Goal: Information Seeking & Learning: Learn about a topic

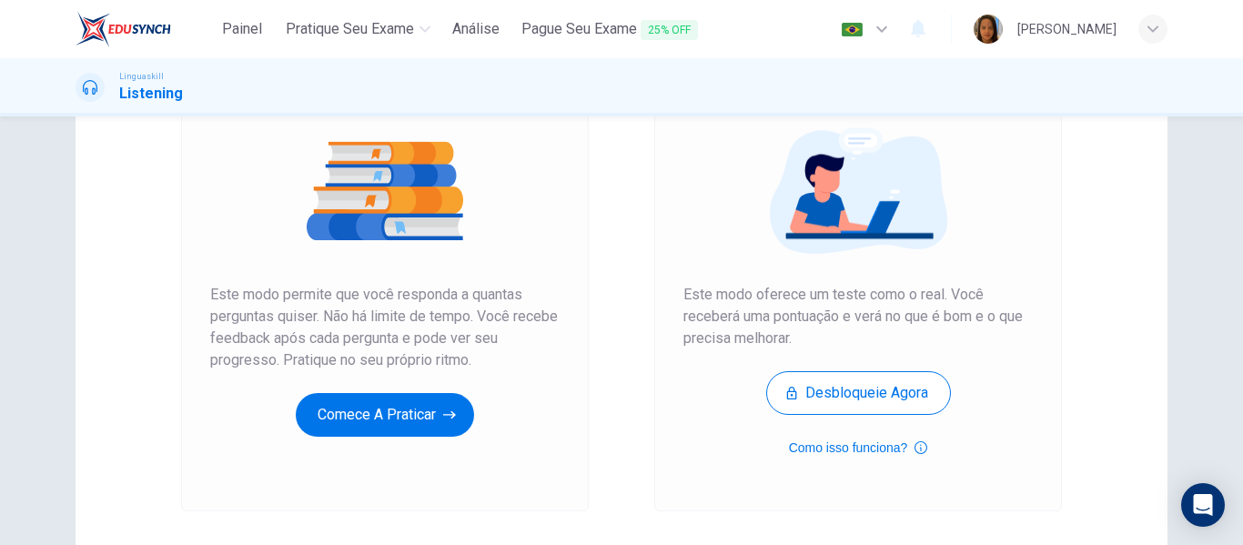
scroll to position [273, 0]
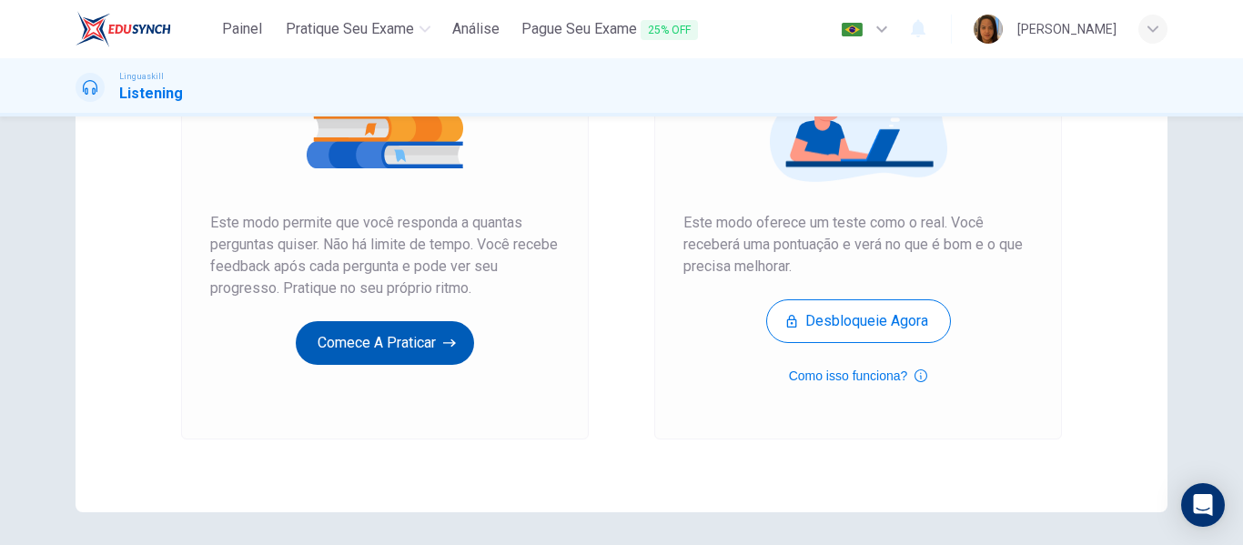
click at [336, 355] on button "Comece a praticar" at bounding box center [385, 343] width 178 height 44
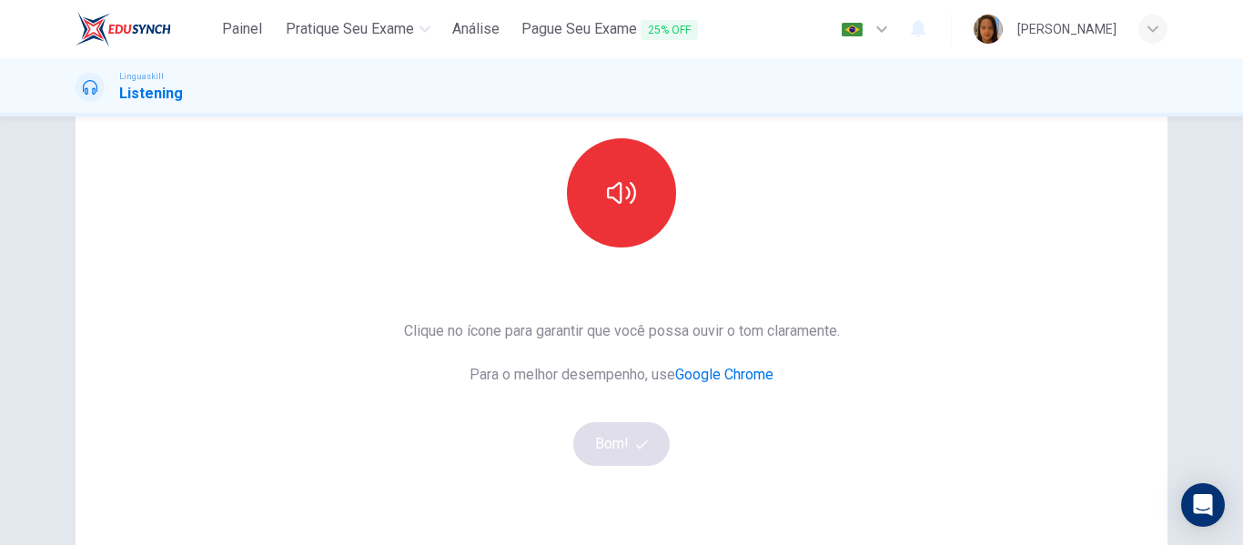
scroll to position [91, 0]
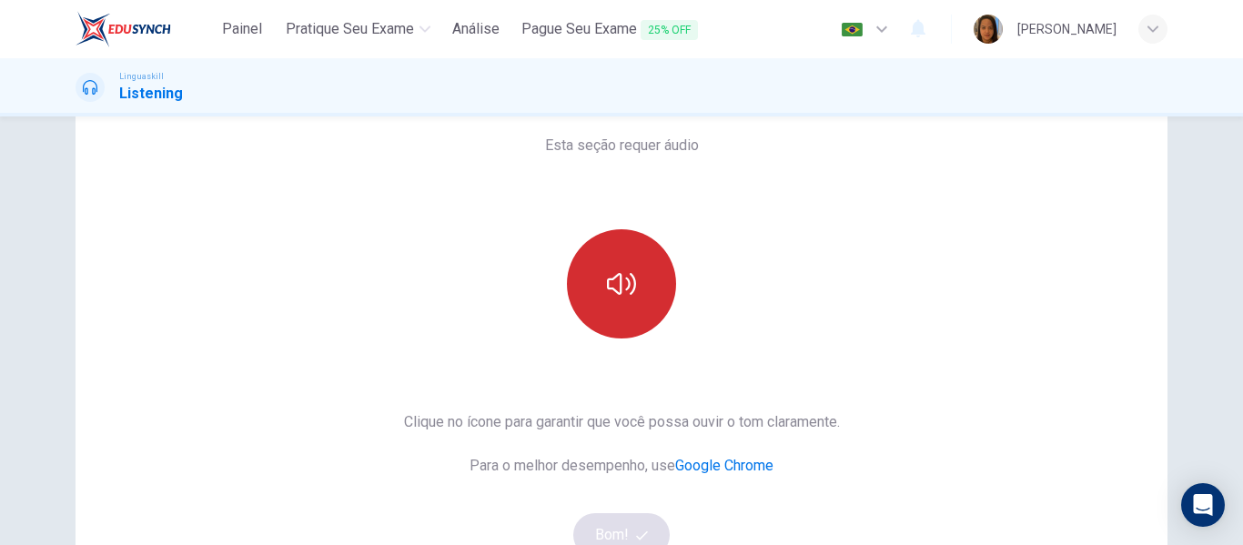
click at [625, 291] on icon "button" at bounding box center [621, 283] width 29 height 29
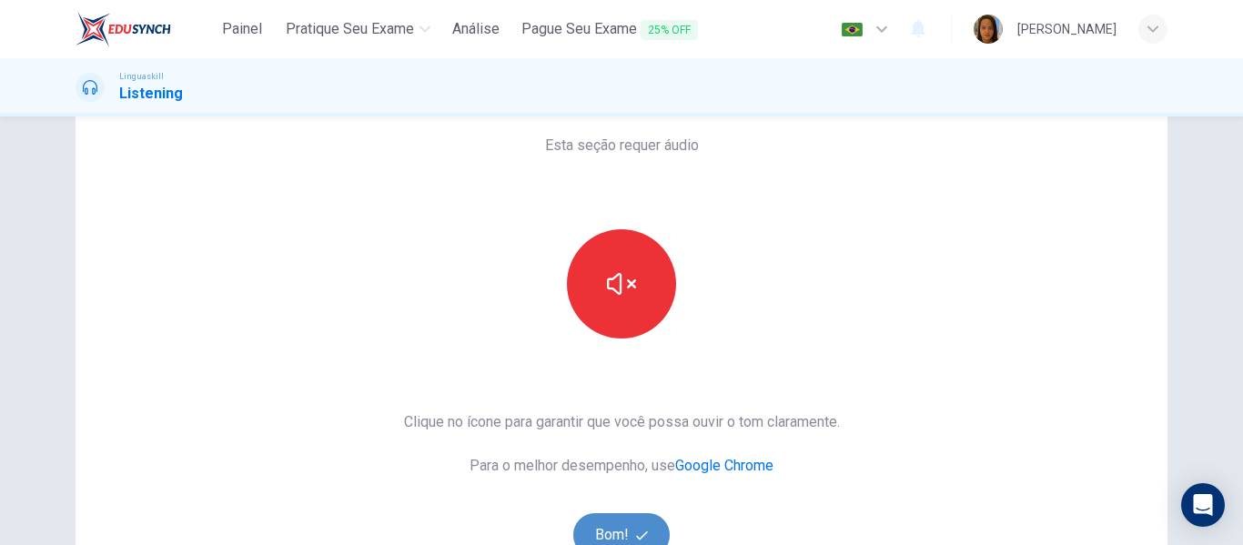
click at [601, 531] on button "Bom!" at bounding box center [621, 535] width 97 height 44
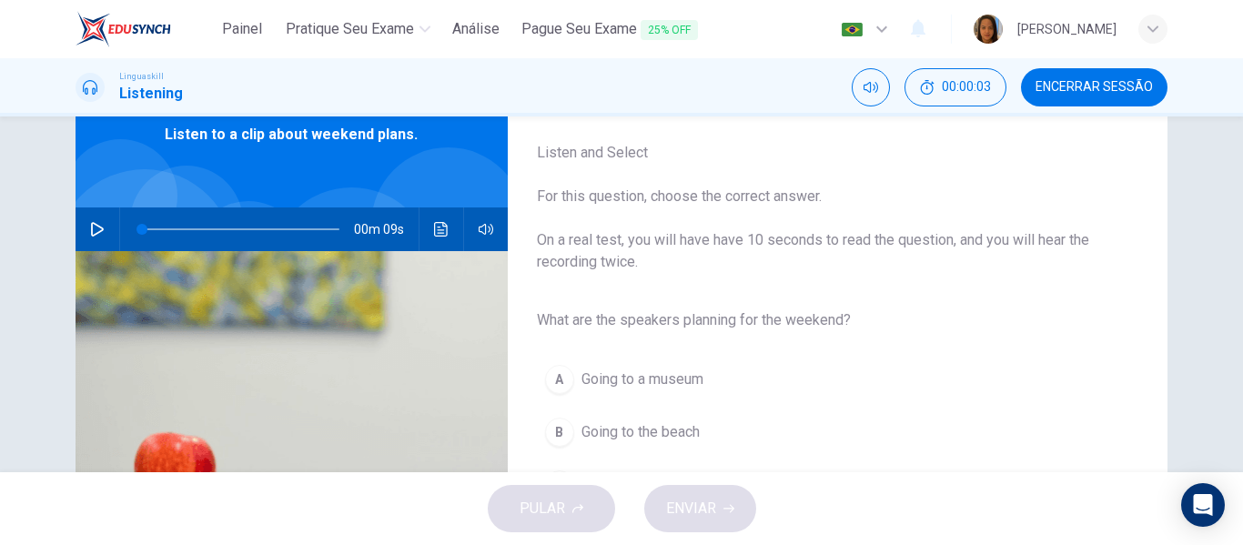
click at [93, 218] on button "button" at bounding box center [97, 229] width 29 height 44
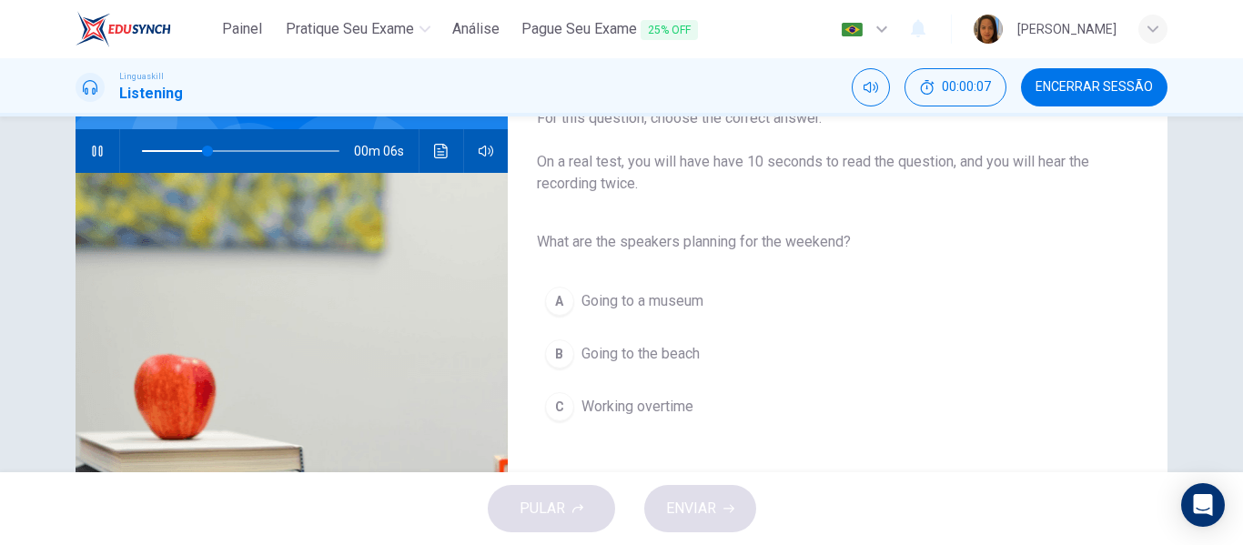
scroll to position [167, 0]
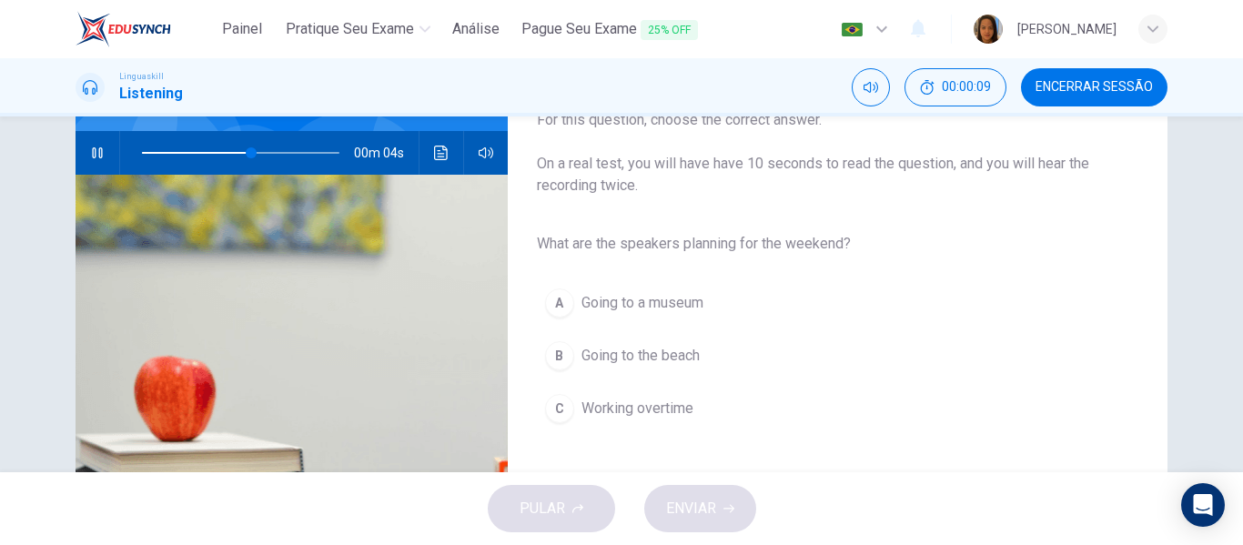
click at [649, 356] on span "Going to the beach" at bounding box center [640, 356] width 118 height 22
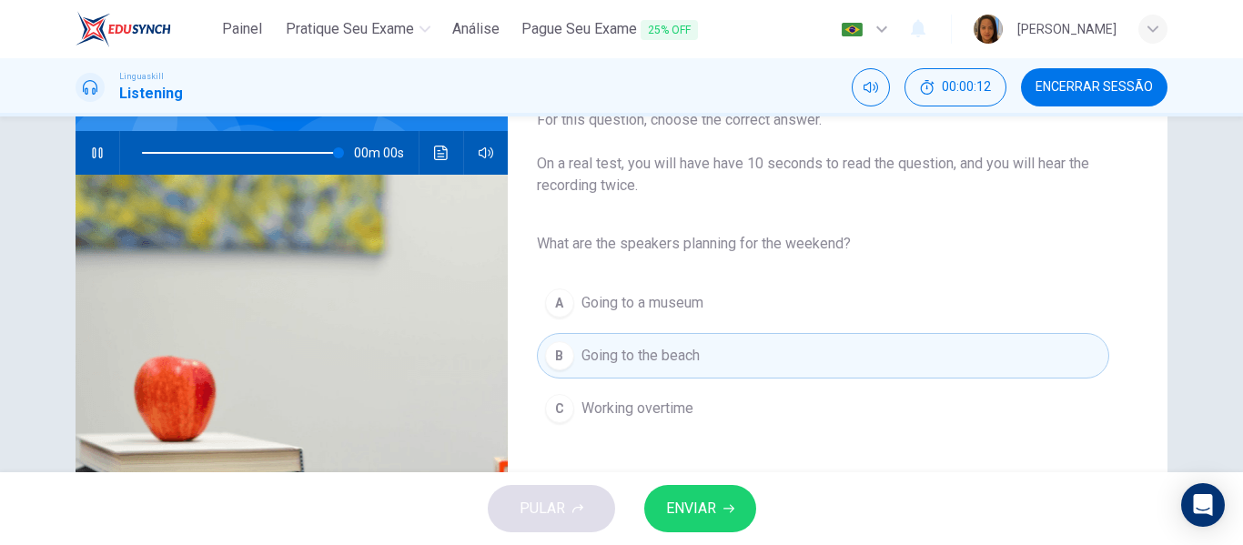
type input "0"
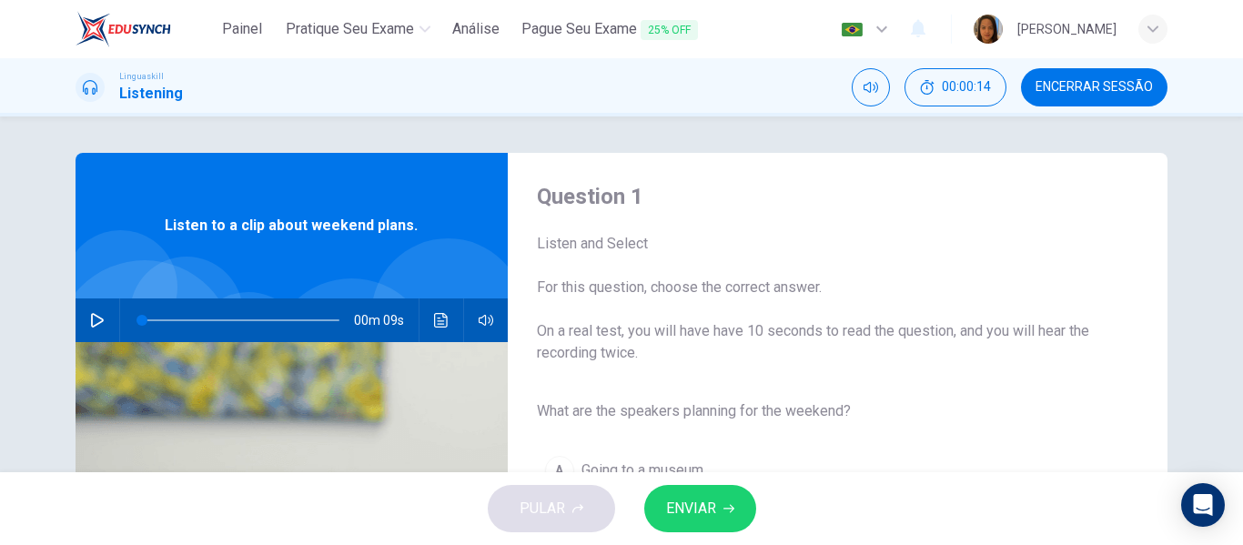
scroll to position [182, 0]
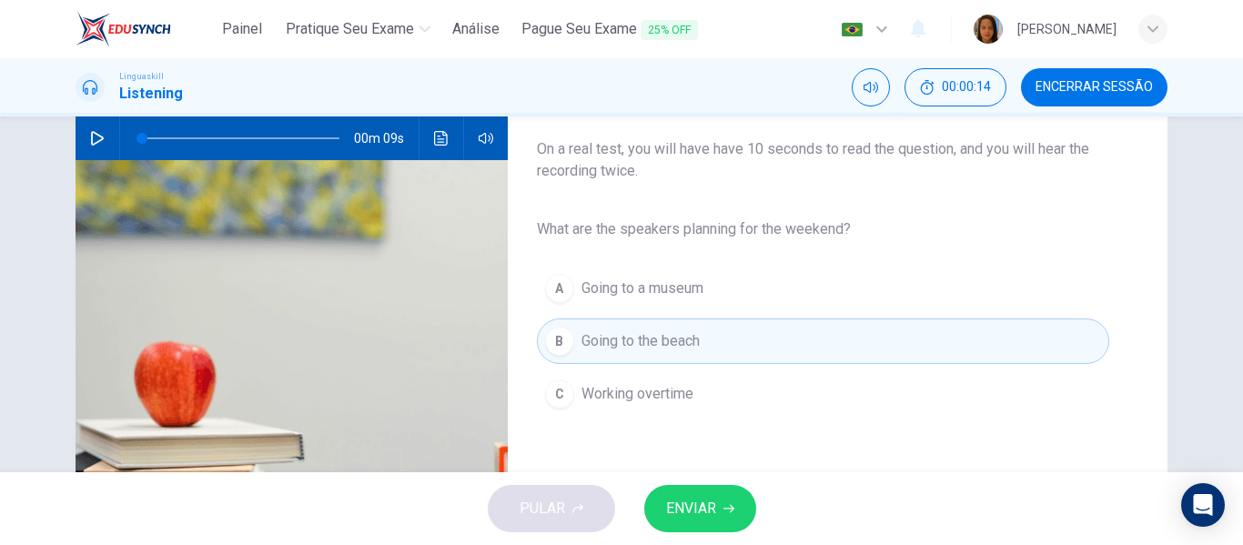
click at [698, 505] on span "ENVIAR" at bounding box center [691, 508] width 50 height 25
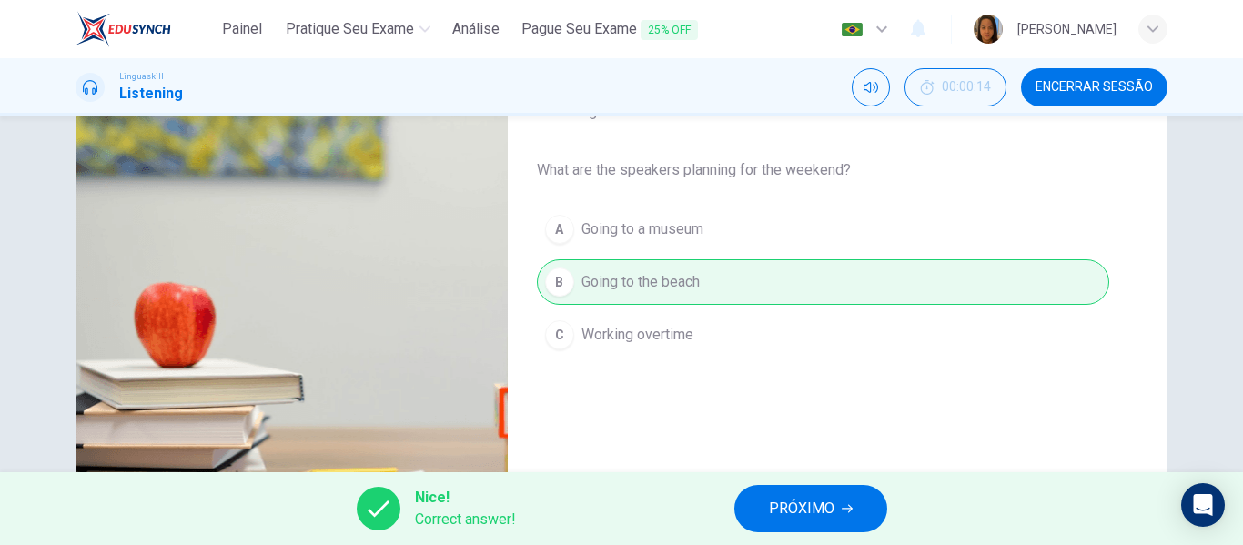
scroll to position [273, 0]
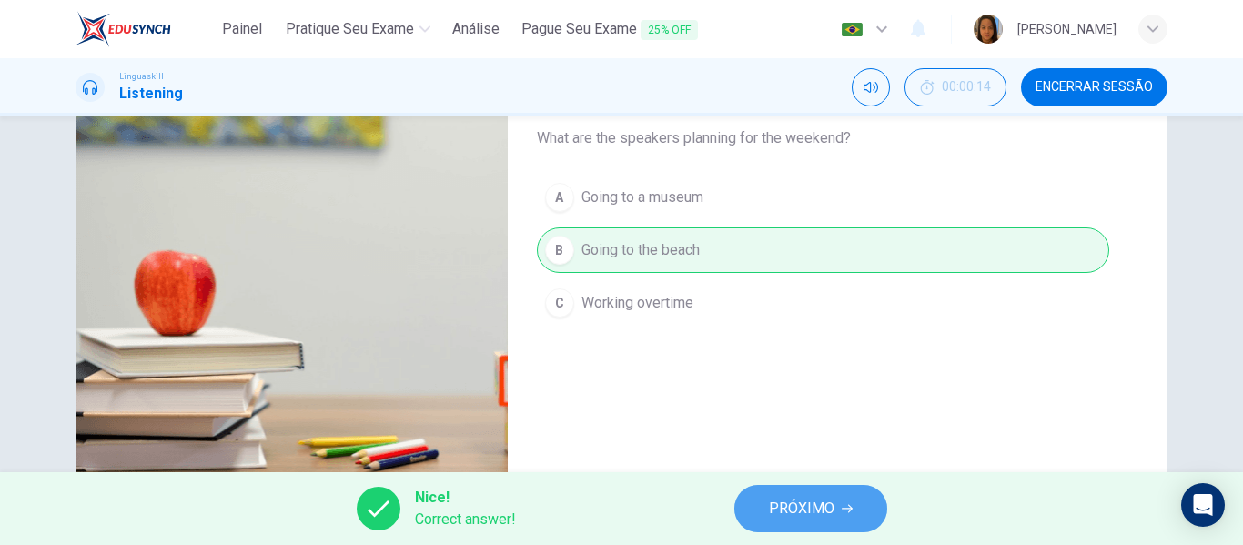
click at [796, 505] on span "PRÓXIMO" at bounding box center [802, 508] width 66 height 25
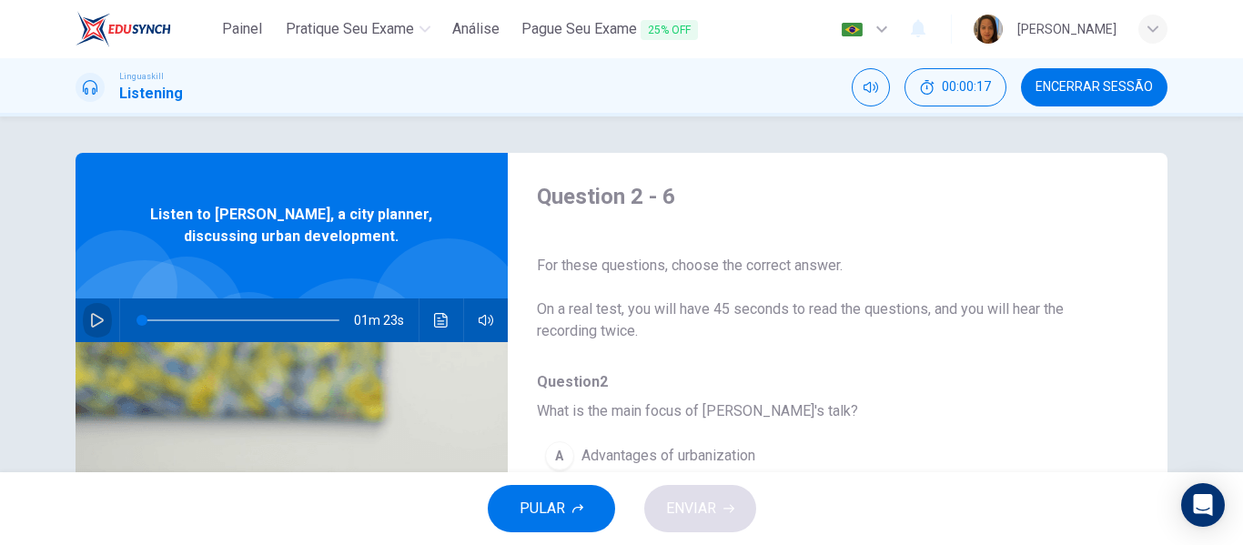
click at [91, 316] on icon "button" at bounding box center [97, 320] width 13 height 15
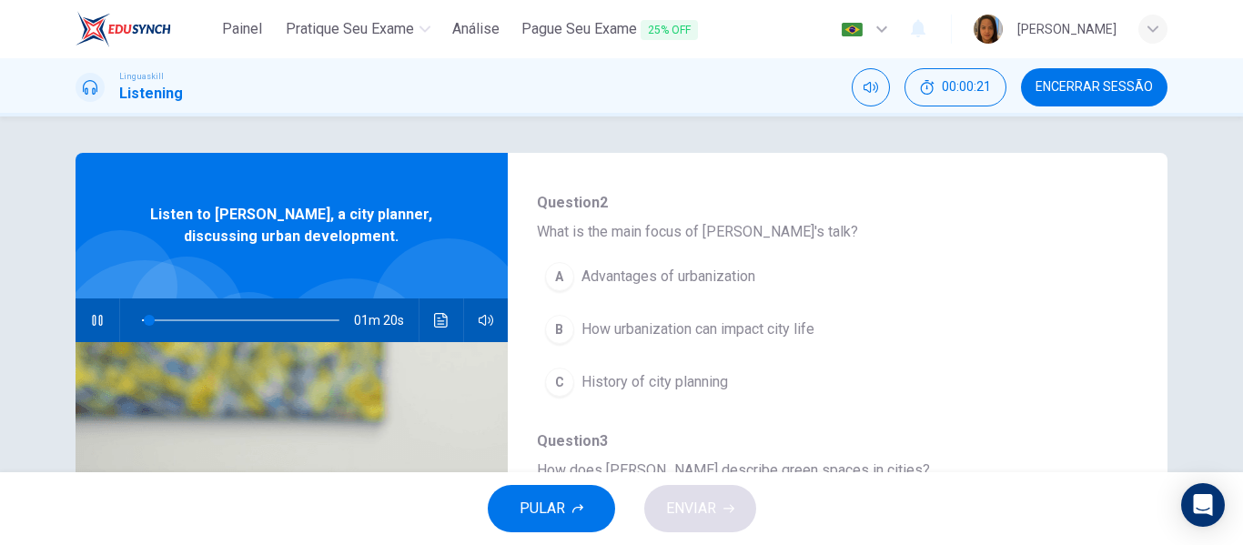
scroll to position [182, 0]
click at [648, 377] on span "History of city planning" at bounding box center [654, 379] width 146 height 22
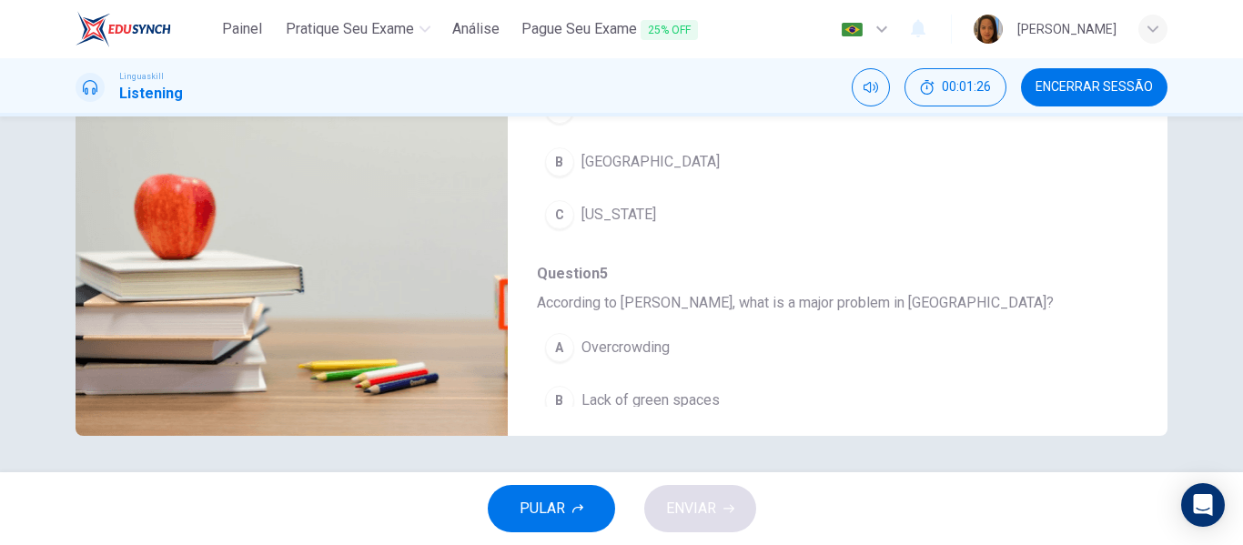
scroll to position [330, 0]
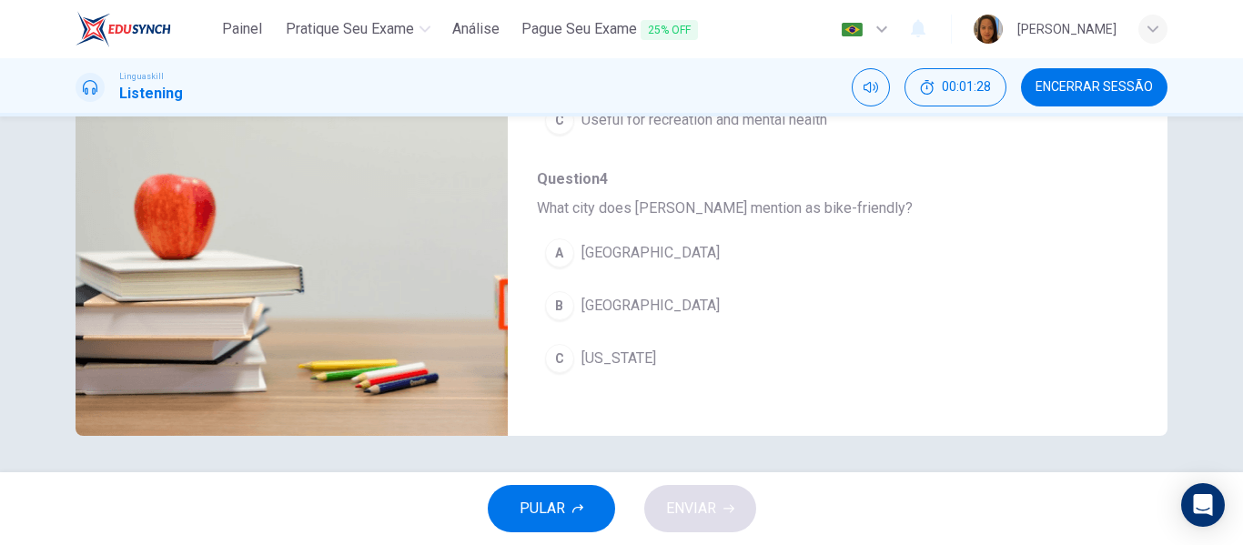
click at [618, 253] on span "Los Angeles" at bounding box center [650, 253] width 138 height 22
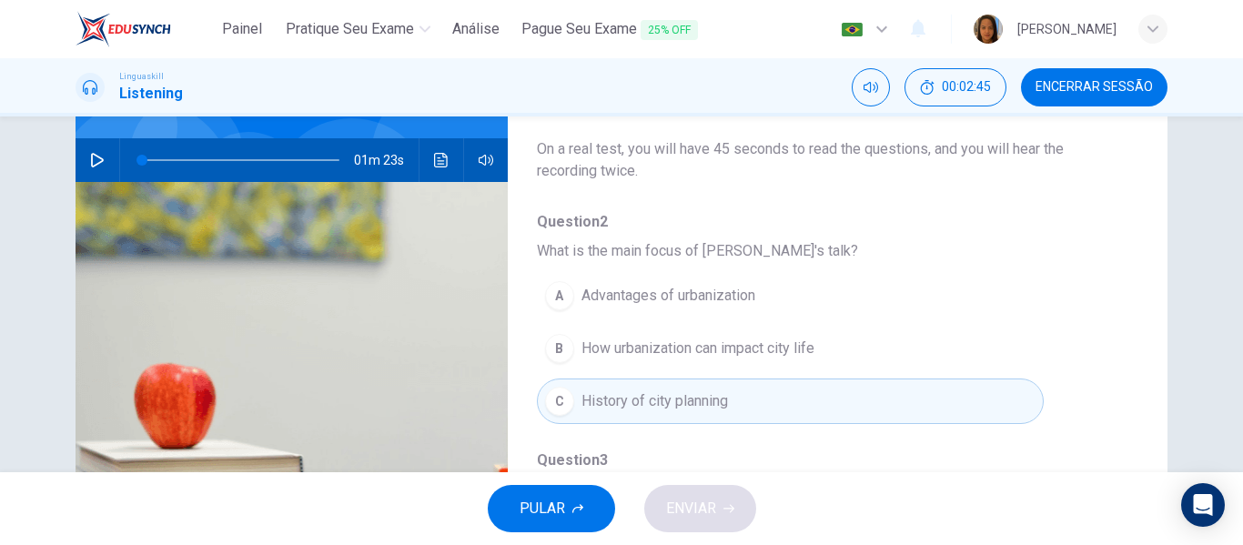
scroll to position [0, 0]
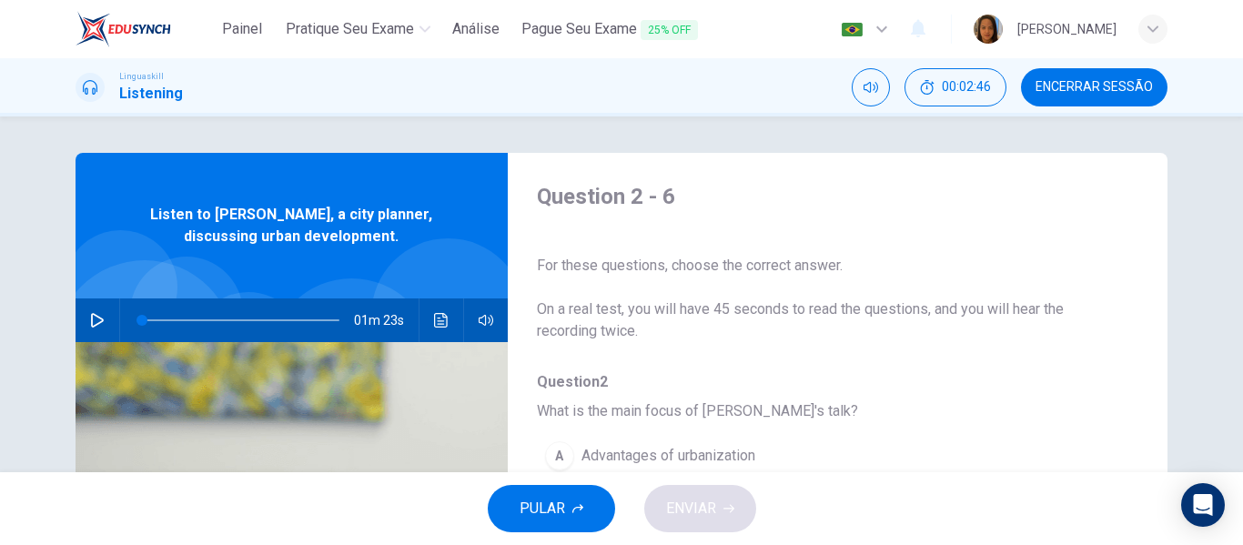
click at [92, 317] on icon "button" at bounding box center [97, 320] width 13 height 15
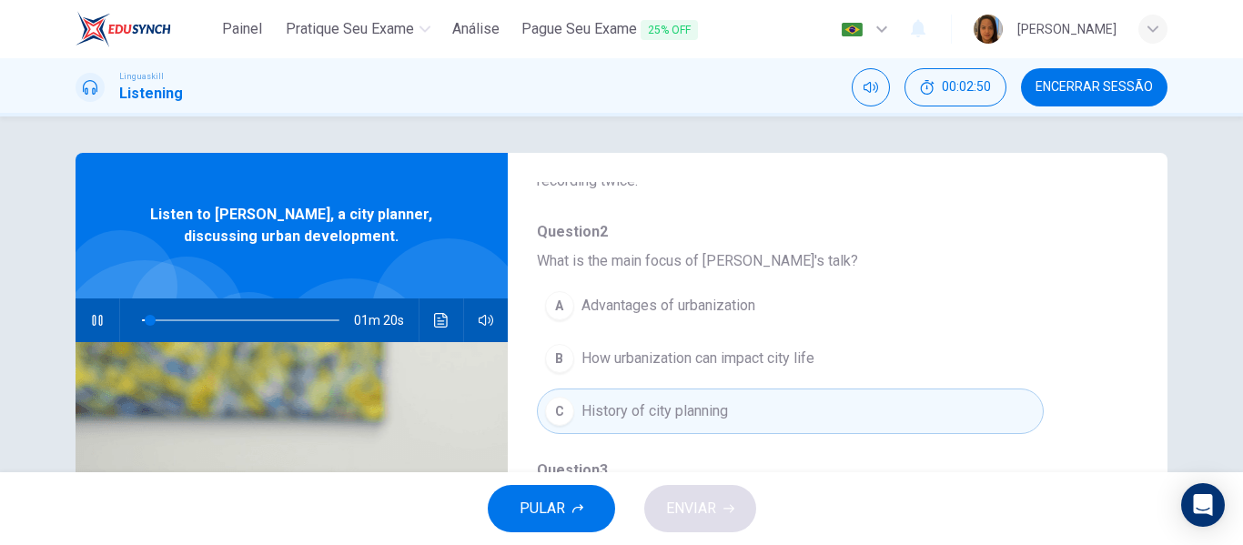
scroll to position [182, 0]
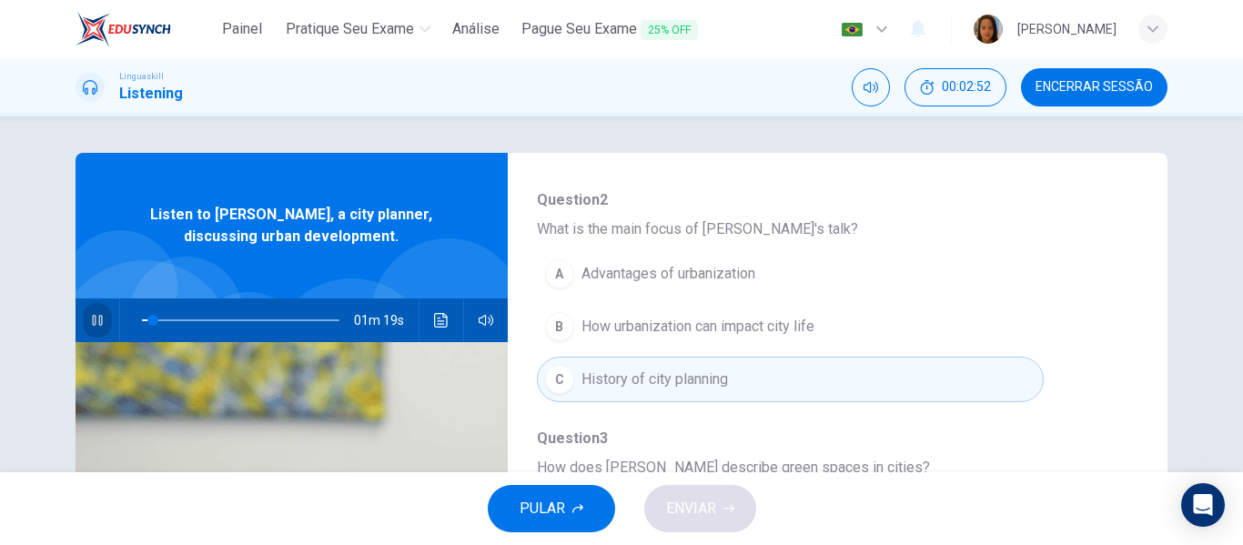
click at [90, 313] on icon "button" at bounding box center [97, 320] width 15 height 15
click at [90, 312] on button "button" at bounding box center [97, 320] width 29 height 44
click at [145, 319] on span at bounding box center [150, 320] width 11 height 11
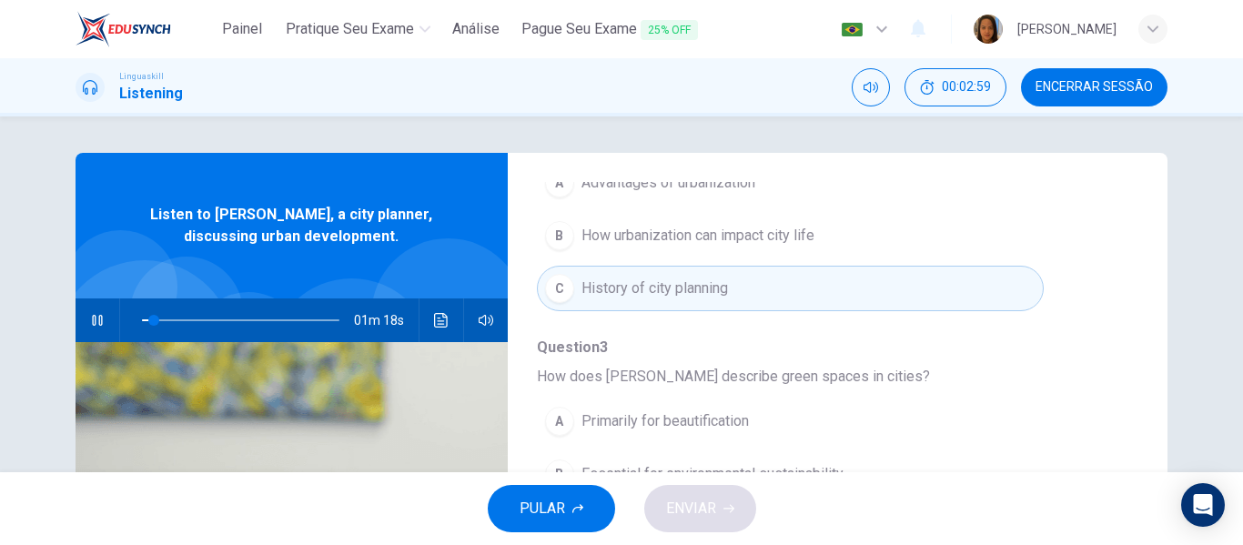
scroll to position [364, 0]
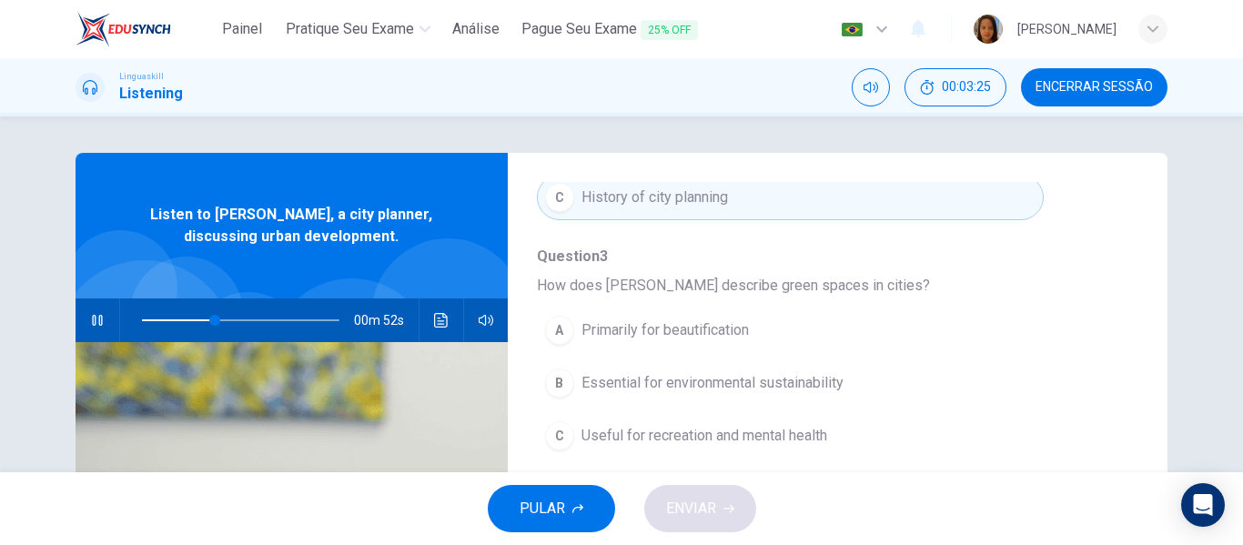
click at [142, 318] on span at bounding box center [240, 320] width 197 height 25
click at [90, 319] on icon "button" at bounding box center [97, 320] width 15 height 15
click at [90, 318] on icon "button" at bounding box center [97, 320] width 15 height 15
click at [146, 320] on span at bounding box center [151, 320] width 11 height 11
click at [736, 385] on span "Essential for environmental sustainability" at bounding box center [712, 383] width 262 height 22
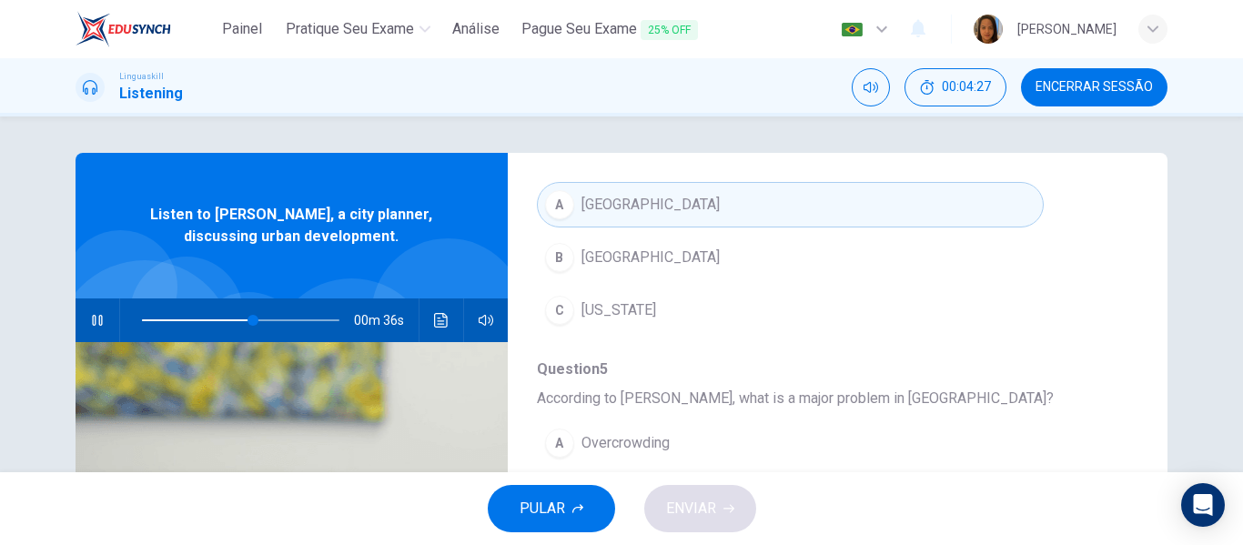
scroll to position [455, 0]
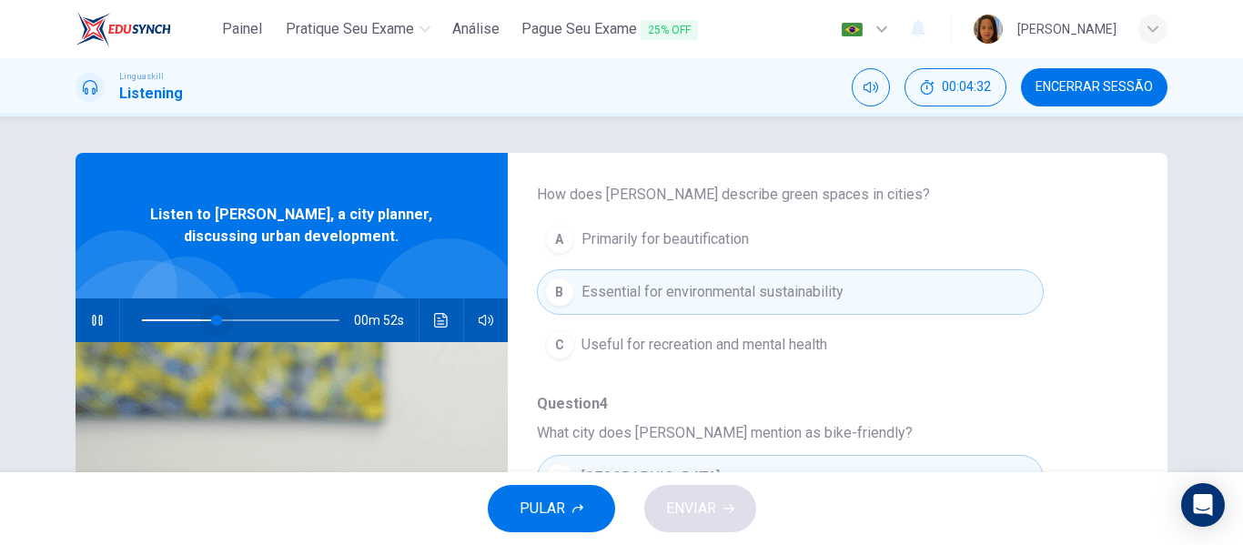
click at [213, 318] on span at bounding box center [240, 320] width 197 height 25
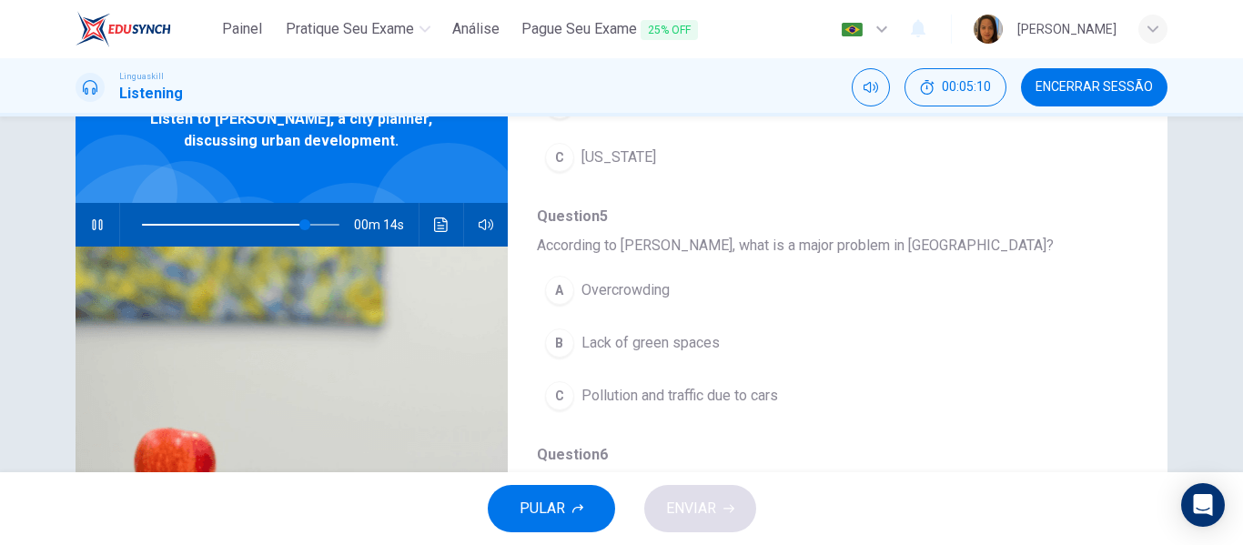
scroll to position [182, 0]
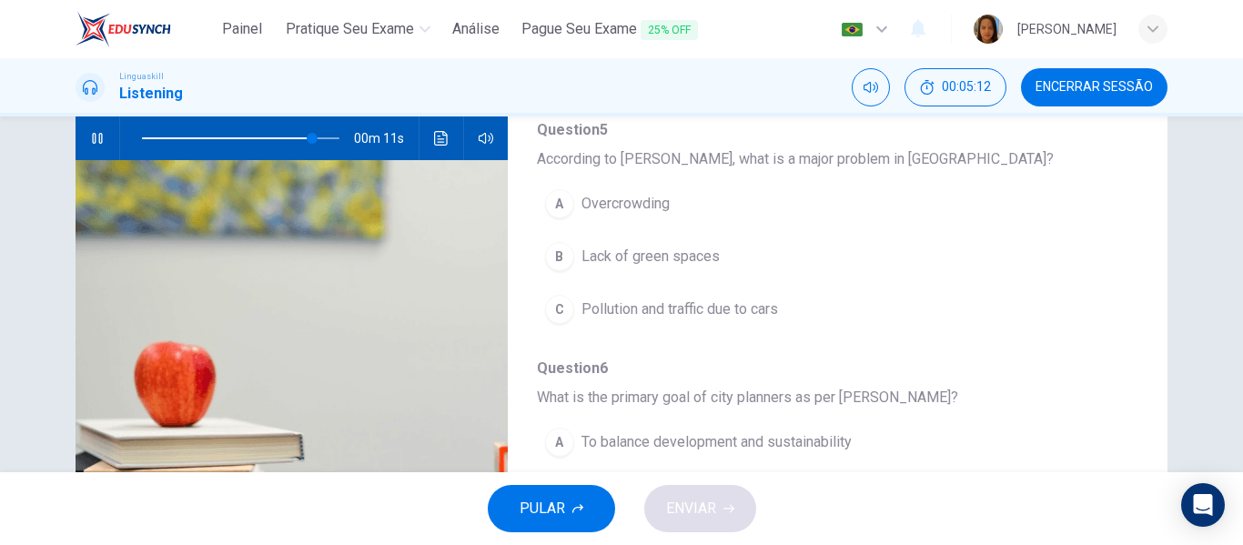
click at [703, 310] on span "Pollution and traffic due to cars" at bounding box center [679, 309] width 197 height 22
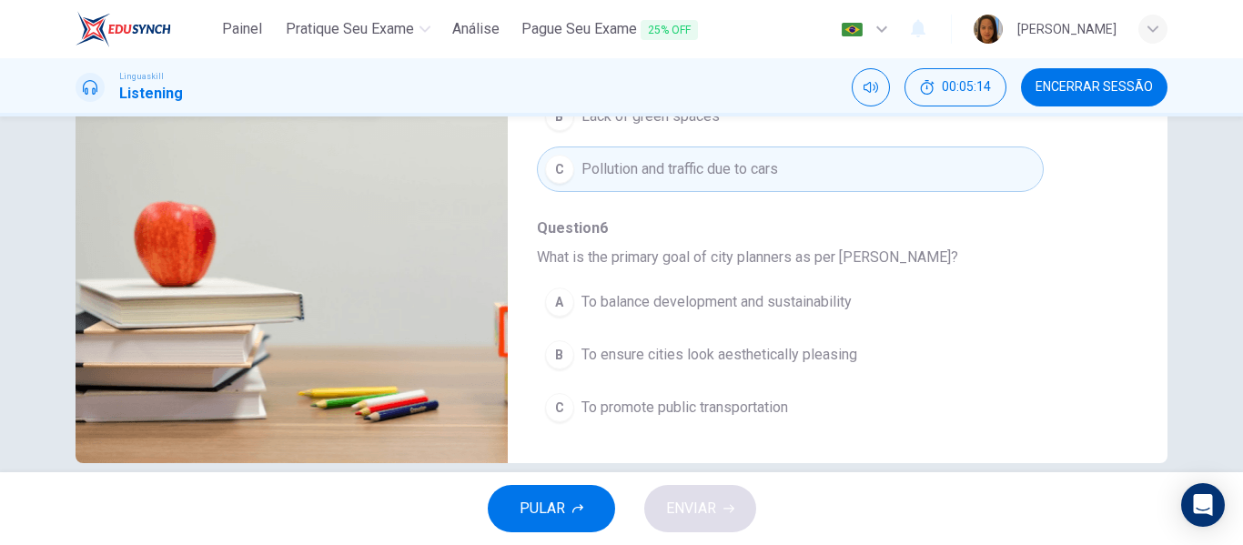
scroll to position [349, 0]
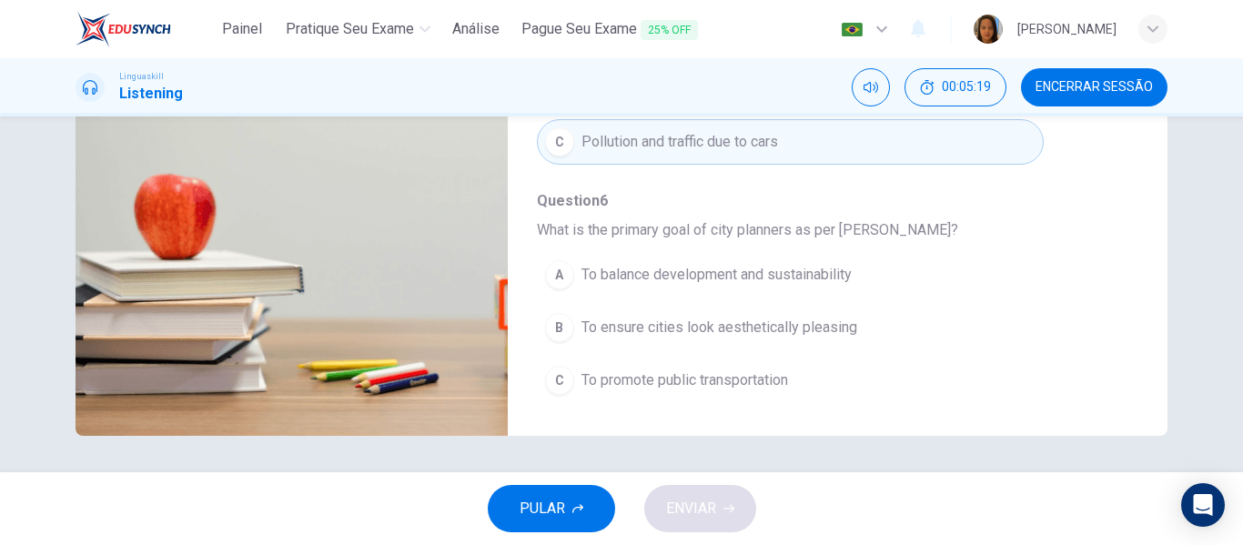
click at [731, 270] on span "To balance development and sustainability" at bounding box center [716, 275] width 270 height 22
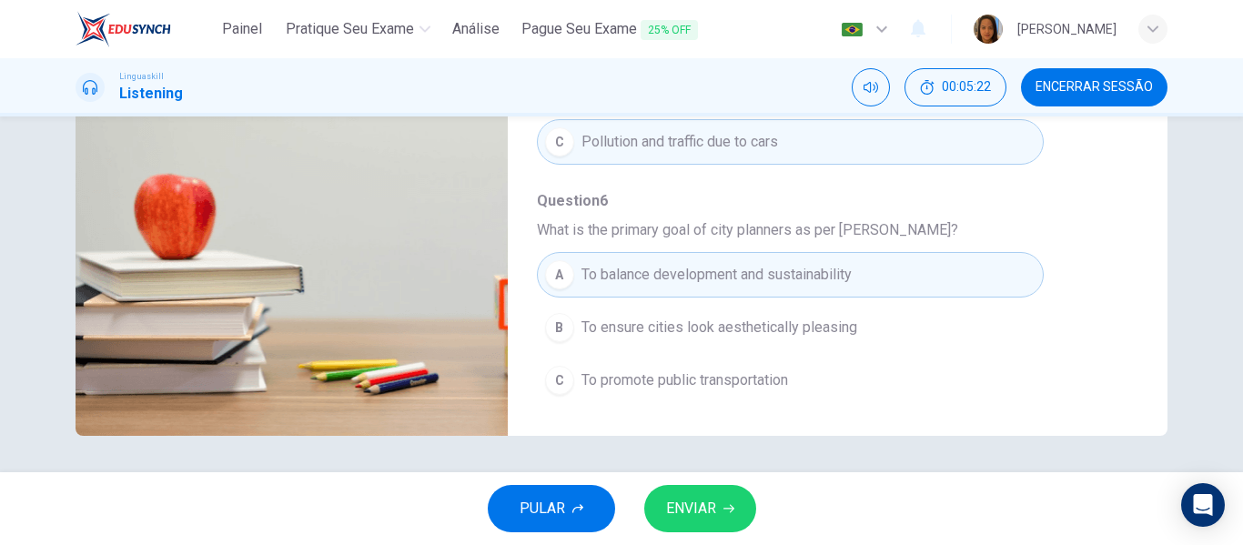
click at [709, 514] on span "ENVIAR" at bounding box center [691, 508] width 50 height 25
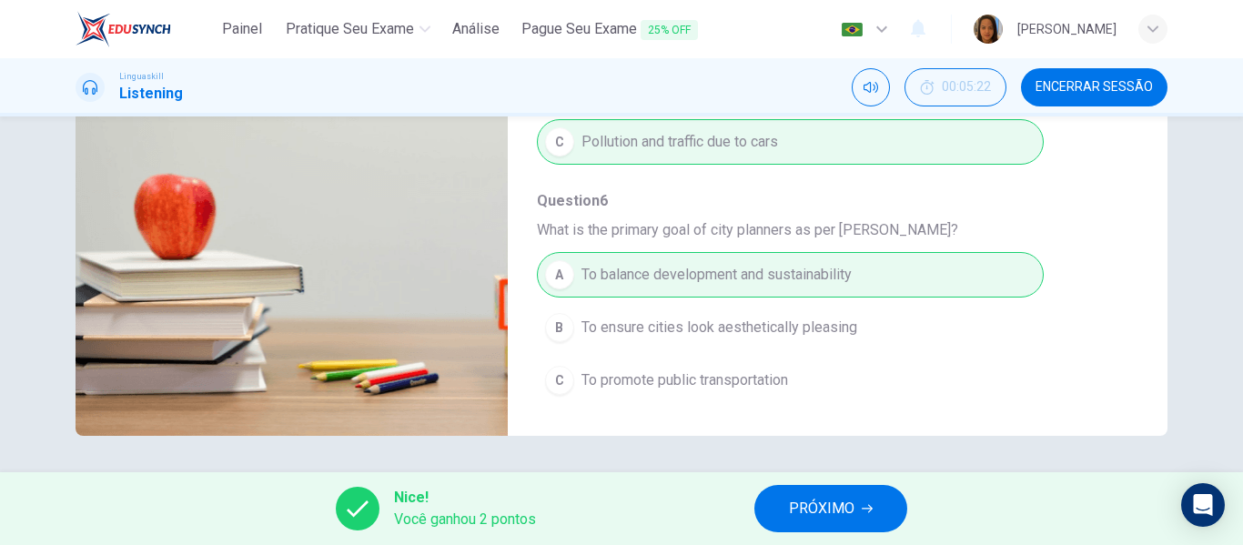
type input "0"
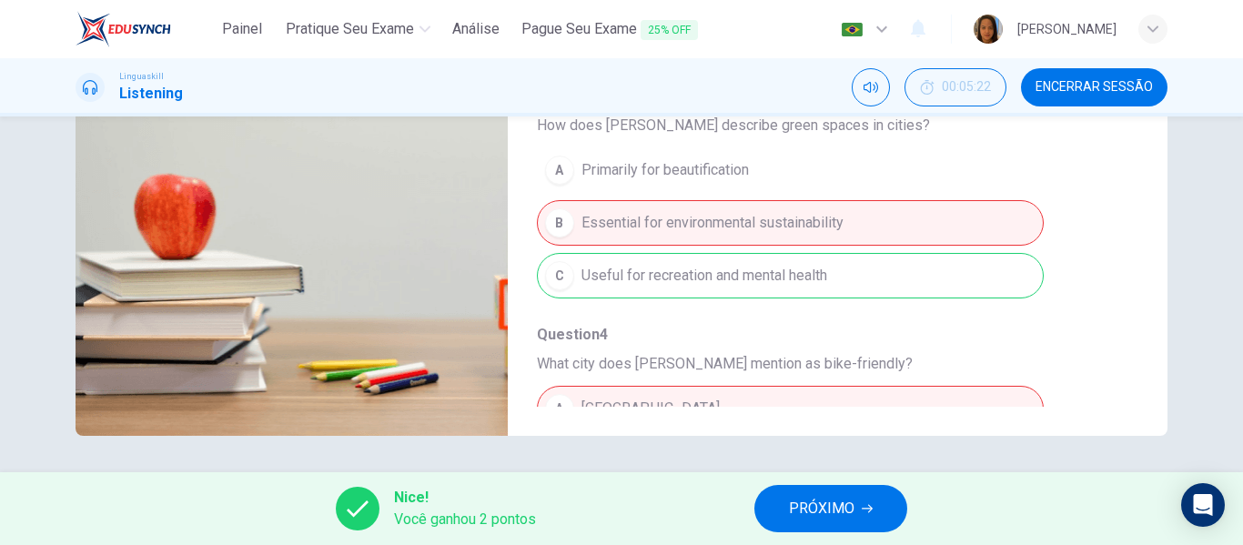
scroll to position [148, 0]
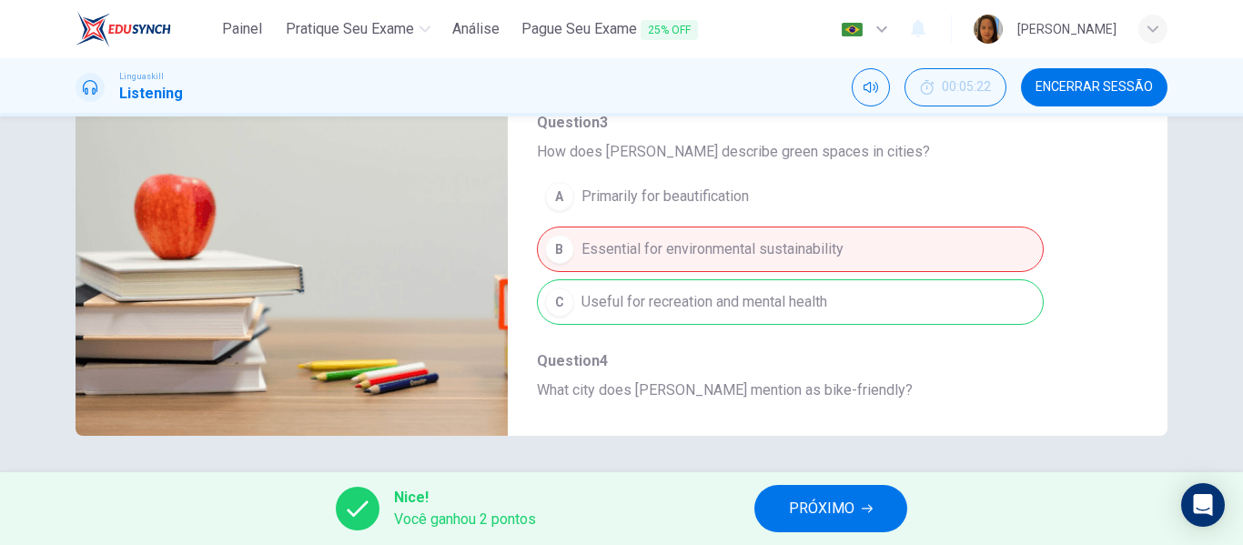
click at [830, 508] on span "PRÓXIMO" at bounding box center [822, 508] width 66 height 25
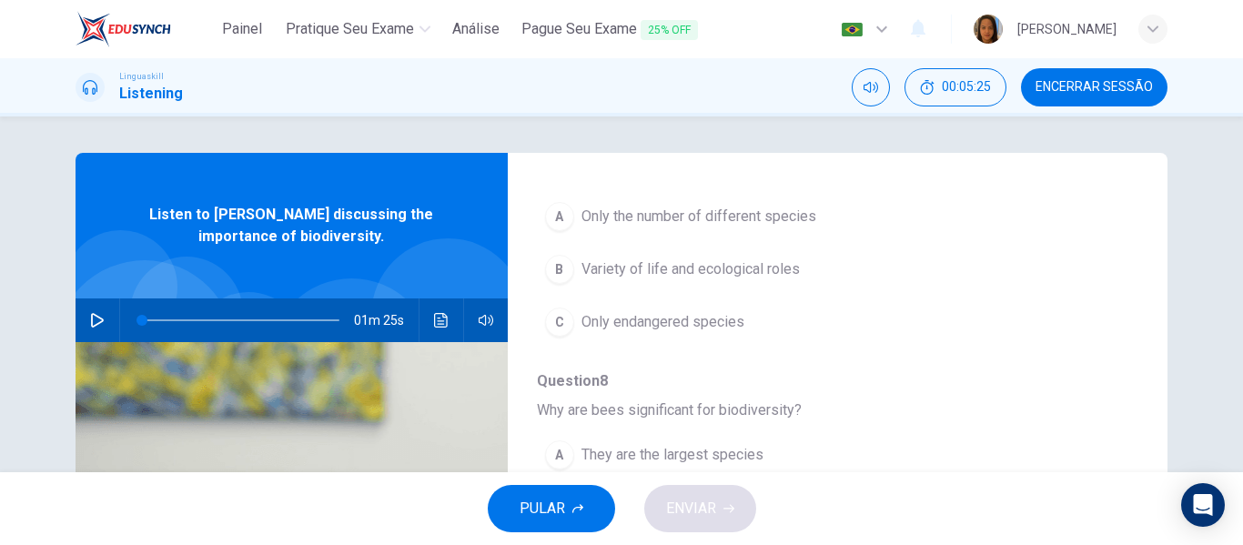
scroll to position [0, 0]
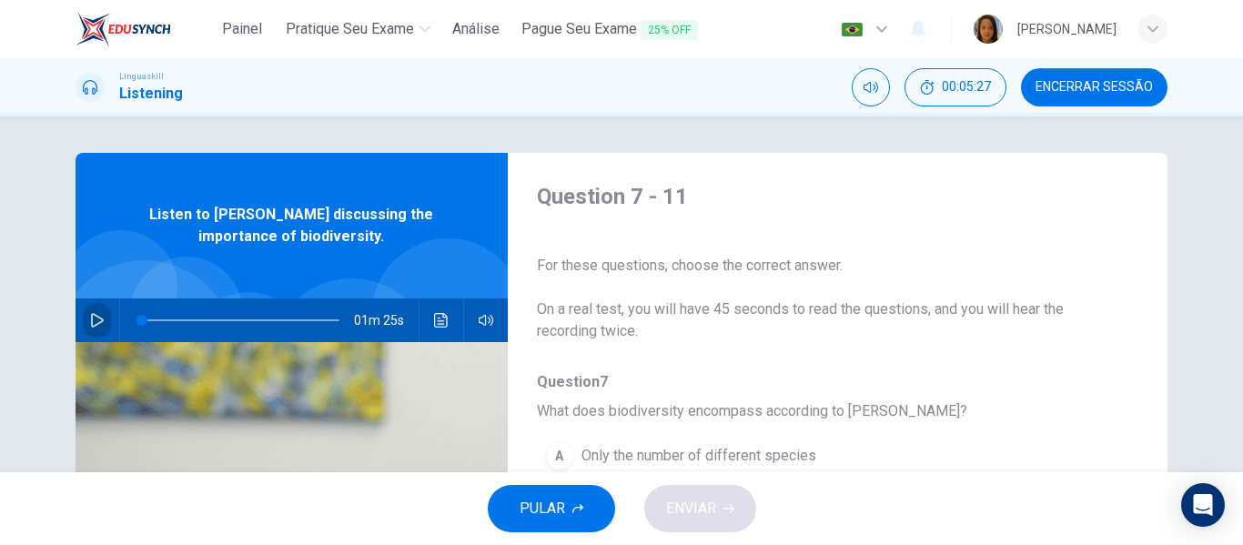
click at [93, 318] on icon "button" at bounding box center [97, 320] width 15 height 15
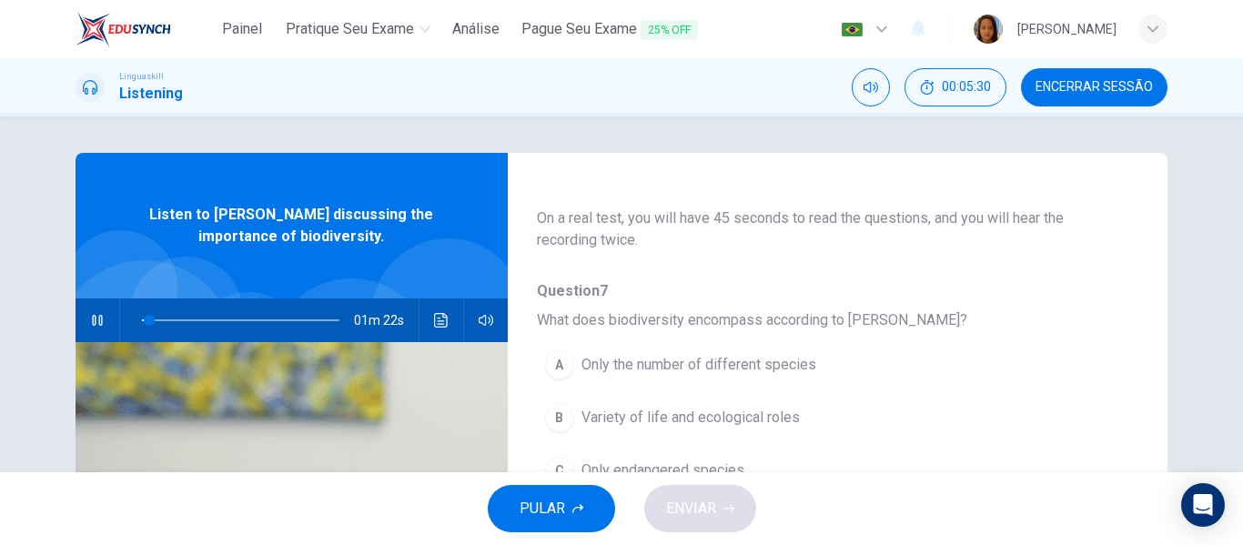
scroll to position [182, 0]
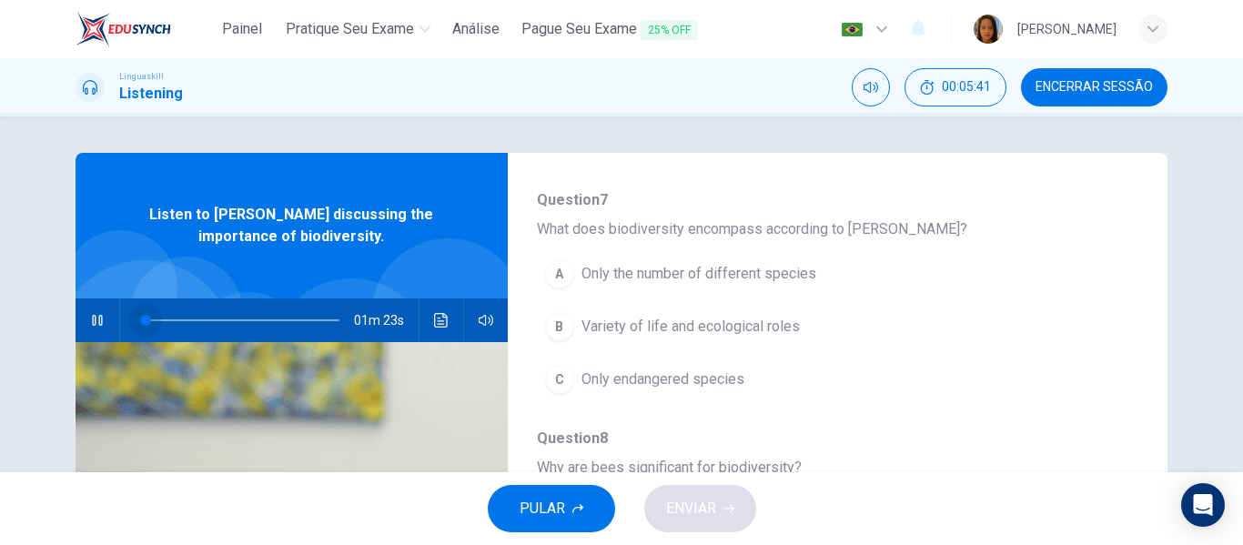
click at [142, 318] on span at bounding box center [240, 320] width 197 height 25
click at [679, 328] on span "Variety of life and ecological roles" at bounding box center [690, 327] width 218 height 22
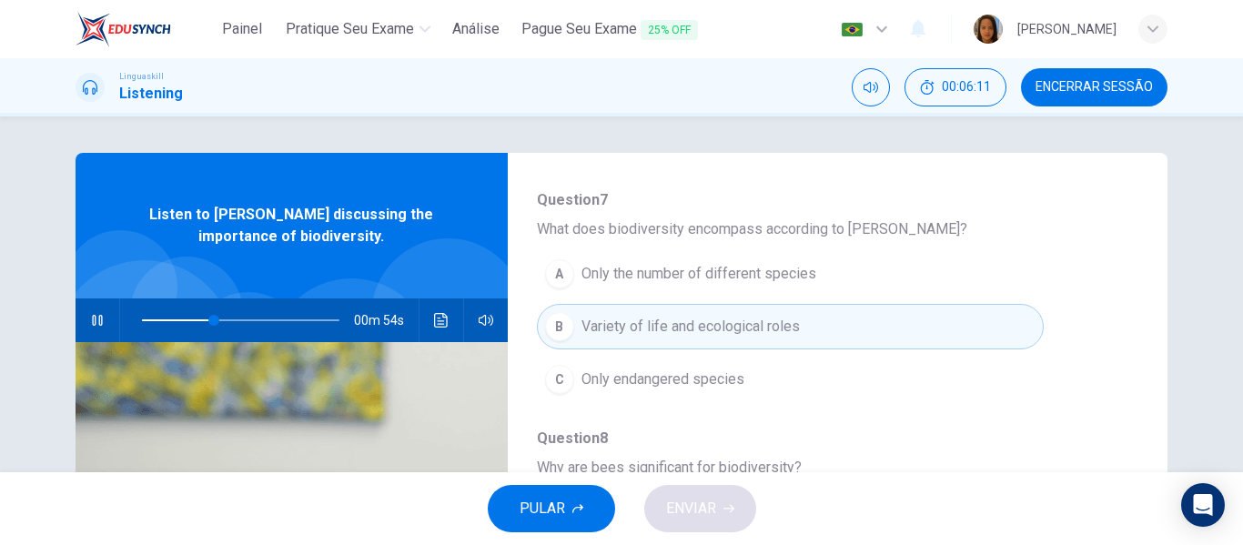
click at [136, 315] on div at bounding box center [237, 320] width 234 height 44
click at [142, 316] on span at bounding box center [240, 320] width 197 height 25
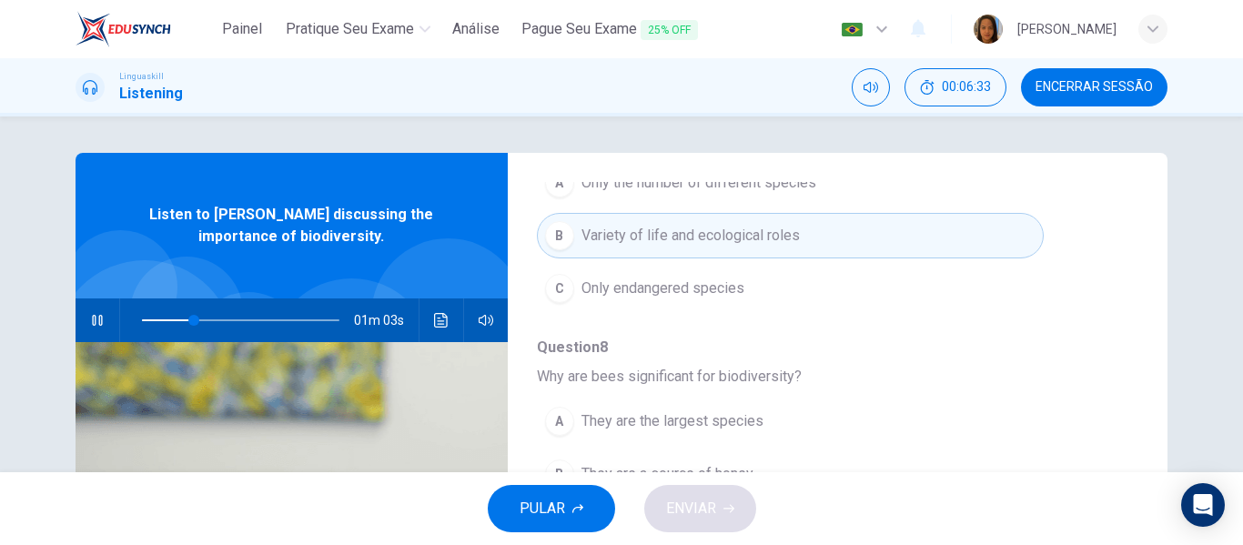
scroll to position [364, 0]
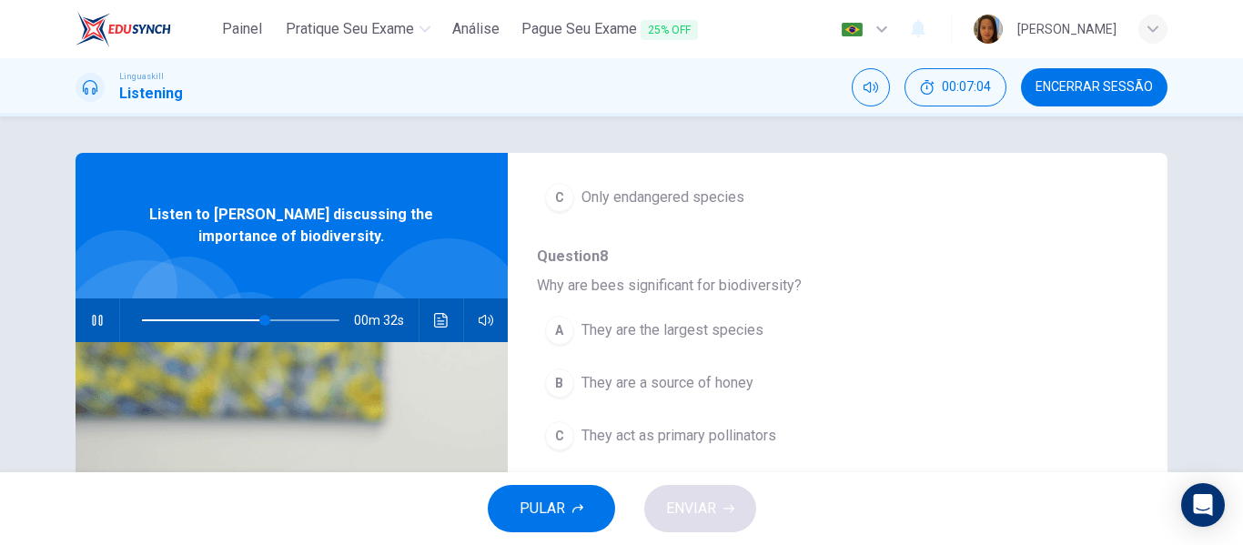
click at [665, 331] on span "They are the largest species" at bounding box center [672, 330] width 182 height 22
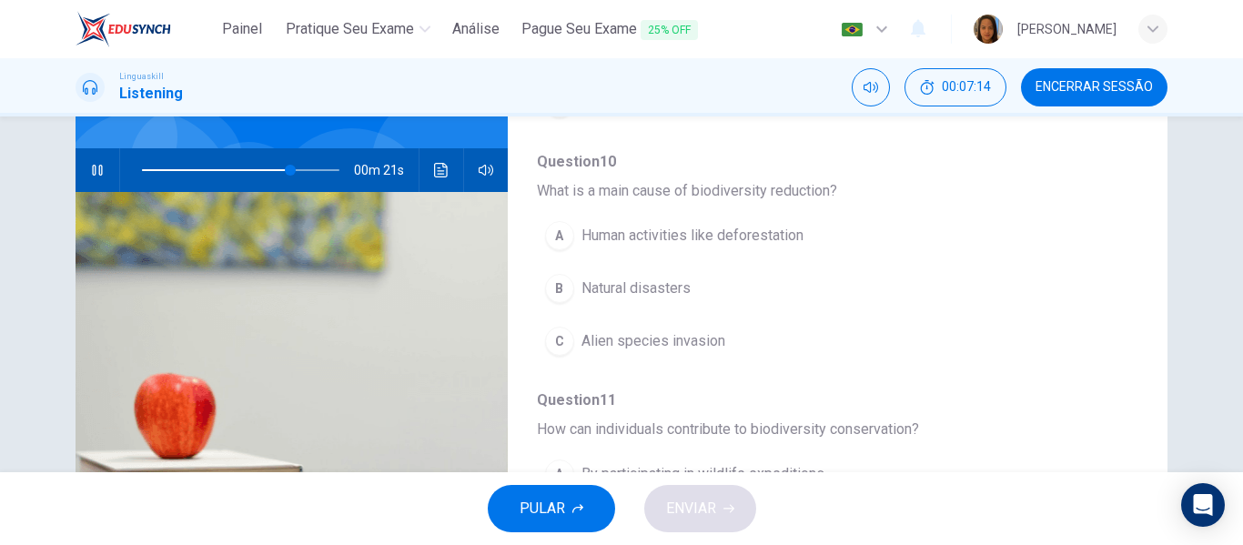
scroll to position [182, 0]
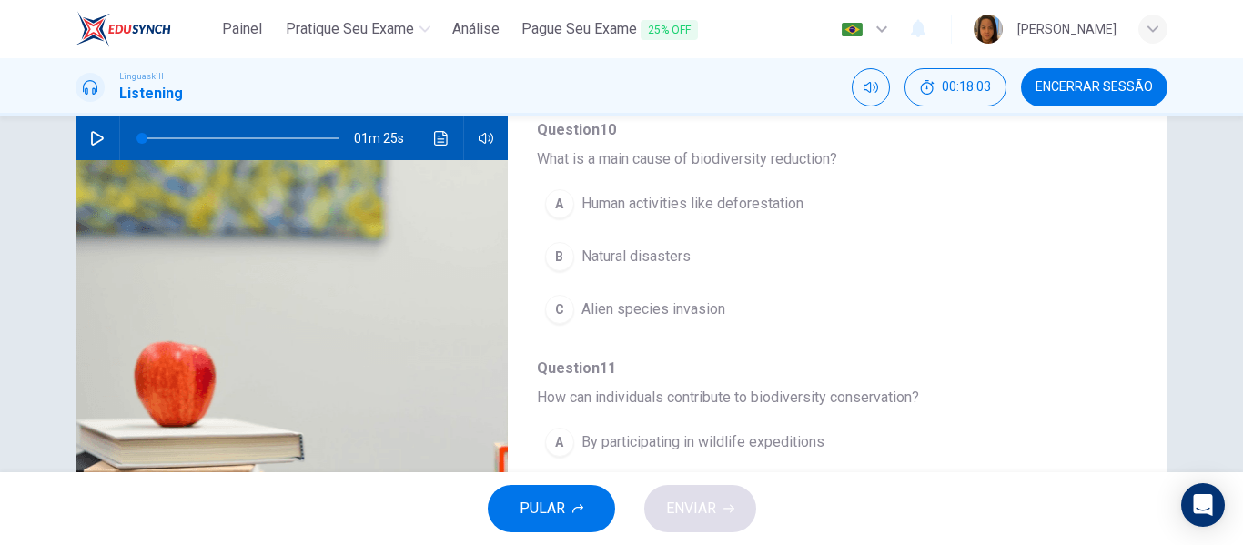
click at [860, 442] on button "A By participating in wildlife expeditions" at bounding box center [790, 441] width 507 height 45
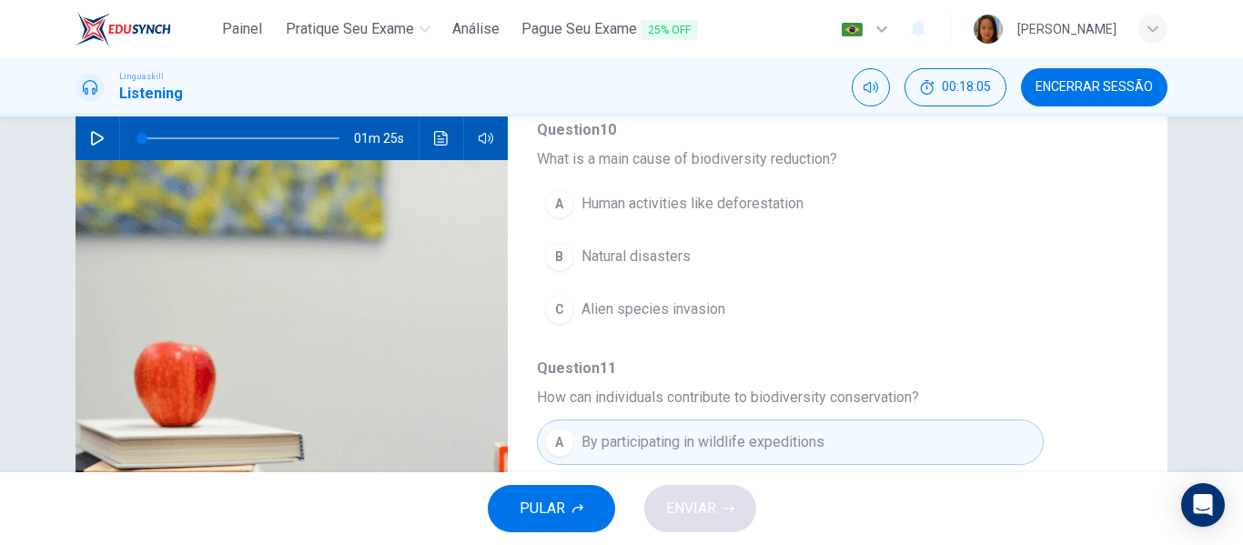
click at [93, 134] on icon "button" at bounding box center [97, 138] width 13 height 15
click at [90, 136] on icon "button" at bounding box center [97, 138] width 15 height 15
drag, startPoint x: 176, startPoint y: 139, endPoint x: 130, endPoint y: 140, distance: 46.4
click at [136, 140] on span at bounding box center [141, 138] width 11 height 11
click at [93, 137] on icon "button" at bounding box center [97, 138] width 15 height 15
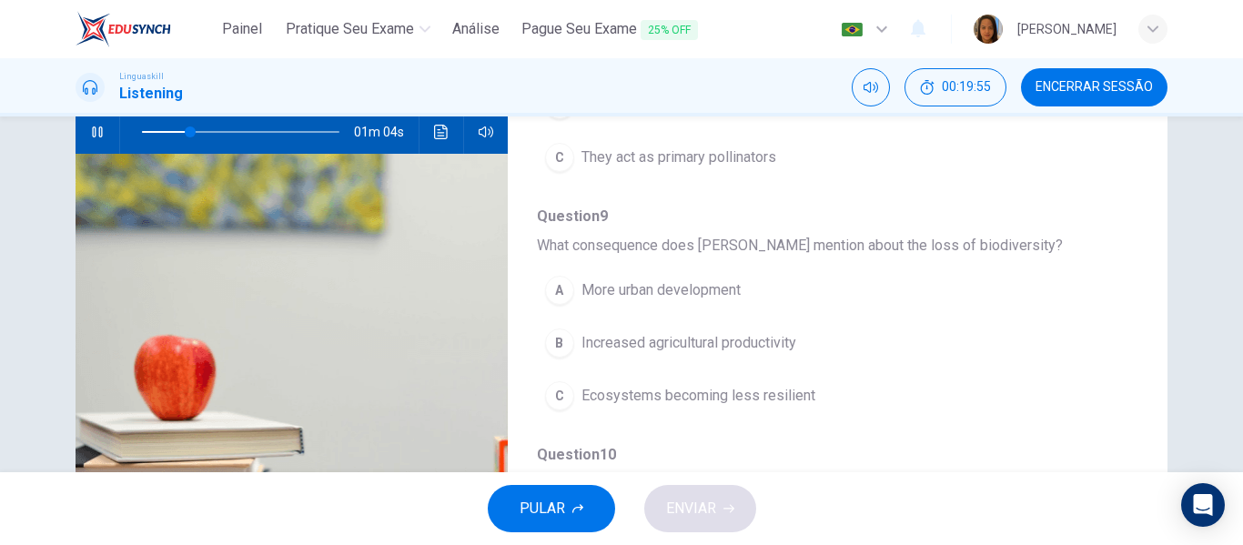
scroll to position [459, 0]
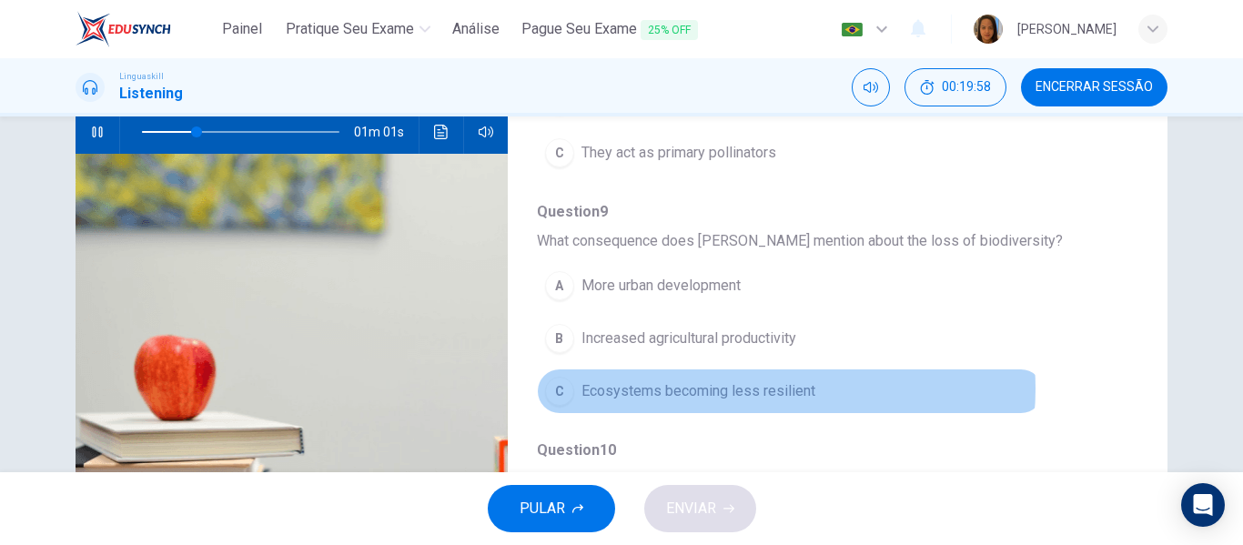
click at [755, 388] on span "Ecosystems becoming less resilient" at bounding box center [698, 391] width 234 height 22
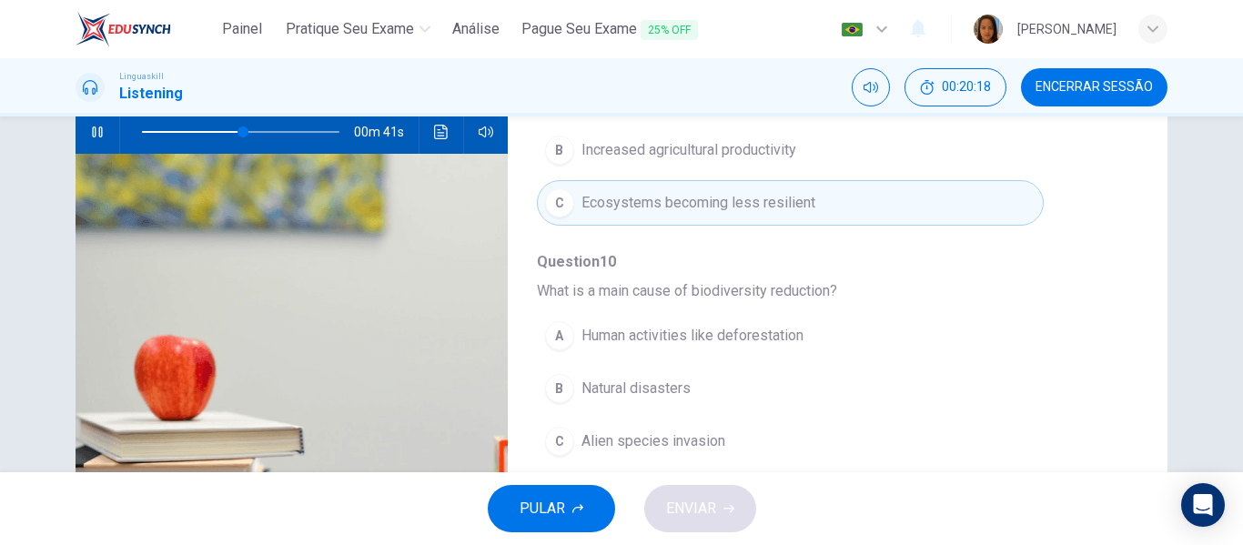
scroll to position [649, 0]
click at [724, 330] on span "Human activities like deforestation" at bounding box center [692, 334] width 222 height 22
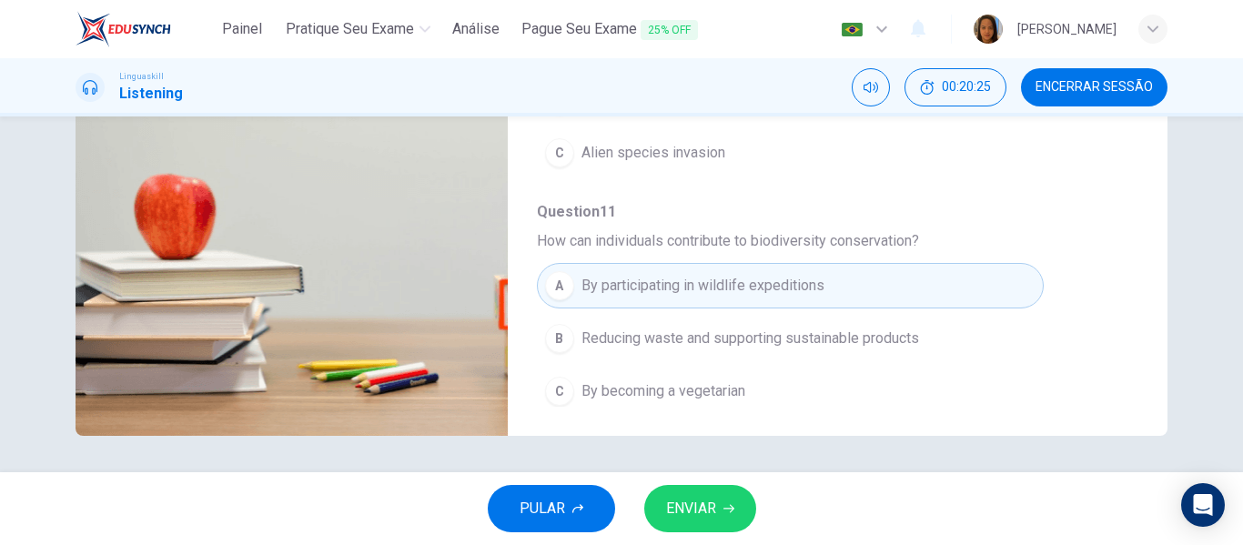
scroll to position [785, 0]
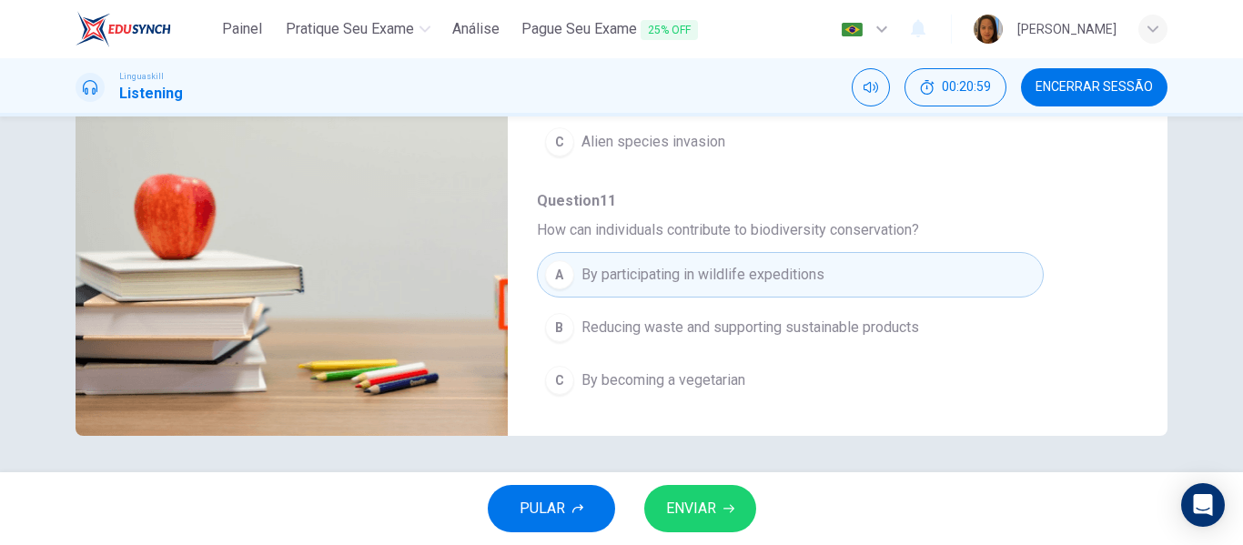
type input "0"
click at [706, 510] on span "ENVIAR" at bounding box center [691, 508] width 50 height 25
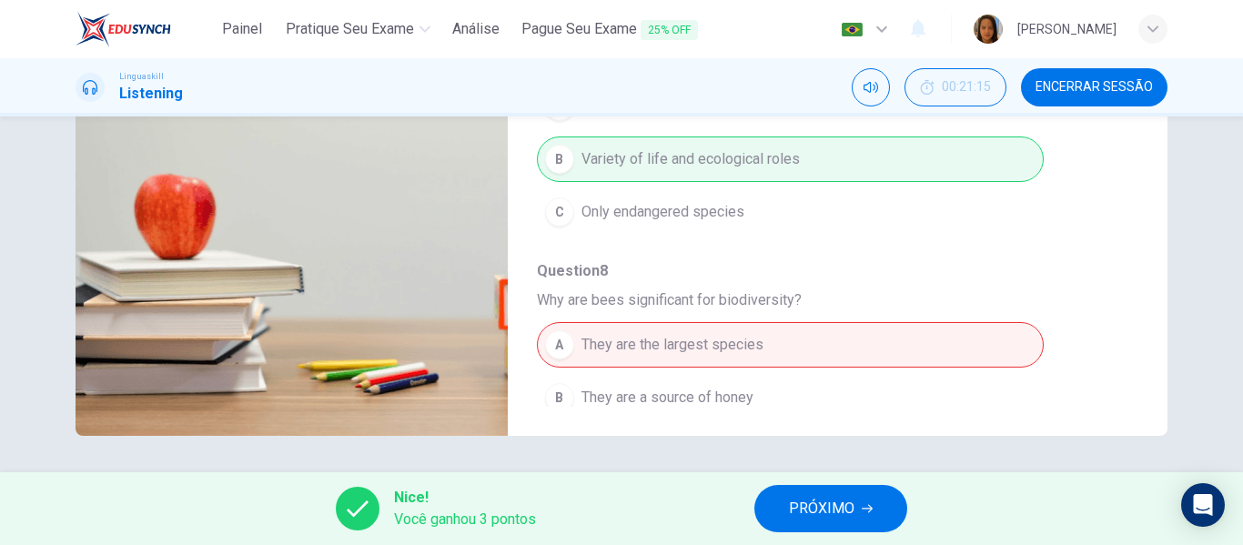
scroll to position [396, 0]
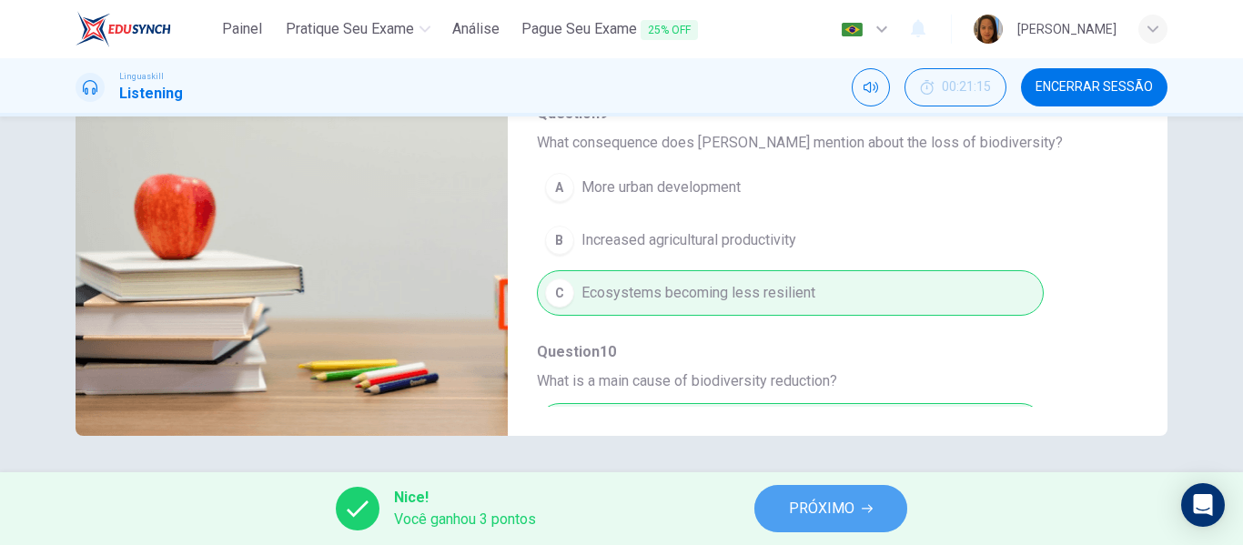
click at [845, 497] on span "PRÓXIMO" at bounding box center [822, 508] width 66 height 25
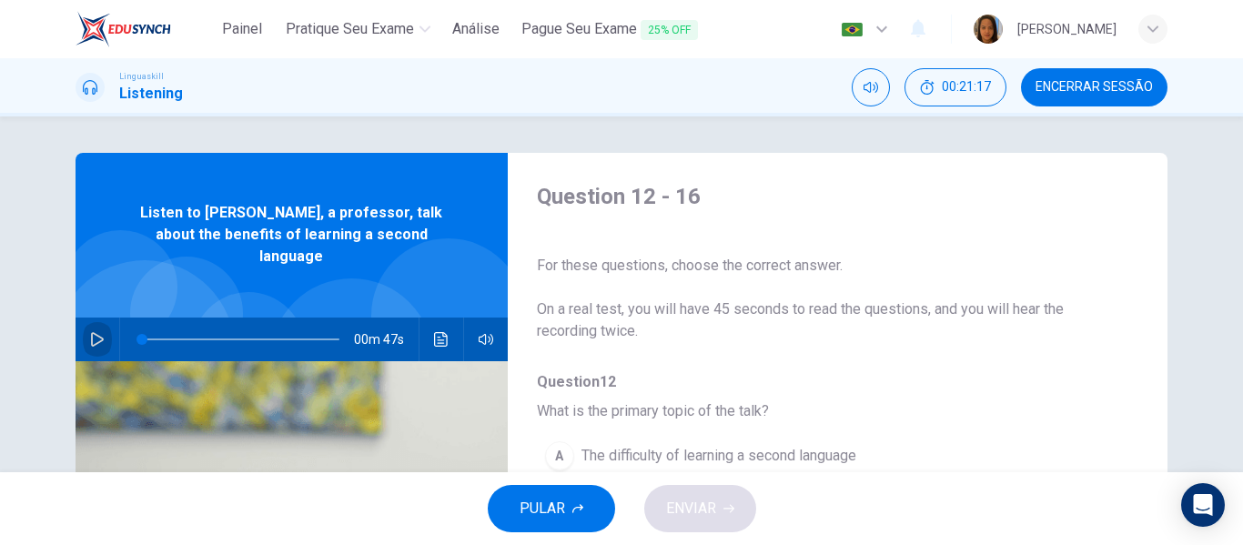
click at [90, 332] on icon "button" at bounding box center [97, 339] width 15 height 15
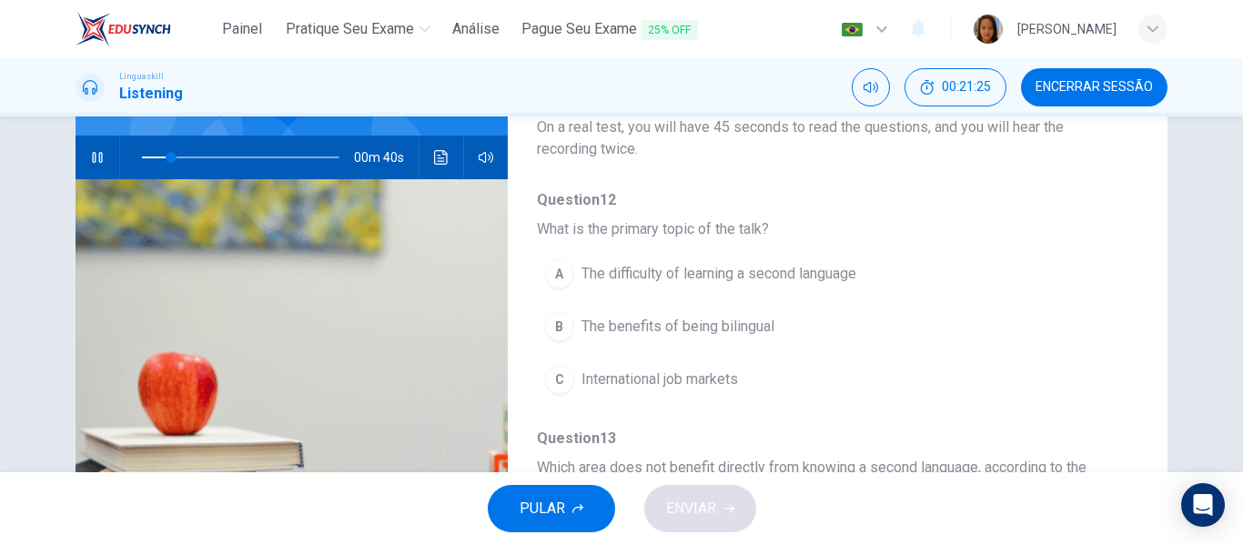
scroll to position [194, 0]
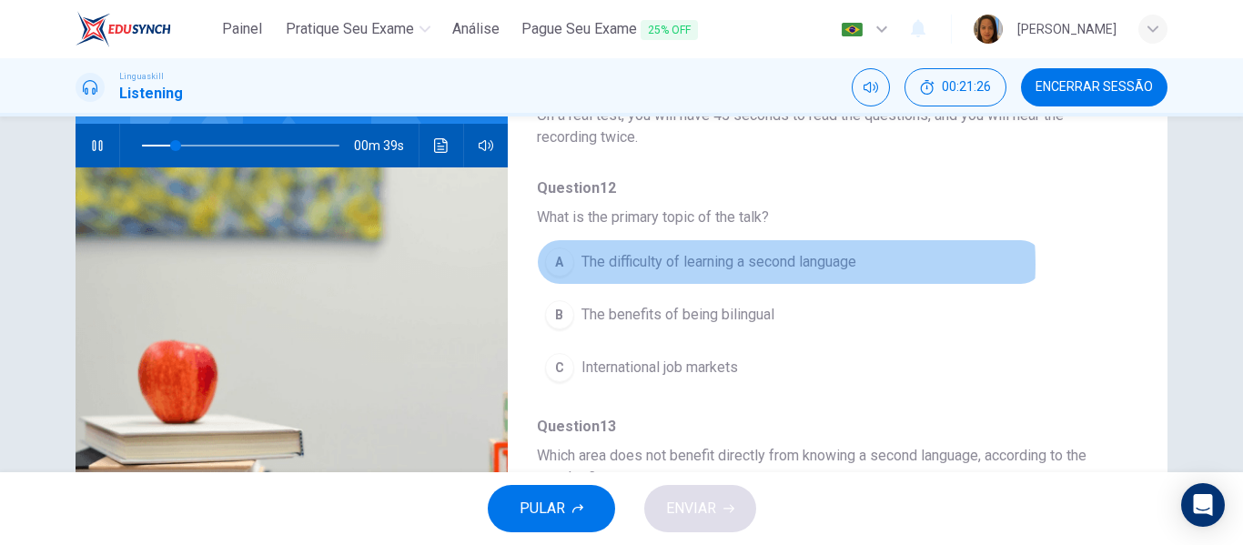
click at [739, 264] on span "The difficulty of learning a second language" at bounding box center [718, 262] width 275 height 22
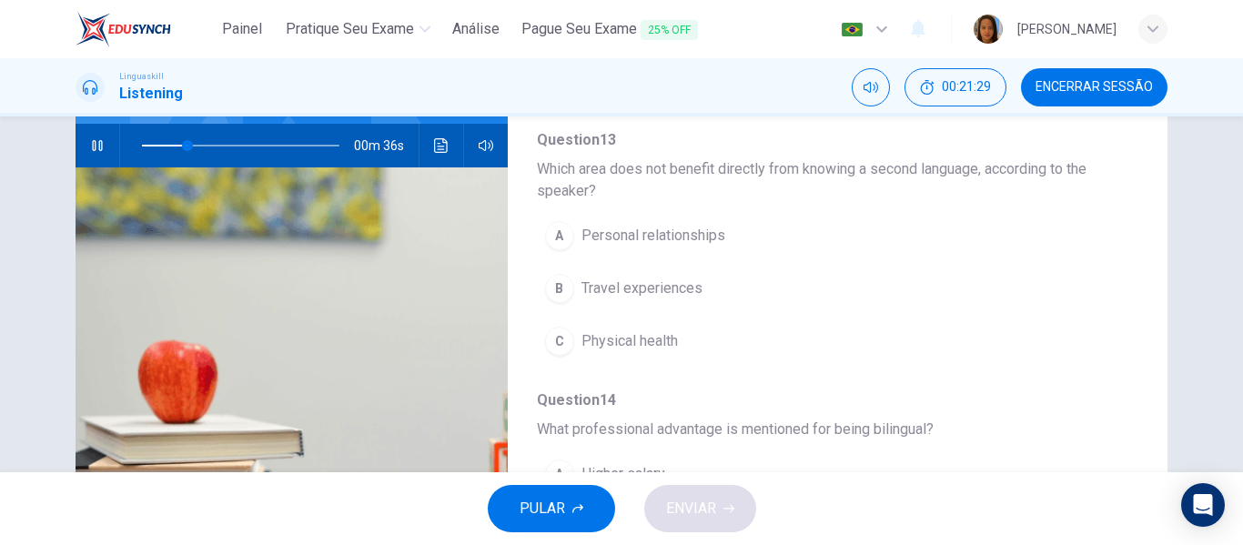
scroll to position [293, 0]
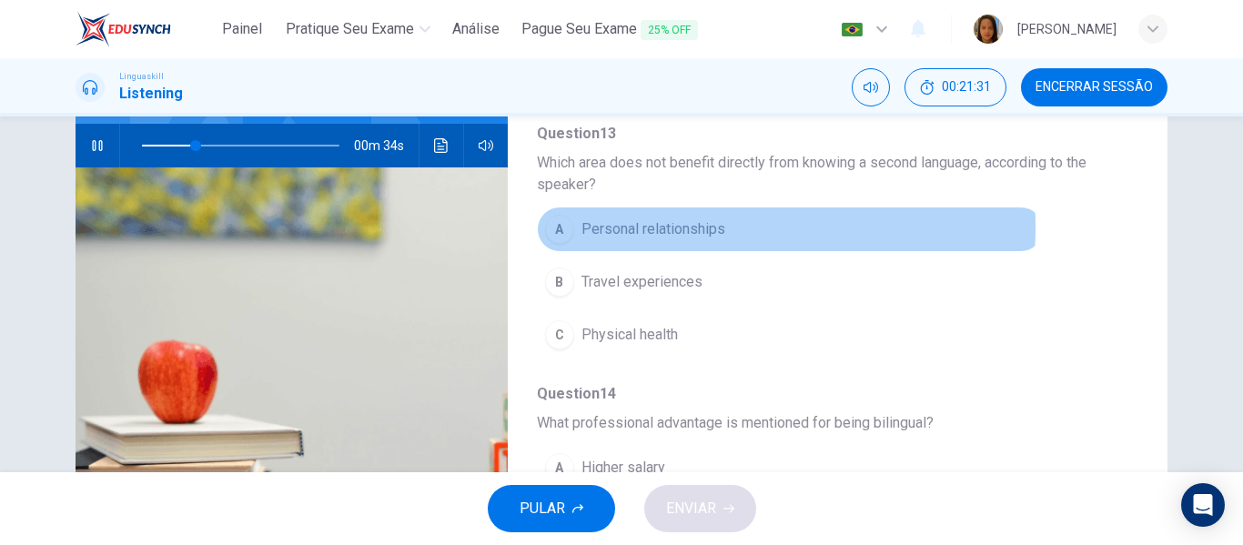
click at [650, 227] on span "Personal relationships" at bounding box center [653, 229] width 144 height 22
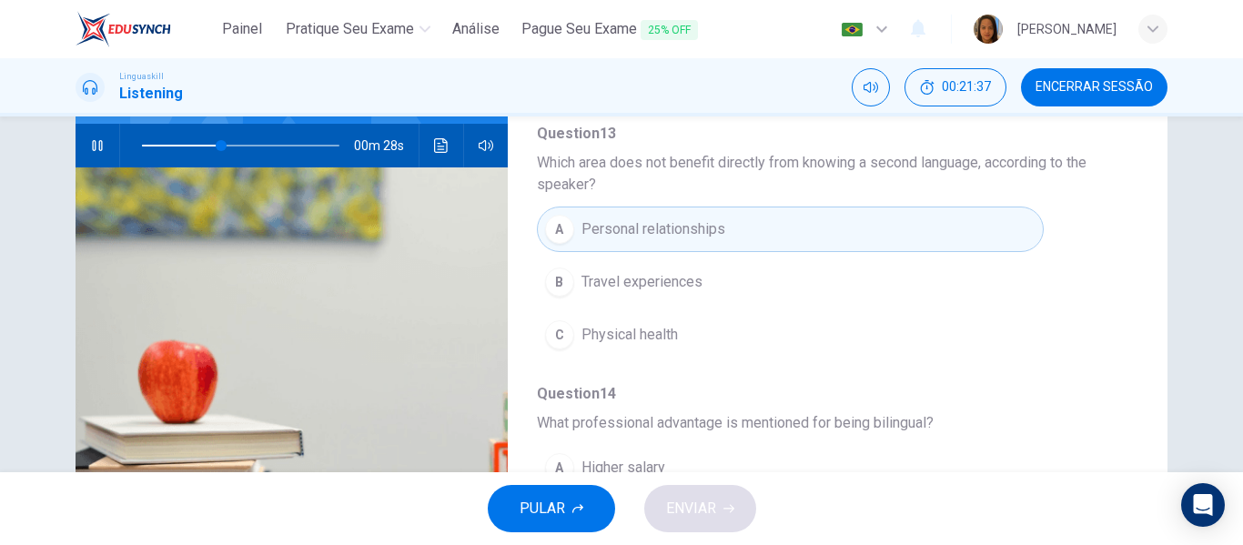
click at [663, 280] on span "Travel experiences" at bounding box center [641, 282] width 121 height 22
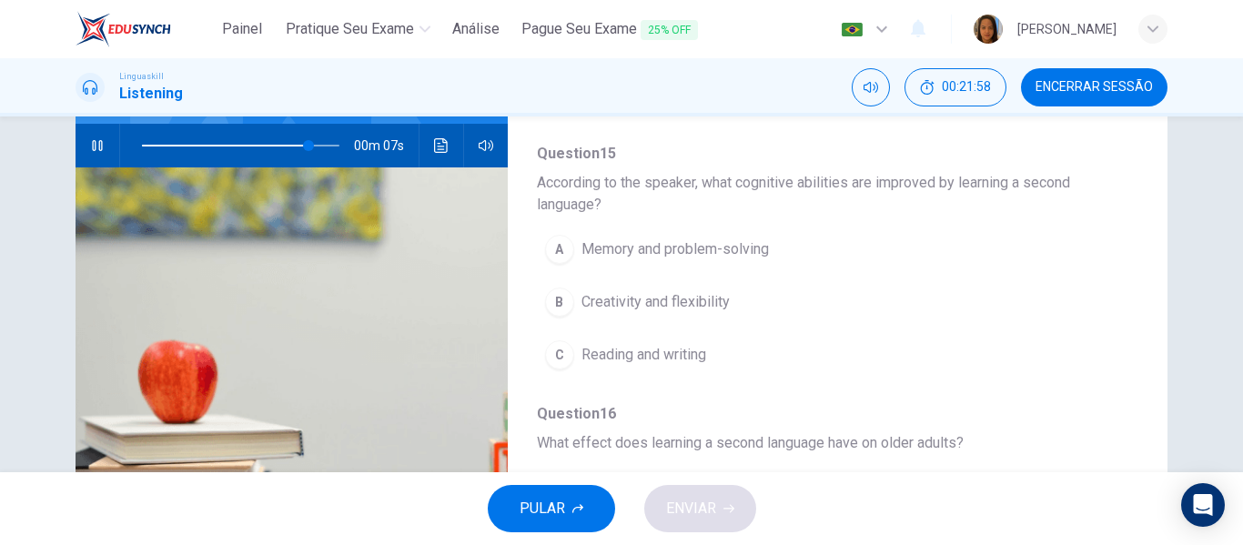
scroll to position [773, 0]
click at [704, 249] on span "Memory and problem-solving" at bounding box center [674, 248] width 187 height 22
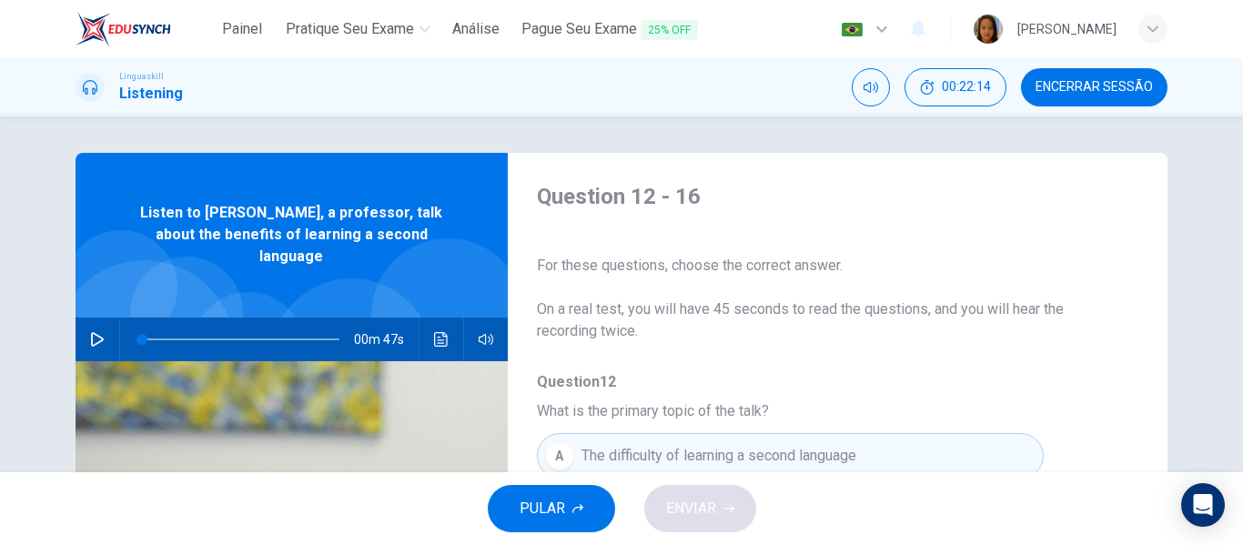
scroll to position [10, 0]
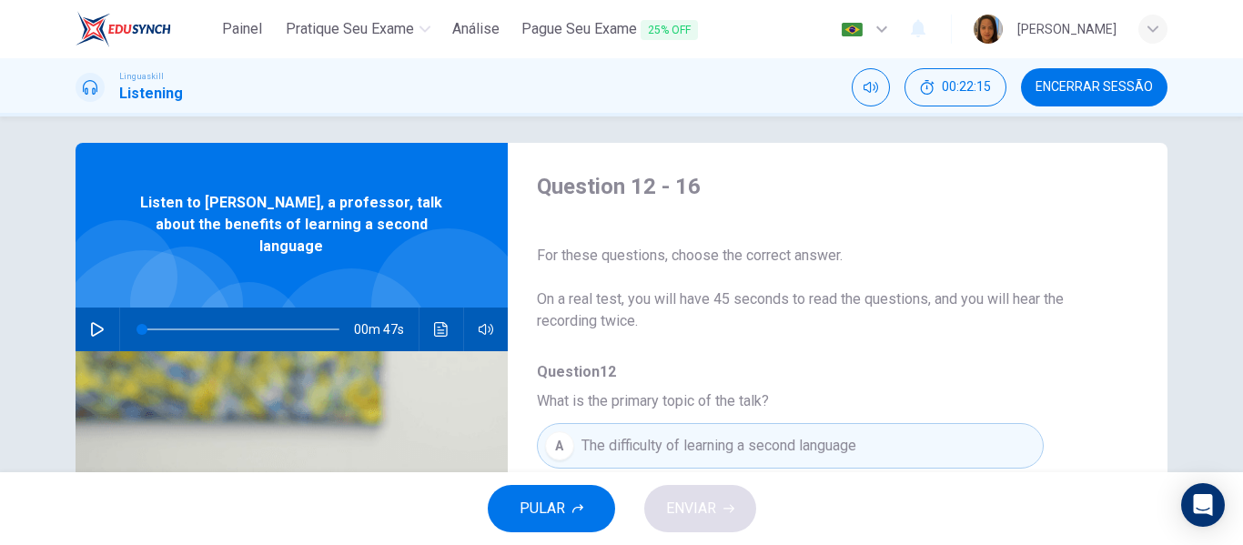
click at [90, 322] on icon "button" at bounding box center [97, 329] width 15 height 15
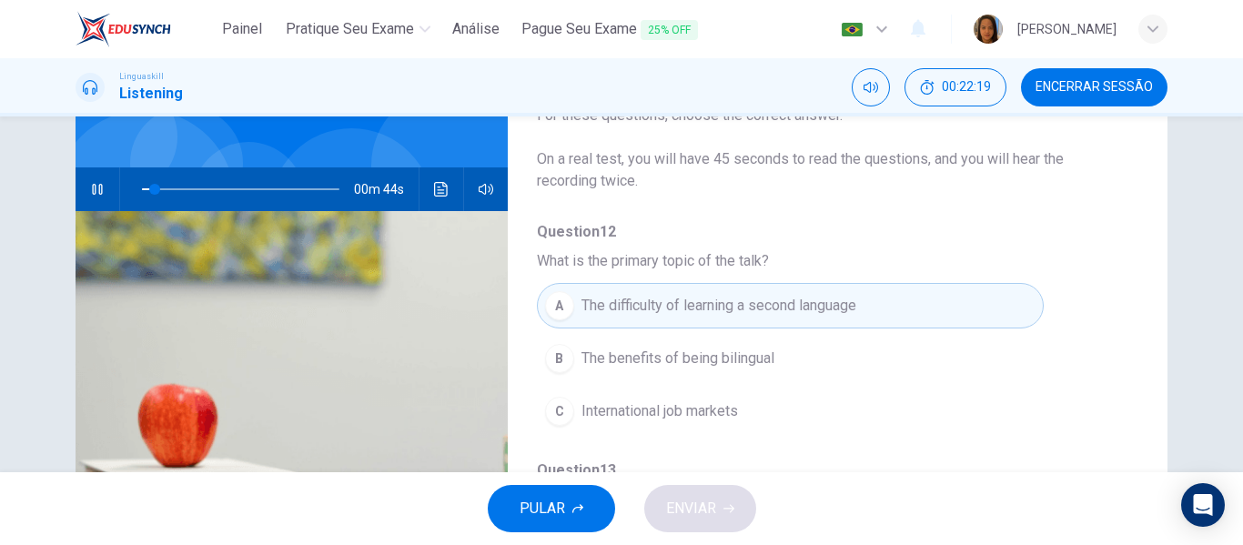
scroll to position [154, 0]
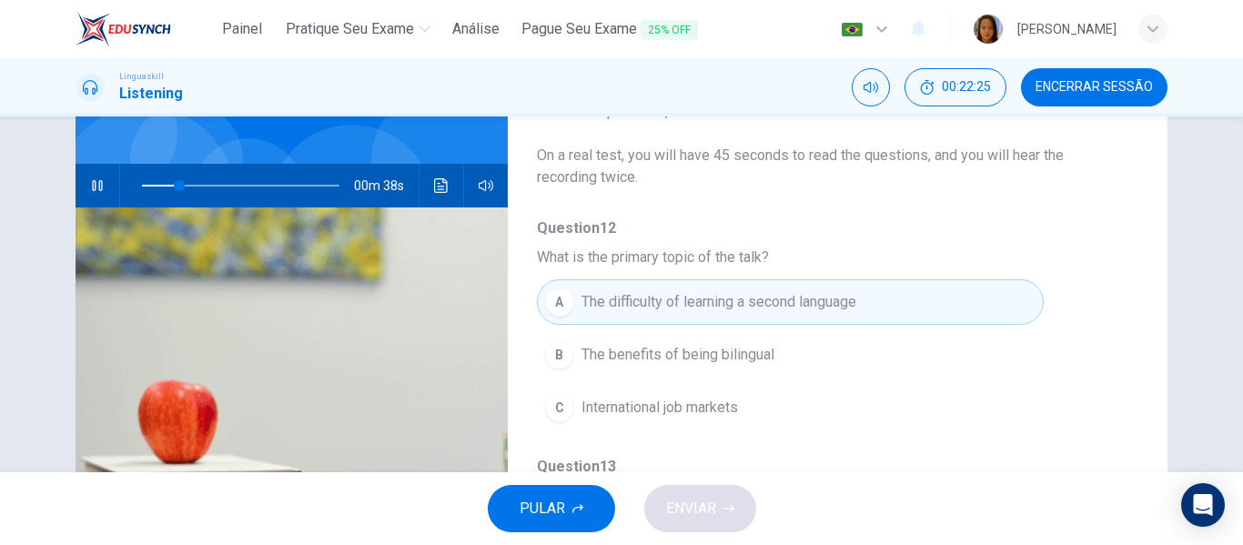
click at [677, 352] on span "The benefits of being bilingual" at bounding box center [677, 355] width 193 height 22
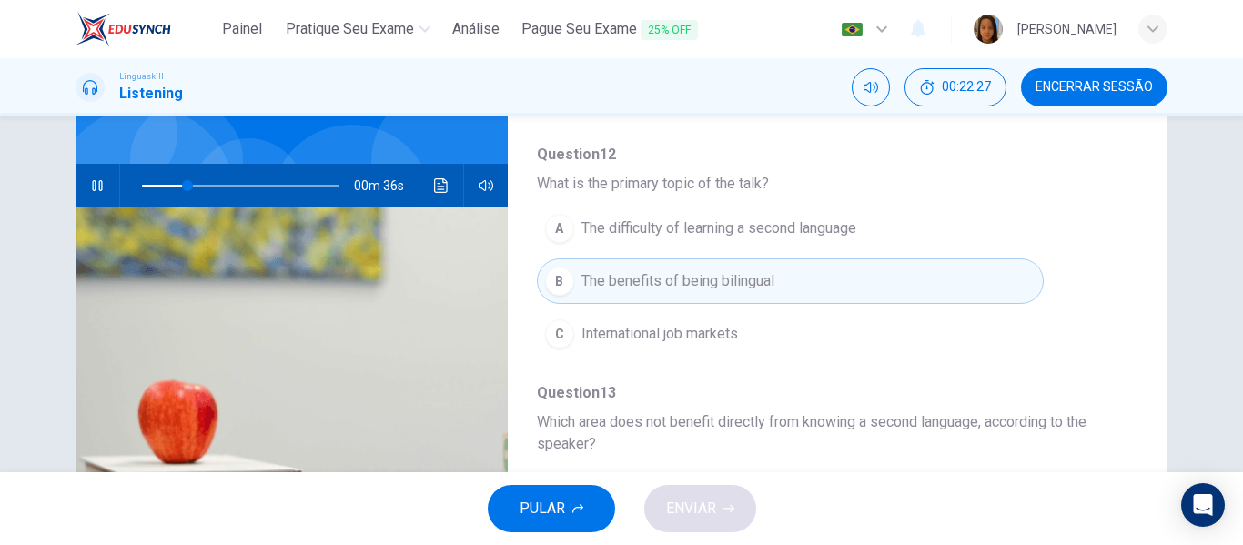
scroll to position [120, 0]
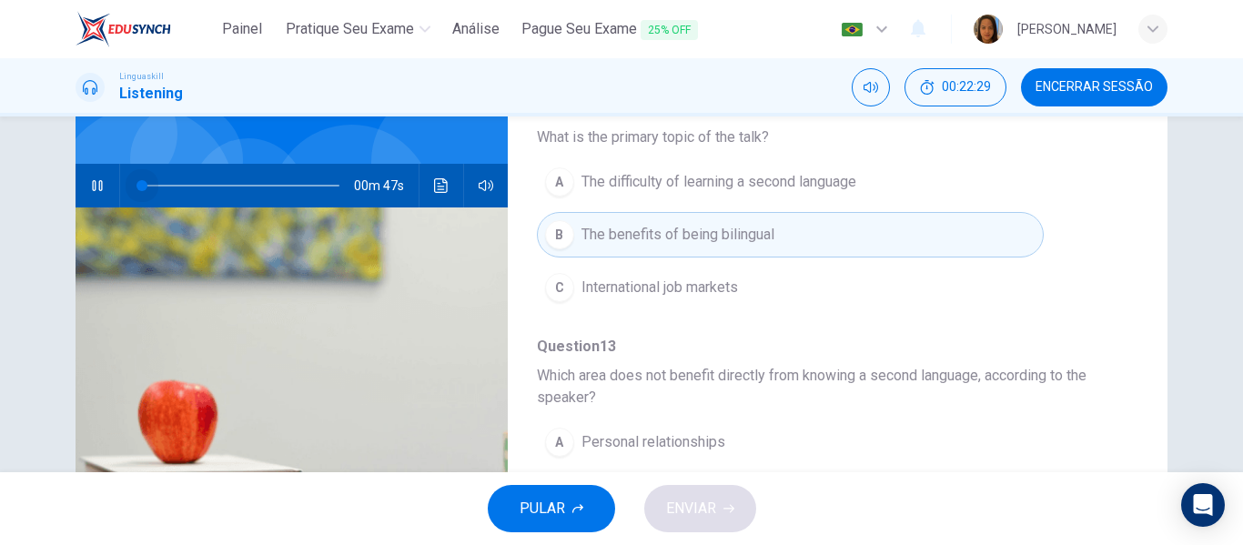
drag, startPoint x: 192, startPoint y: 169, endPoint x: 82, endPoint y: 167, distance: 110.1
click at [82, 167] on div "00m 47s" at bounding box center [292, 186] width 432 height 44
drag, startPoint x: 196, startPoint y: 164, endPoint x: 142, endPoint y: 173, distance: 54.4
click at [145, 180] on span at bounding box center [150, 185] width 11 height 11
click at [142, 173] on span at bounding box center [240, 185] width 197 height 25
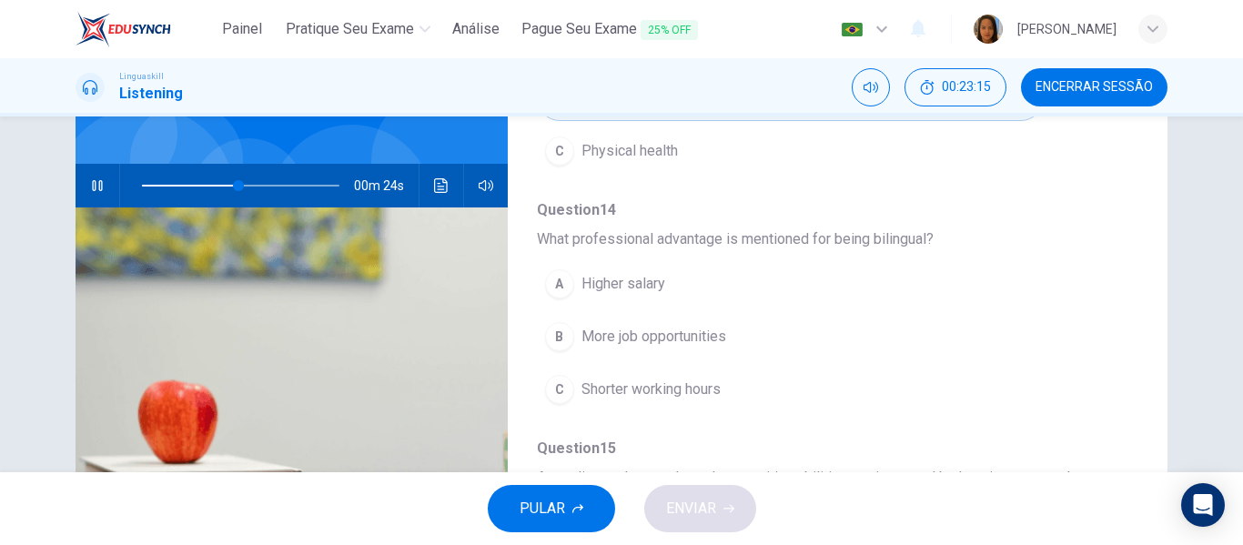
scroll to position [524, 0]
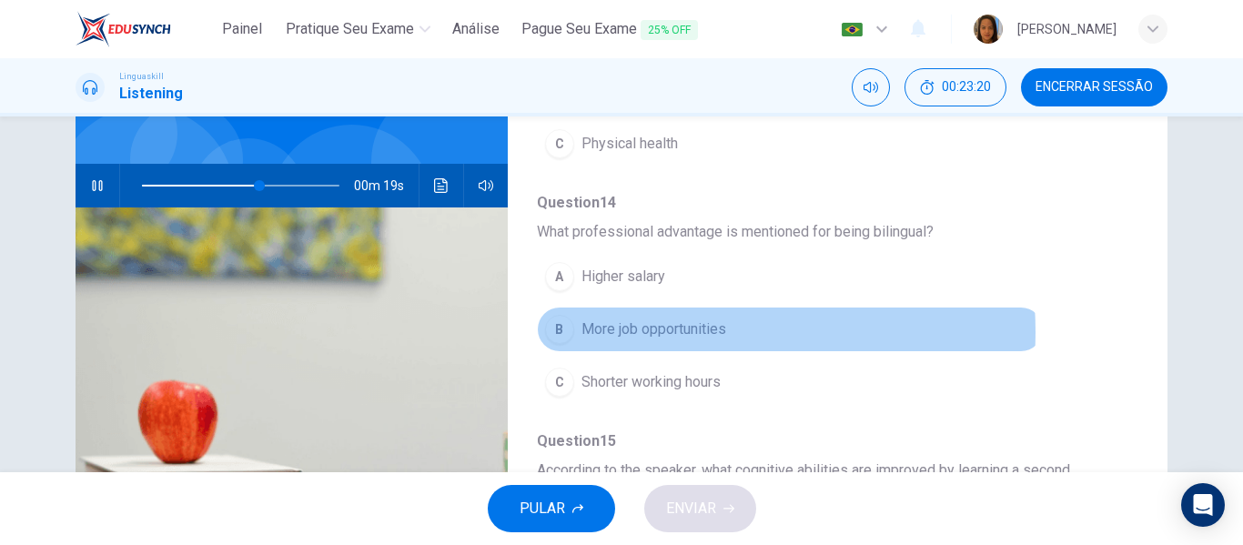
click at [643, 332] on span "More job opportunities" at bounding box center [653, 329] width 145 height 22
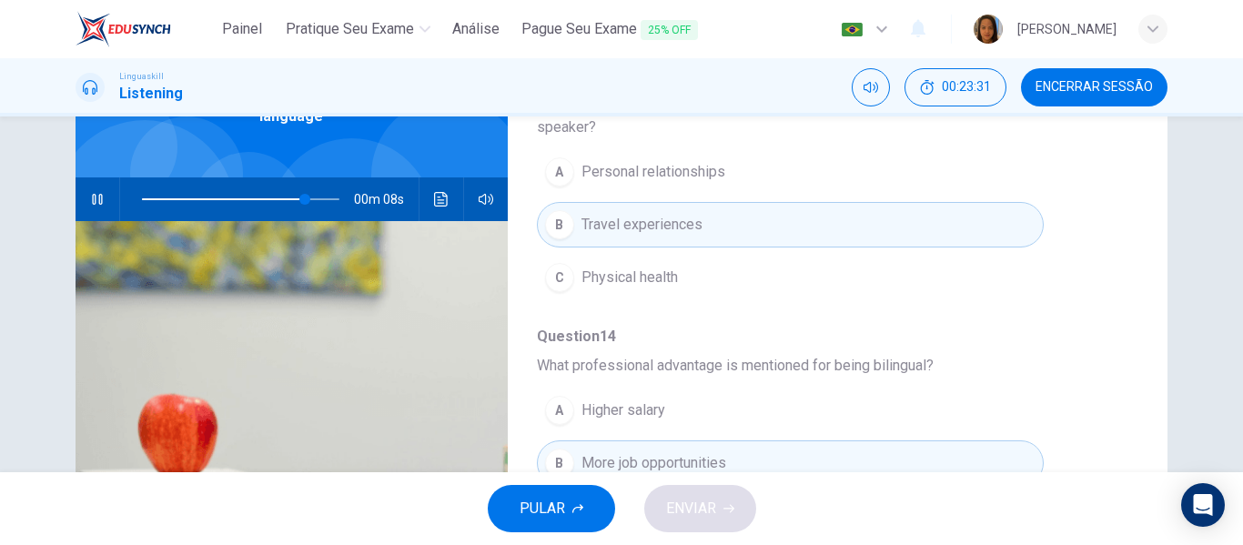
scroll to position [133, 0]
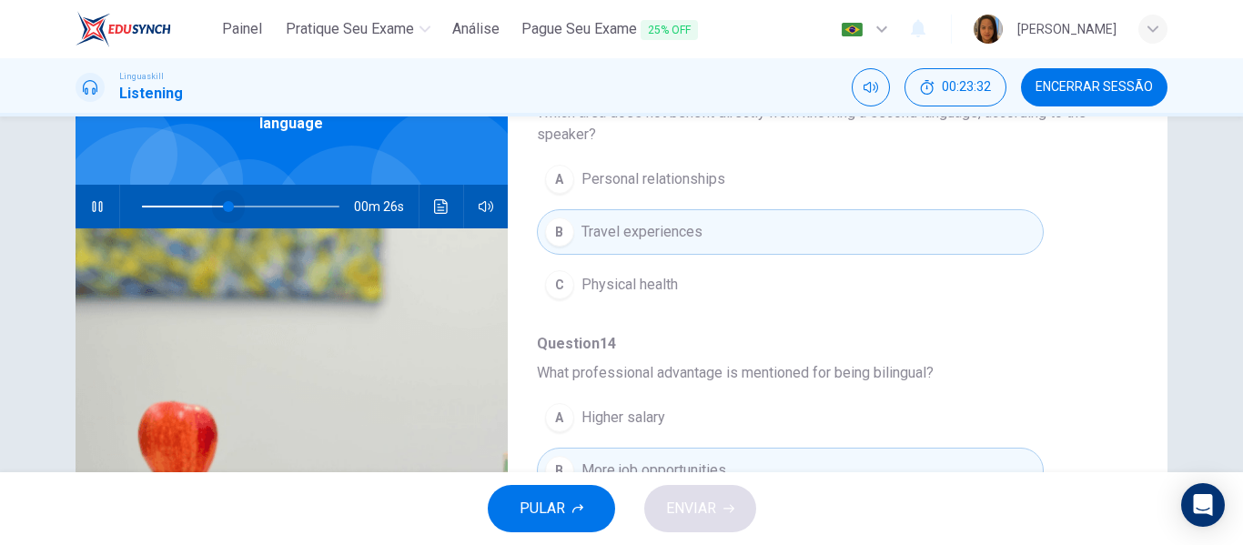
click at [225, 194] on span at bounding box center [240, 206] width 197 height 25
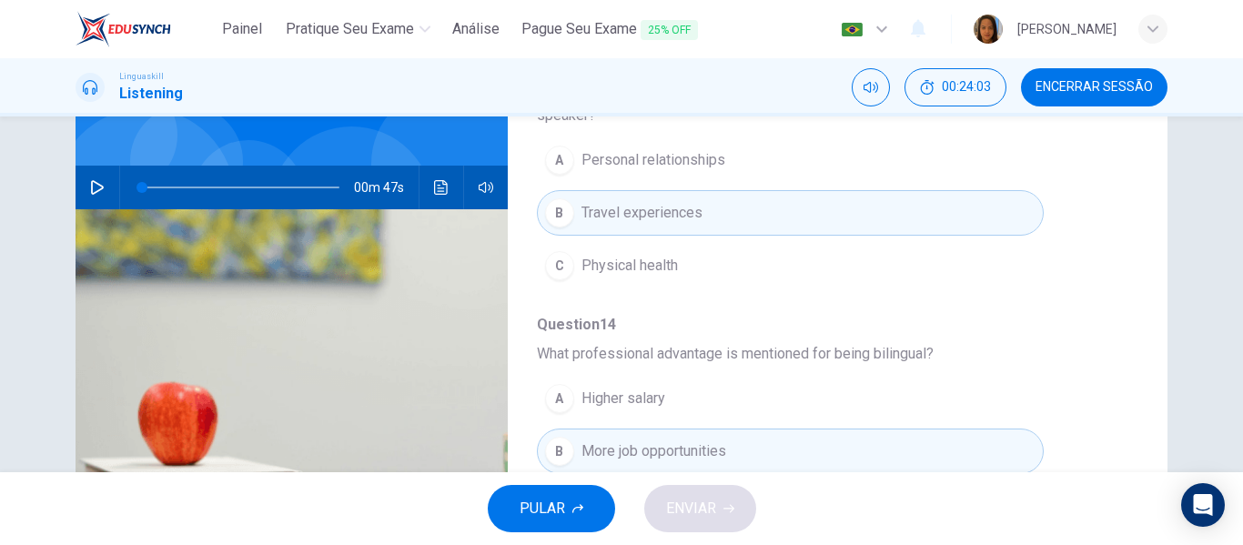
scroll to position [136, 0]
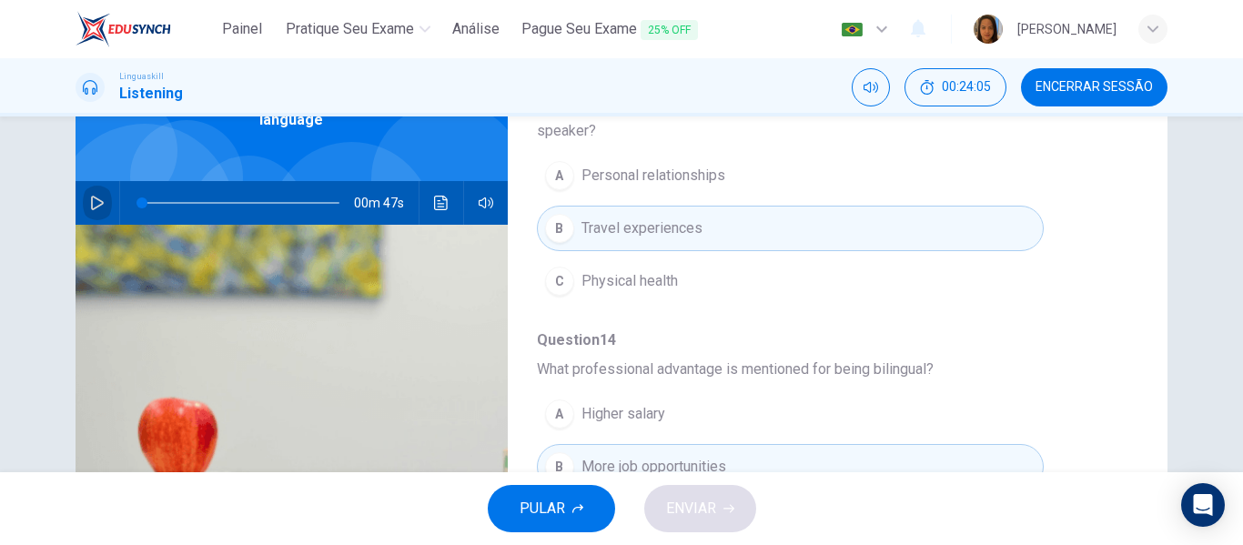
click at [83, 181] on button "button" at bounding box center [97, 203] width 29 height 44
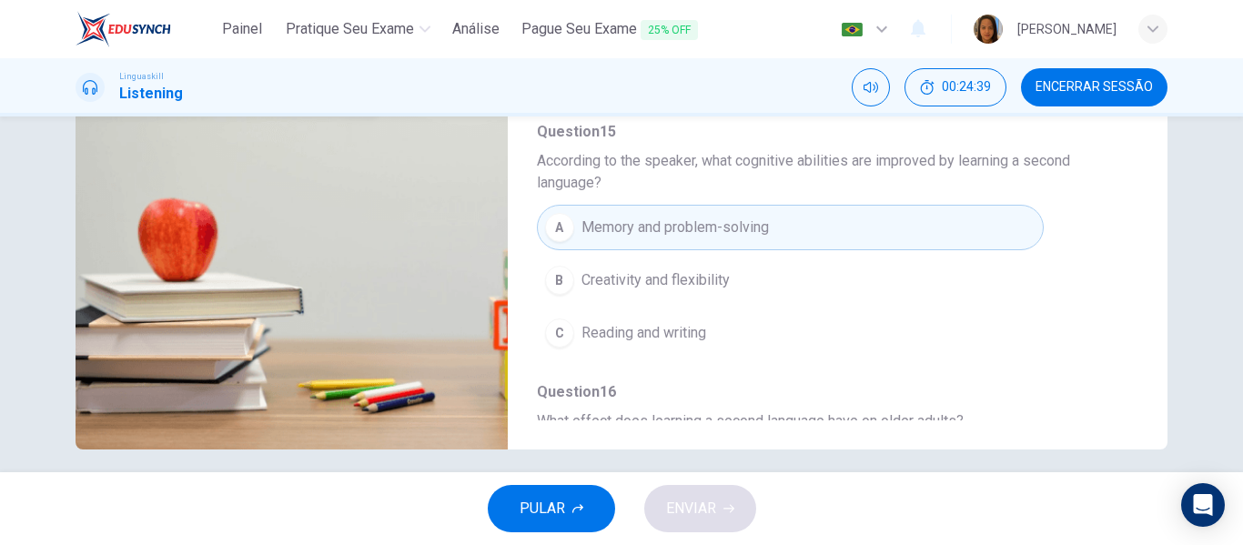
scroll to position [653, 0]
drag, startPoint x: 1134, startPoint y: 301, endPoint x: 1136, endPoint y: 357, distance: 55.6
click at [1136, 357] on div "Question 12 - 16 For these questions, choose the correct answer. On a real test…" at bounding box center [622, 133] width 1092 height 632
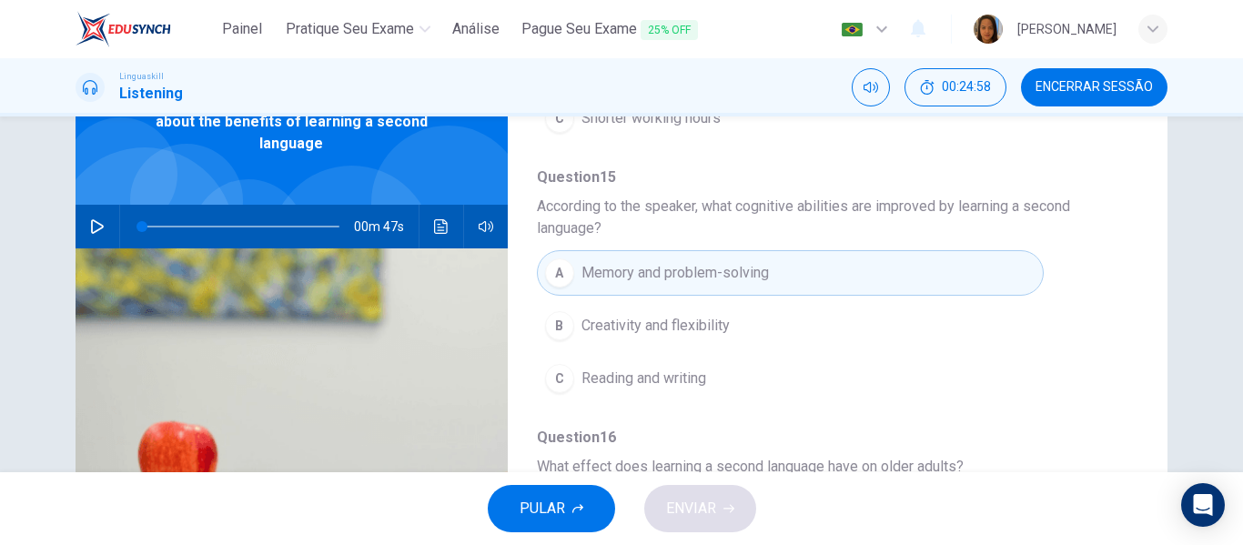
scroll to position [54, 0]
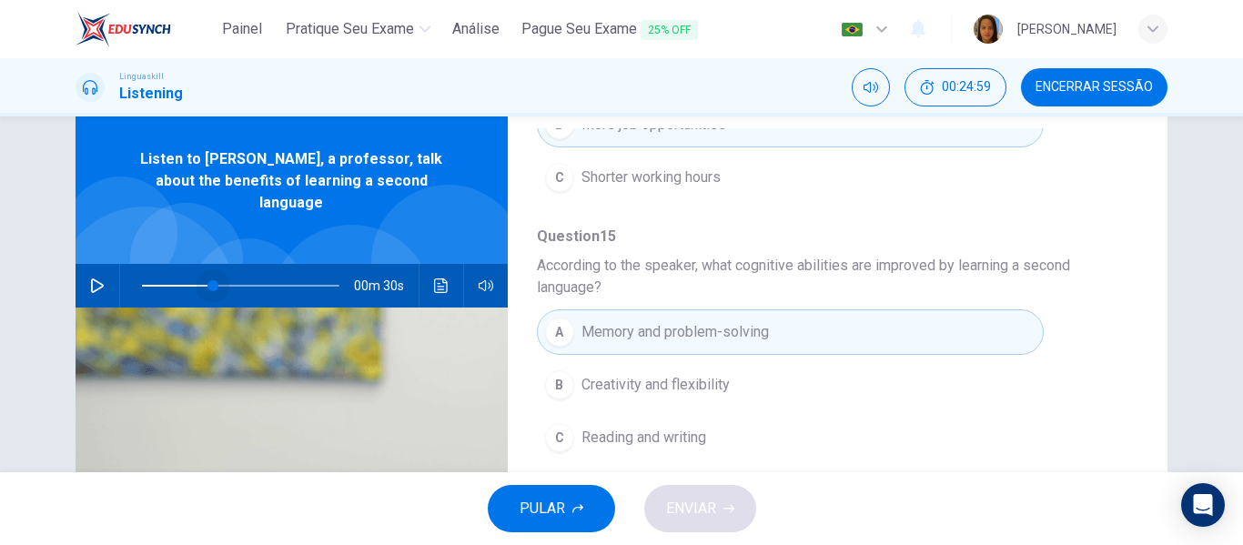
click at [208, 273] on span at bounding box center [240, 285] width 197 height 25
click at [95, 278] on icon "button" at bounding box center [97, 285] width 15 height 15
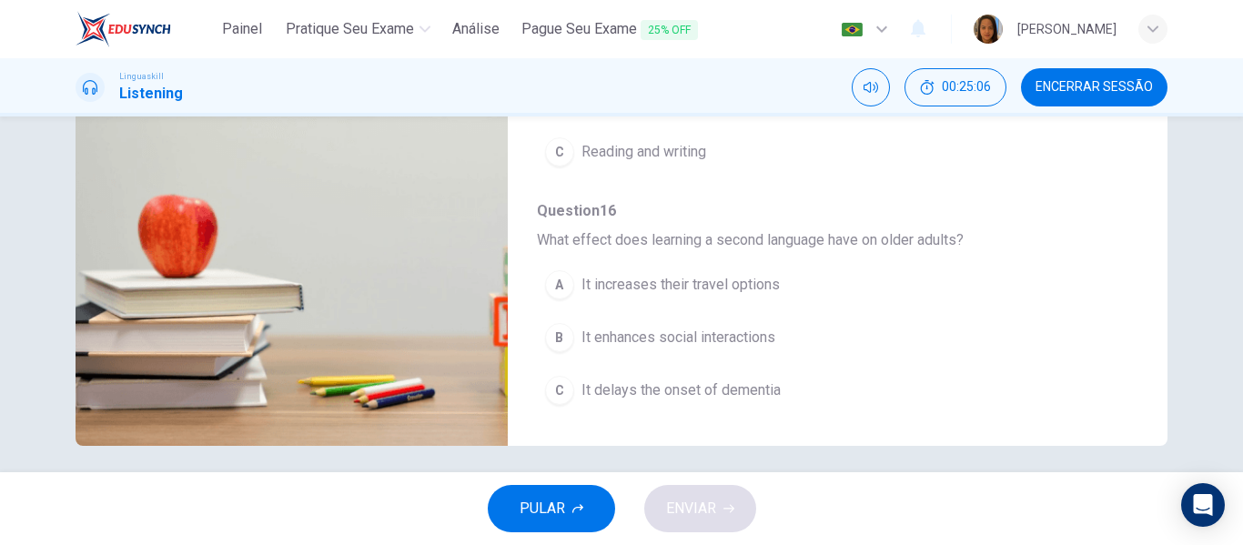
scroll to position [349, 0]
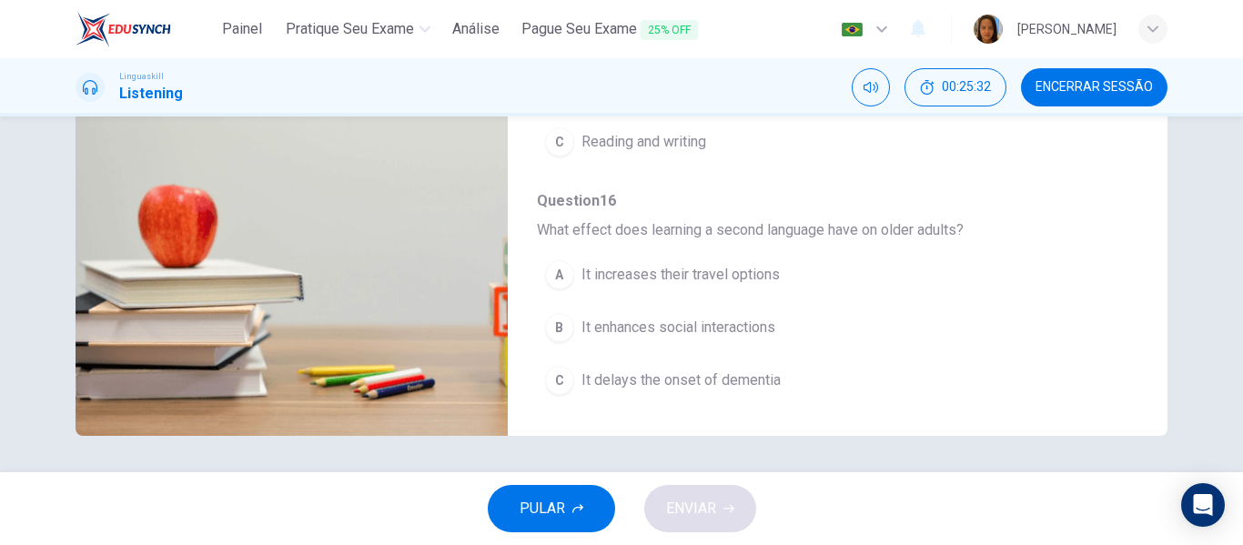
type input "0"
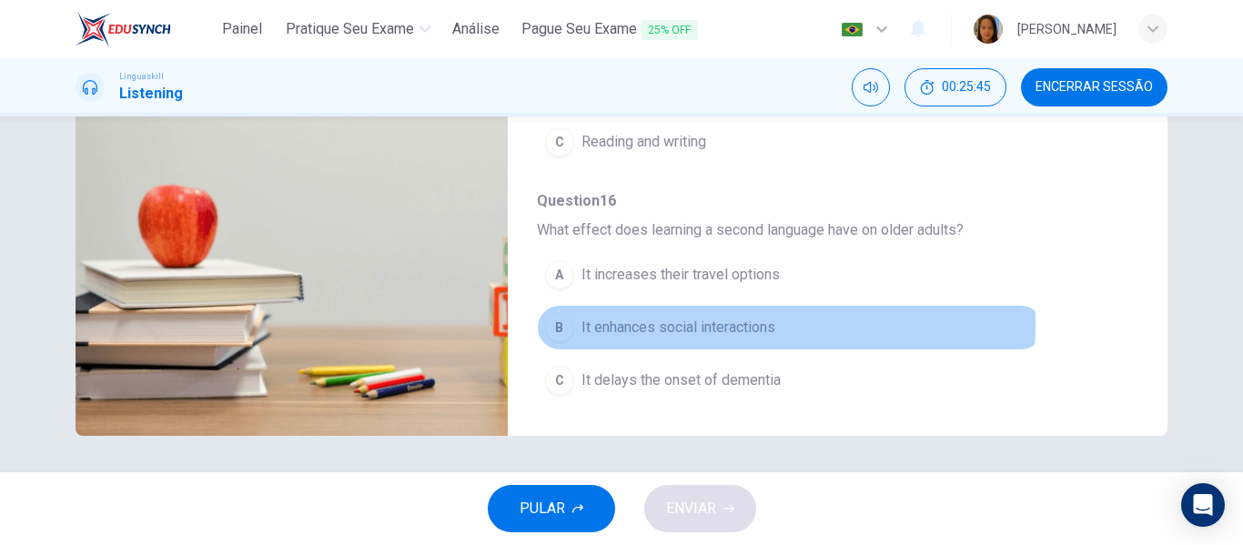
click at [716, 325] on span "It enhances social interactions" at bounding box center [678, 328] width 194 height 22
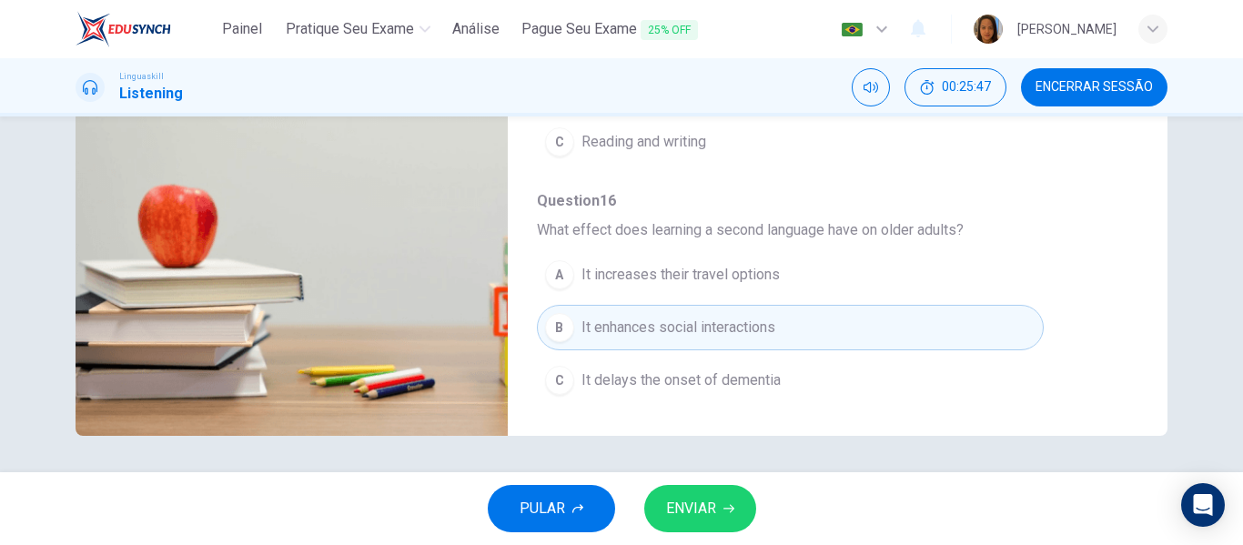
click at [713, 516] on span "ENVIAR" at bounding box center [691, 508] width 50 height 25
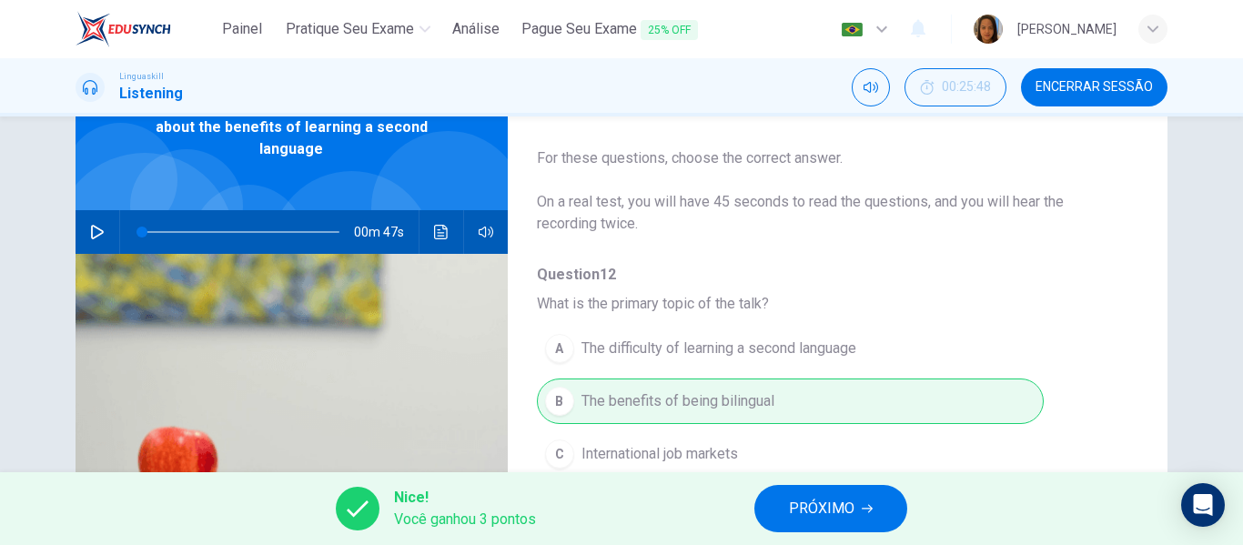
scroll to position [126, 0]
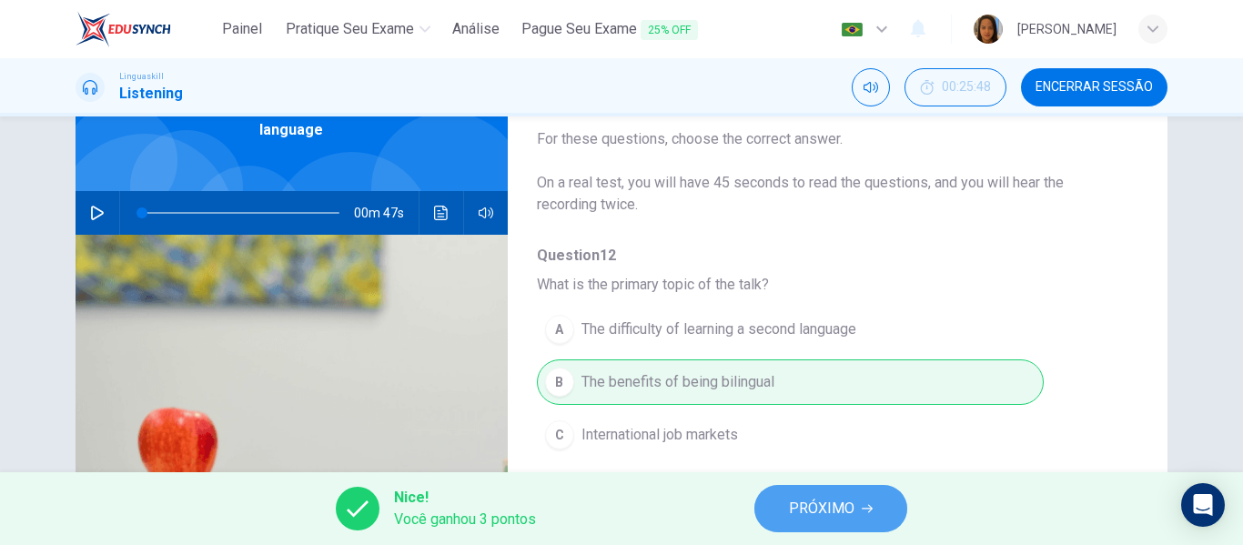
click at [842, 499] on span "PRÓXIMO" at bounding box center [822, 508] width 66 height 25
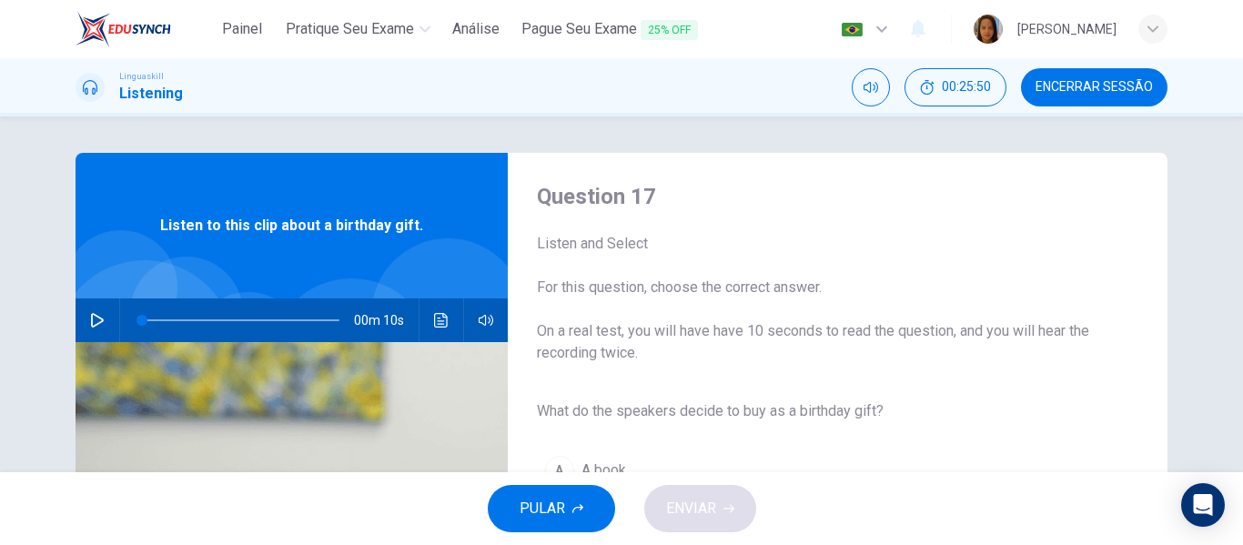
click at [90, 321] on icon "button" at bounding box center [97, 320] width 15 height 15
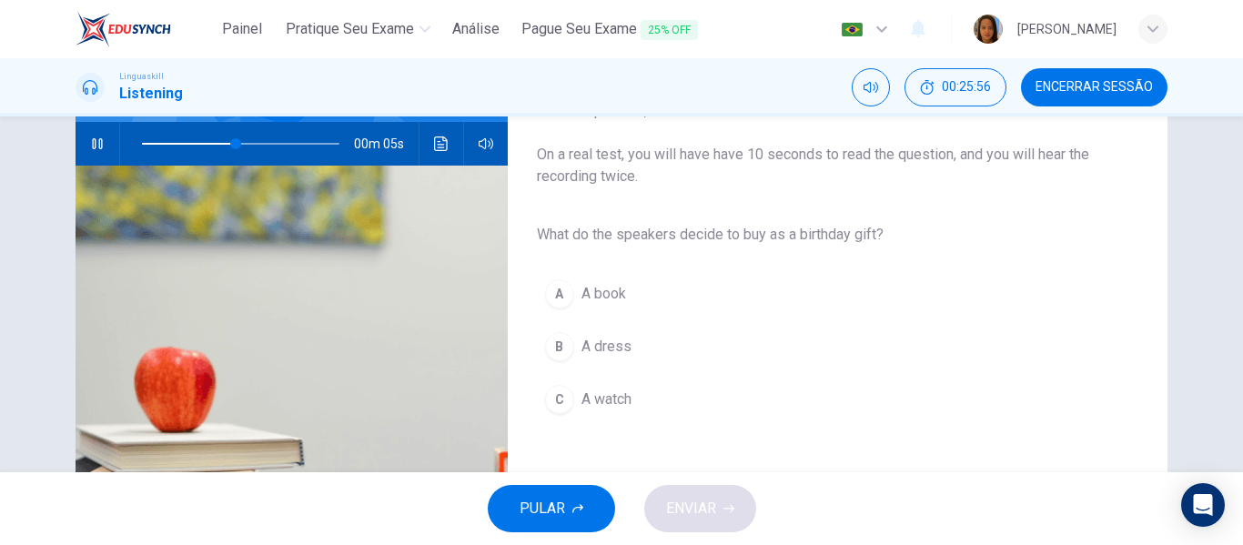
scroll to position [182, 0]
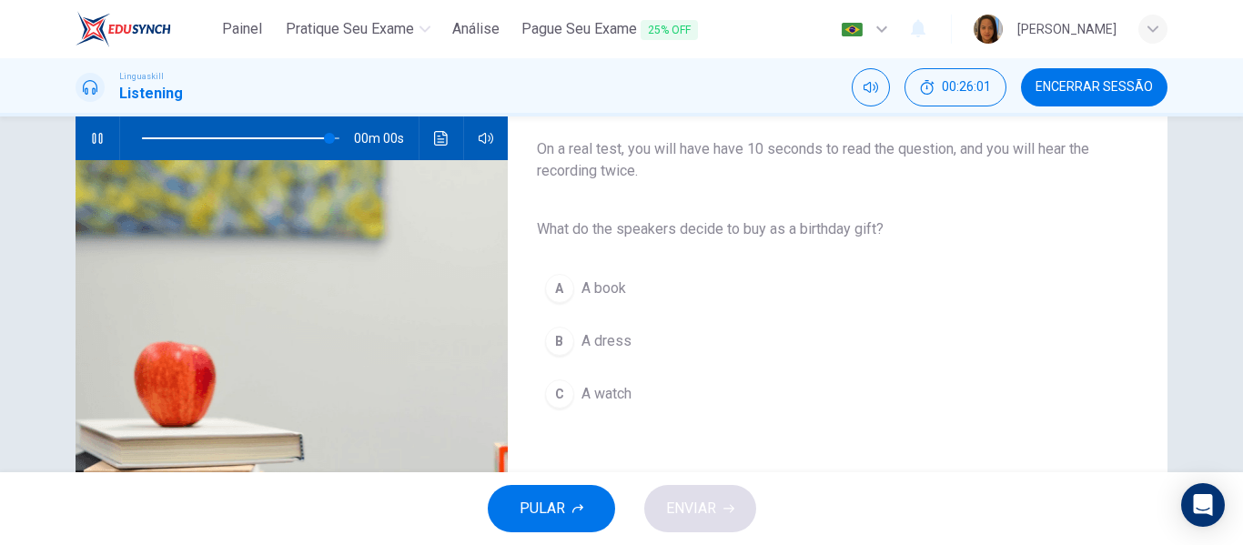
type input "0"
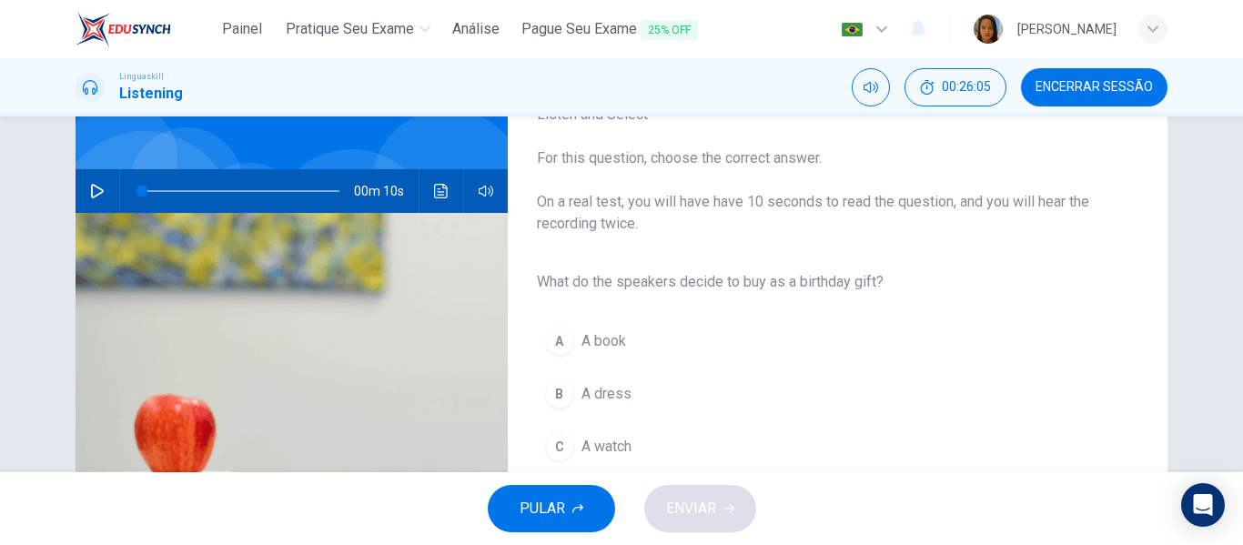
scroll to position [109, 0]
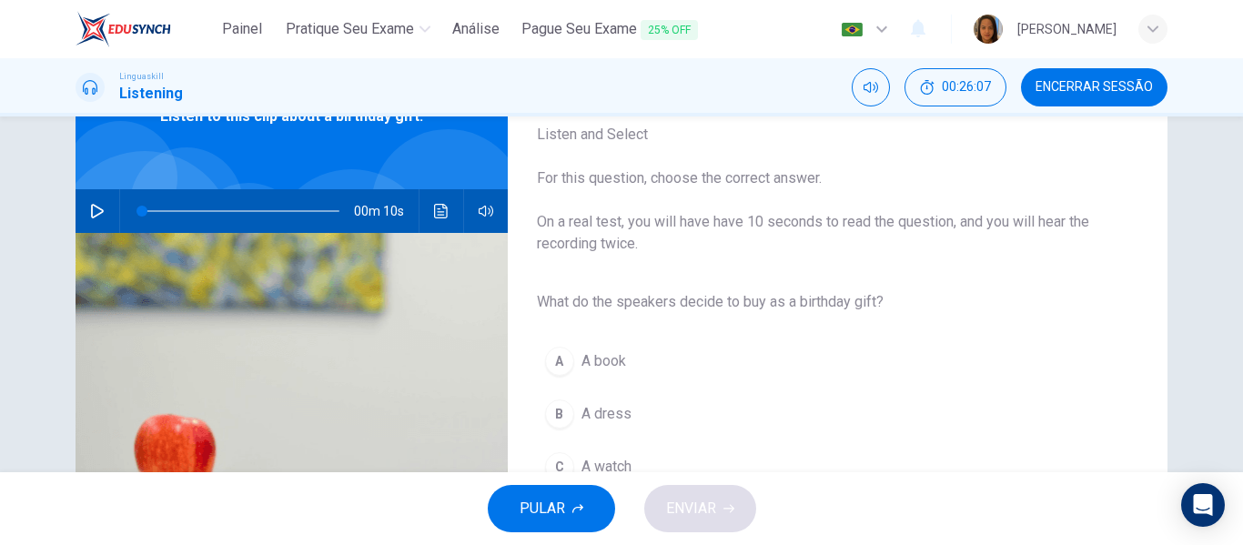
click at [91, 206] on icon "button" at bounding box center [97, 211] width 13 height 15
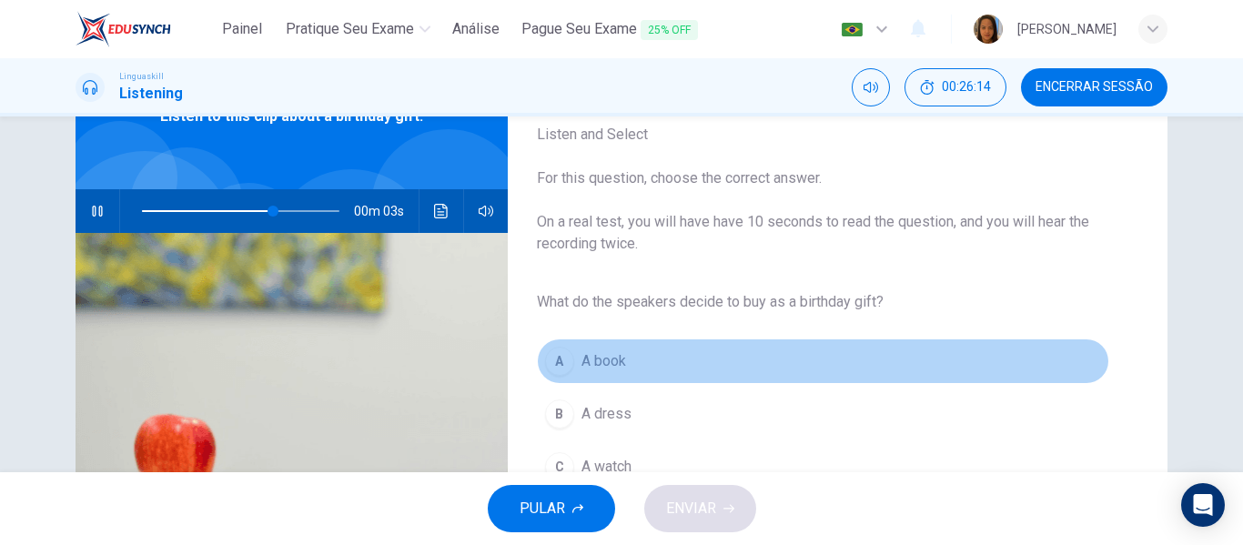
click at [588, 353] on span "A book" at bounding box center [603, 361] width 45 height 22
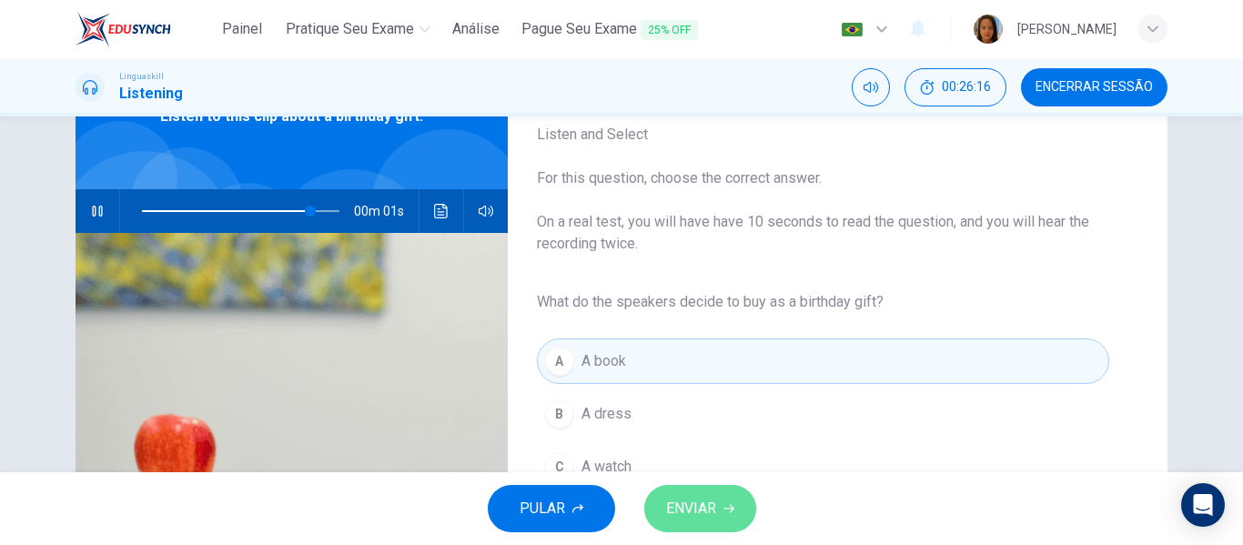
click at [710, 510] on span "ENVIAR" at bounding box center [691, 508] width 50 height 25
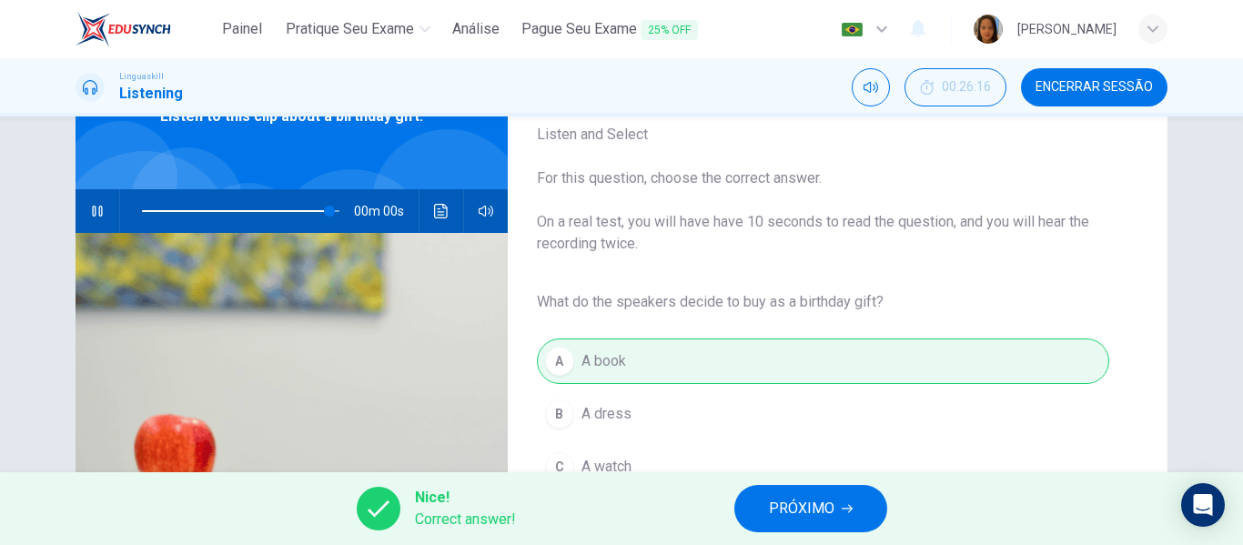
type input "0"
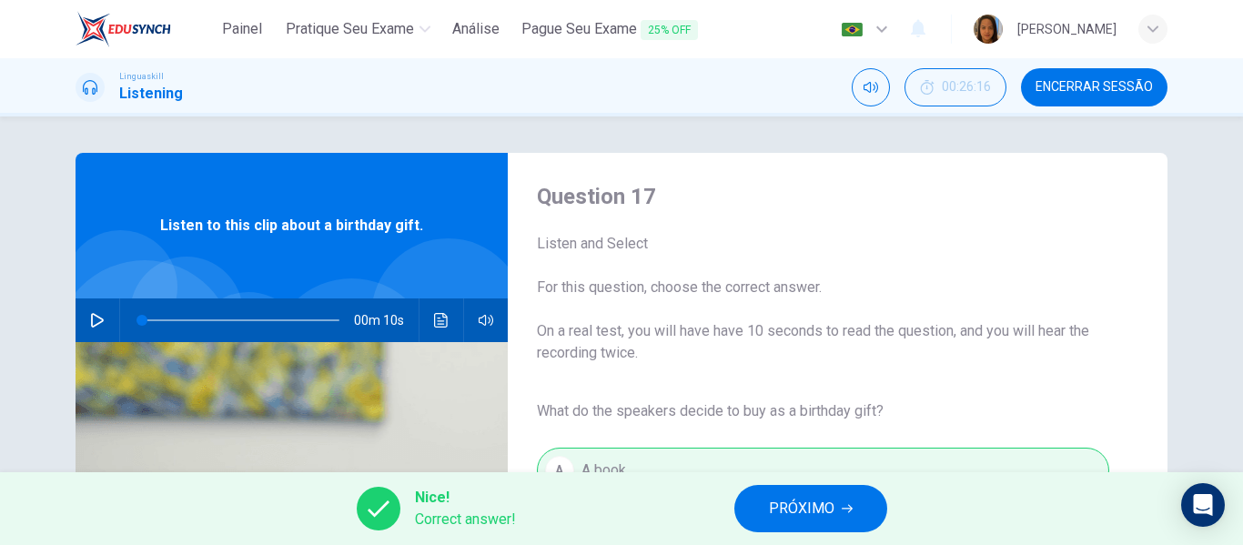
scroll to position [83, 0]
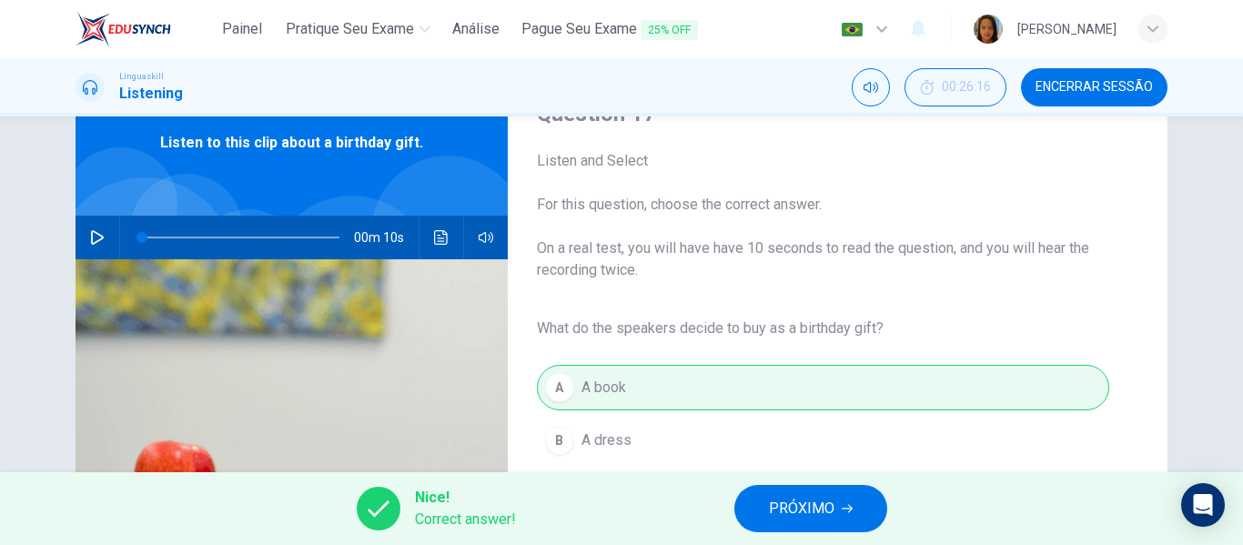
click at [795, 507] on span "PRÓXIMO" at bounding box center [802, 508] width 66 height 25
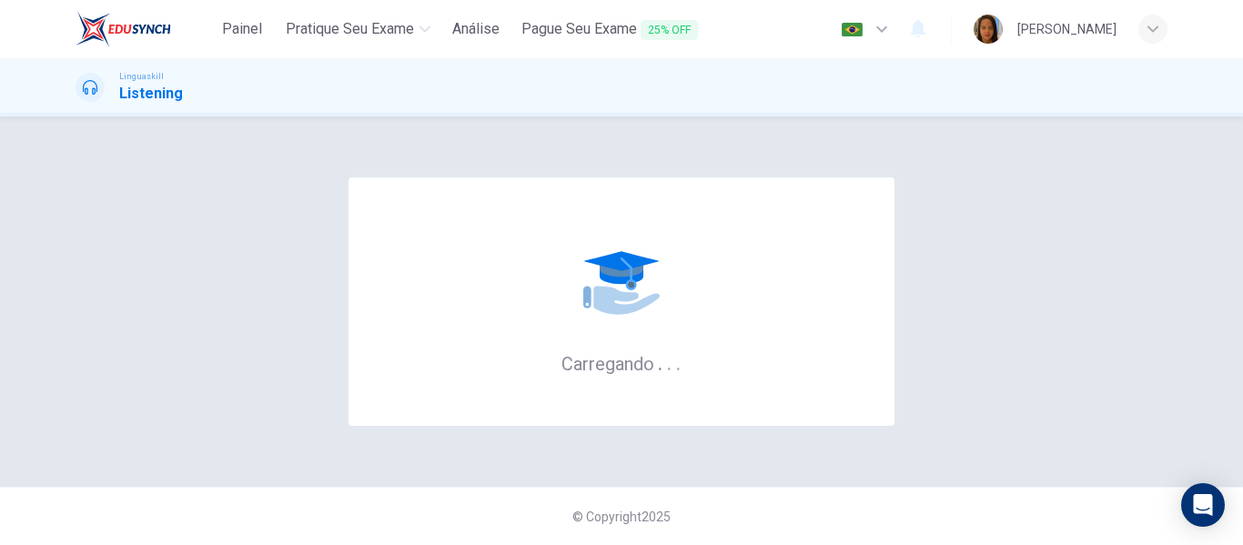
scroll to position [0, 0]
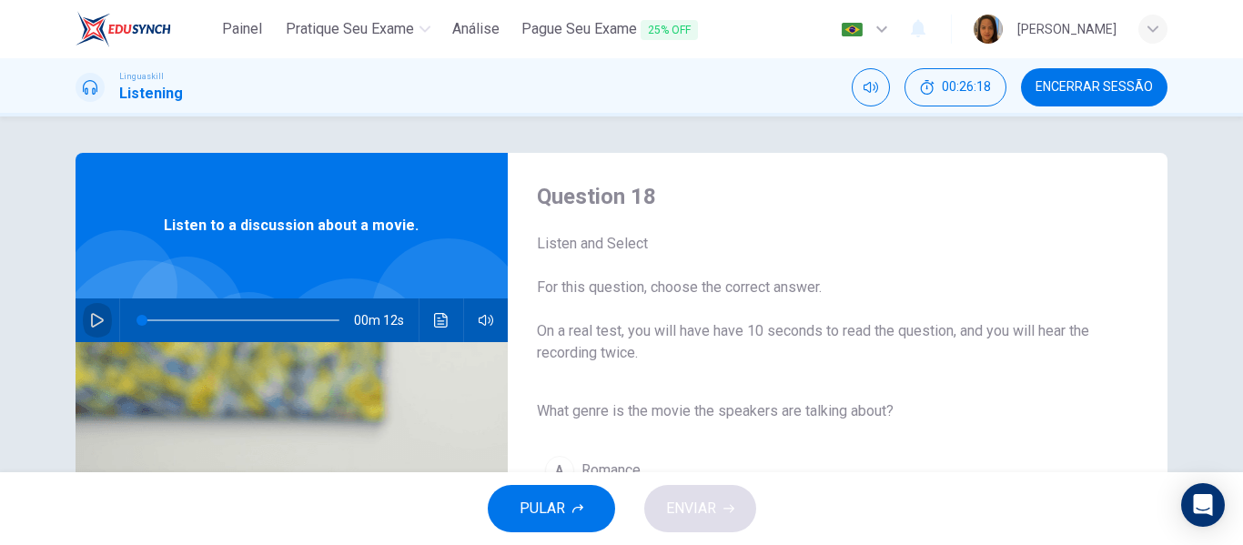
click at [91, 311] on button "button" at bounding box center [97, 320] width 29 height 44
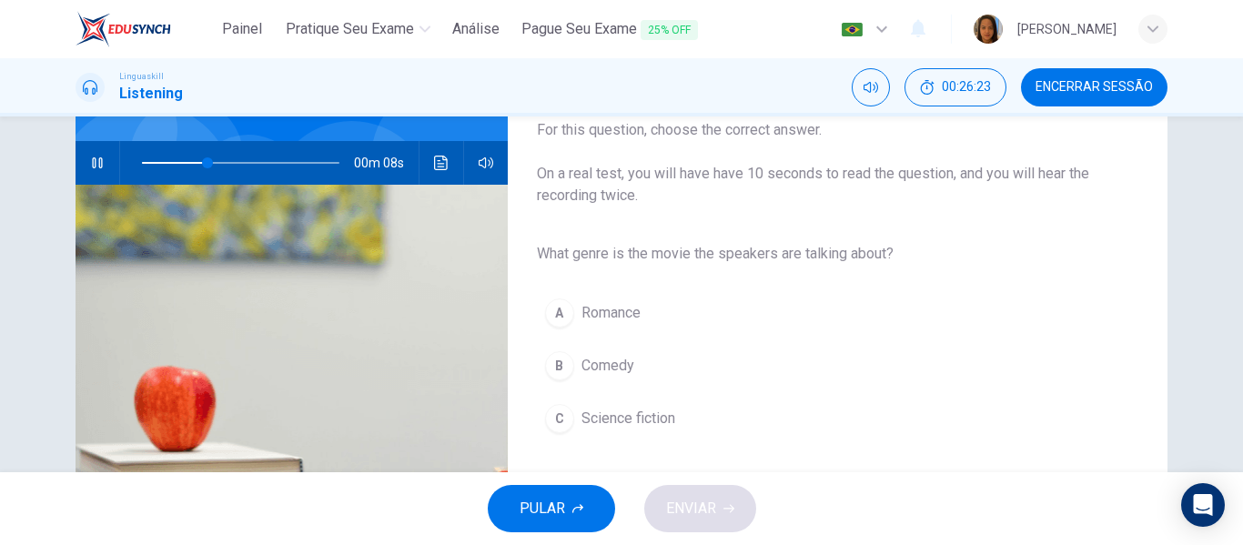
scroll to position [156, 0]
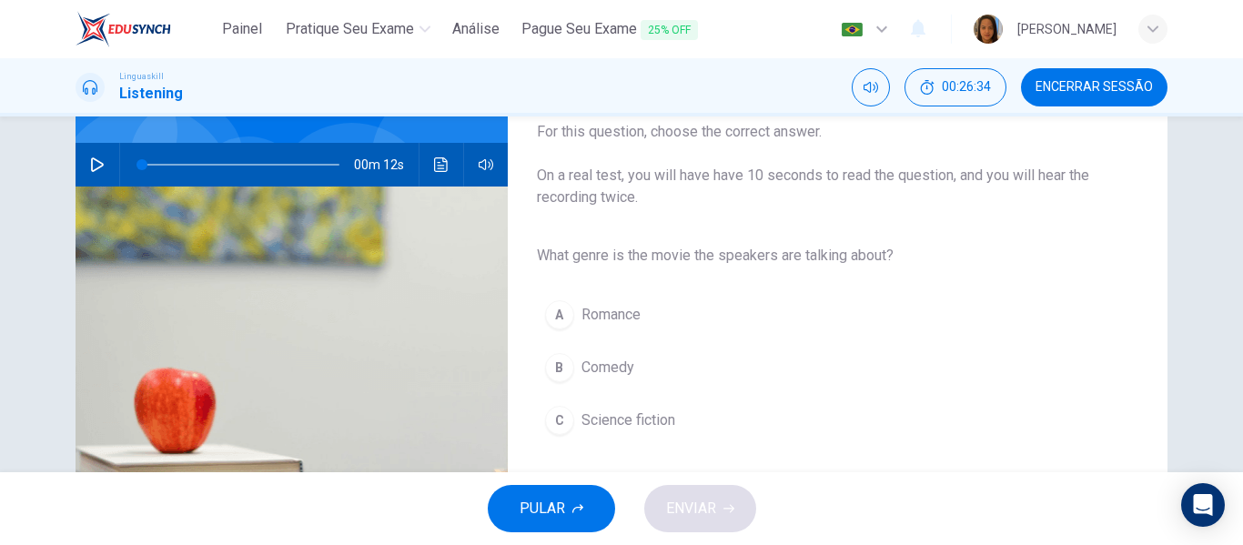
click at [90, 160] on icon "button" at bounding box center [97, 164] width 15 height 15
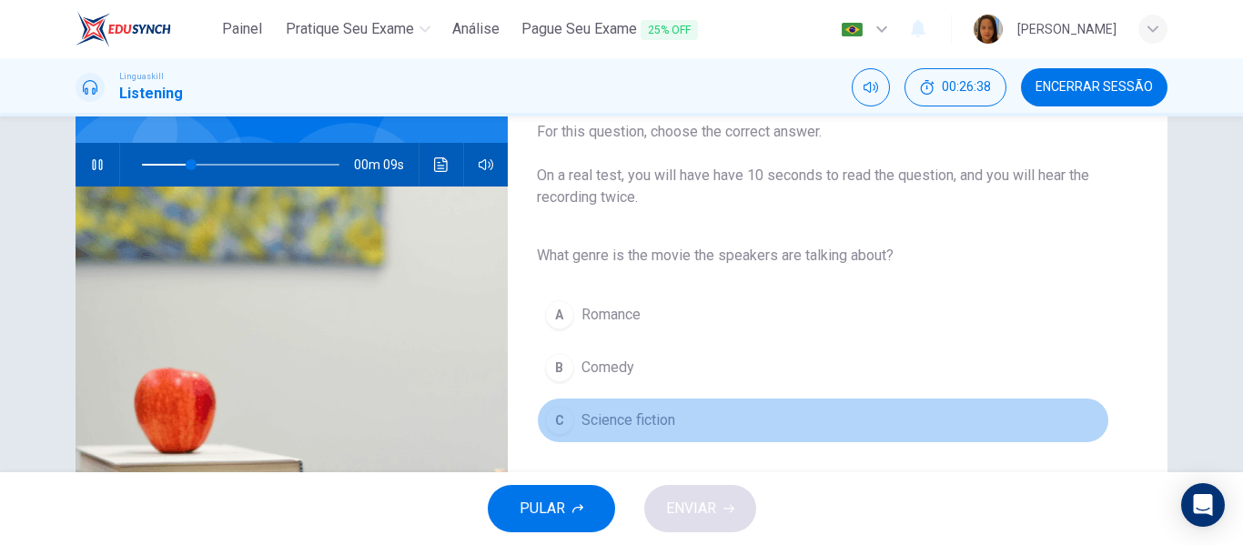
click at [581, 421] on span "Science fiction" at bounding box center [628, 420] width 94 height 22
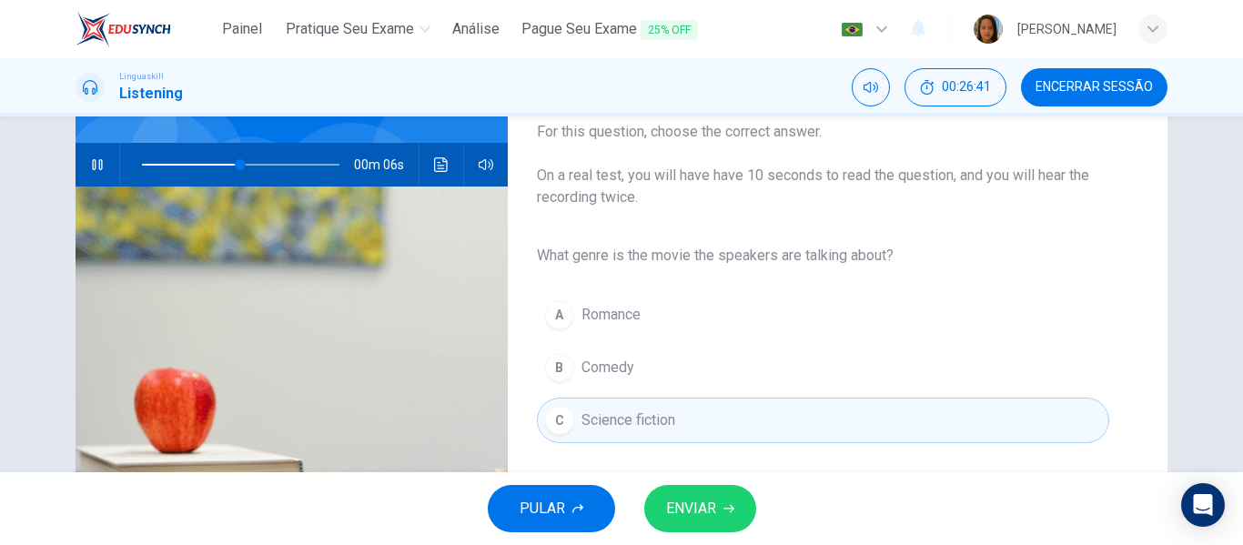
click at [701, 505] on span "ENVIAR" at bounding box center [691, 508] width 50 height 25
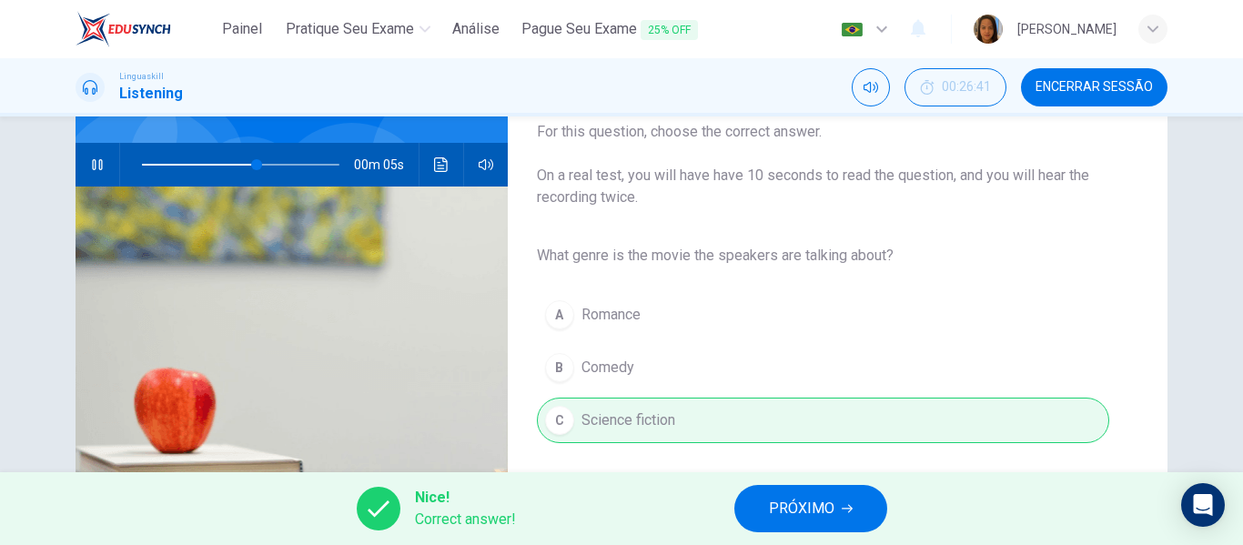
type input "66"
click at [803, 514] on span "PRÓXIMO" at bounding box center [802, 508] width 66 height 25
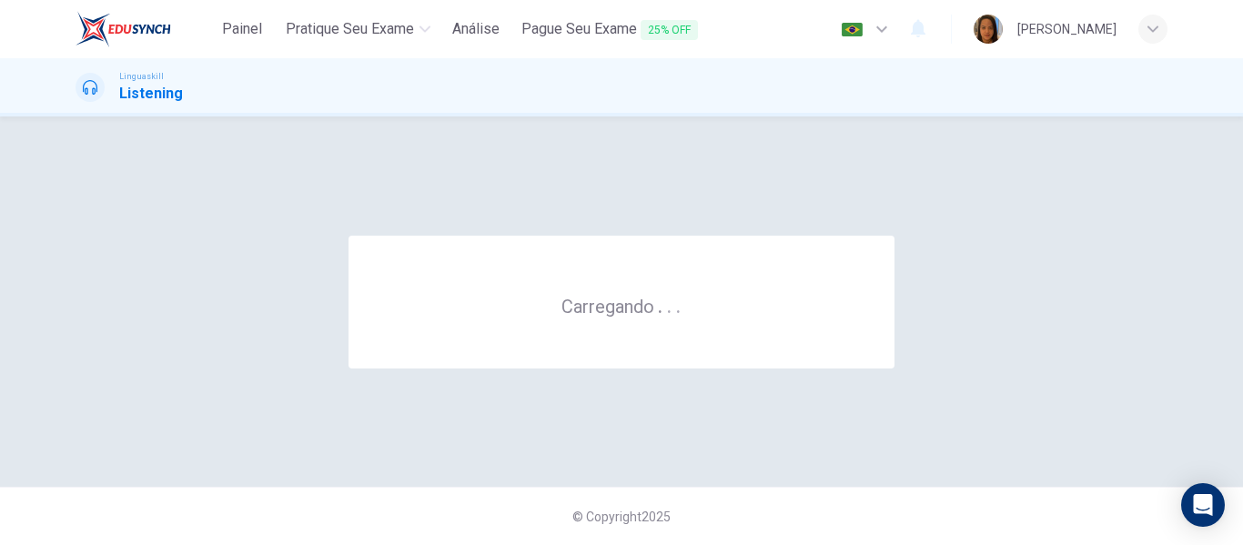
scroll to position [0, 0]
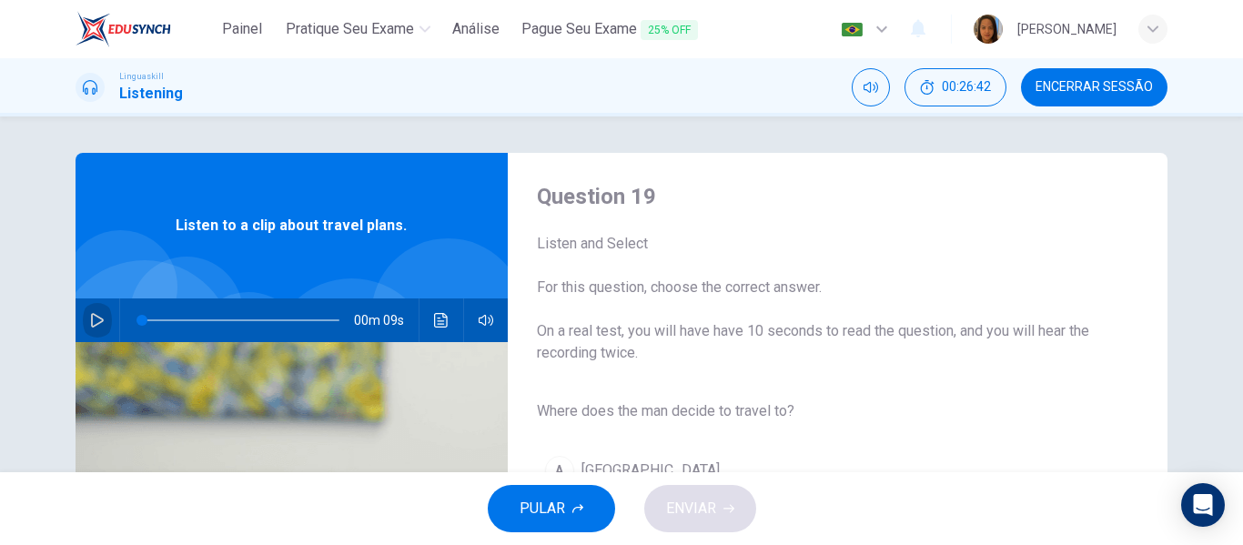
click at [93, 317] on icon "button" at bounding box center [97, 320] width 13 height 15
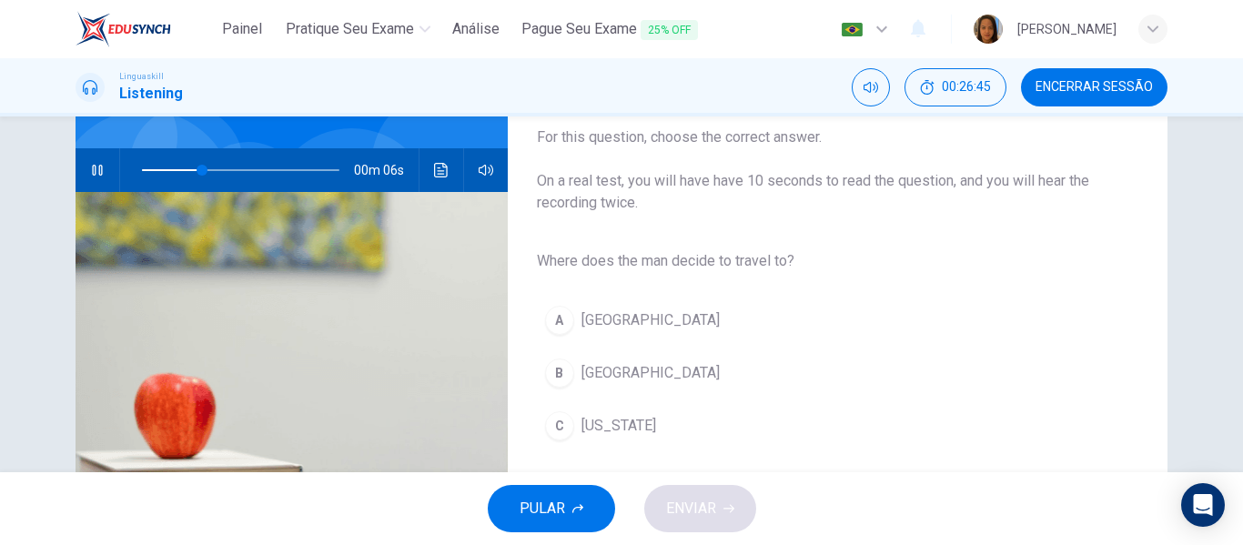
scroll to position [147, 0]
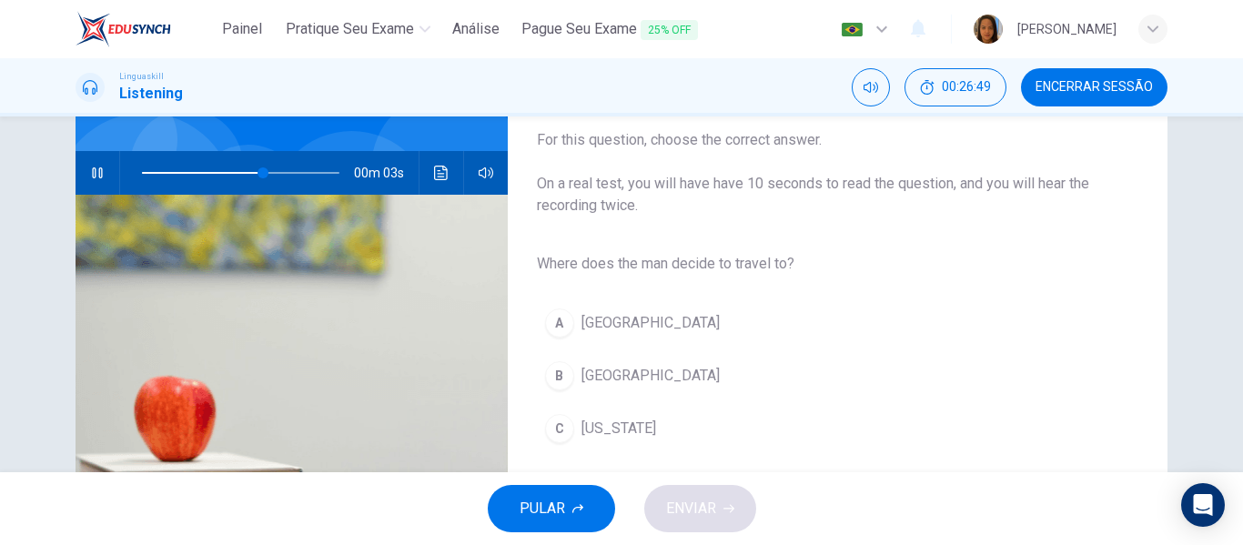
click at [591, 381] on span "Rome" at bounding box center [650, 376] width 138 height 22
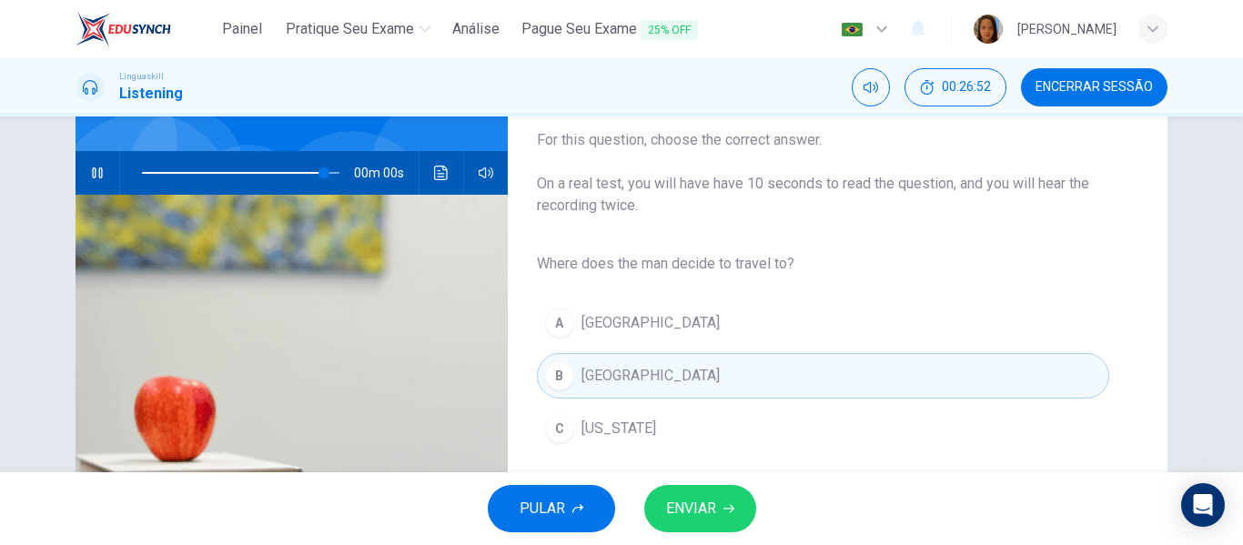
type input "0"
click at [701, 517] on span "ENVIAR" at bounding box center [691, 508] width 50 height 25
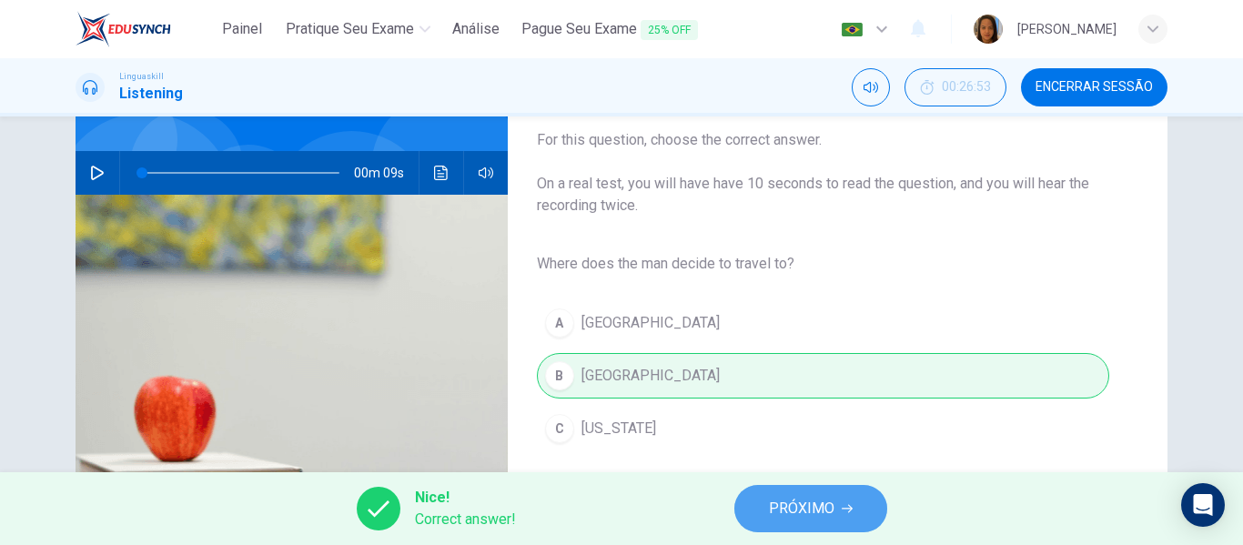
click at [801, 518] on span "PRÓXIMO" at bounding box center [802, 508] width 66 height 25
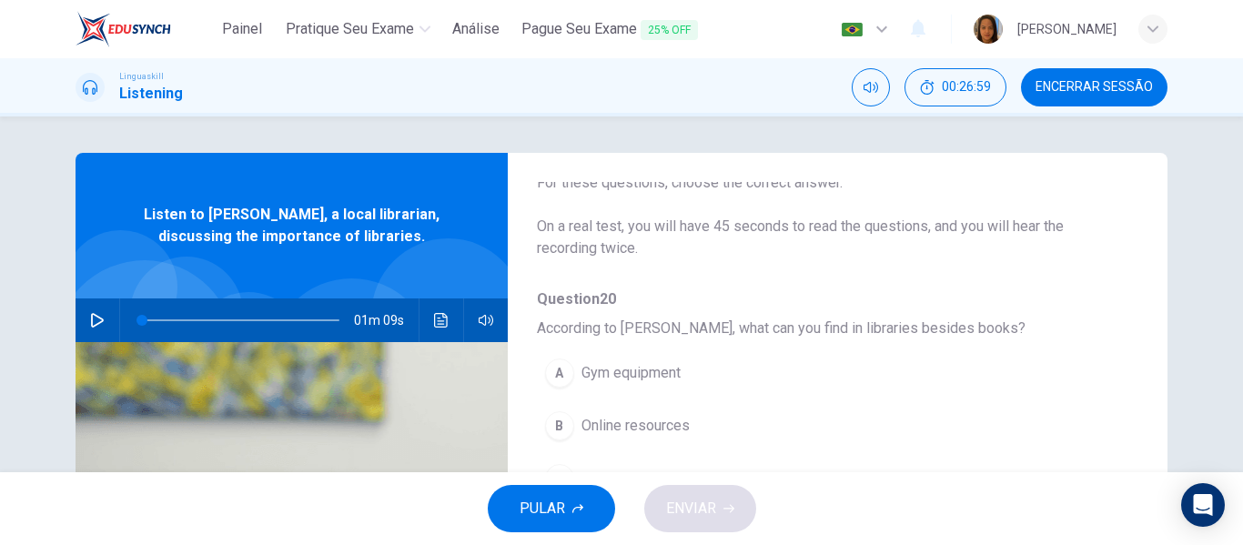
scroll to position [38, 0]
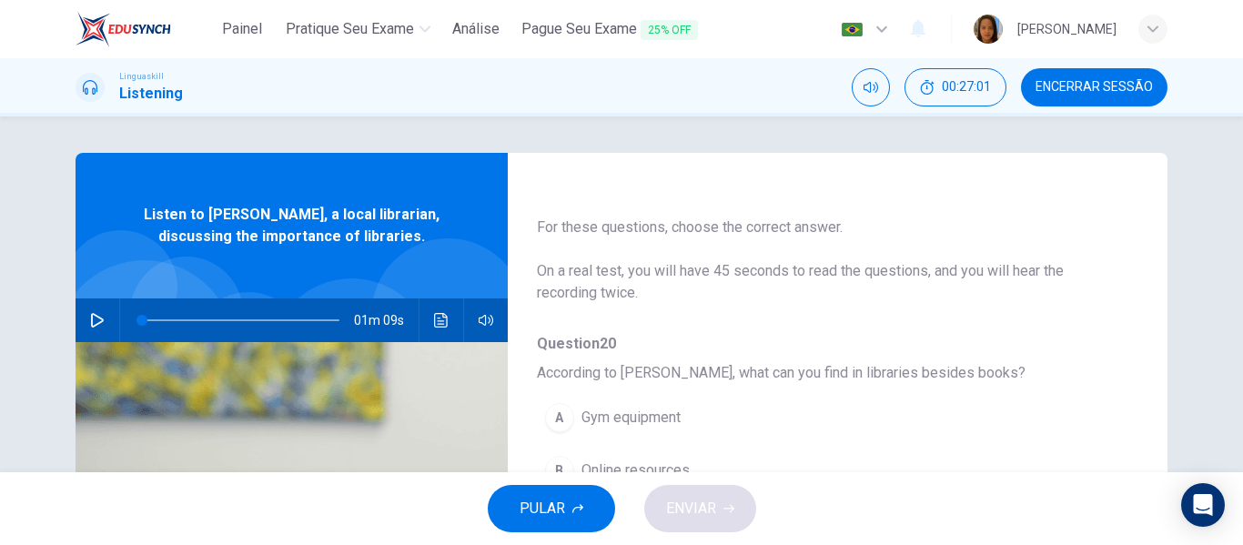
click at [93, 321] on icon "button" at bounding box center [97, 320] width 15 height 15
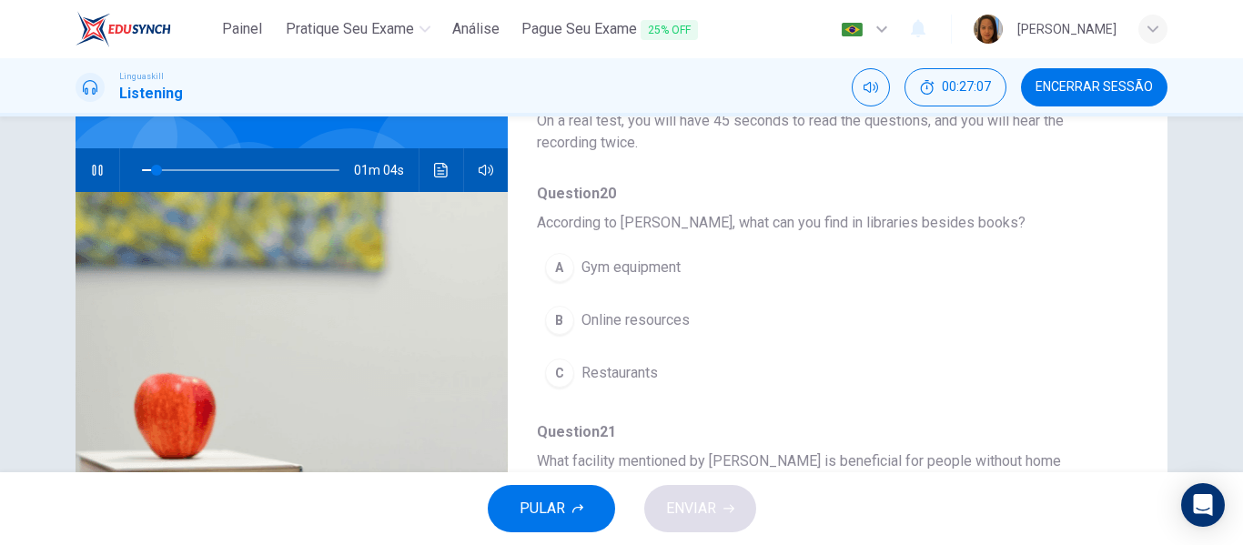
scroll to position [156, 0]
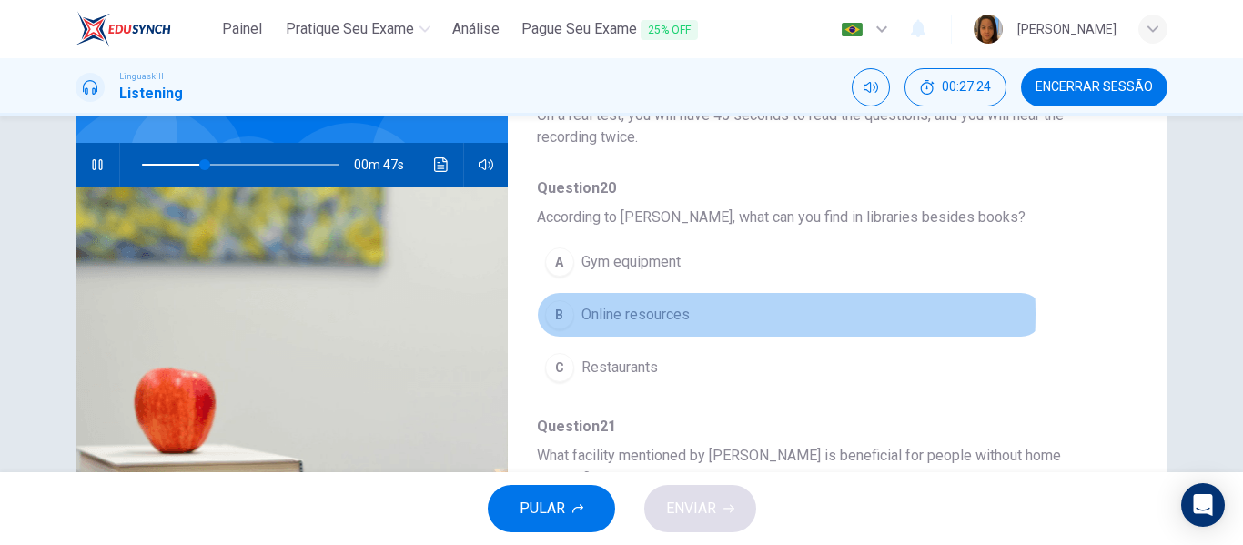
click at [631, 314] on span "Online resources" at bounding box center [635, 315] width 108 height 22
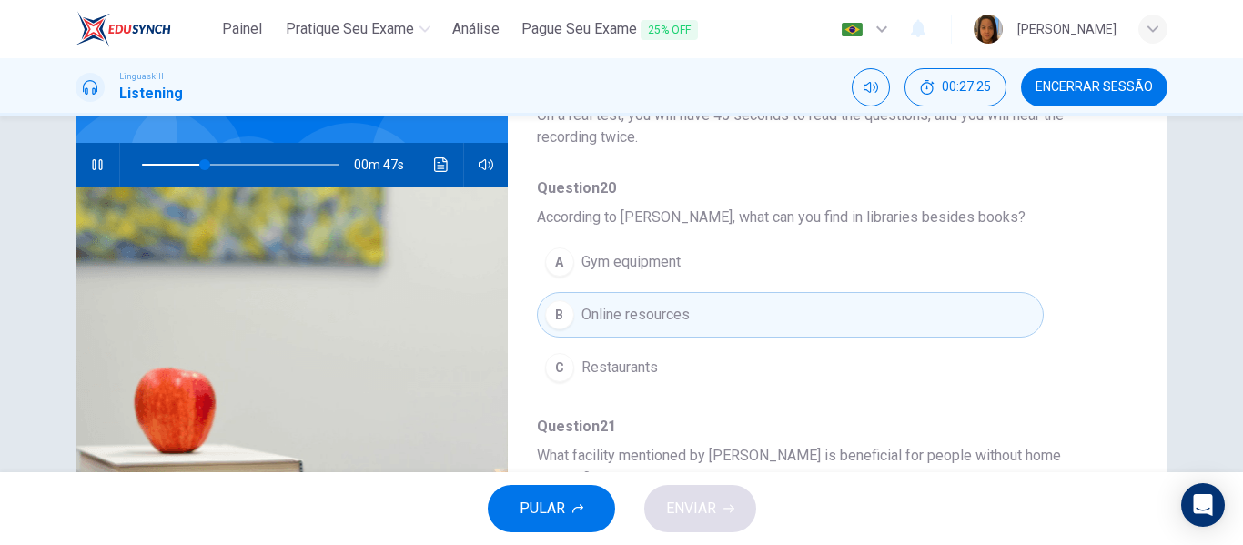
type input "33"
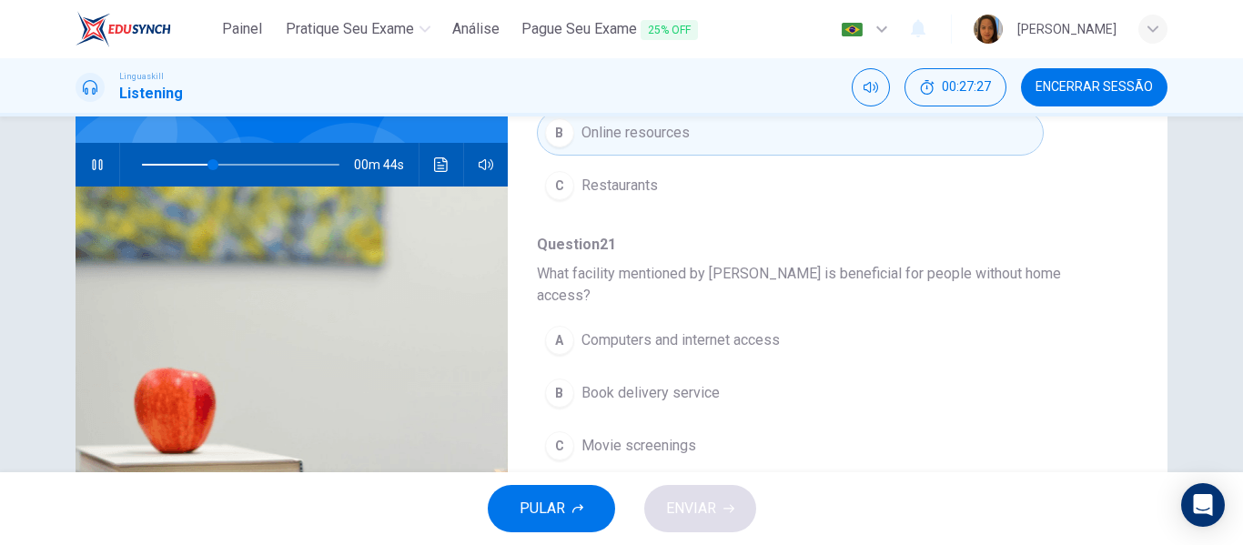
scroll to position [257, 0]
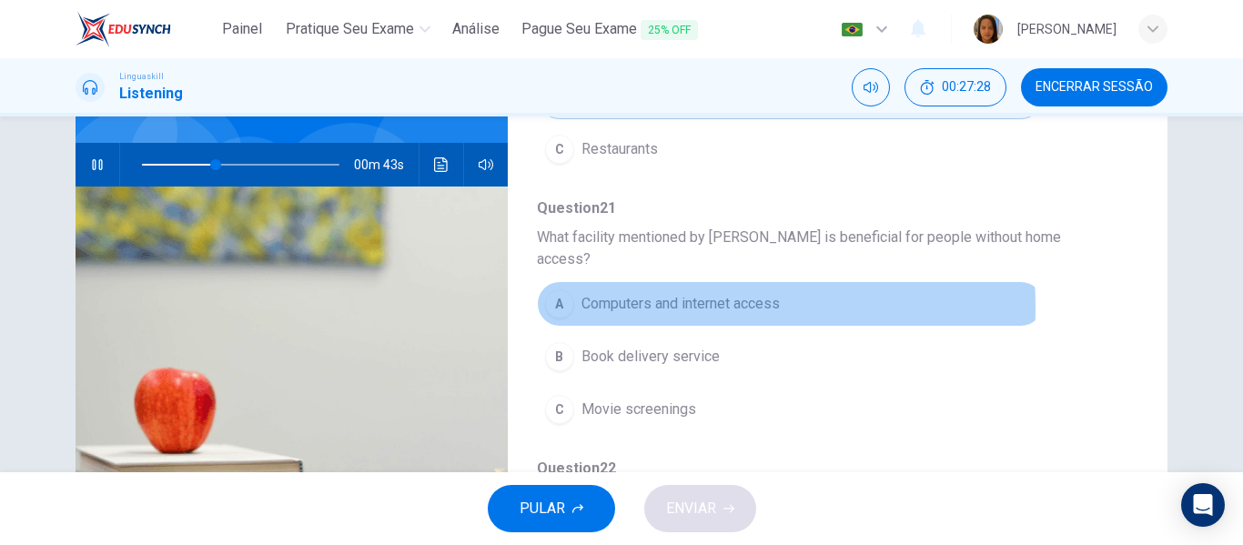
click at [639, 293] on span "Computers and internet access" at bounding box center [680, 304] width 198 height 22
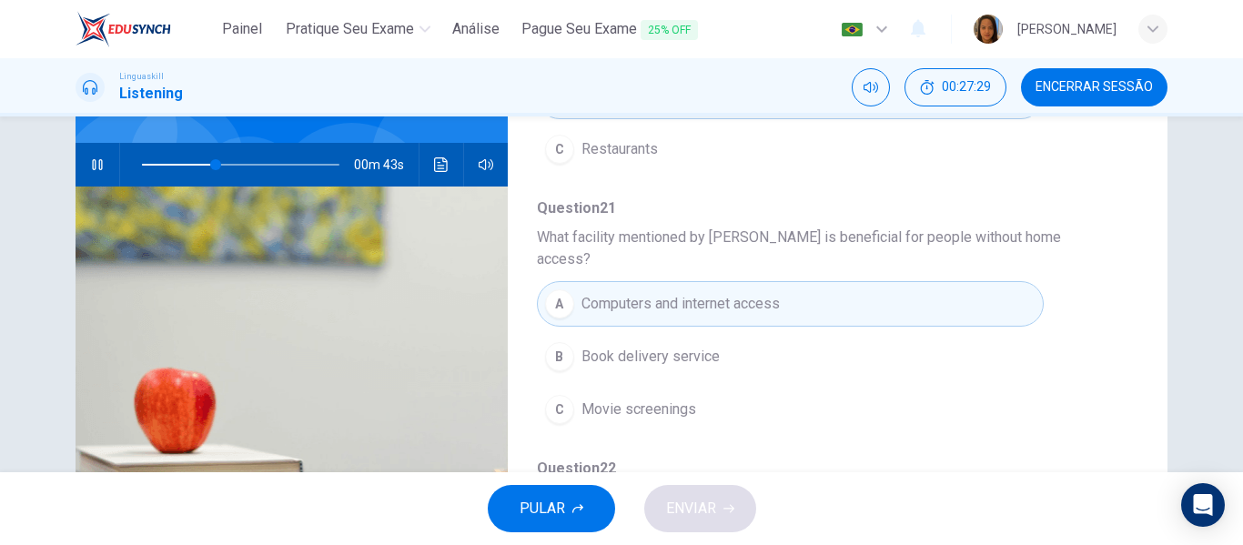
type input "39"
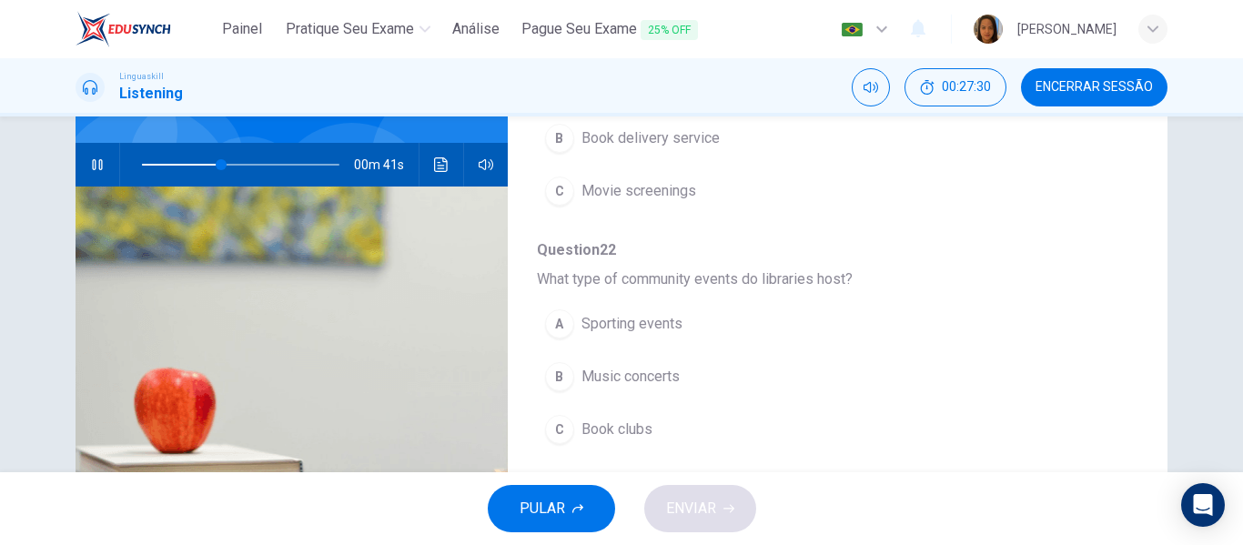
scroll to position [511, 0]
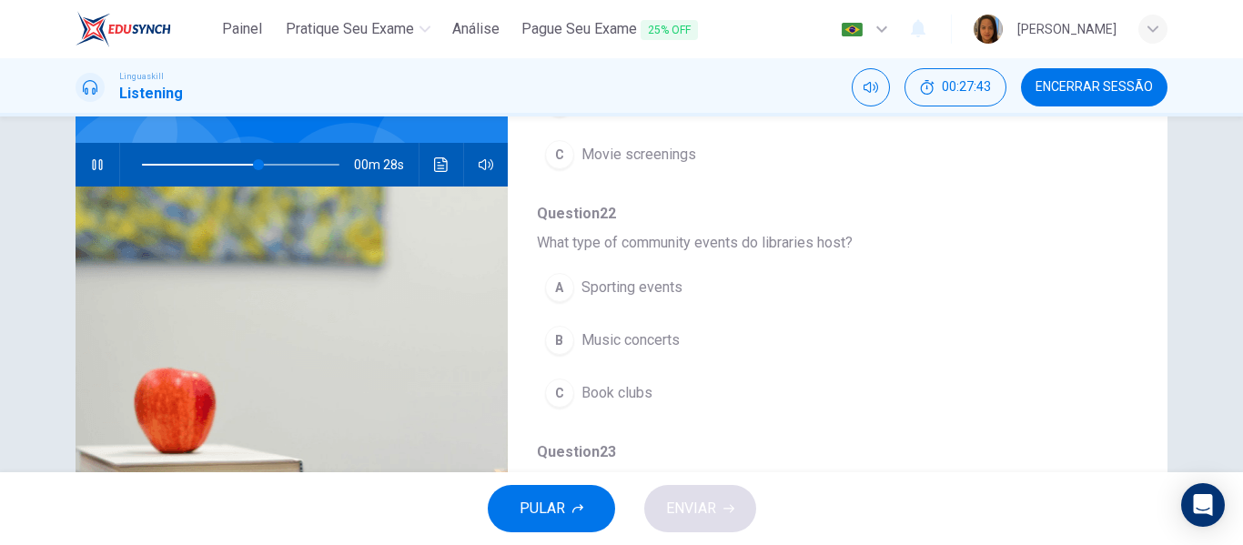
click at [600, 382] on span "Book clubs" at bounding box center [616, 393] width 71 height 22
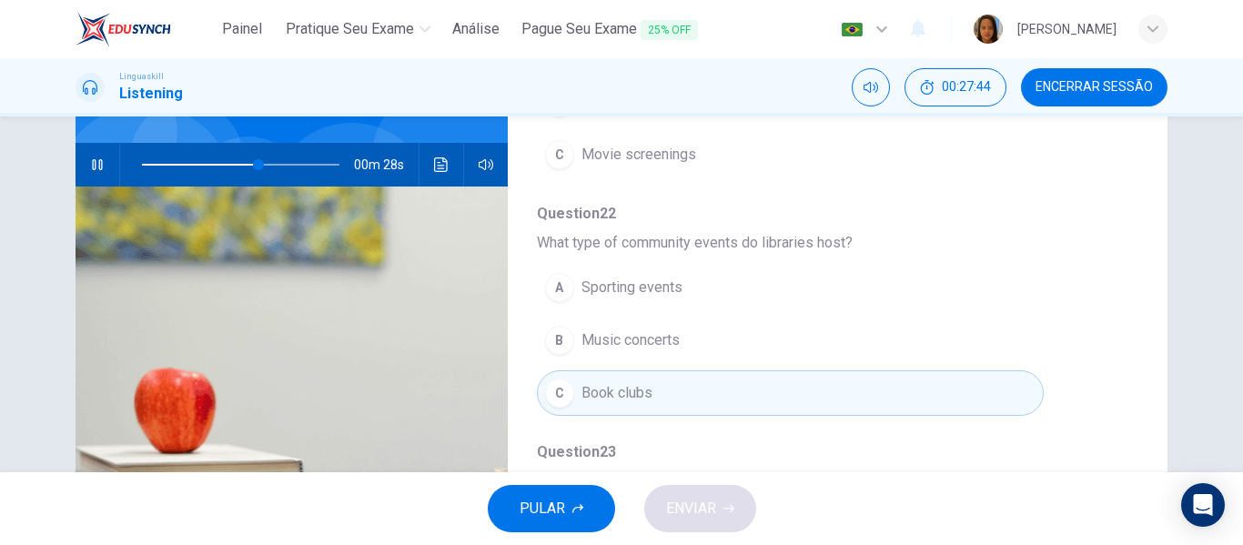
type input "60"
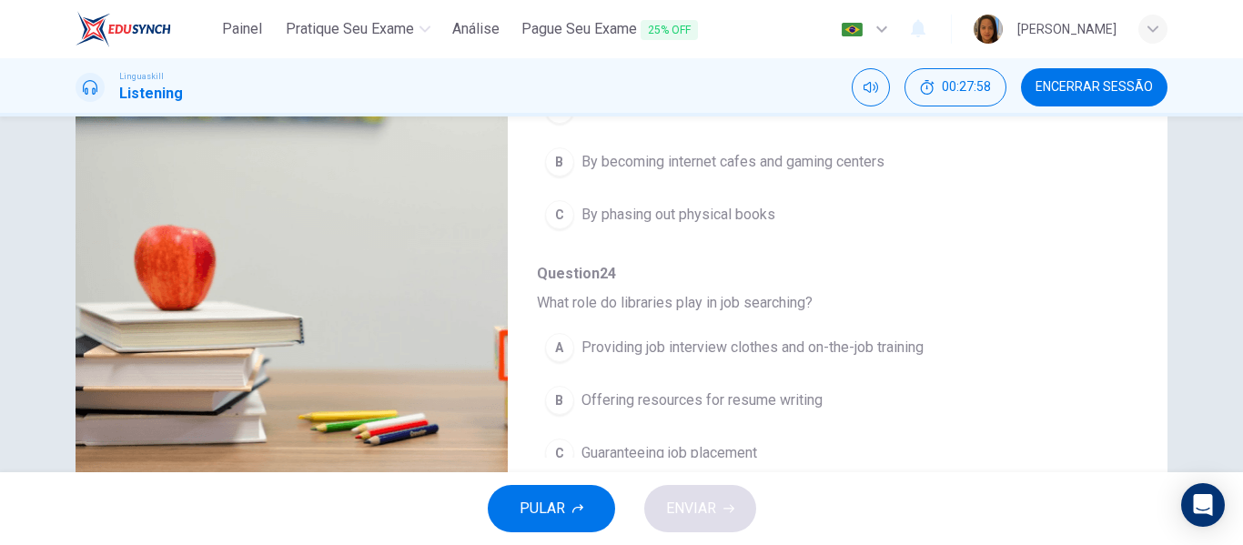
scroll to position [301, 0]
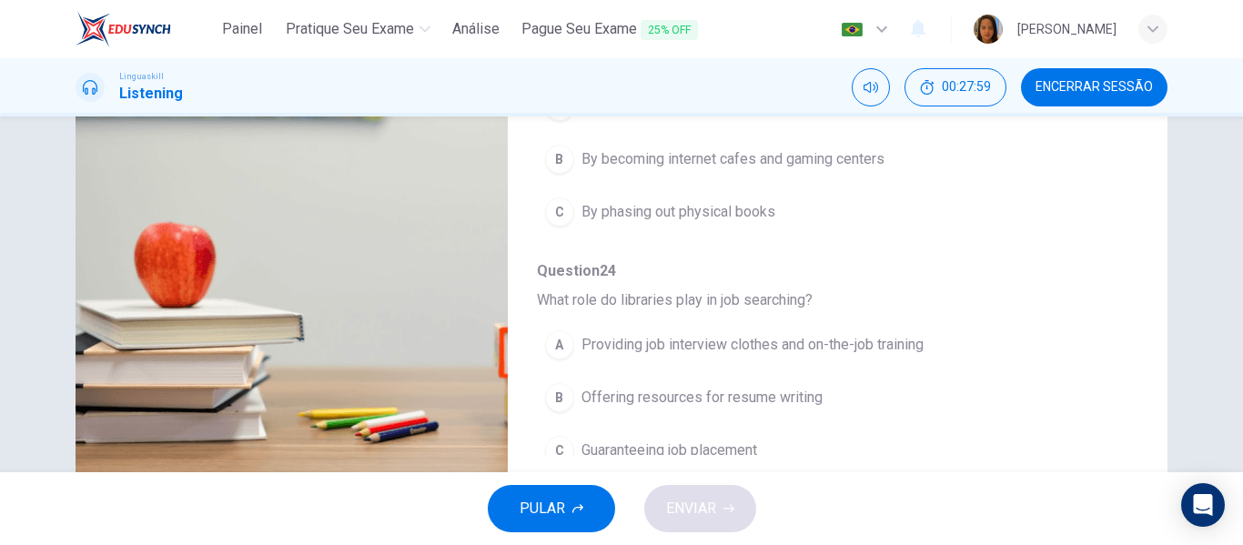
click at [831, 334] on span "Providing job interview clothes and on-the-job training" at bounding box center [752, 345] width 342 height 22
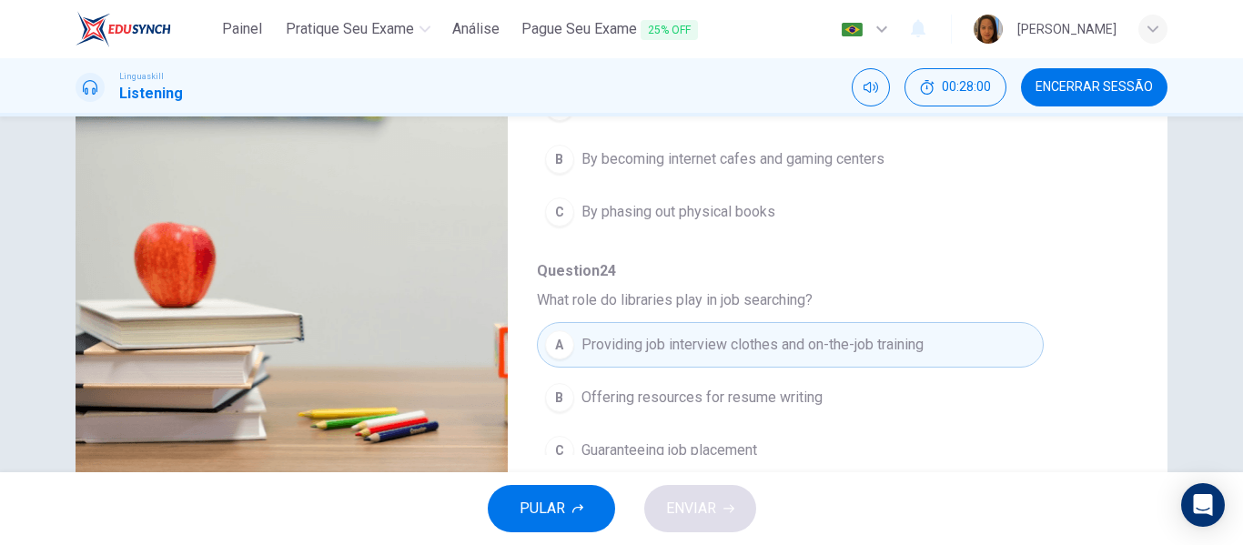
type input "84"
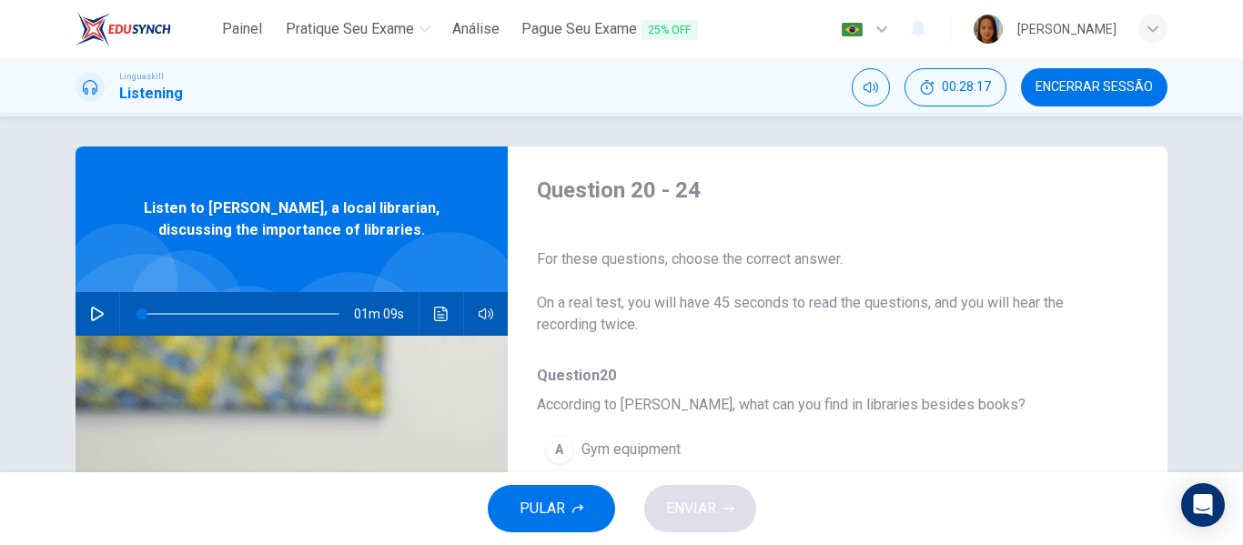
scroll to position [0, 0]
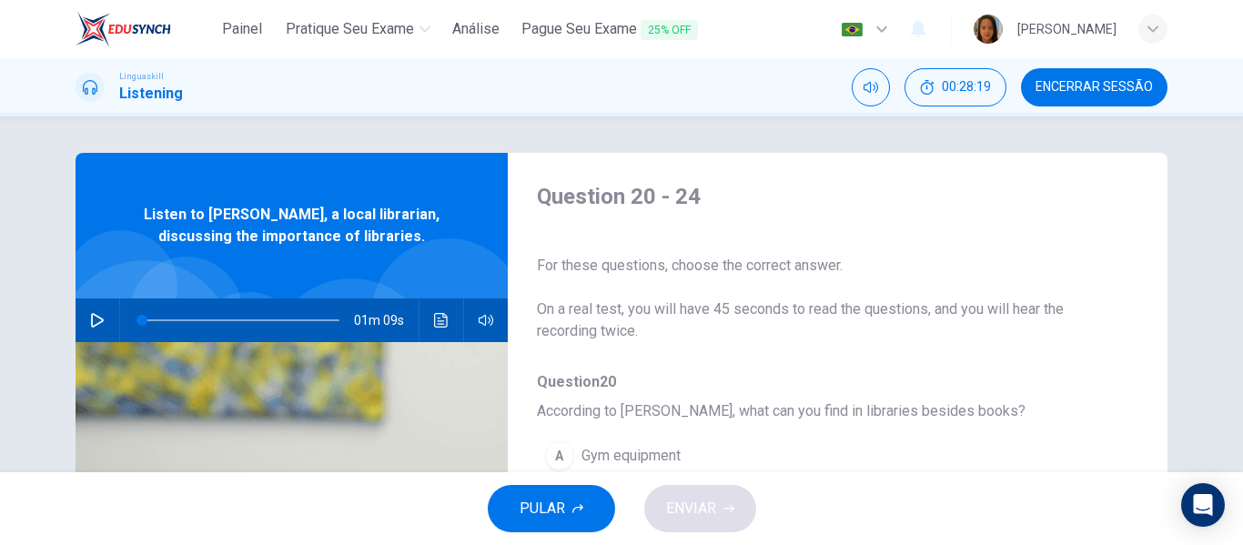
click at [98, 309] on button "button" at bounding box center [97, 320] width 29 height 44
type input "1"
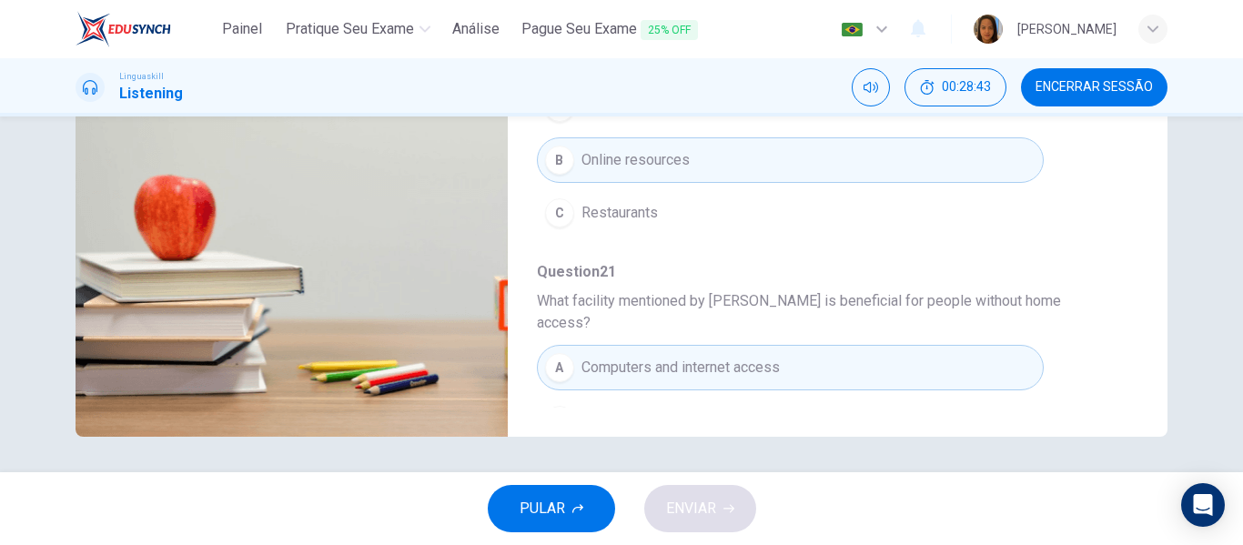
scroll to position [349, 0]
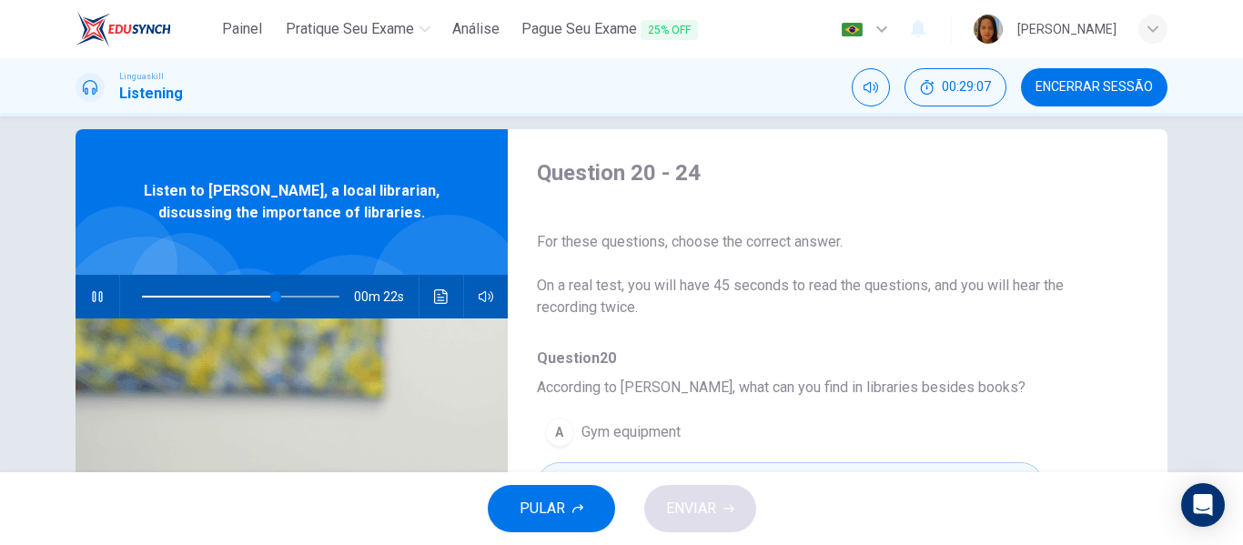
scroll to position [0, 0]
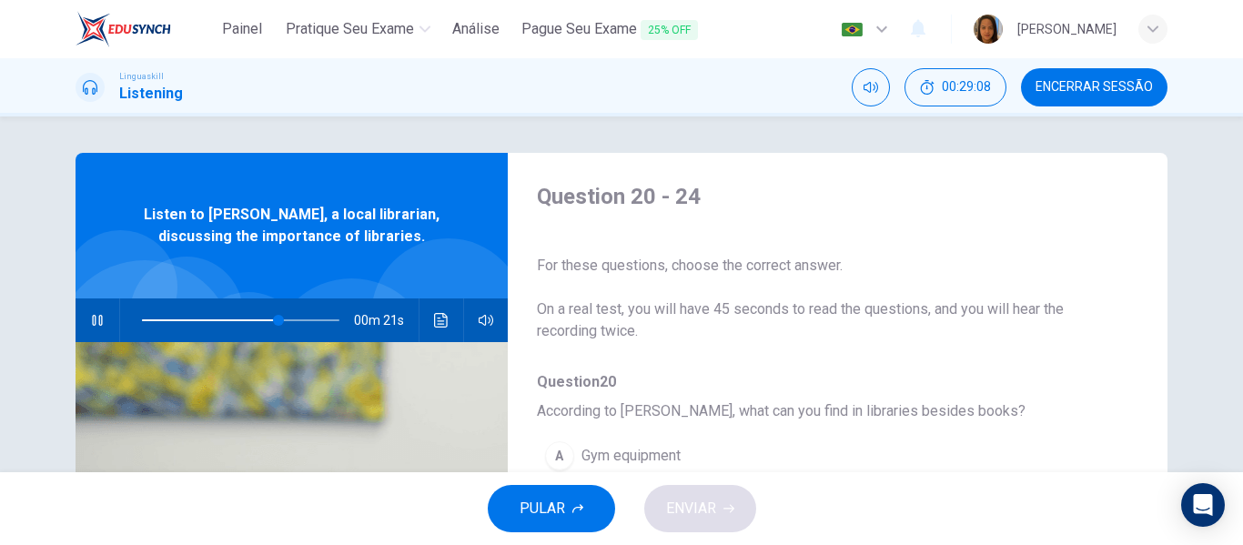
click at [217, 309] on span at bounding box center [240, 320] width 197 height 25
click at [993, 222] on div "Question 20 - 24 For these questions, choose the correct answer. On a real test…" at bounding box center [823, 262] width 572 height 160
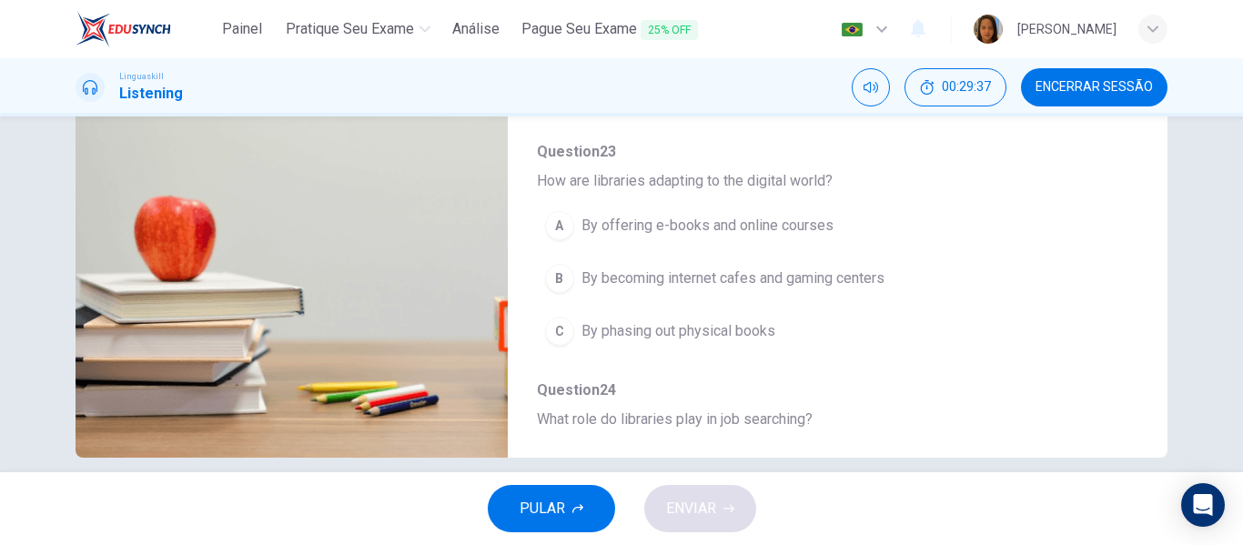
scroll to position [603, 0]
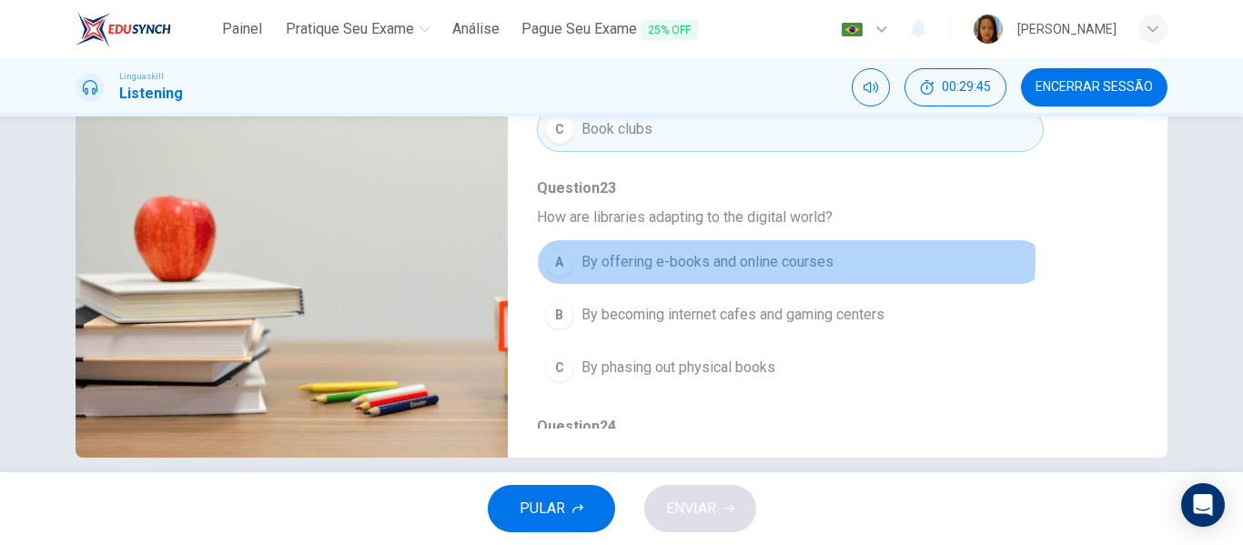
click at [742, 251] on span "By offering e-books and online courses" at bounding box center [707, 262] width 252 height 22
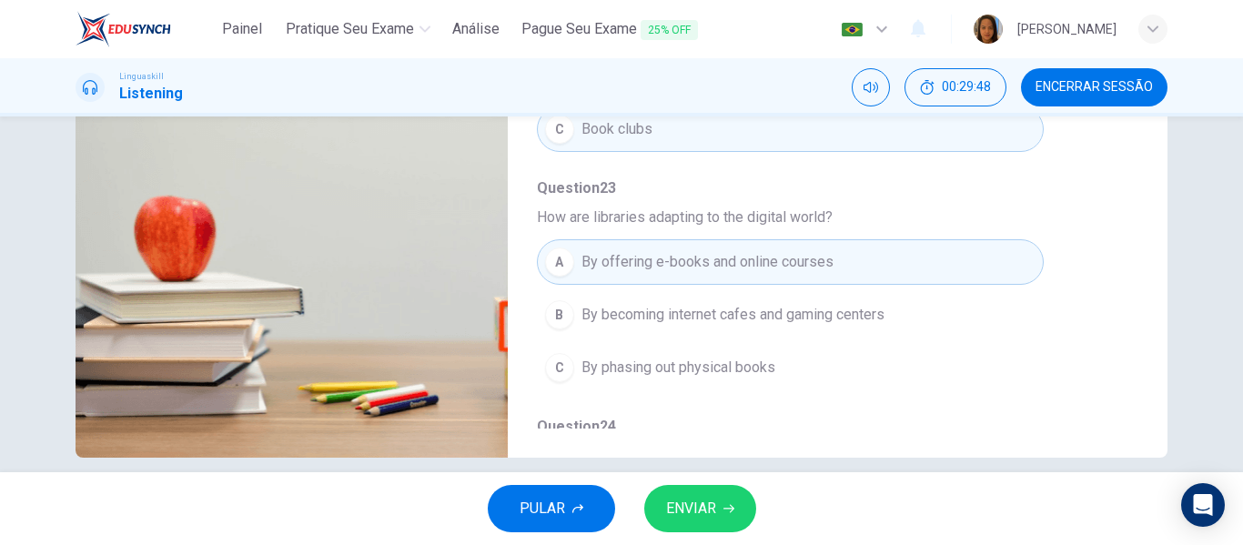
drag, startPoint x: 1139, startPoint y: 308, endPoint x: 1141, endPoint y: 359, distance: 51.9
click at [1141, 359] on div "Question 20 - 24 For these questions, choose the correct answer. On a real test…" at bounding box center [622, 141] width 1092 height 632
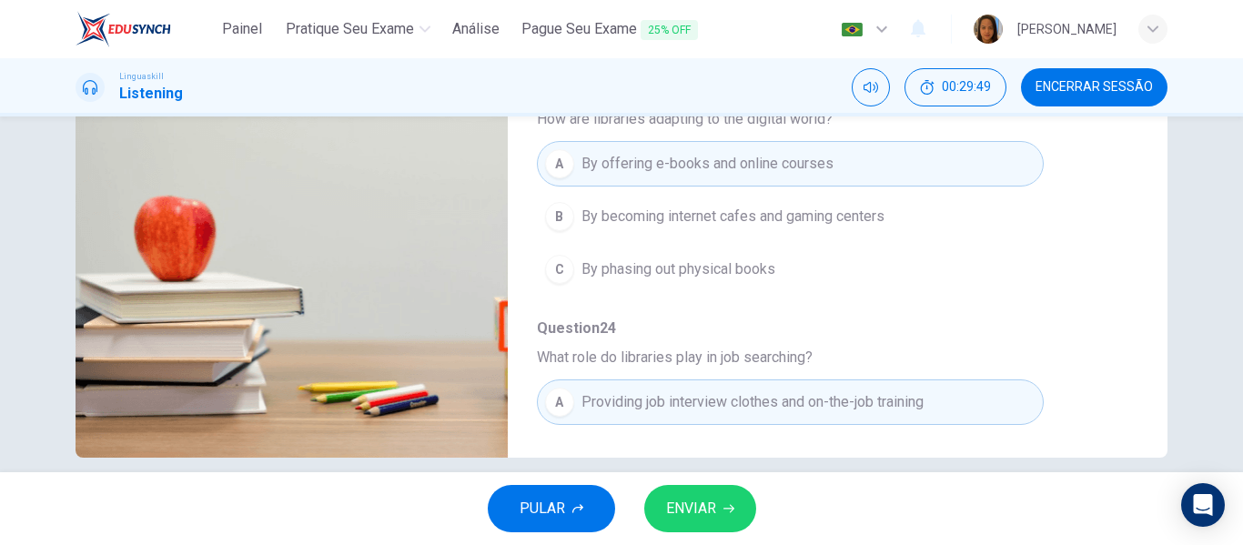
scroll to position [785, 0]
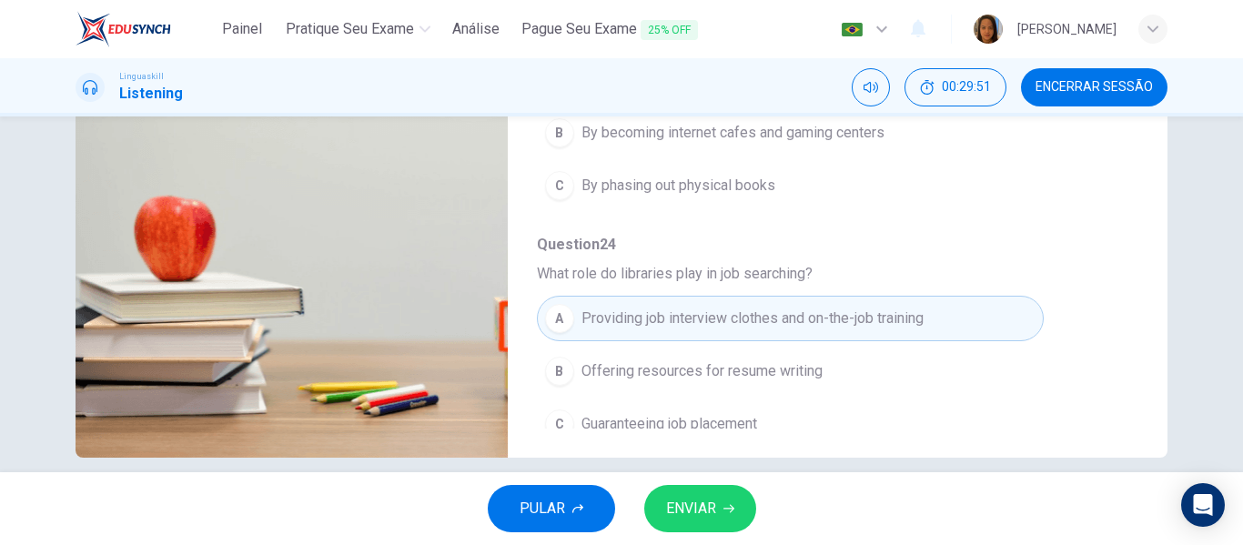
type input "0"
click at [745, 497] on button "ENVIAR" at bounding box center [700, 508] width 112 height 47
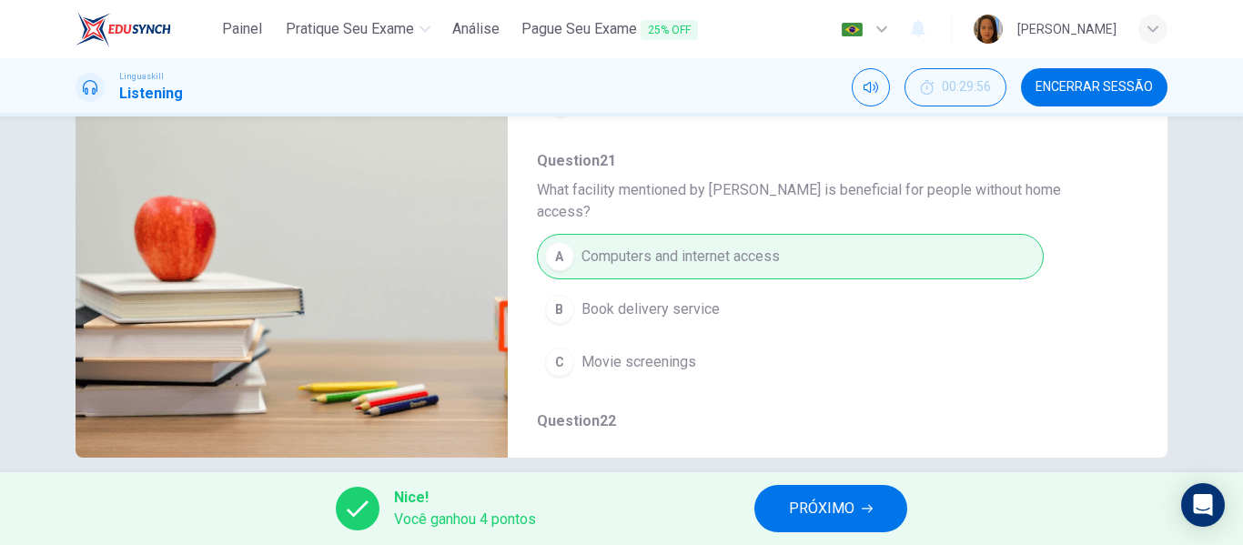
scroll to position [0, 0]
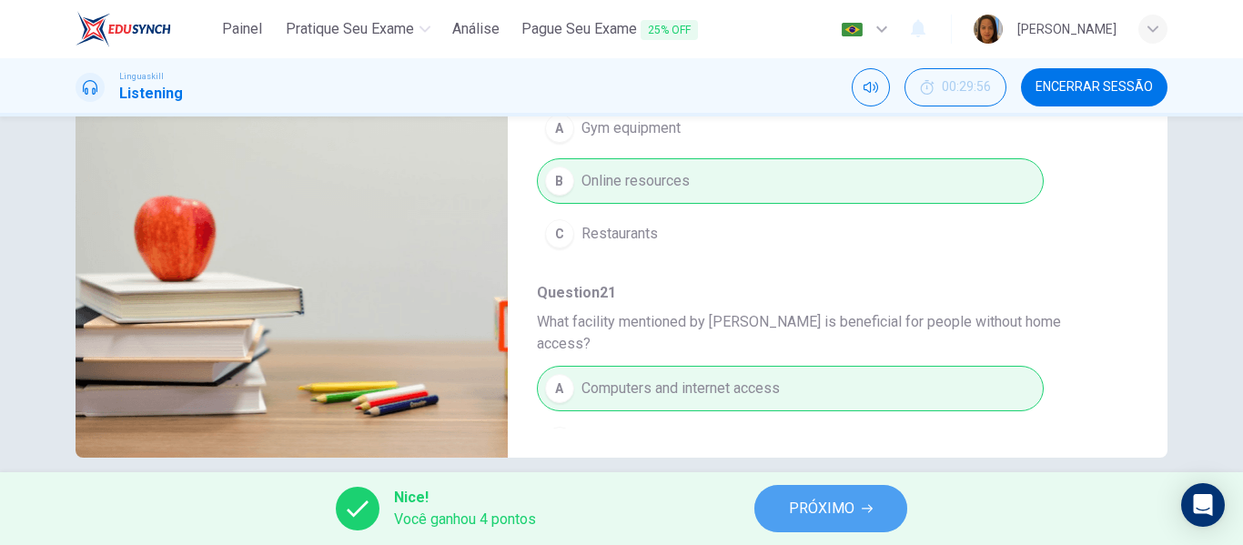
click at [823, 520] on span "PRÓXIMO" at bounding box center [822, 508] width 66 height 25
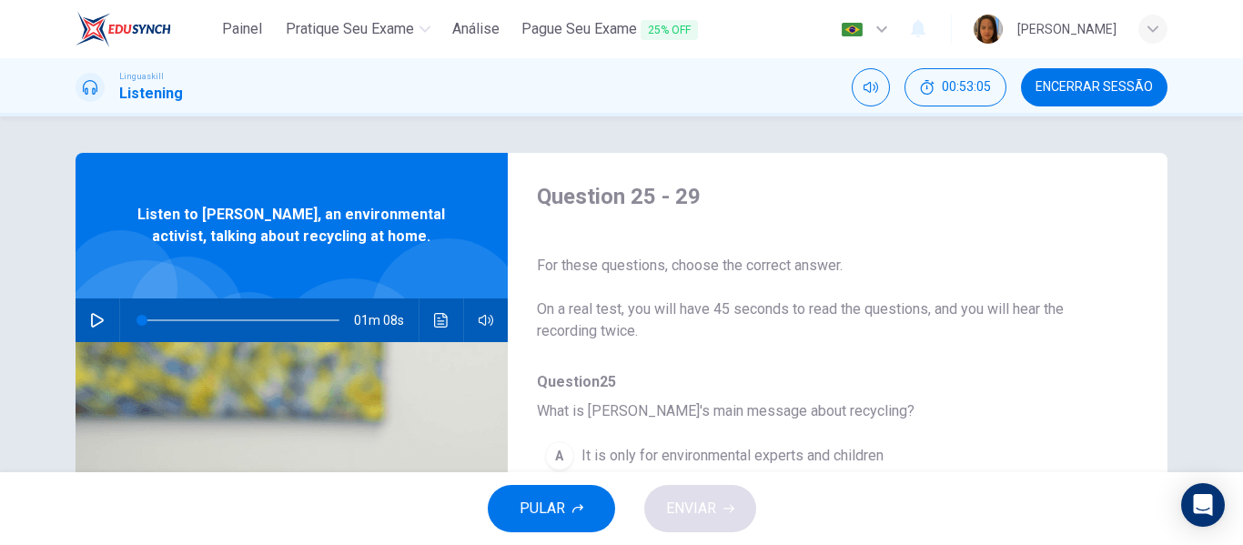
click at [98, 319] on icon "button" at bounding box center [97, 320] width 13 height 15
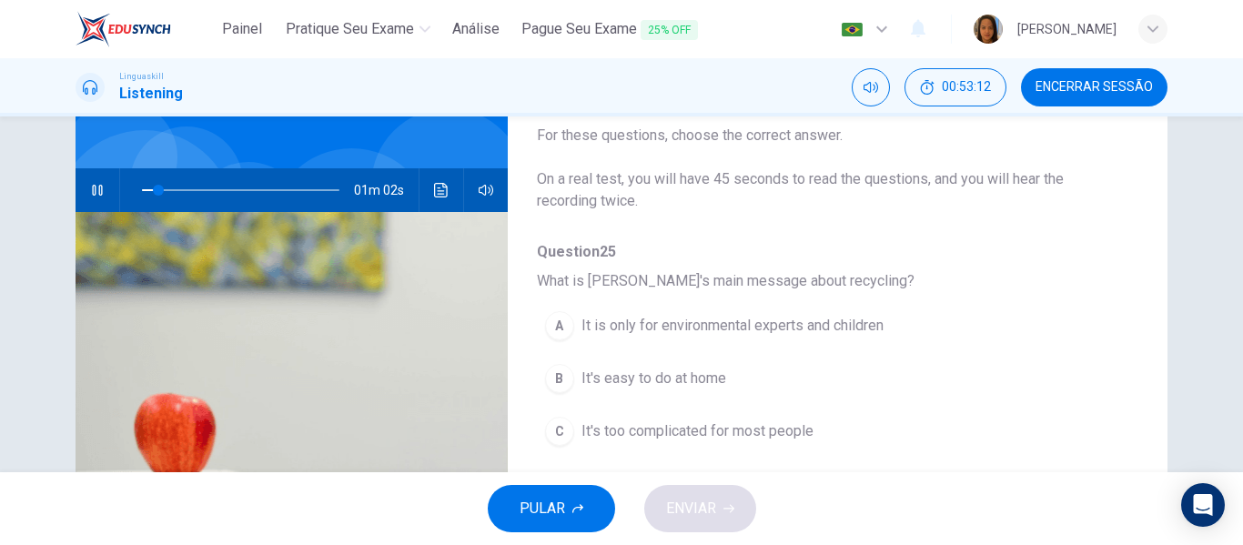
scroll to position [136, 0]
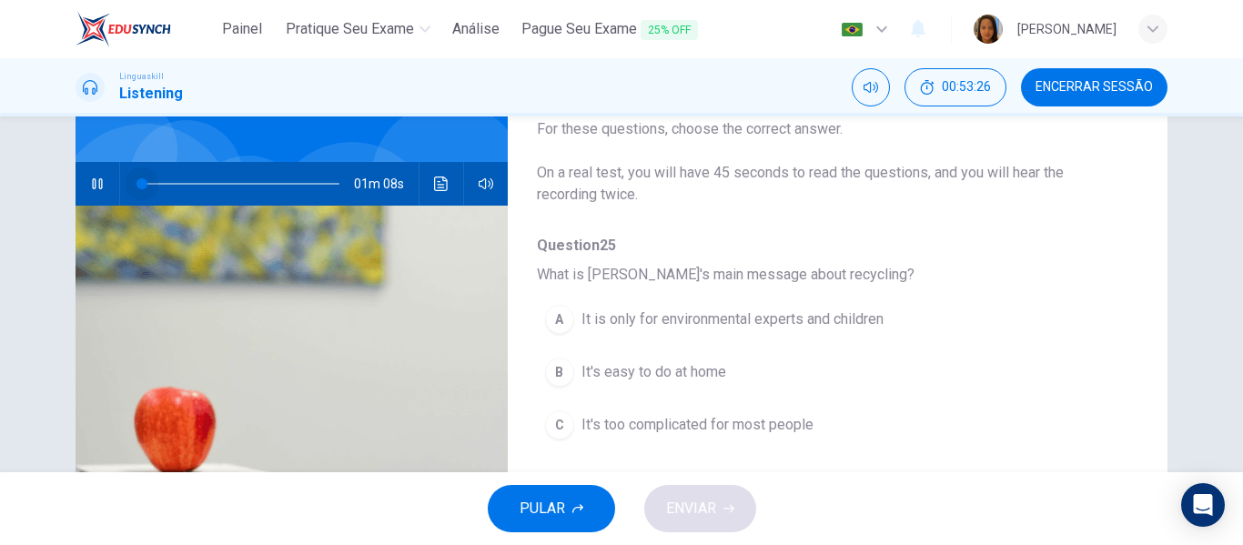
drag, startPoint x: 171, startPoint y: 186, endPoint x: 123, endPoint y: 189, distance: 48.4
click at [136, 189] on span at bounding box center [141, 183] width 11 height 11
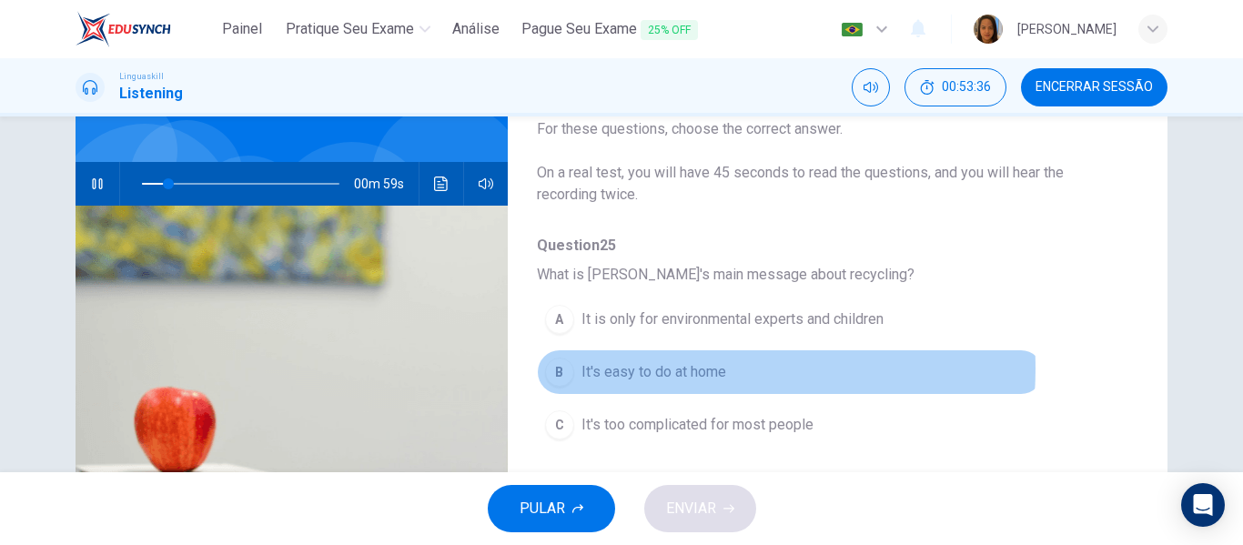
click at [659, 368] on span "It's easy to do at home" at bounding box center [653, 372] width 145 height 22
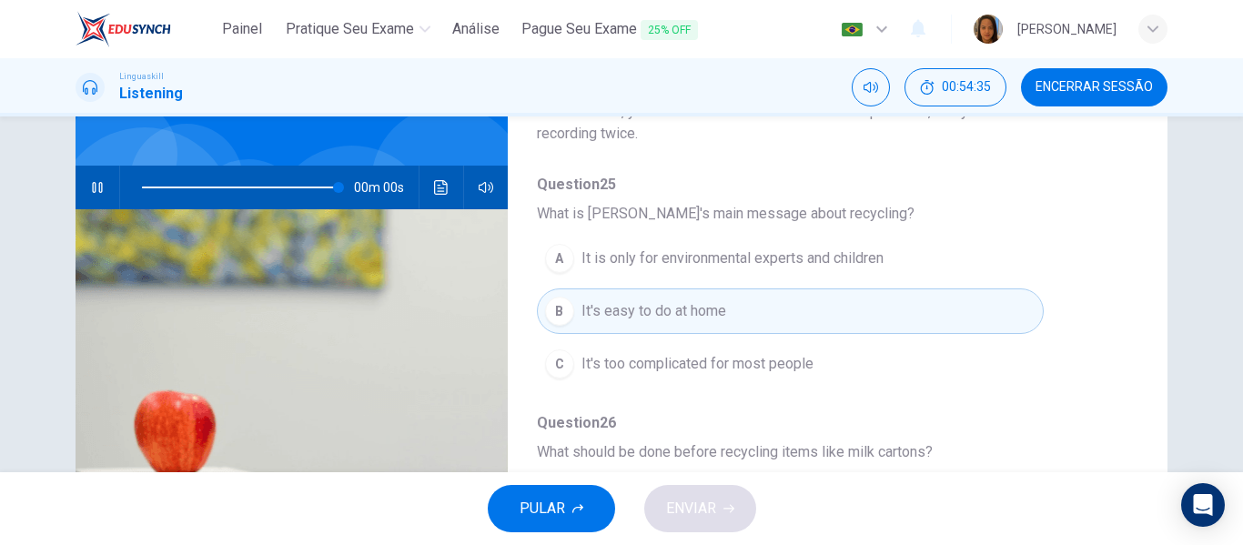
scroll to position [38, 0]
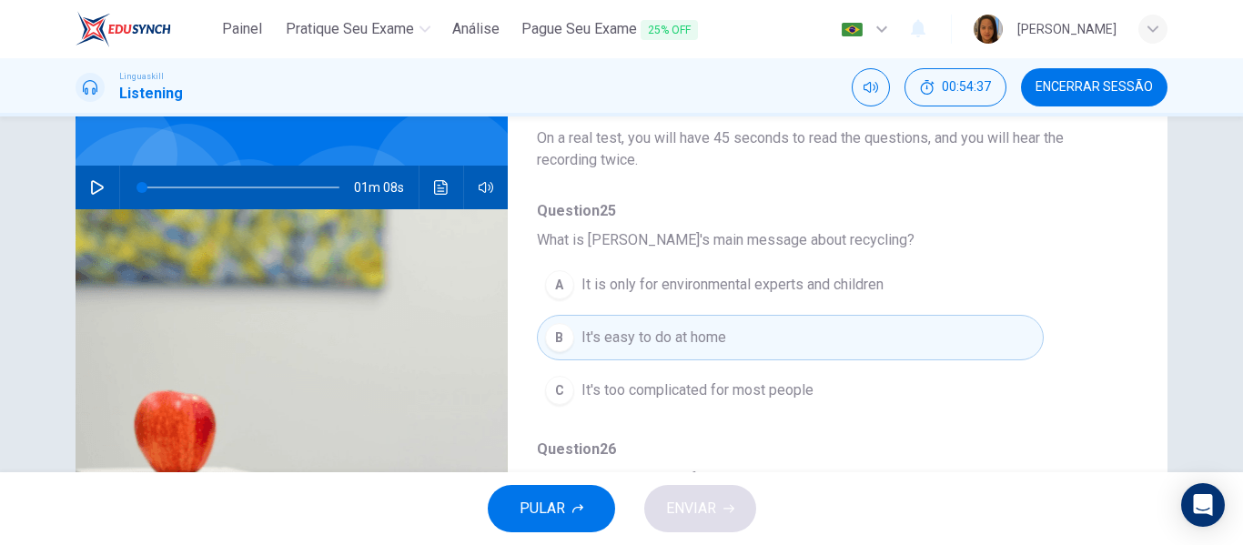
click at [91, 182] on icon "button" at bounding box center [97, 187] width 13 height 15
click at [142, 187] on span at bounding box center [240, 187] width 197 height 25
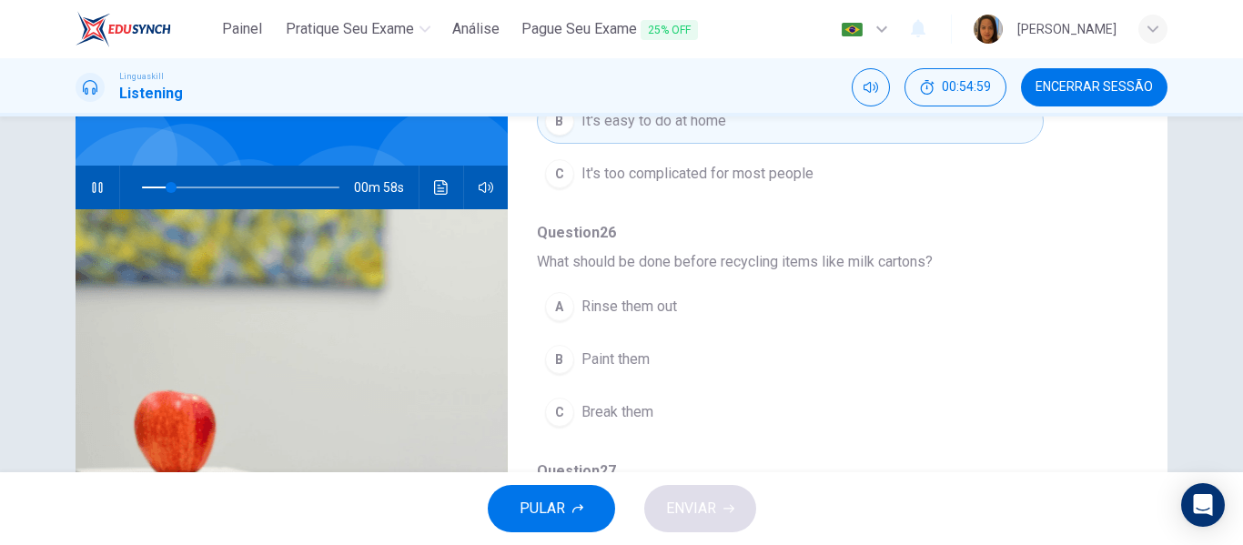
scroll to position [257, 0]
click at [152, 185] on span at bounding box center [240, 187] width 197 height 25
click at [232, 183] on span at bounding box center [240, 187] width 197 height 25
click at [215, 187] on span at bounding box center [240, 187] width 197 height 25
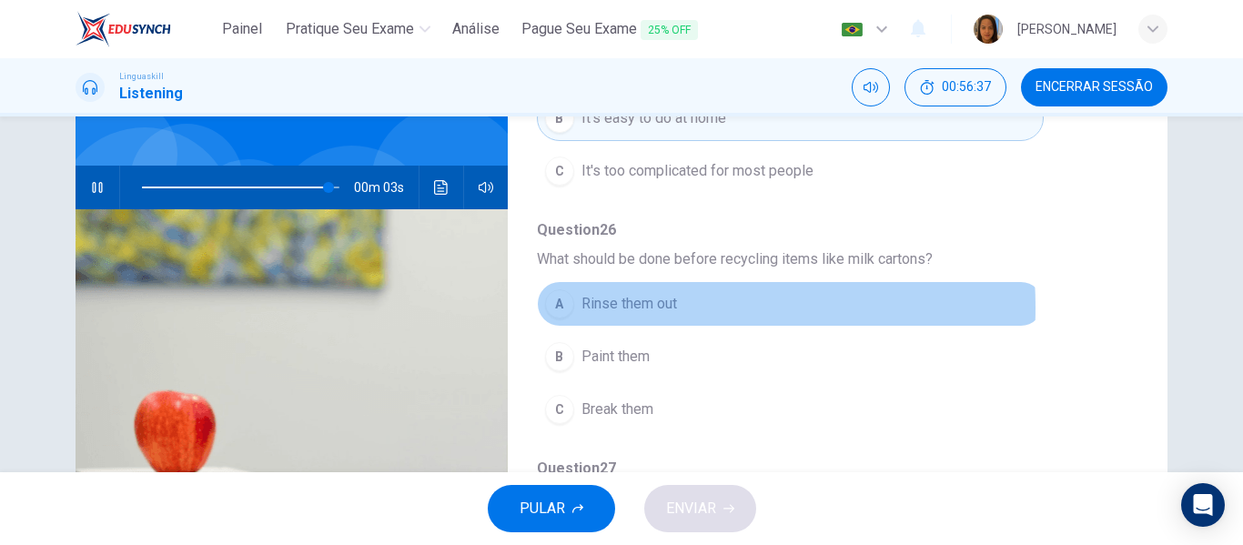
click at [605, 308] on span "Rinse them out" at bounding box center [629, 304] width 96 height 22
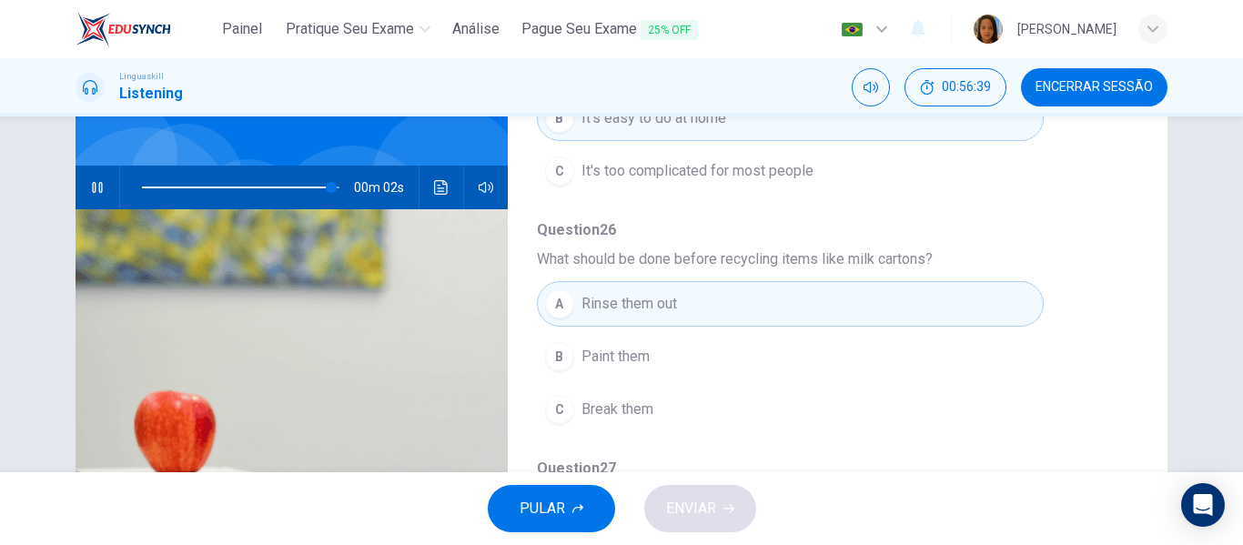
click at [207, 188] on span at bounding box center [240, 187] width 197 height 25
click at [161, 185] on span at bounding box center [240, 187] width 197 height 25
click at [175, 185] on span at bounding box center [240, 187] width 197 height 25
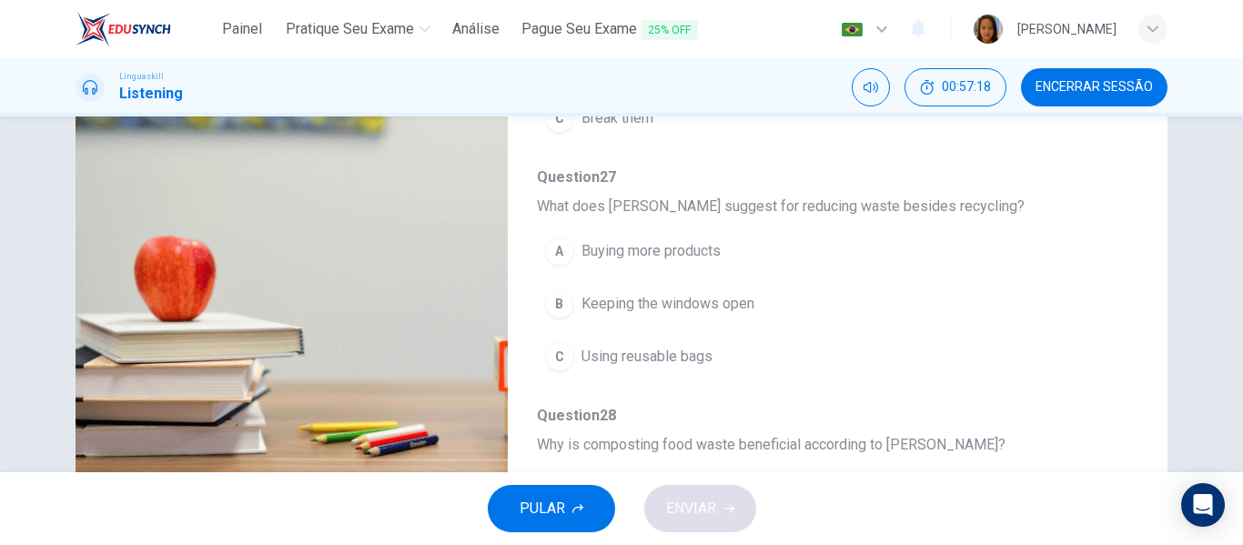
scroll to position [396, 0]
click at [1135, 257] on div "Question 25 - 29 For these questions, choose the correct answer. On a real test…" at bounding box center [622, 181] width 1092 height 632
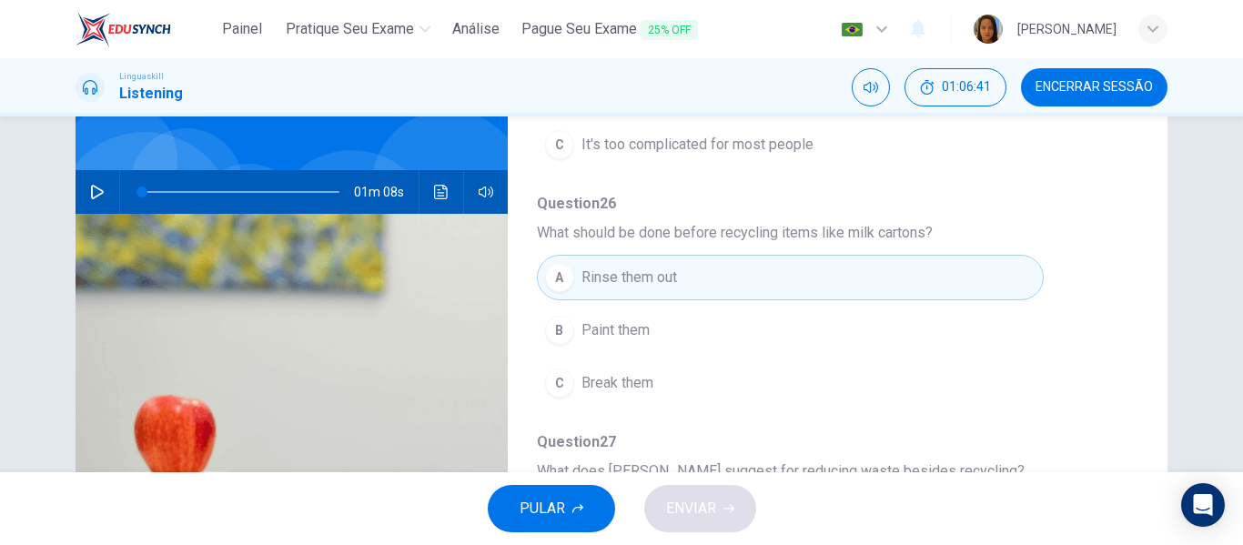
scroll to position [126, 0]
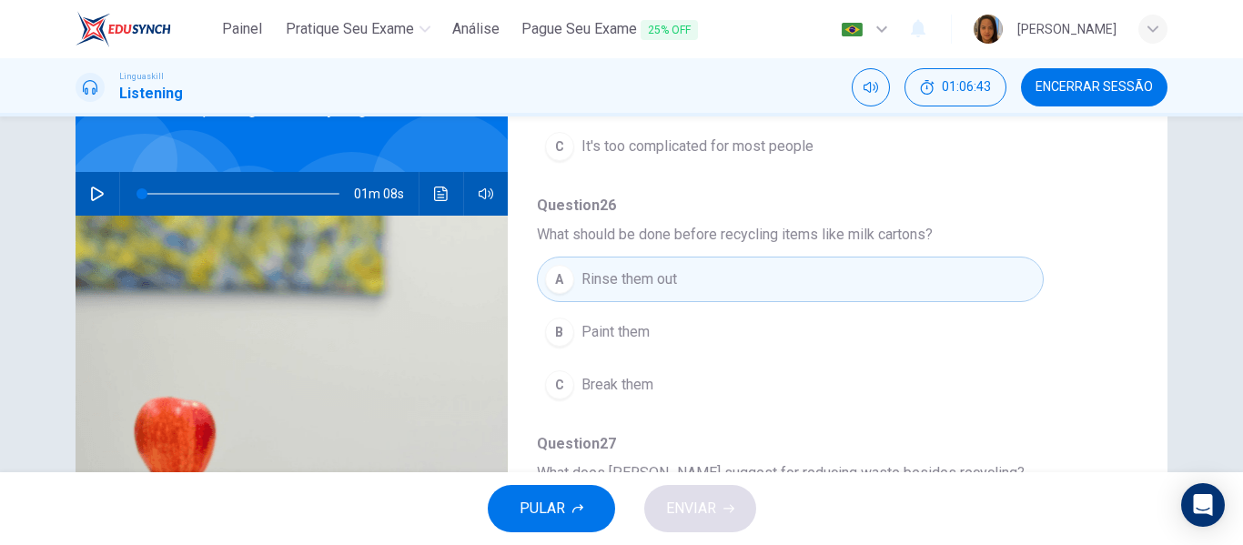
click at [96, 190] on icon "button" at bounding box center [97, 194] width 15 height 15
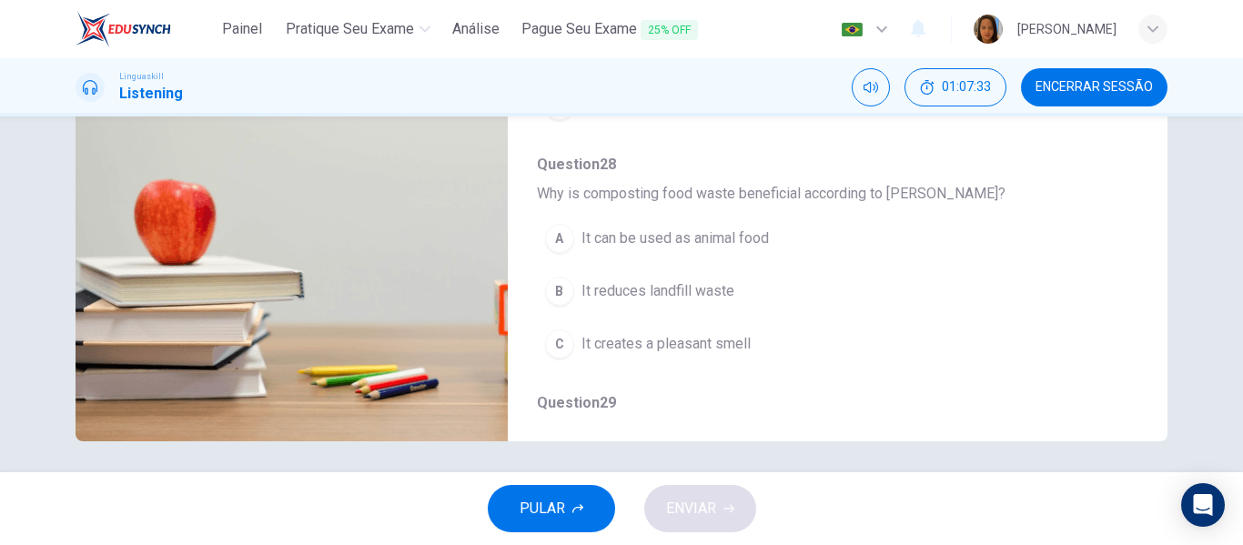
scroll to position [597, 0]
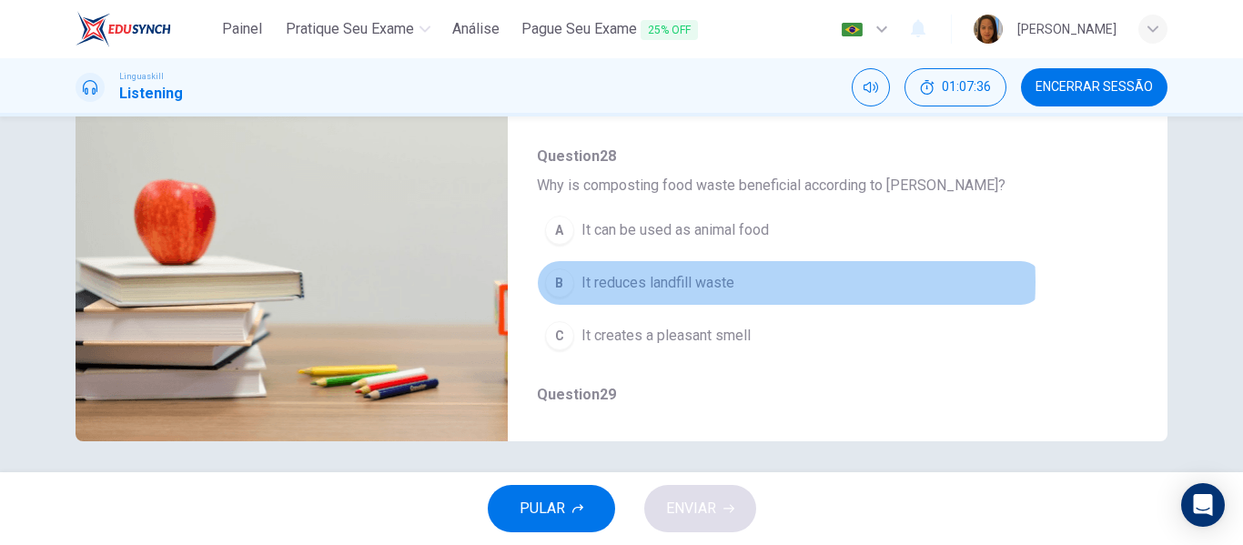
click at [711, 282] on span "It reduces landfill waste" at bounding box center [657, 283] width 153 height 22
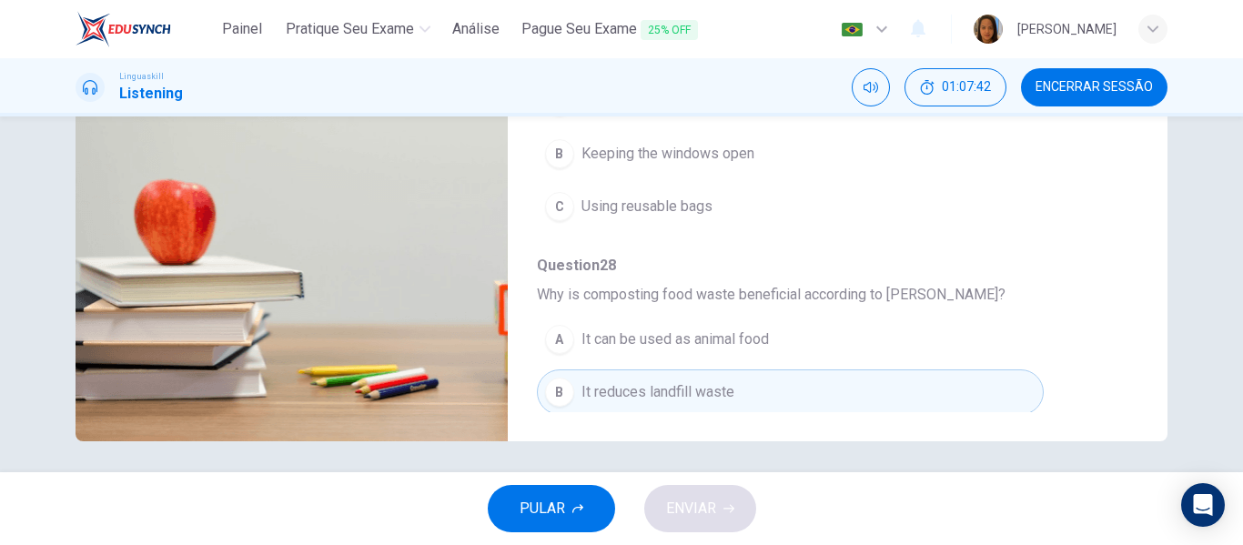
scroll to position [477, 0]
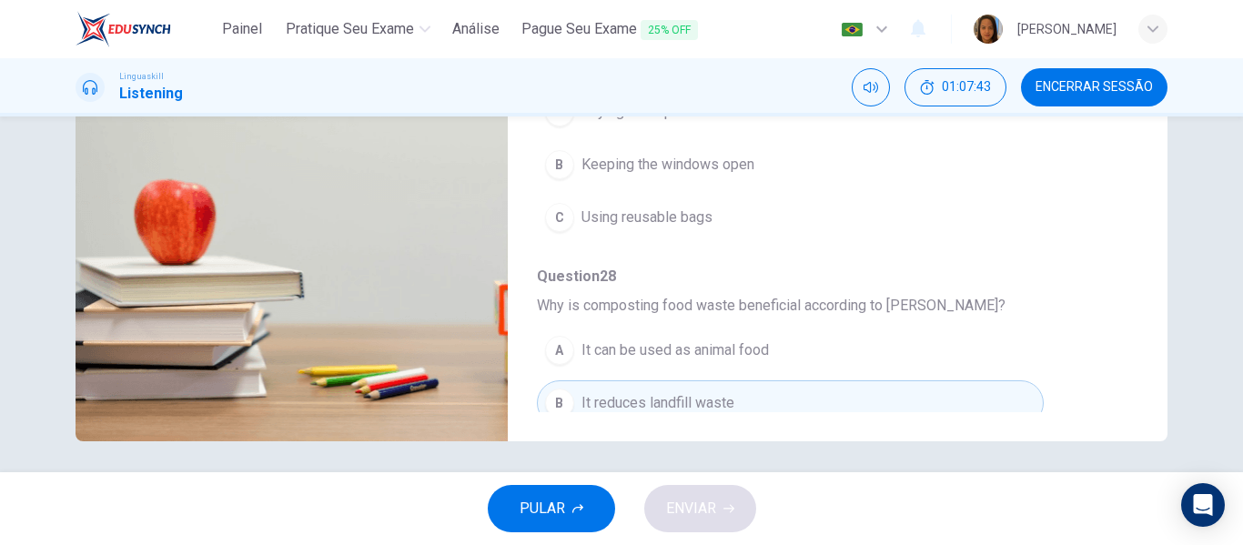
click at [661, 210] on span "Using reusable bags" at bounding box center [646, 218] width 131 height 22
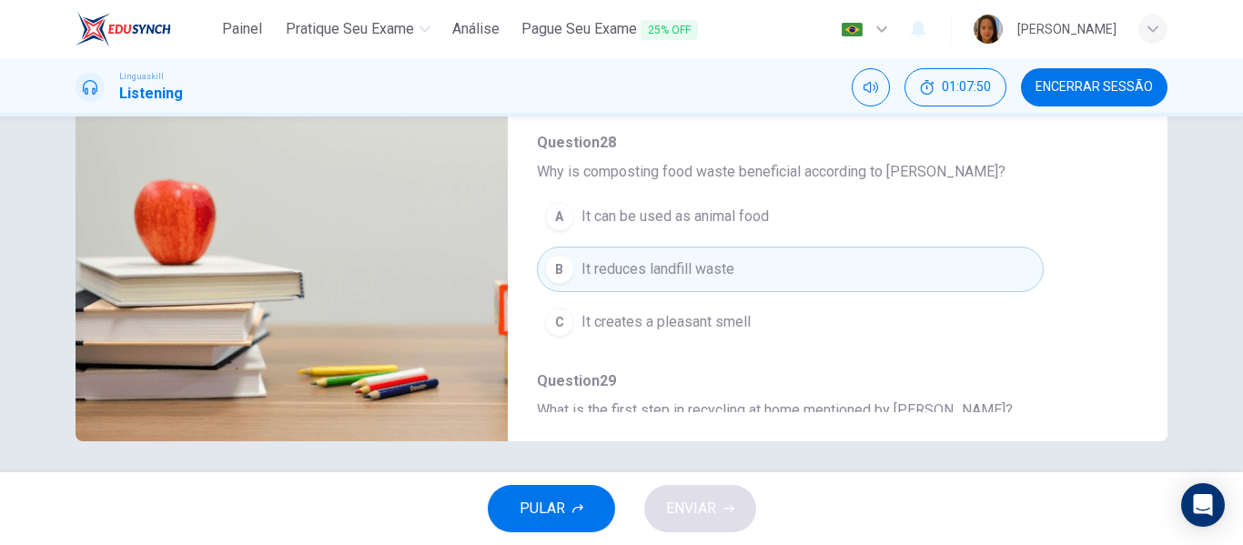
scroll to position [613, 0]
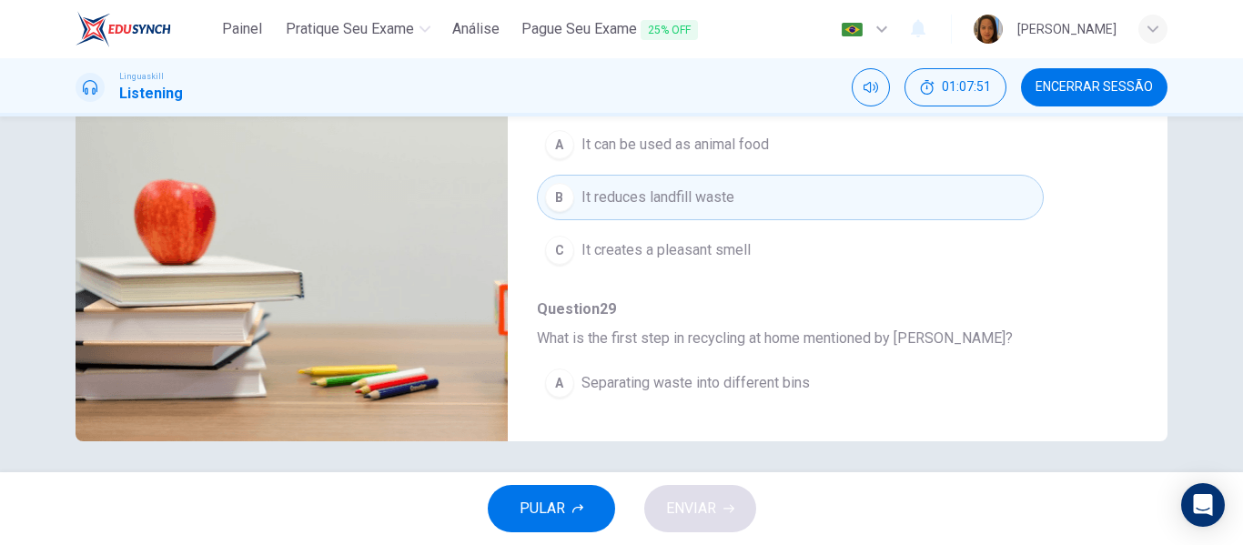
type input "0"
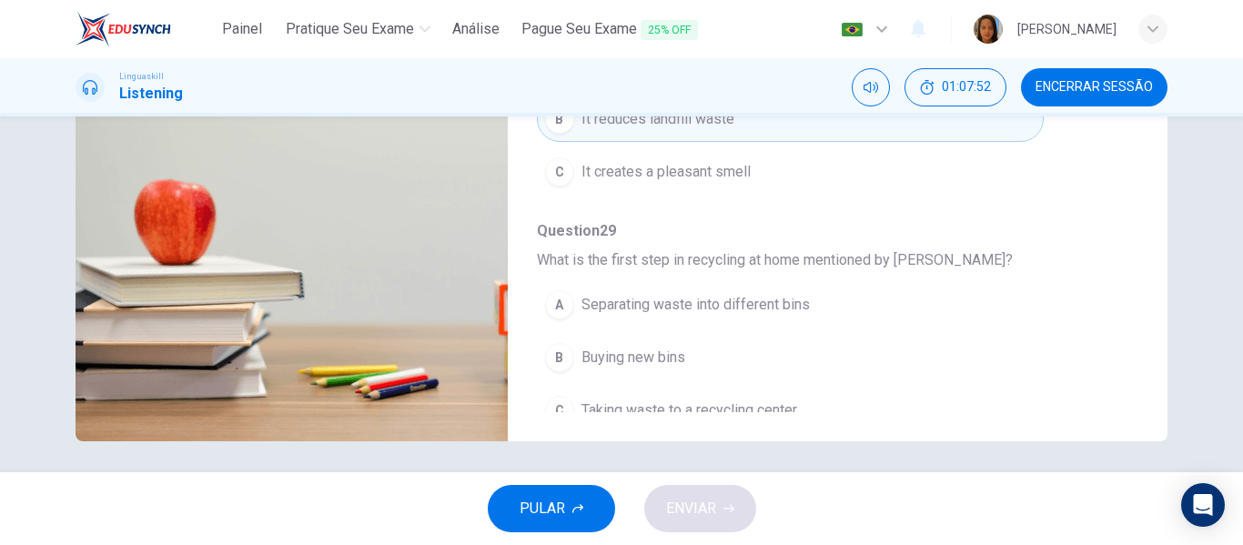
scroll to position [785, 0]
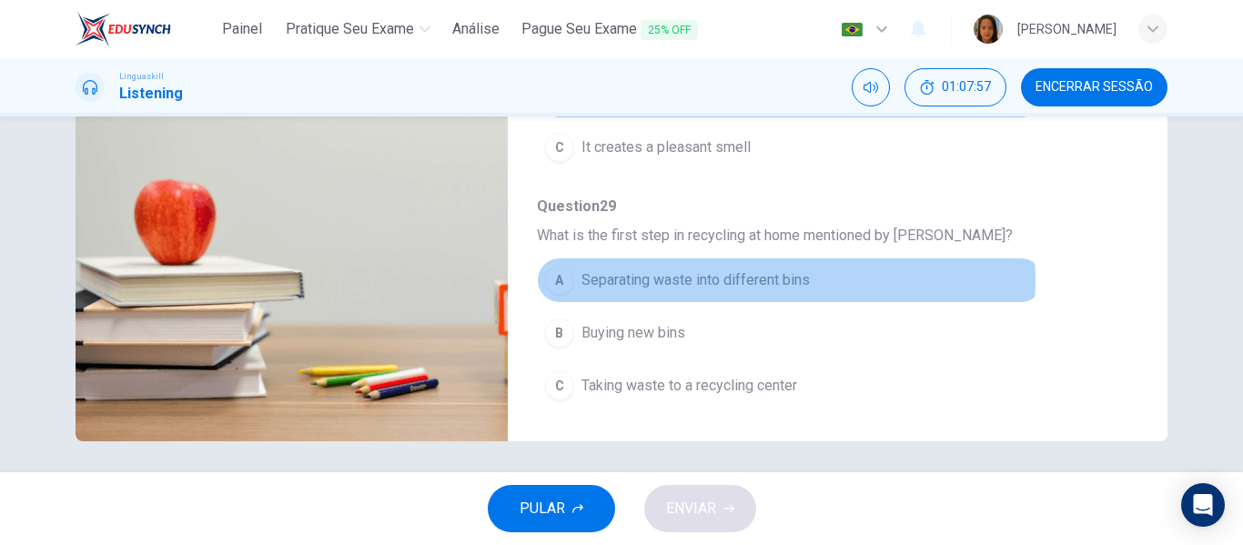
click at [752, 280] on span "Separating waste into different bins" at bounding box center [695, 280] width 228 height 22
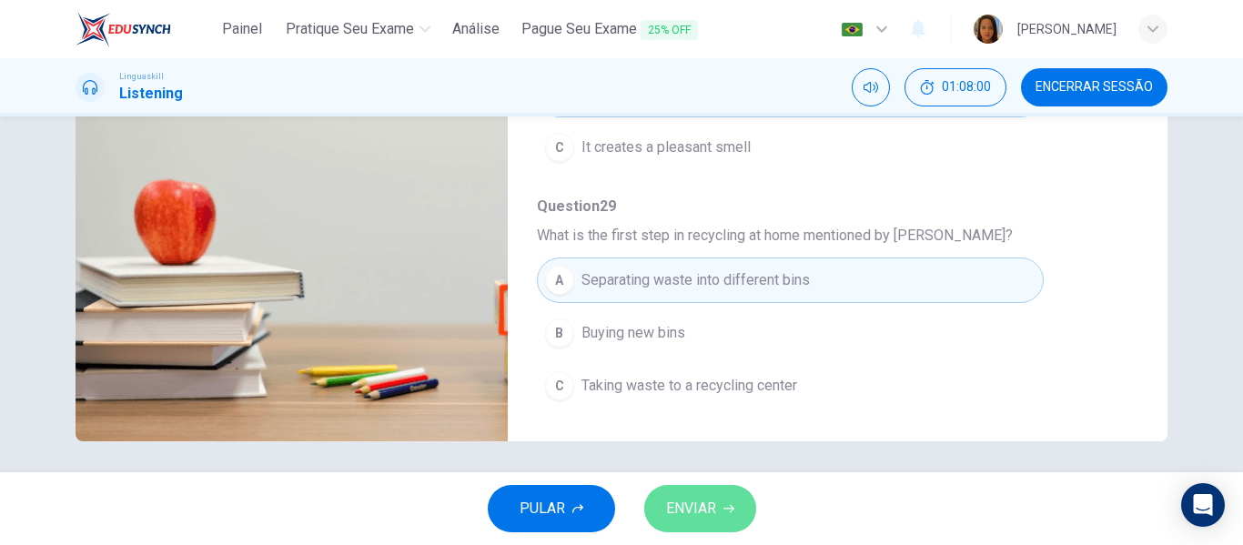
click at [690, 516] on span "ENVIAR" at bounding box center [691, 508] width 50 height 25
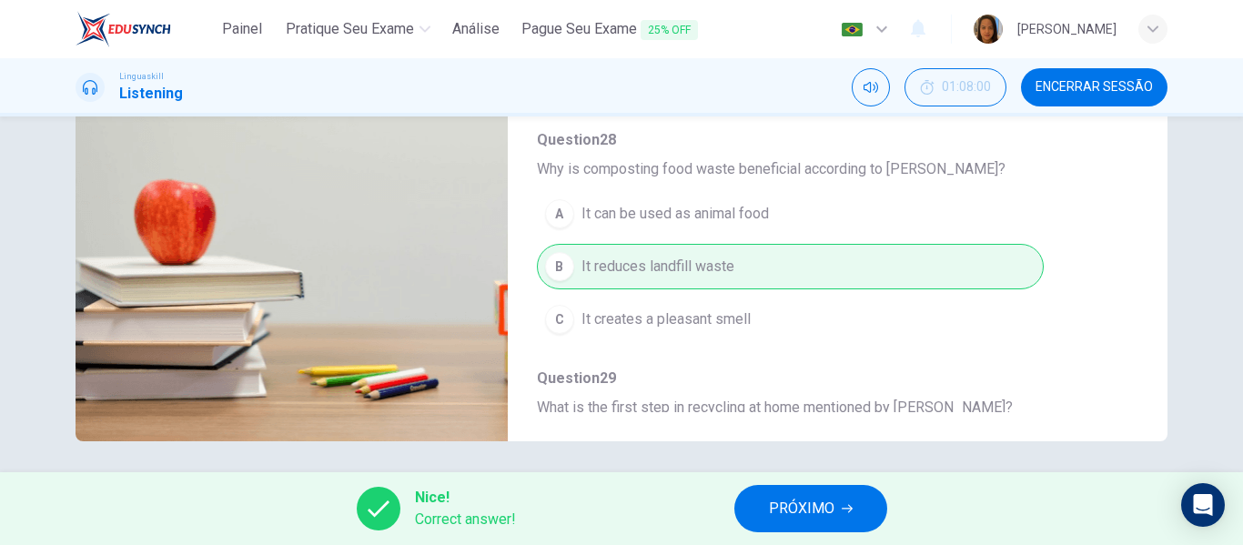
scroll to position [385, 0]
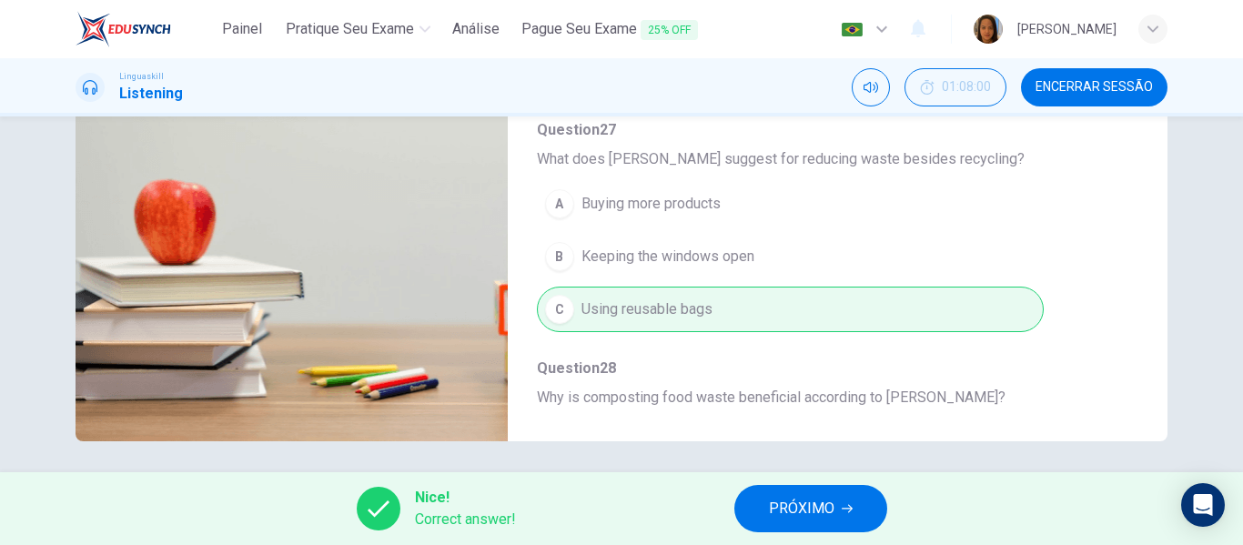
click at [762, 514] on button "PRÓXIMO" at bounding box center [810, 508] width 153 height 47
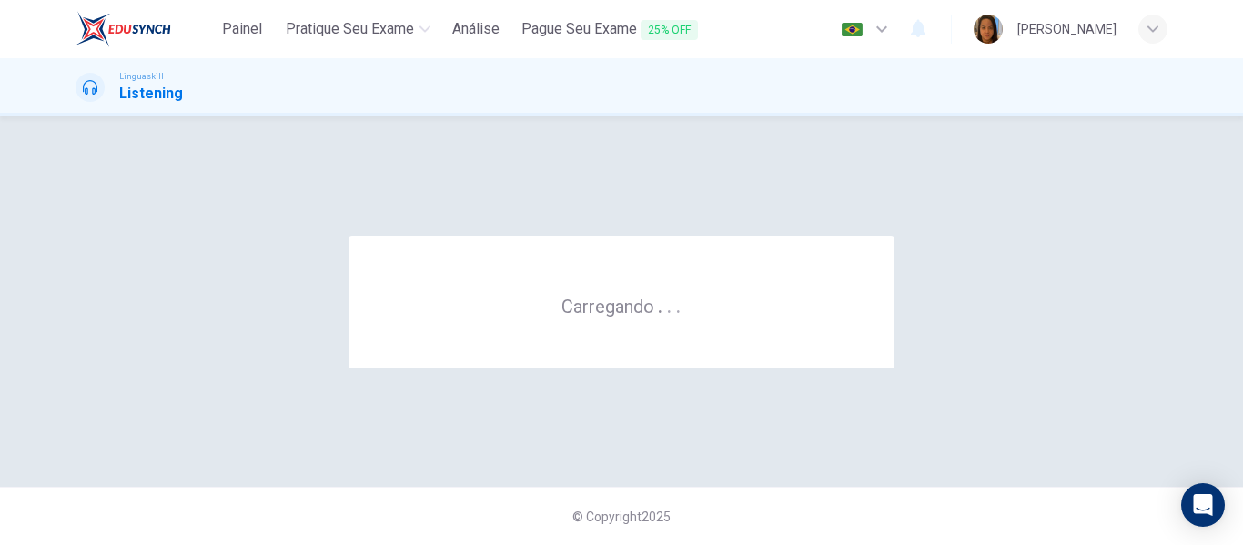
scroll to position [0, 0]
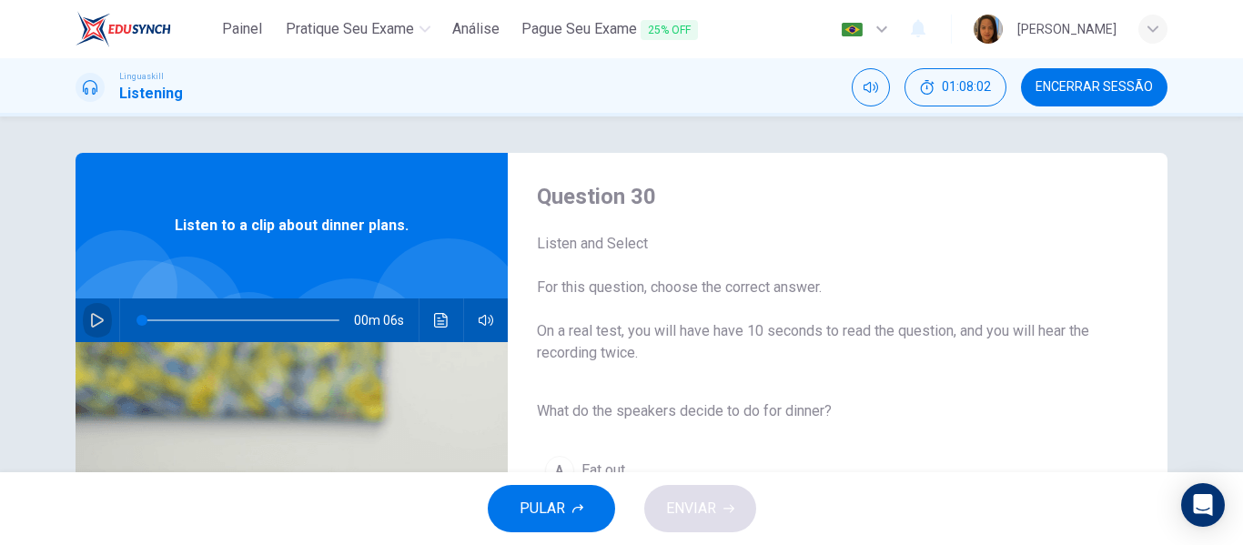
click at [94, 320] on icon "button" at bounding box center [97, 320] width 15 height 15
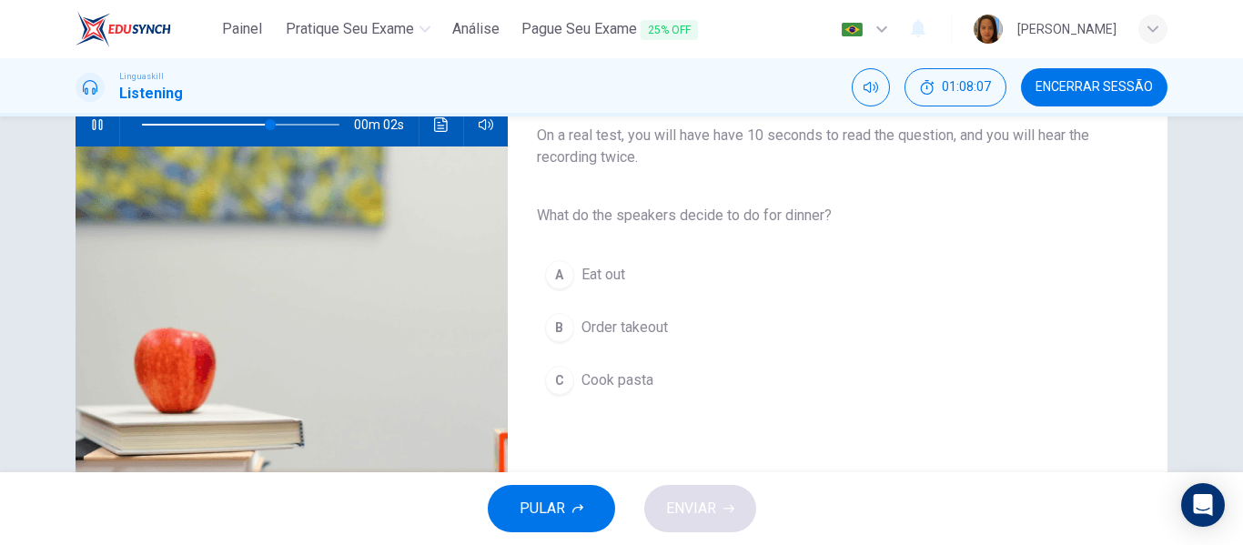
scroll to position [190, 0]
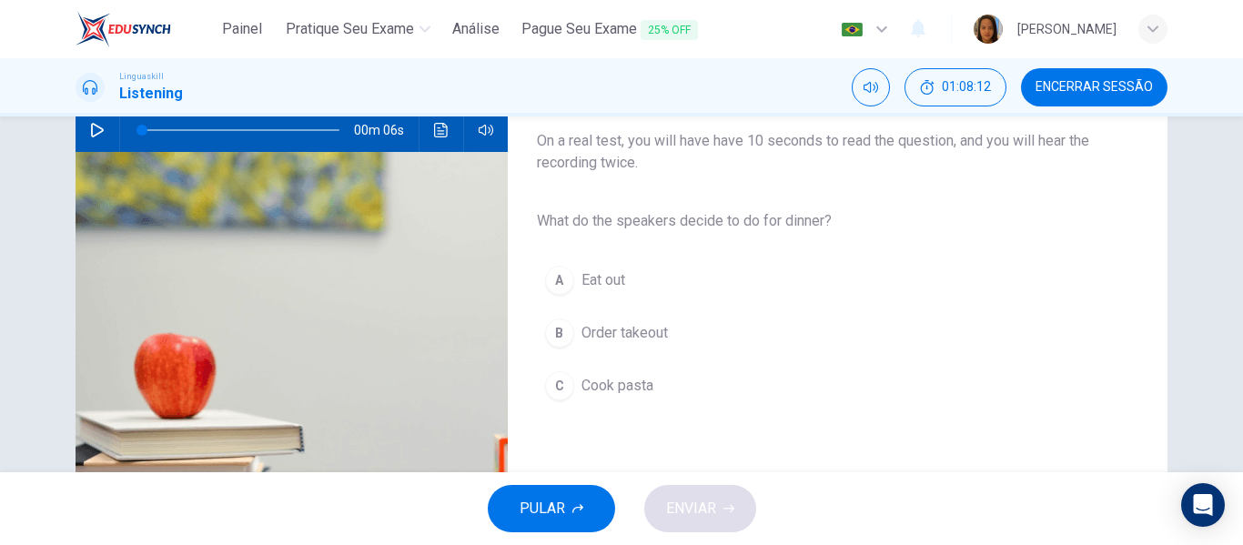
click at [614, 389] on span "Cook pasta" at bounding box center [617, 386] width 72 height 22
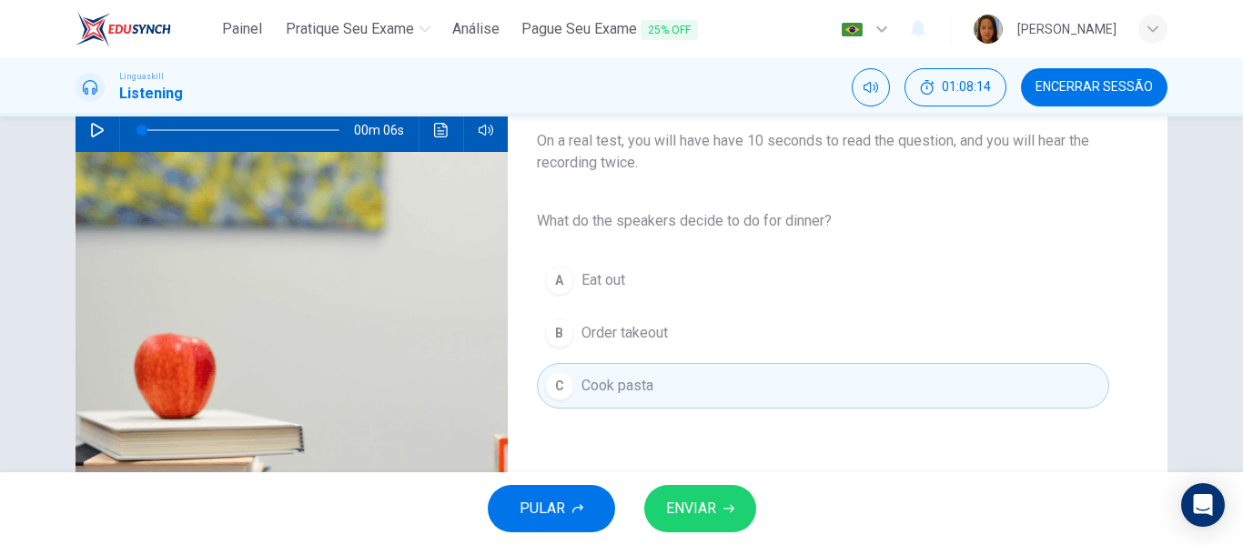
click at [90, 126] on icon "button" at bounding box center [97, 130] width 15 height 15
type input "0"
click at [706, 495] on button "ENVIAR" at bounding box center [700, 508] width 112 height 47
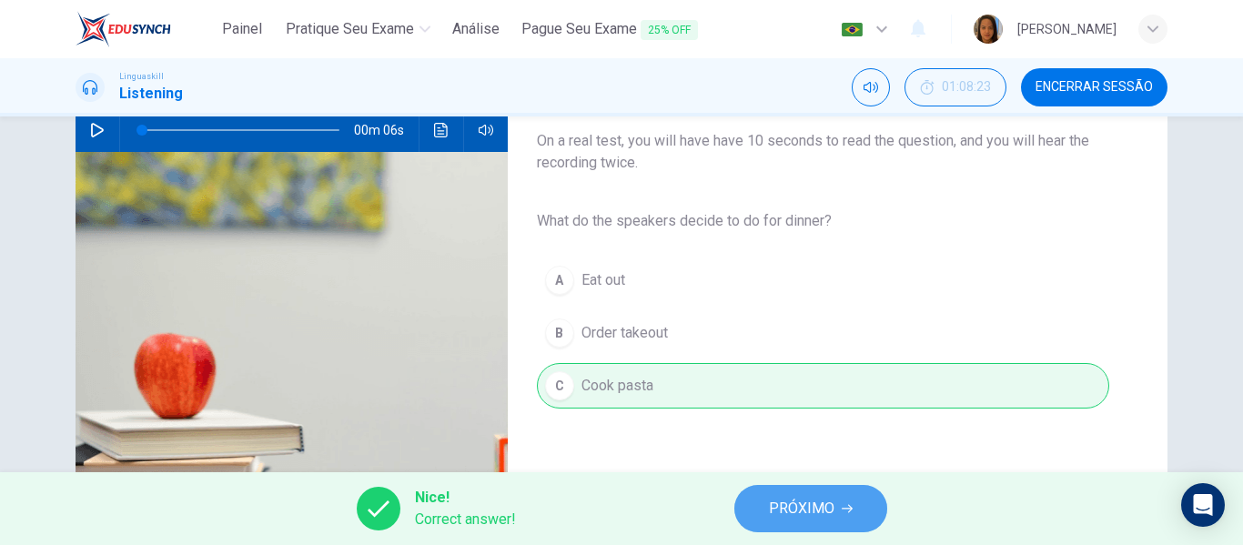
click at [782, 508] on span "PRÓXIMO" at bounding box center [802, 508] width 66 height 25
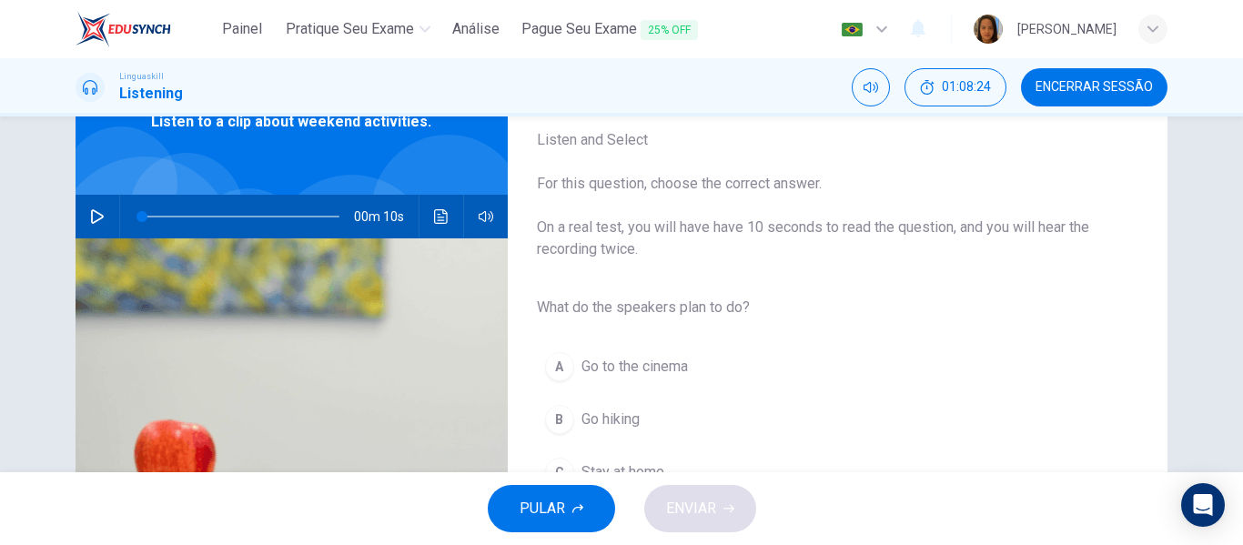
scroll to position [121, 0]
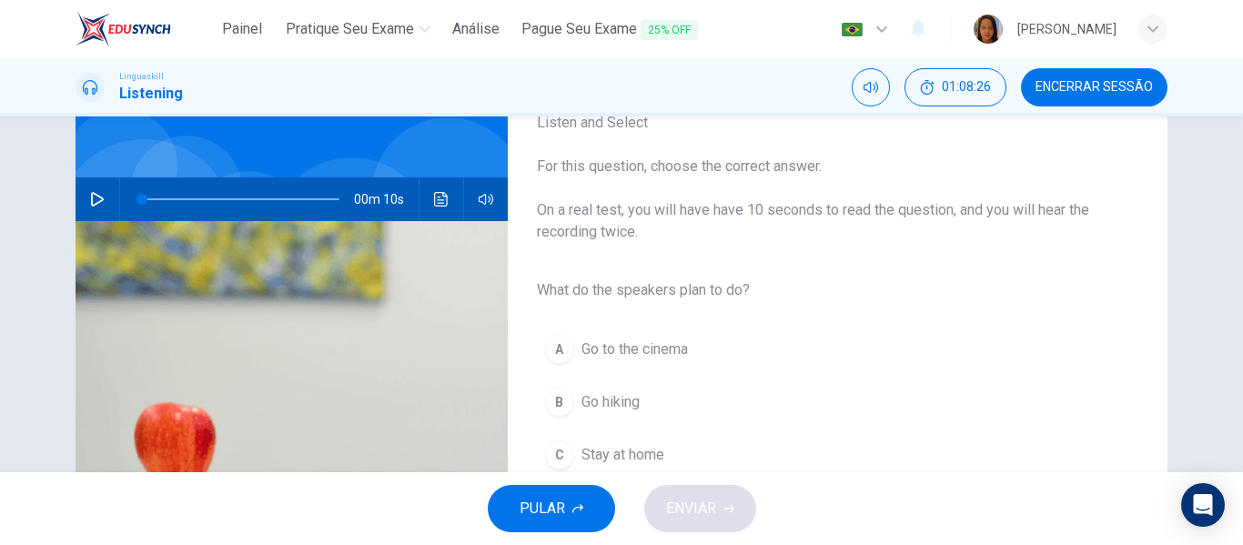
click at [95, 191] on button "button" at bounding box center [97, 199] width 29 height 44
click at [94, 199] on icon "button" at bounding box center [97, 199] width 15 height 15
type input "0"
click at [607, 402] on span "Go hiking" at bounding box center [610, 402] width 58 height 22
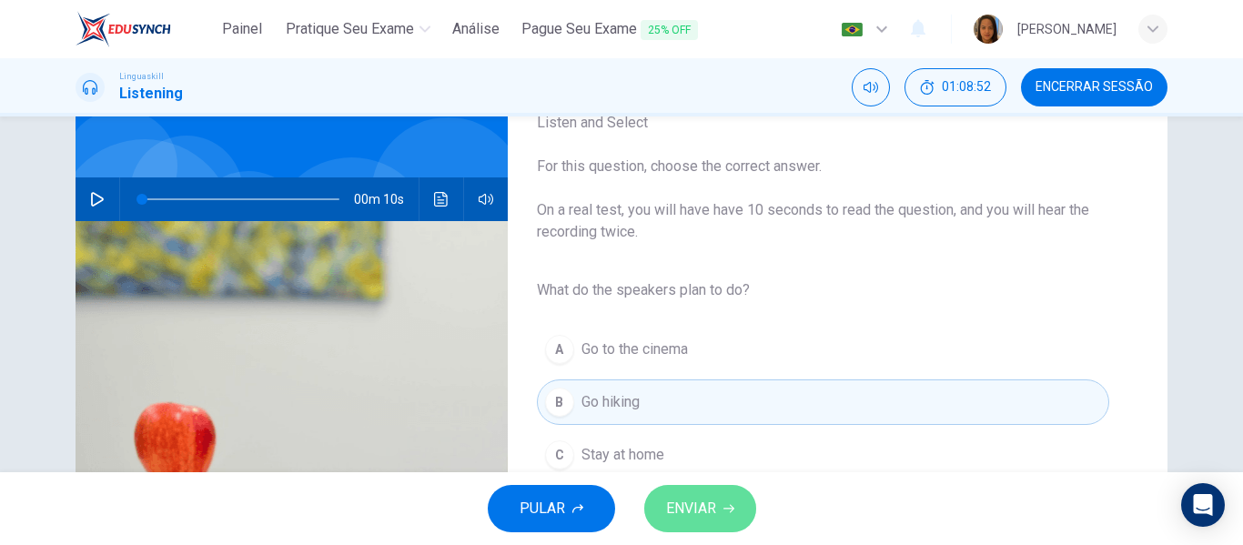
click at [715, 512] on span "ENVIAR" at bounding box center [691, 508] width 50 height 25
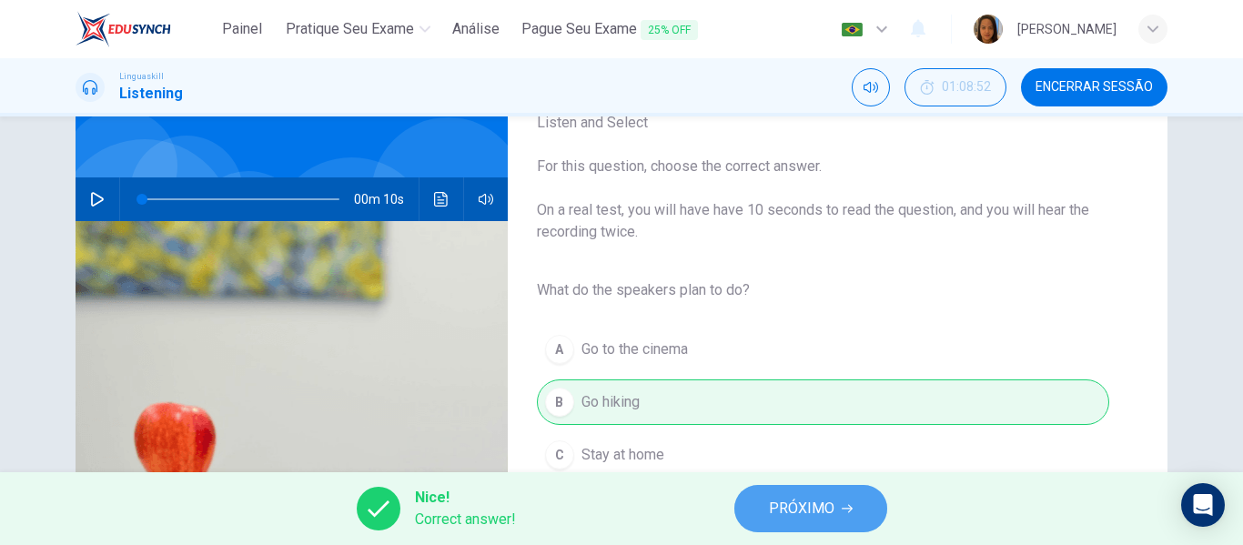
click at [822, 509] on span "PRÓXIMO" at bounding box center [802, 508] width 66 height 25
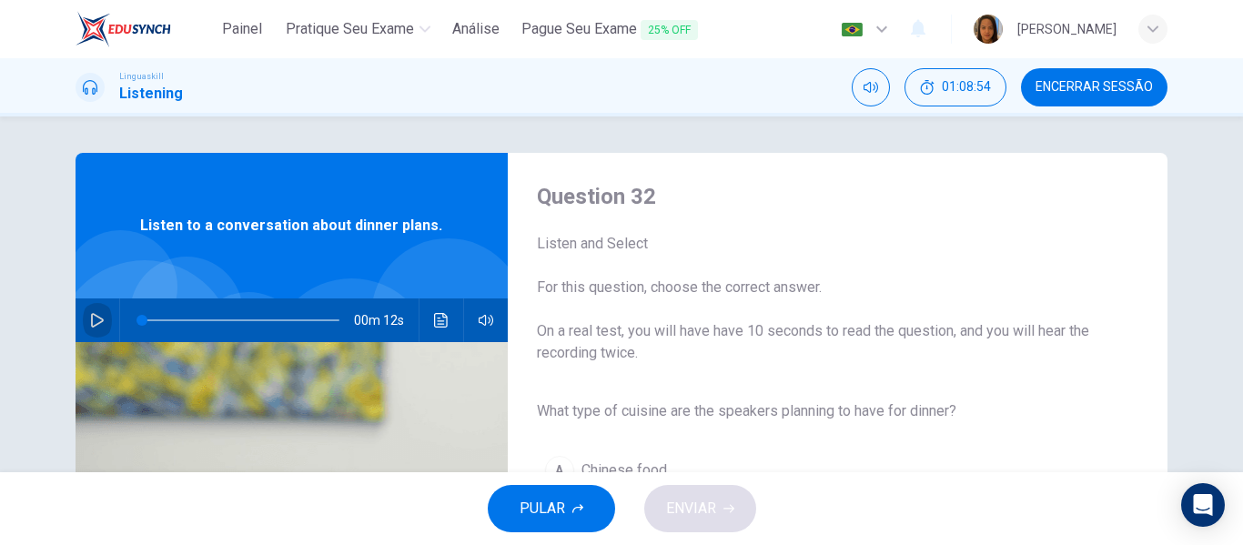
click at [96, 312] on button "button" at bounding box center [97, 320] width 29 height 44
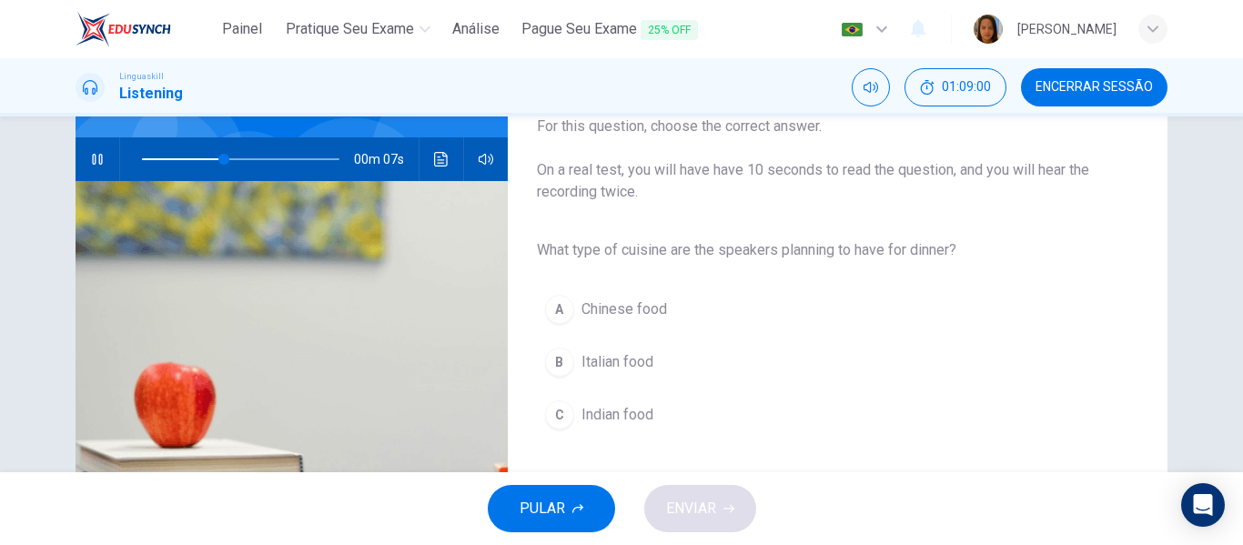
scroll to position [192, 0]
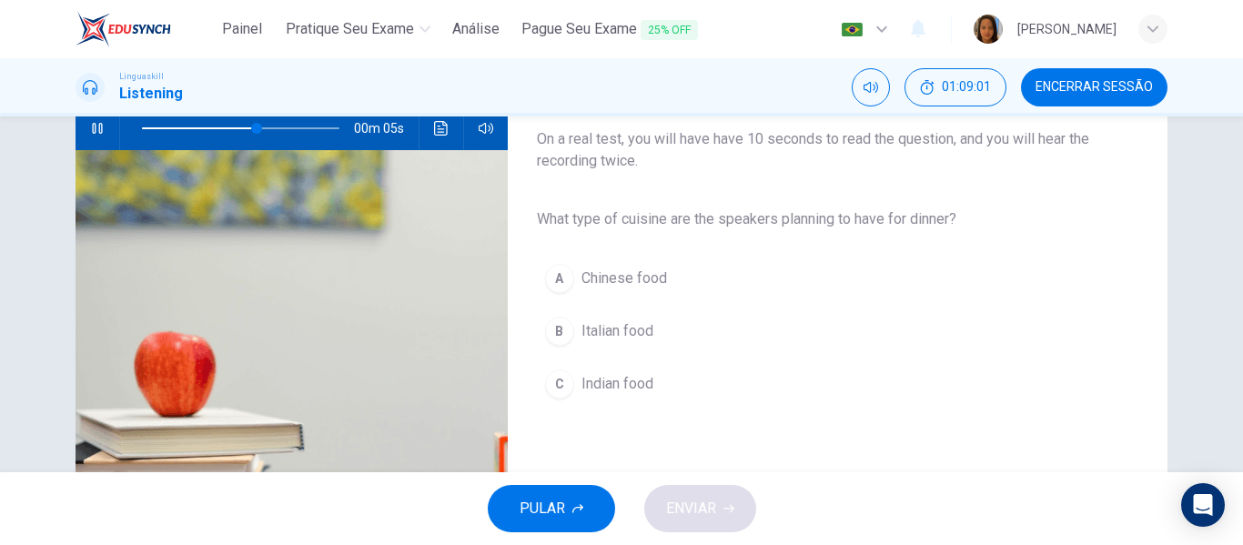
click at [602, 333] on span "Italian food" at bounding box center [617, 331] width 72 height 22
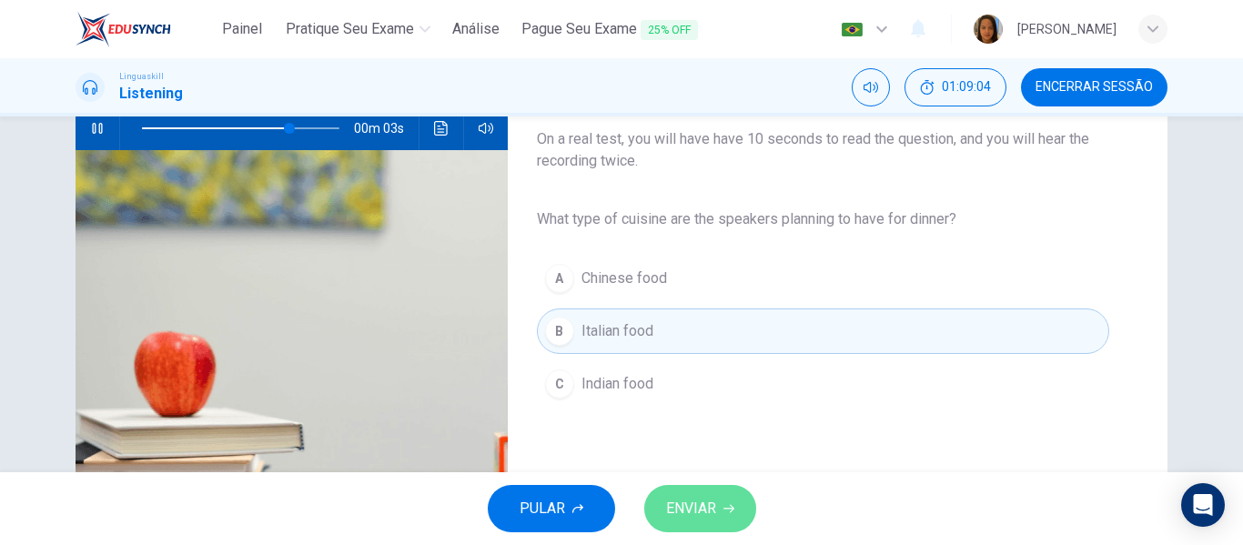
click at [704, 516] on span "ENVIAR" at bounding box center [691, 508] width 50 height 25
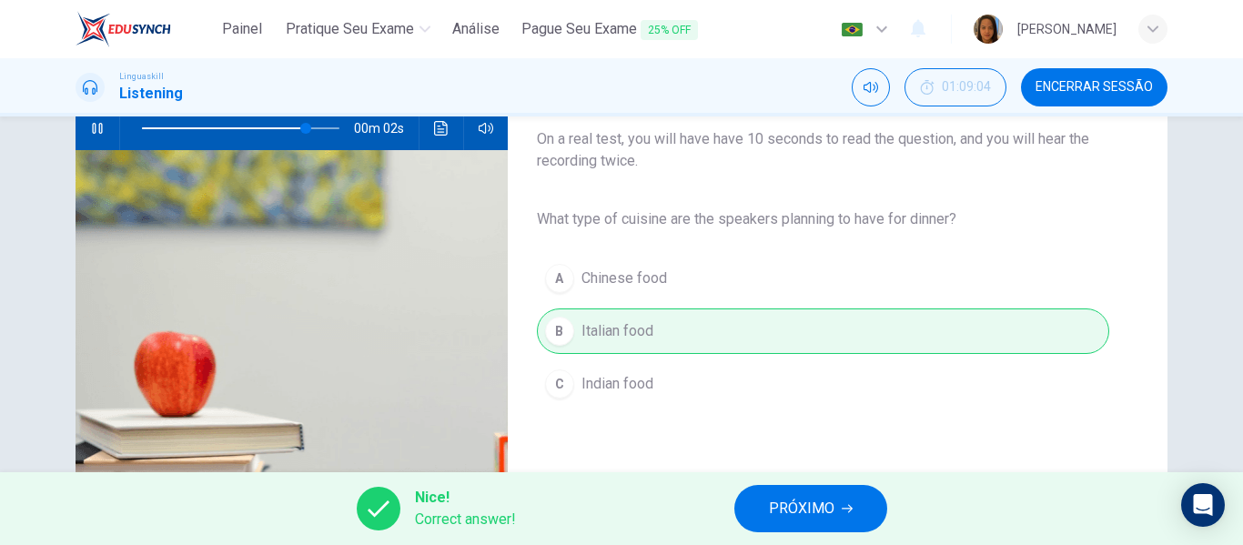
type input "91"
click at [792, 498] on span "PRÓXIMO" at bounding box center [802, 508] width 66 height 25
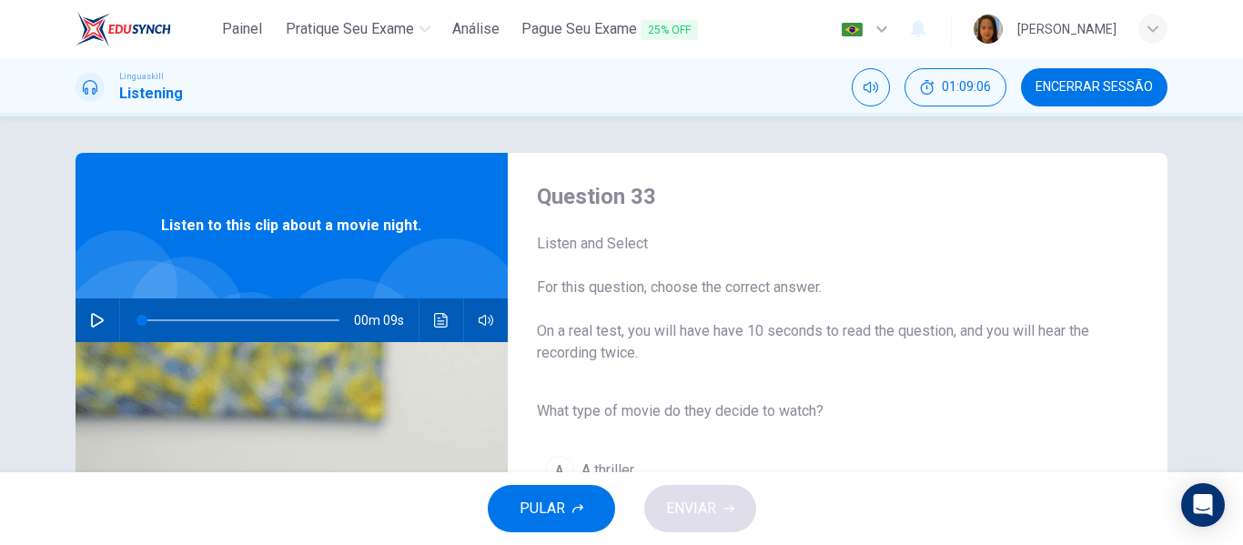
click at [91, 318] on icon "button" at bounding box center [97, 320] width 15 height 15
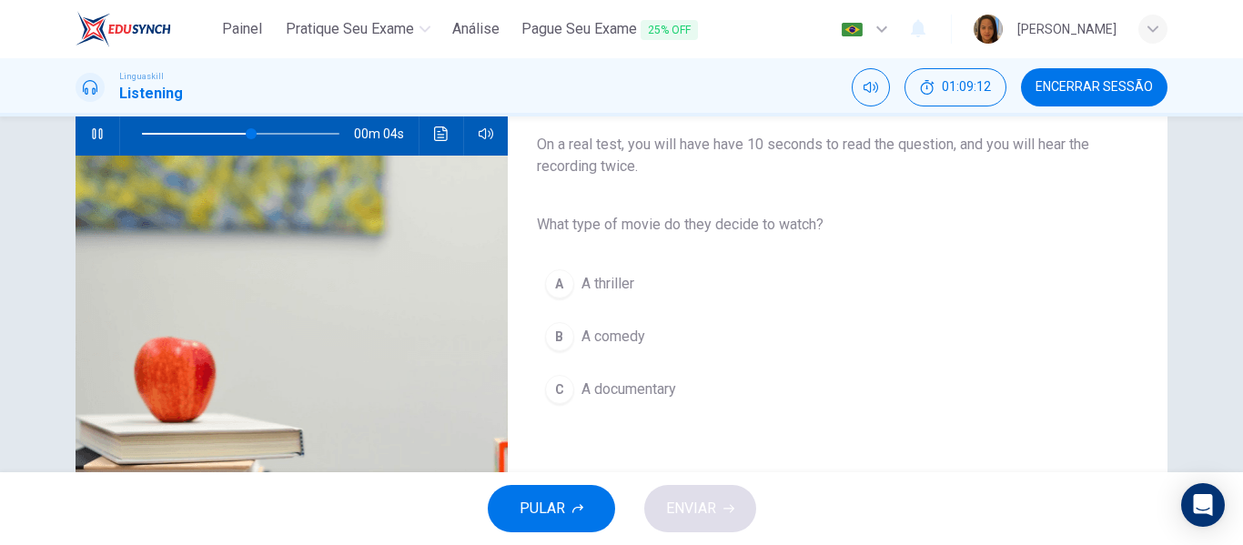
scroll to position [187, 0]
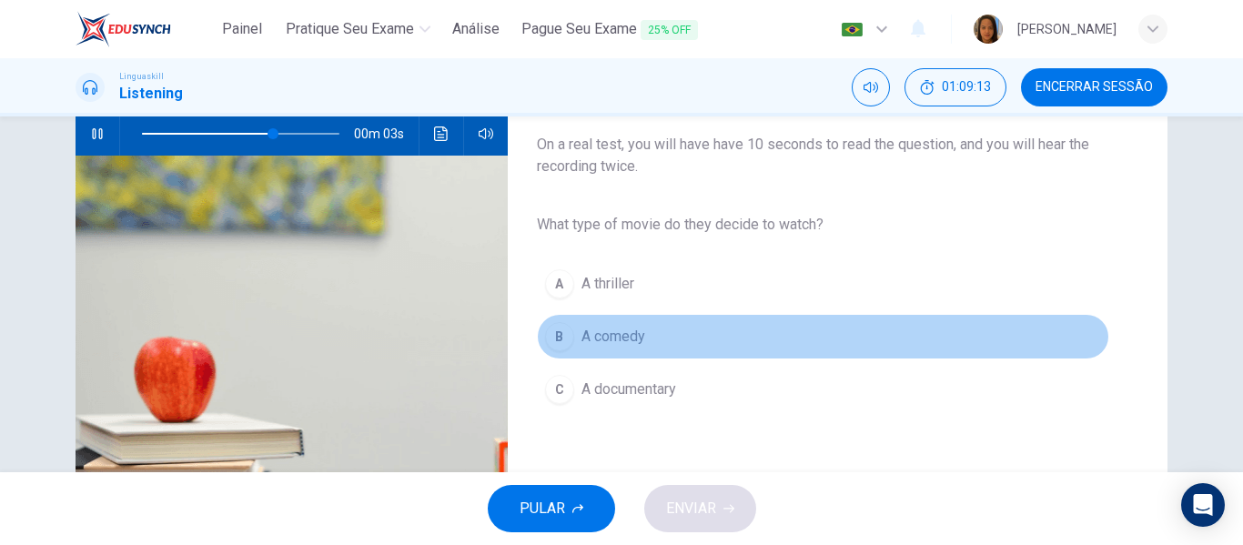
click at [583, 331] on span "A comedy" at bounding box center [613, 337] width 64 height 22
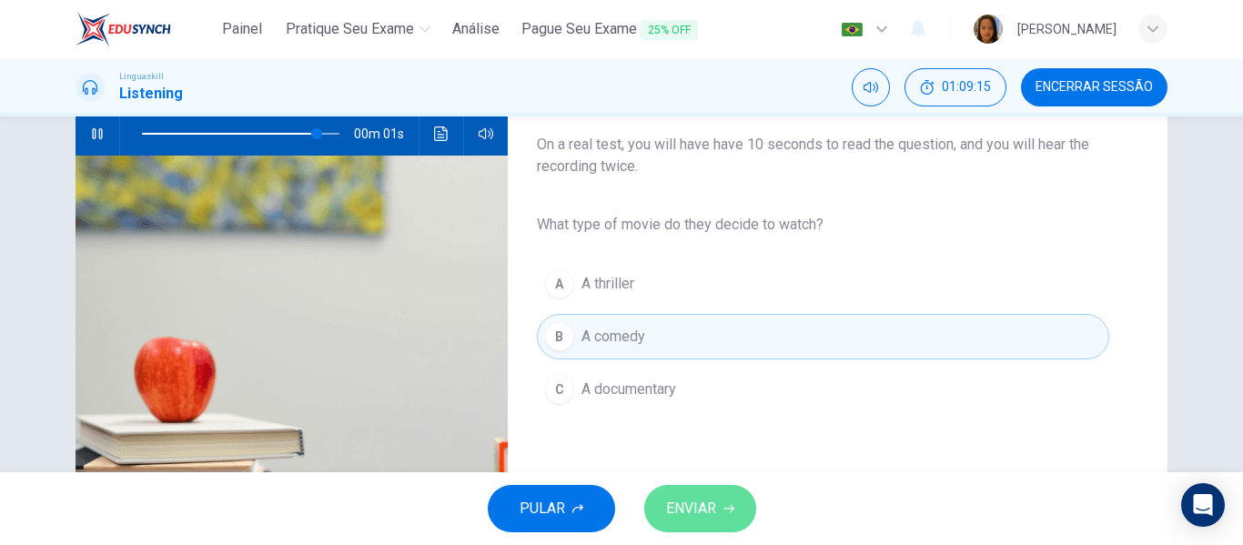
click at [709, 529] on button "ENVIAR" at bounding box center [700, 508] width 112 height 47
type input "0"
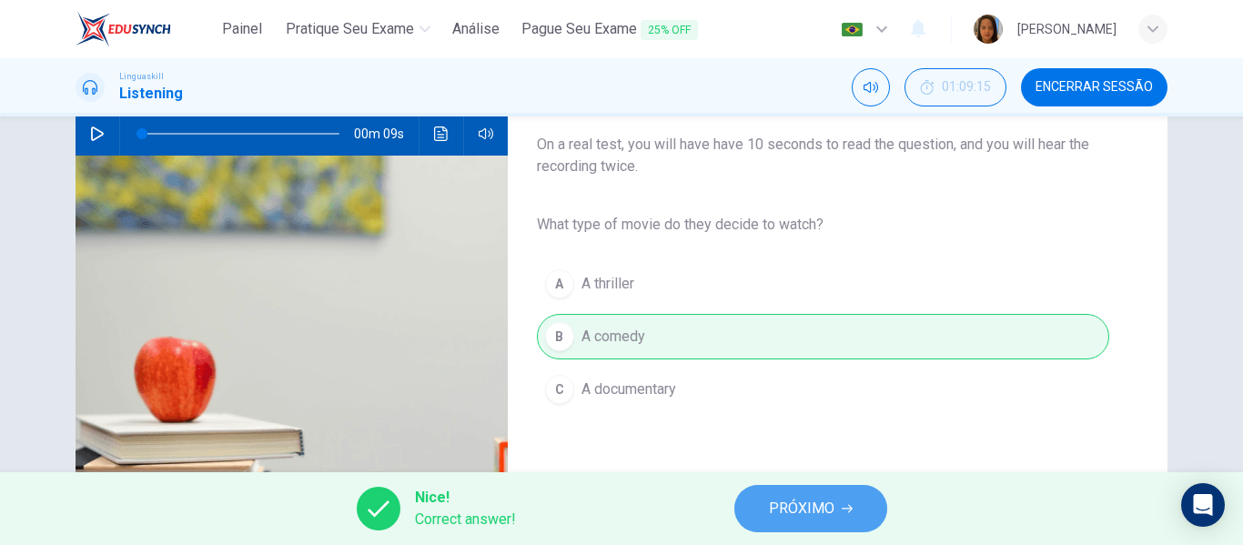
click at [782, 498] on span "PRÓXIMO" at bounding box center [802, 508] width 66 height 25
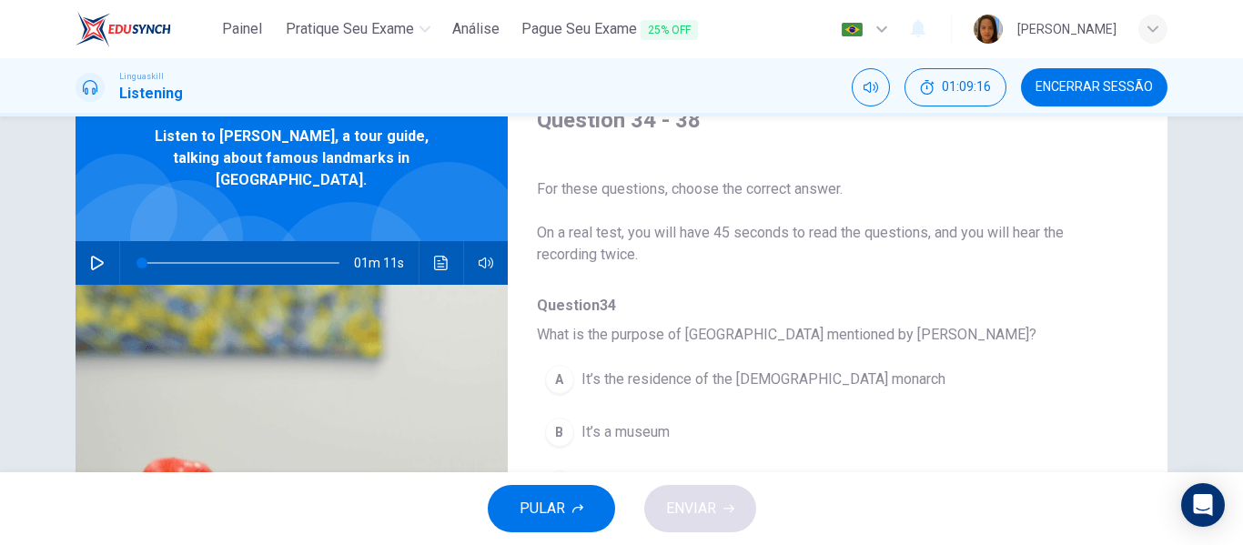
scroll to position [119, 0]
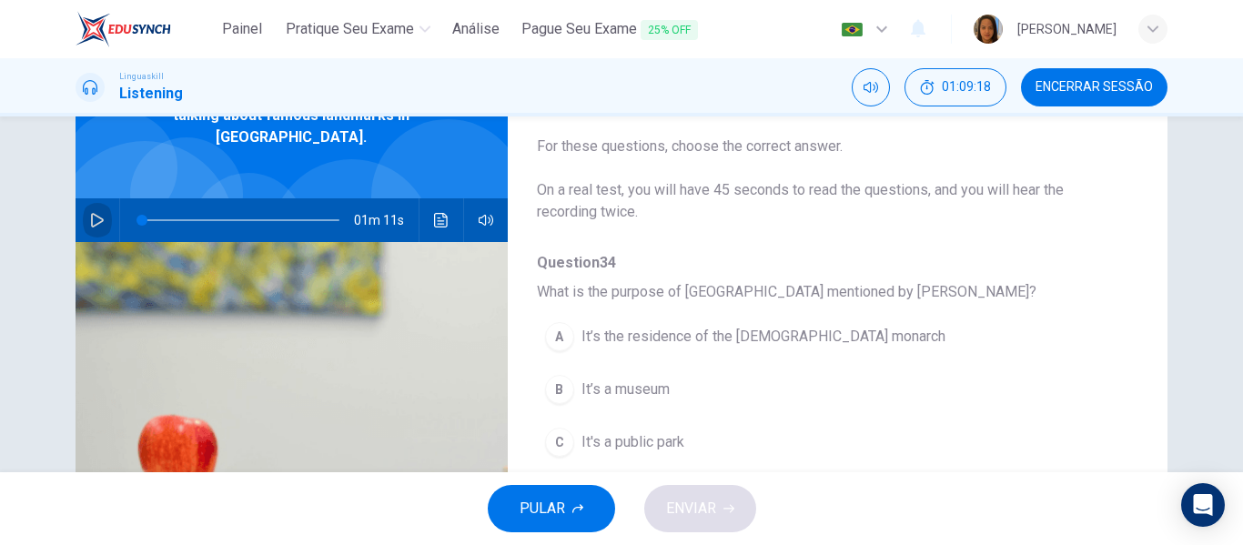
click at [90, 213] on icon "button" at bounding box center [97, 220] width 15 height 15
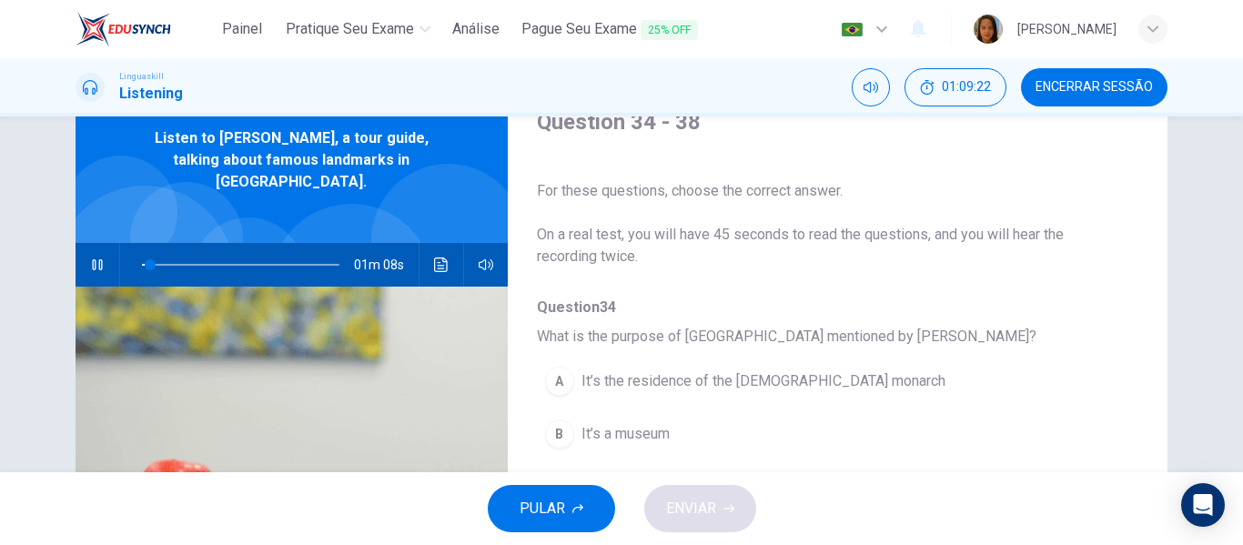
scroll to position [140, 0]
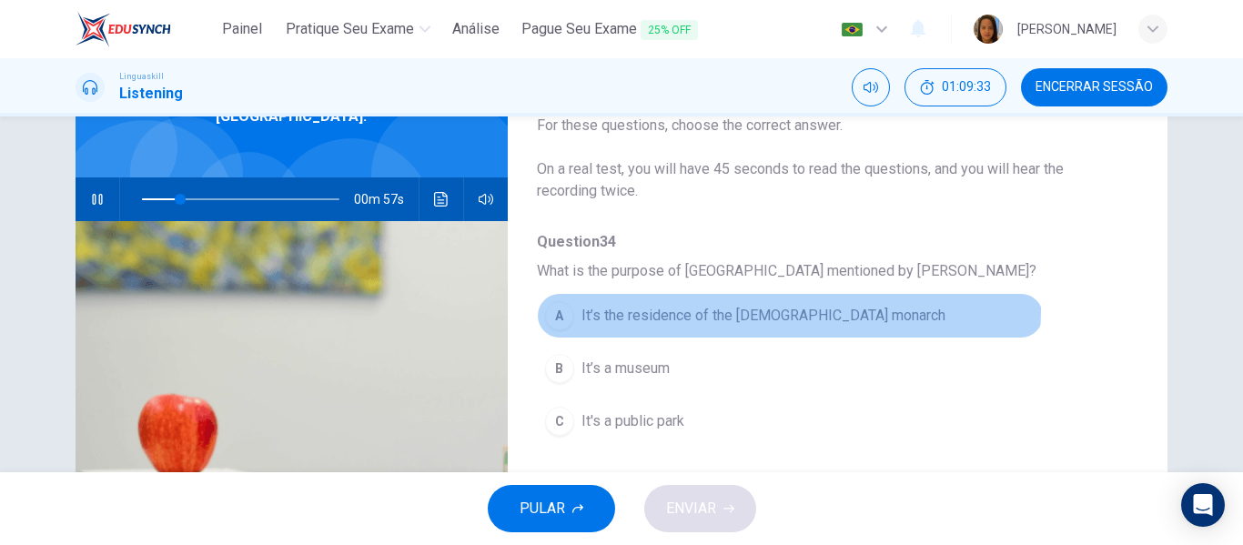
click at [783, 310] on span "It’s the residence of the British monarch" at bounding box center [763, 316] width 364 height 22
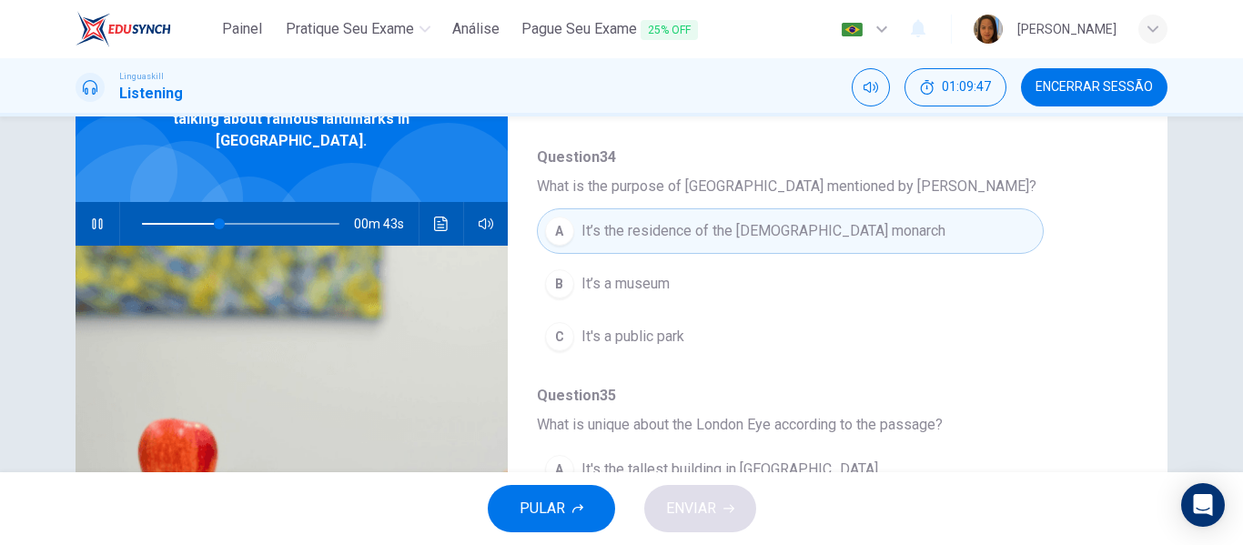
scroll to position [113, 0]
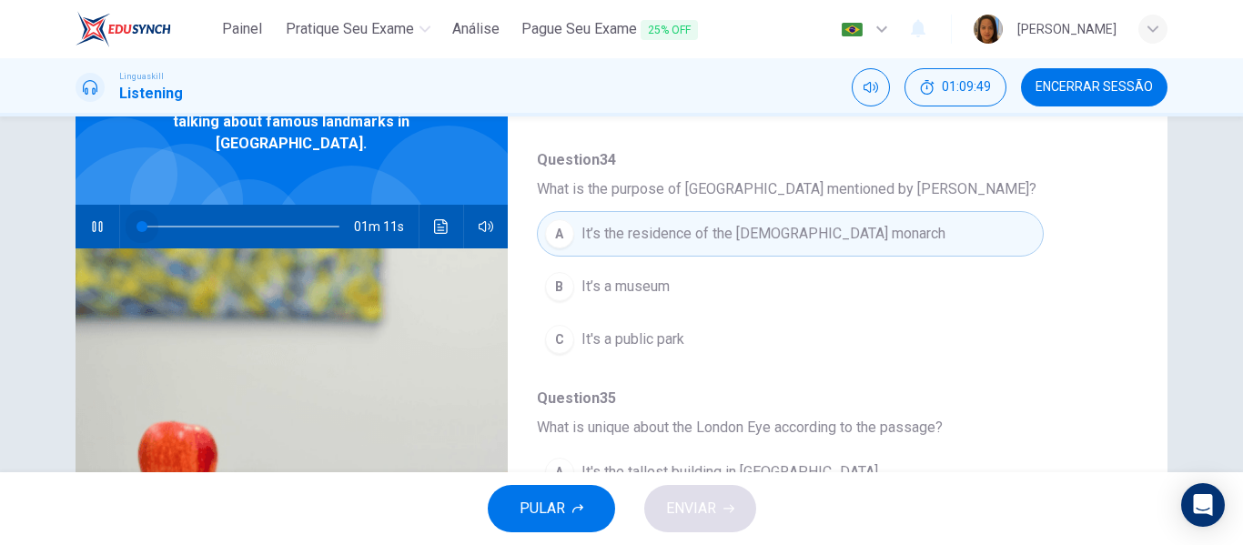
drag, startPoint x: 150, startPoint y: 218, endPoint x: 96, endPoint y: 217, distance: 54.6
click at [96, 217] on div "01m 11s" at bounding box center [292, 227] width 432 height 44
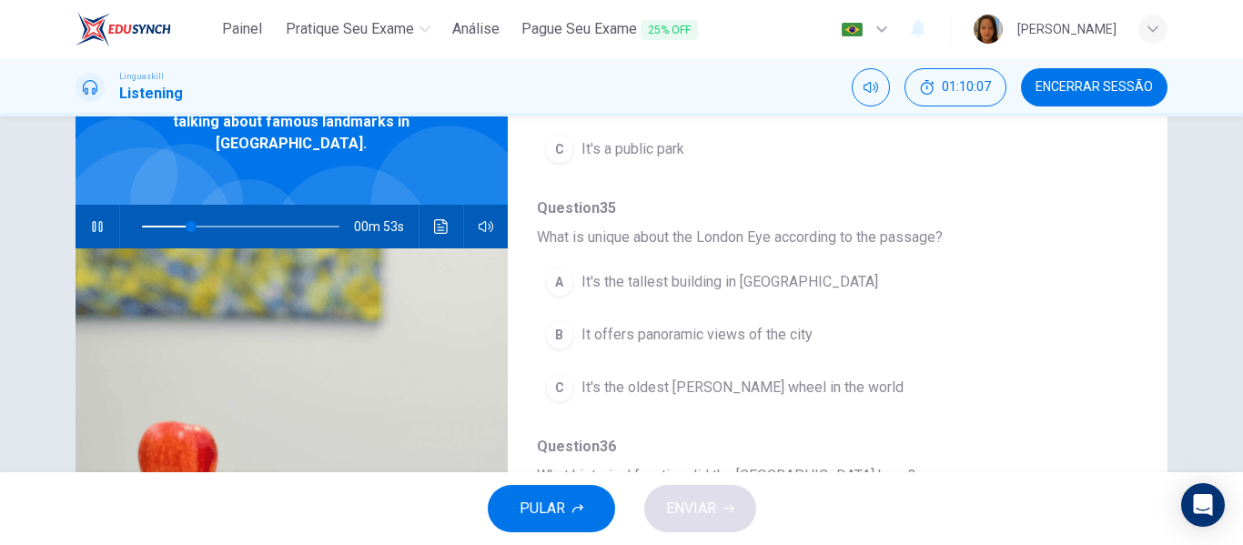
scroll to position [301, 0]
click at [1142, 361] on div "Question 34 - 38 For these questions, choose the correct answer. On a real test…" at bounding box center [622, 356] width 1092 height 632
click at [765, 383] on span "It's the oldest Ferris wheel in the world" at bounding box center [742, 386] width 322 height 22
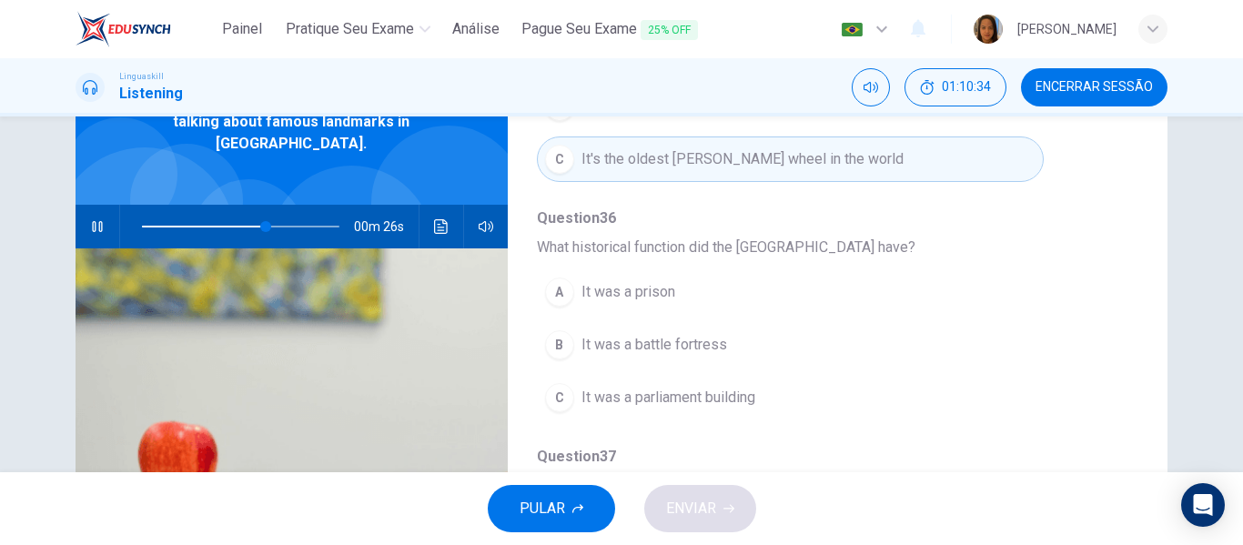
scroll to position [539, 0]
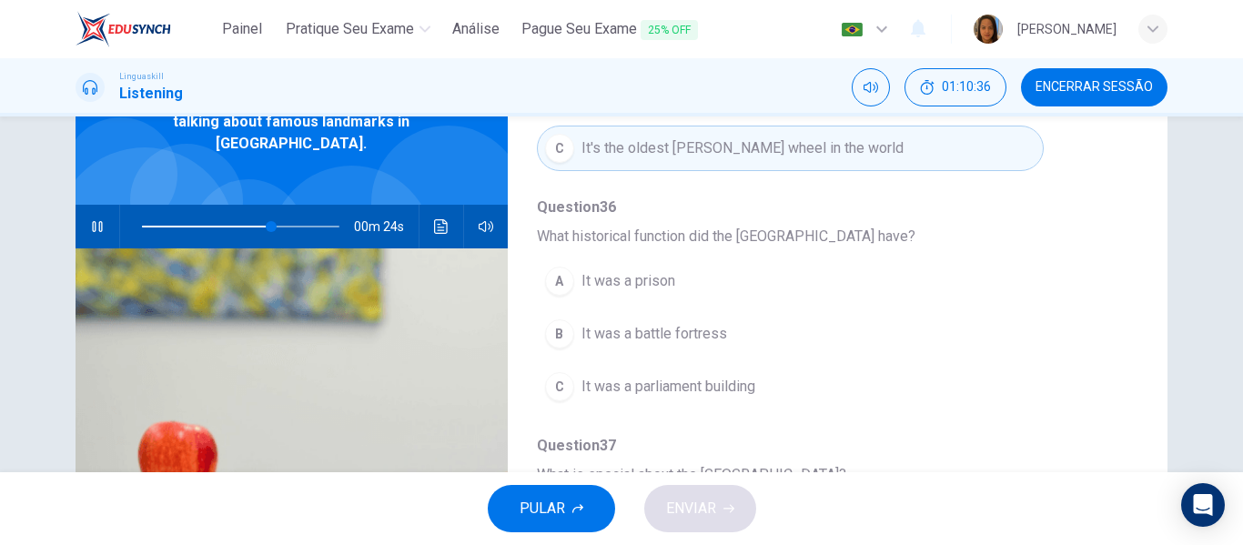
click at [717, 389] on span "It was a parliament building" at bounding box center [668, 387] width 174 height 22
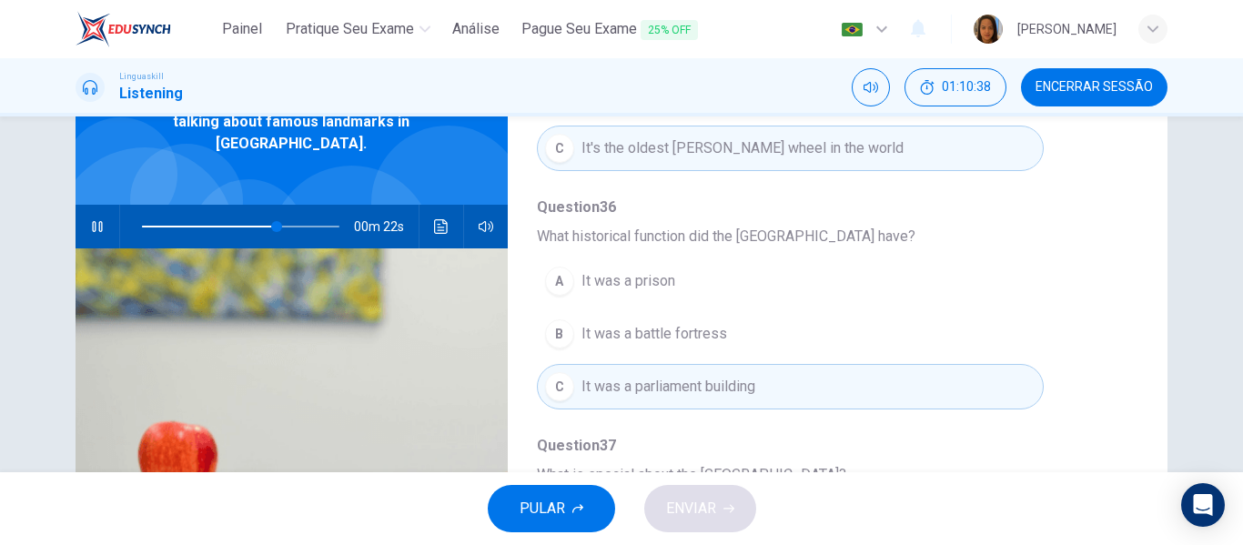
click at [235, 214] on span at bounding box center [240, 226] width 197 height 25
click at [200, 214] on span at bounding box center [240, 226] width 197 height 25
click at [166, 214] on span at bounding box center [240, 226] width 197 height 25
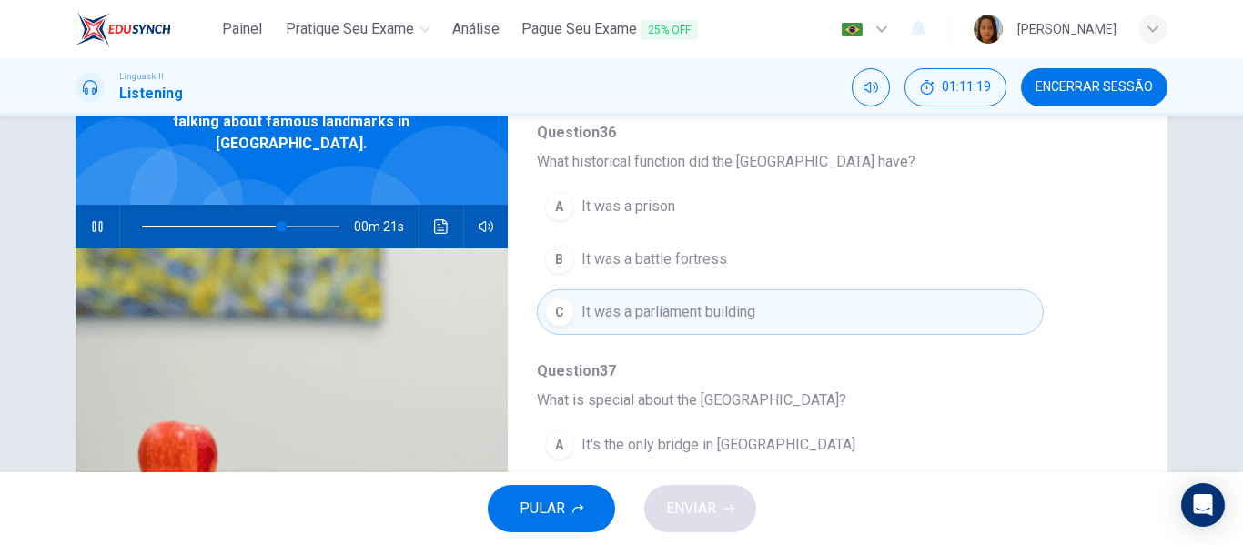
scroll to position [609, 0]
click at [648, 207] on span "It was a prison" at bounding box center [628, 211] width 94 height 22
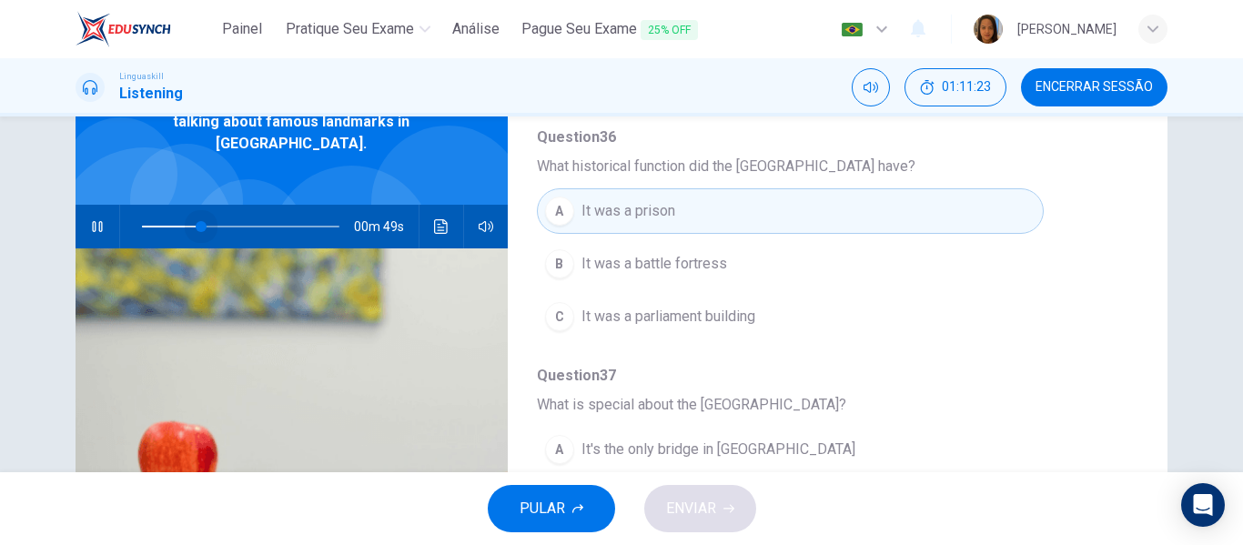
click at [197, 214] on span at bounding box center [240, 226] width 197 height 25
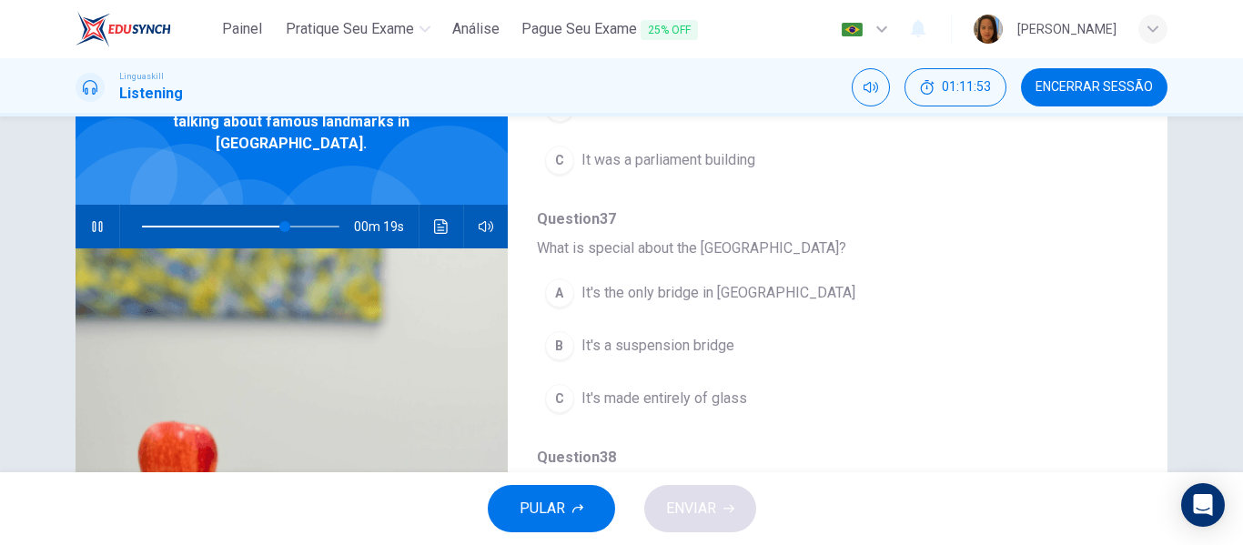
scroll to position [785, 0]
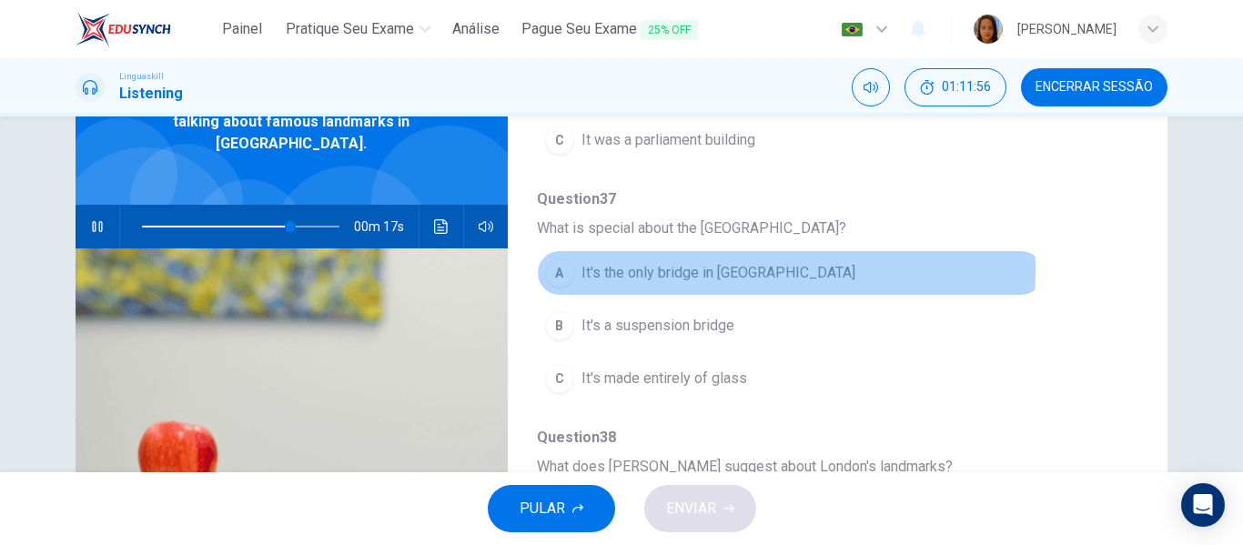
click at [716, 270] on span "It's the only bridge in London" at bounding box center [718, 273] width 274 height 22
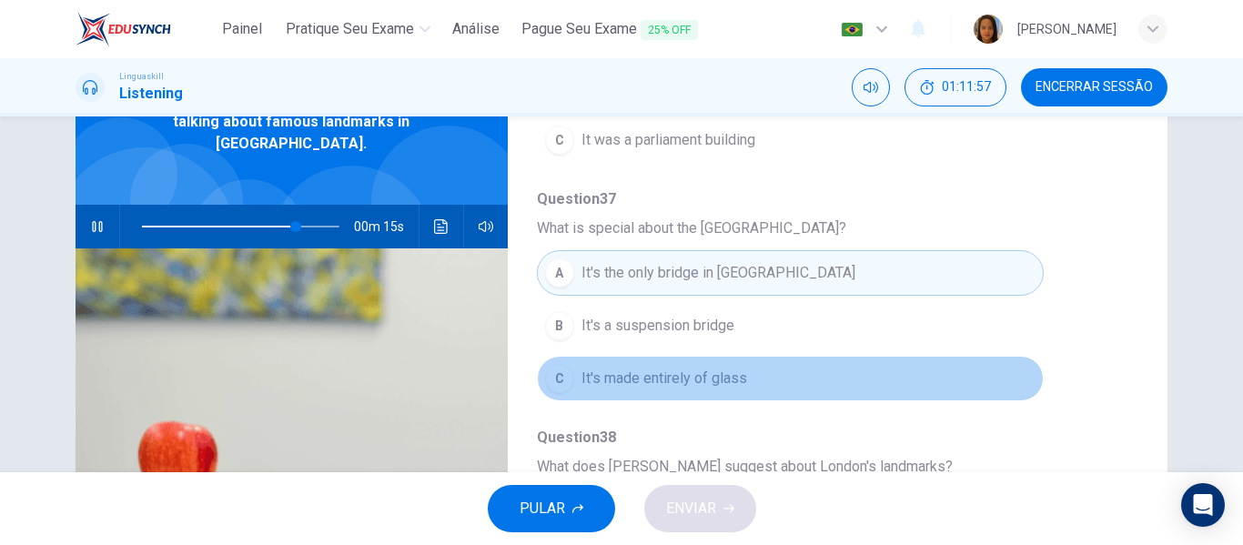
click at [1019, 390] on button "C It's made entirely of glass" at bounding box center [790, 378] width 507 height 45
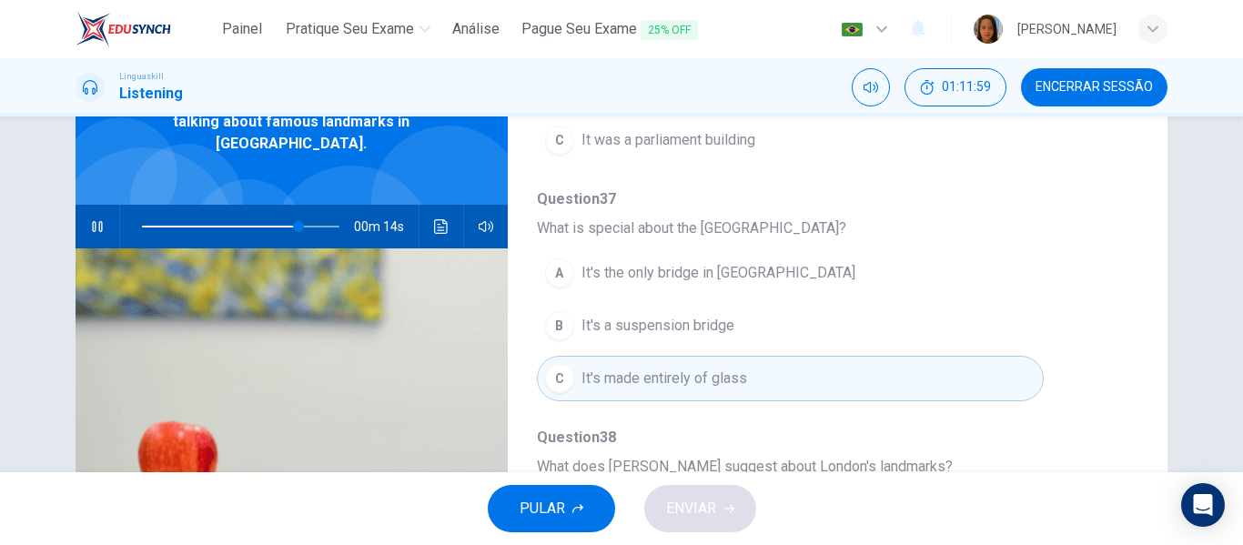
click at [726, 326] on span "It's a suspension bridge" at bounding box center [657, 326] width 153 height 22
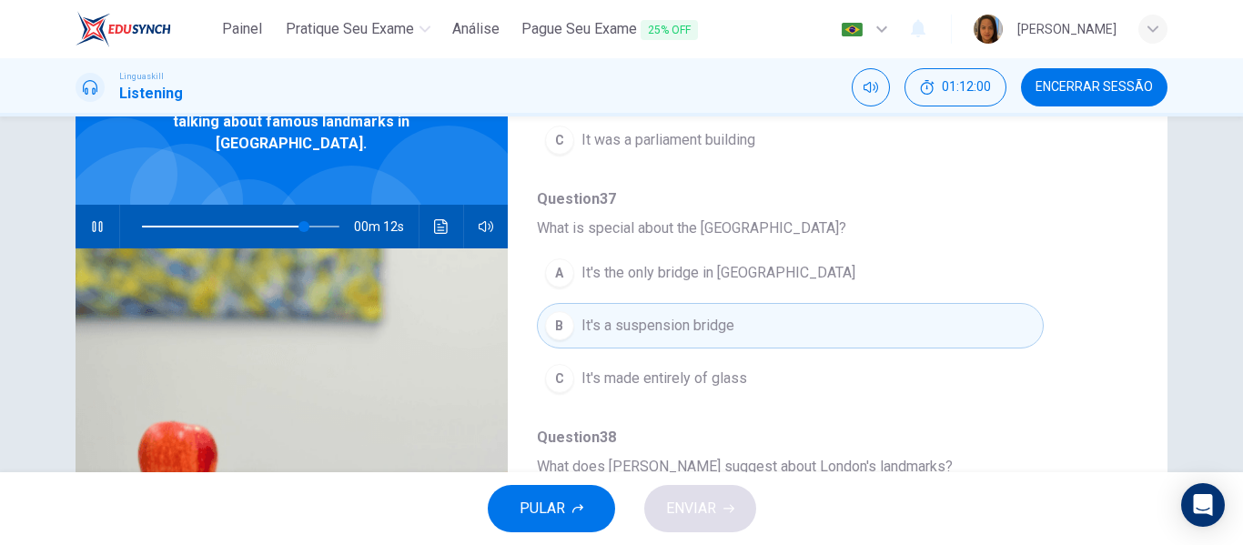
click at [257, 214] on span at bounding box center [240, 226] width 197 height 25
click at [241, 214] on span at bounding box center [240, 226] width 197 height 25
click at [302, 264] on img at bounding box center [292, 460] width 432 height 424
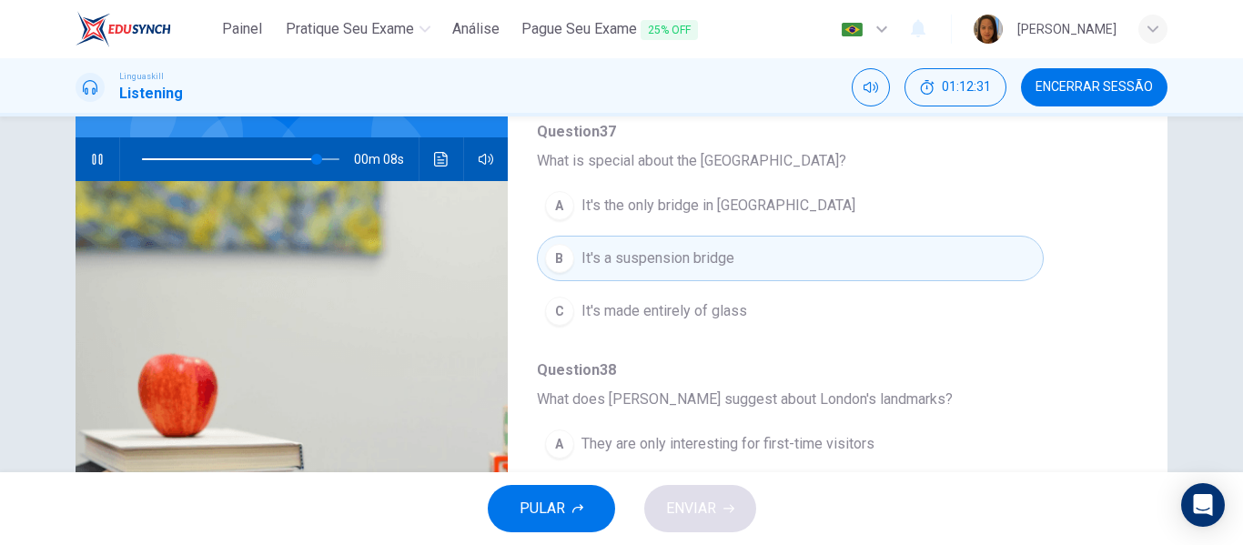
scroll to position [176, 0]
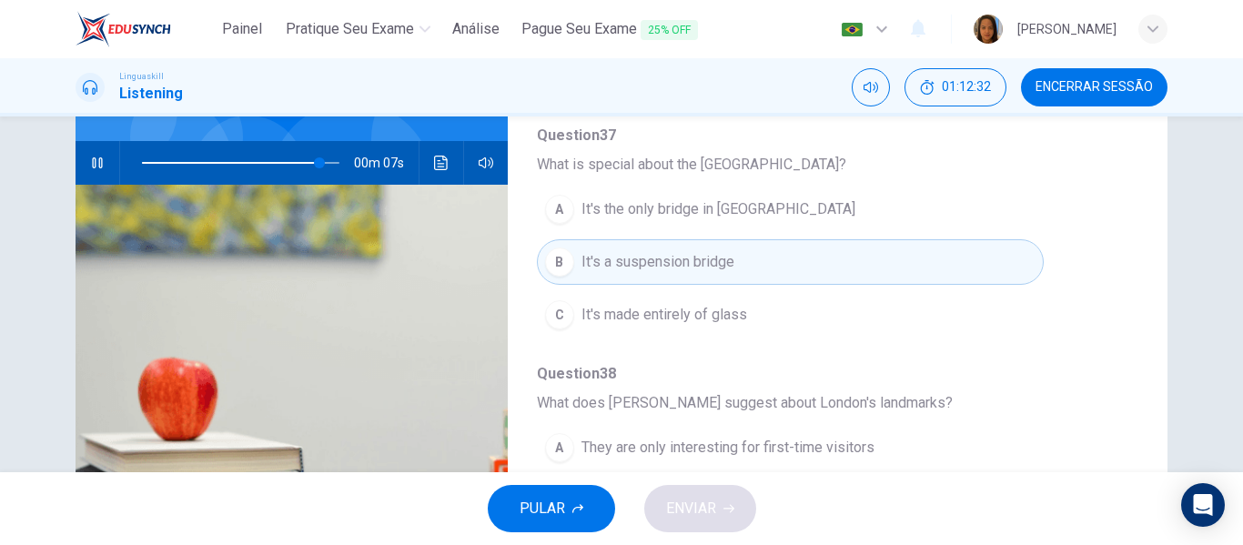
click at [248, 150] on span at bounding box center [240, 162] width 197 height 25
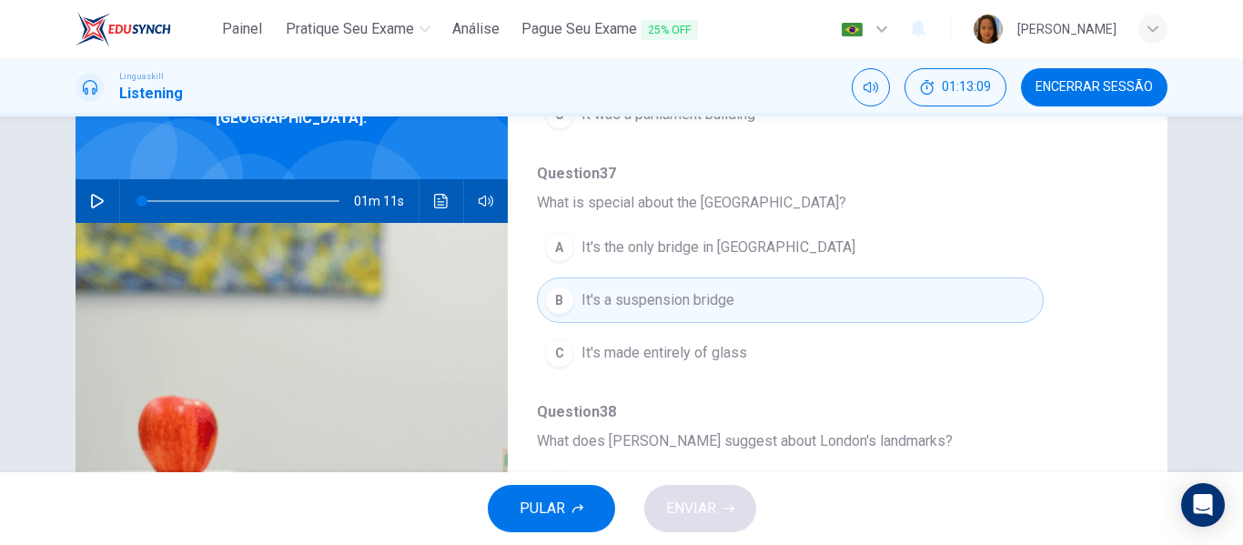
scroll to position [111, 0]
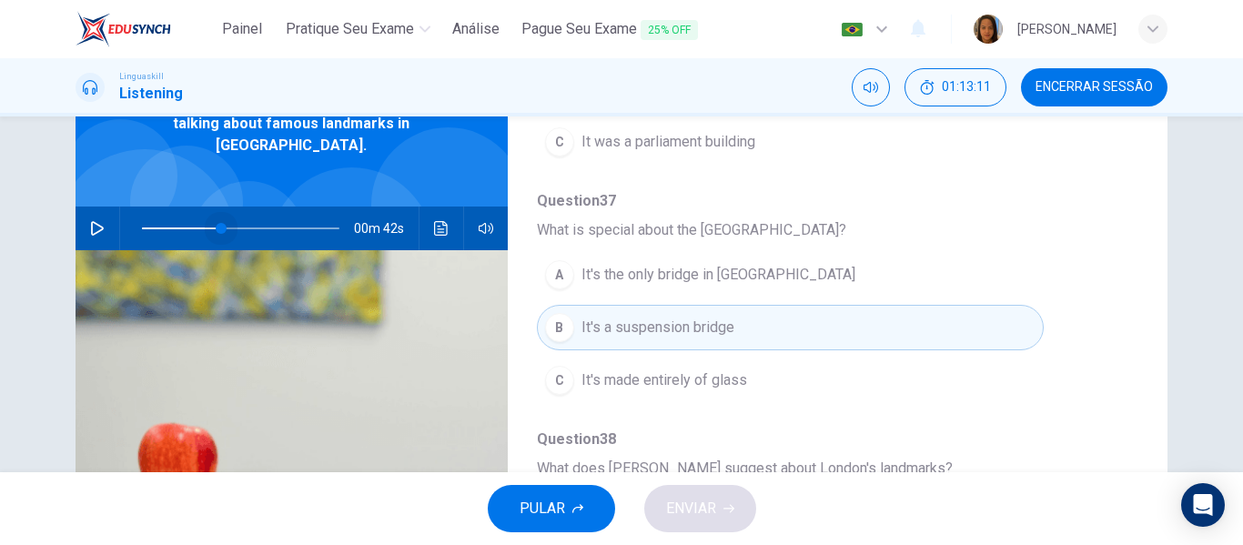
click at [217, 216] on span at bounding box center [240, 228] width 197 height 25
click at [90, 221] on icon "button" at bounding box center [97, 228] width 15 height 15
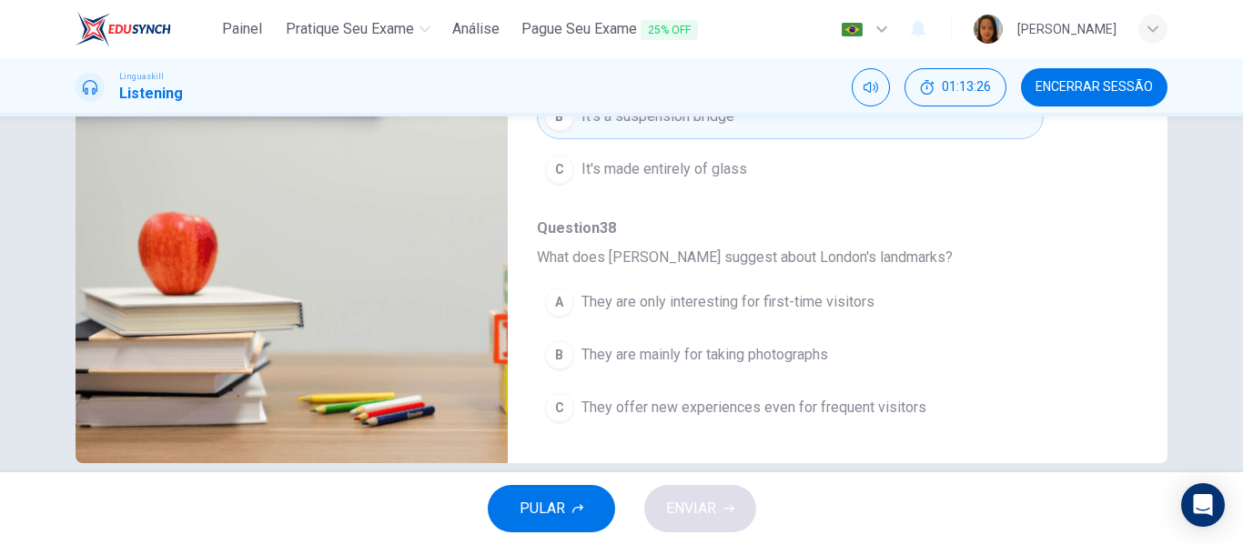
scroll to position [325, 0]
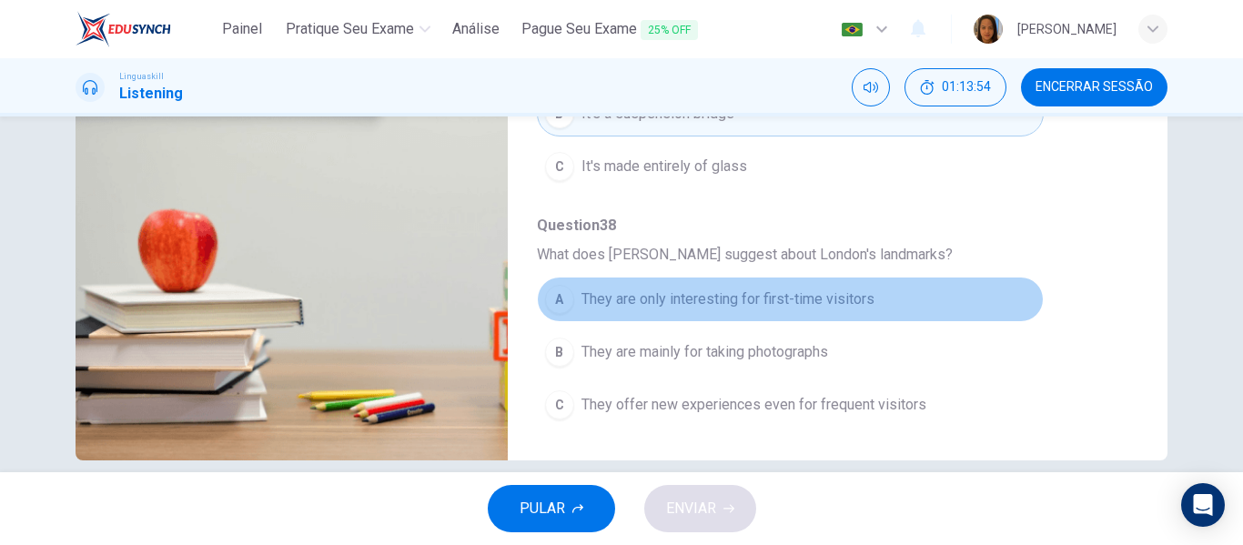
click at [818, 297] on span "They are only interesting for first-time visitors" at bounding box center [727, 299] width 293 height 22
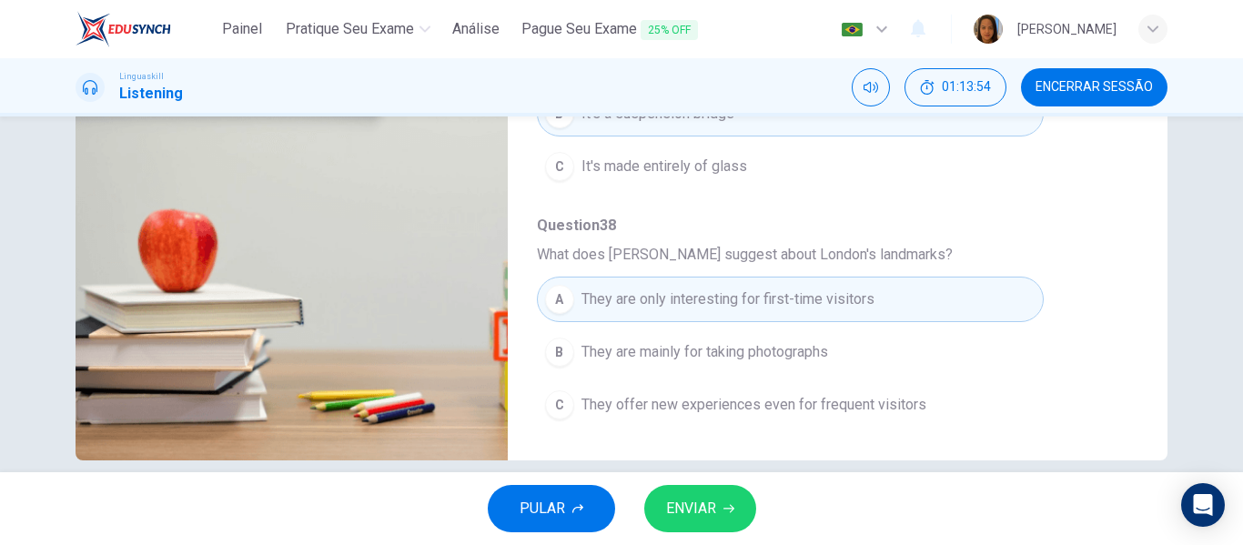
type input "0"
click at [704, 503] on span "ENVIAR" at bounding box center [691, 508] width 50 height 25
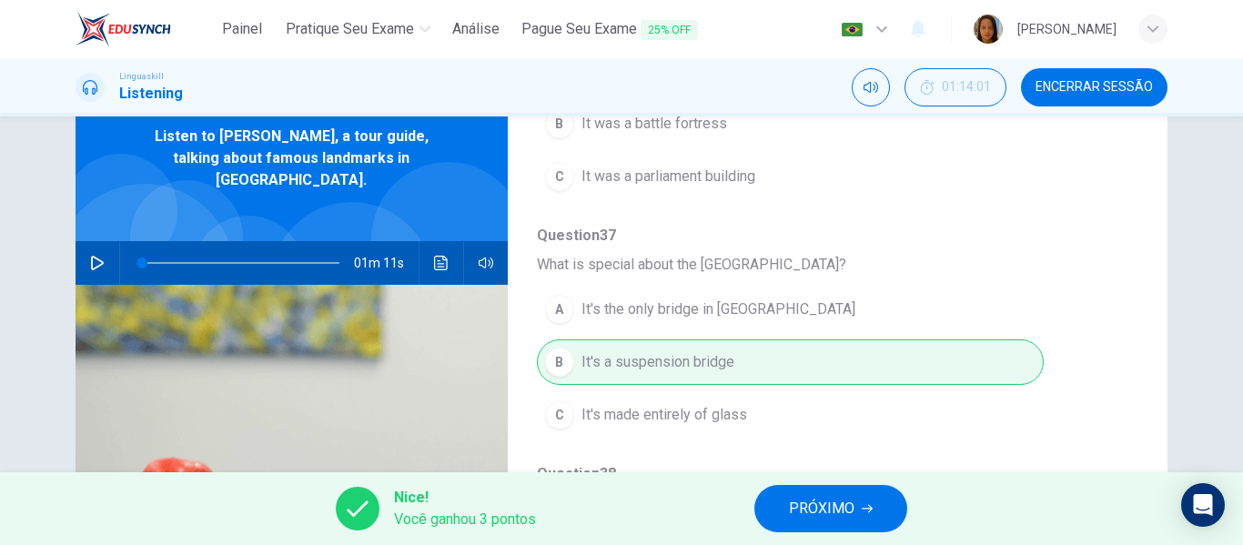
scroll to position [0, 0]
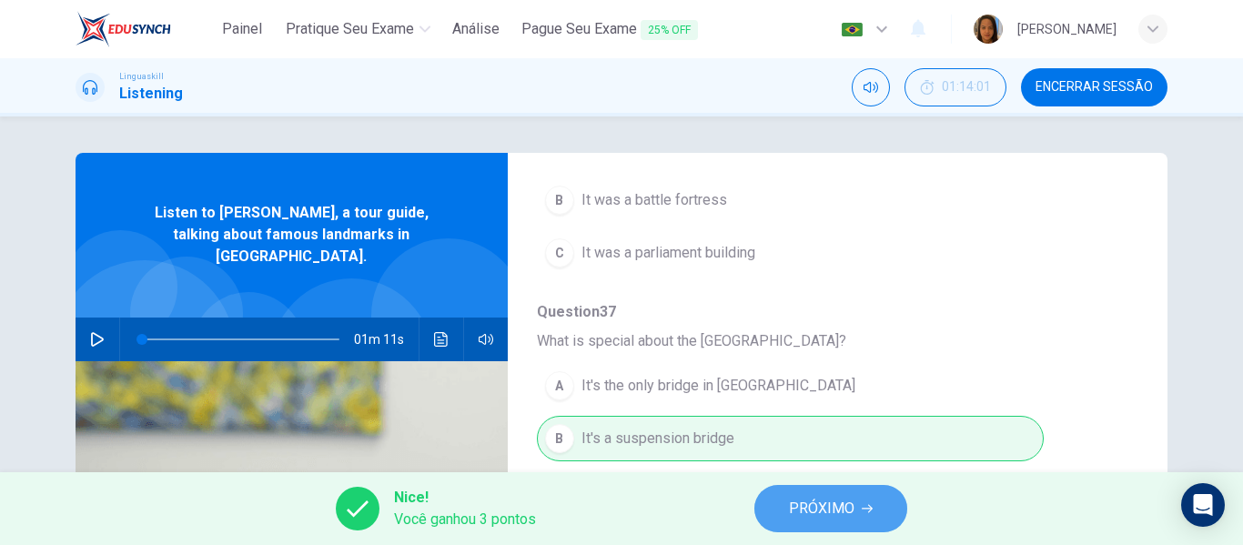
click at [838, 506] on span "PRÓXIMO" at bounding box center [822, 508] width 66 height 25
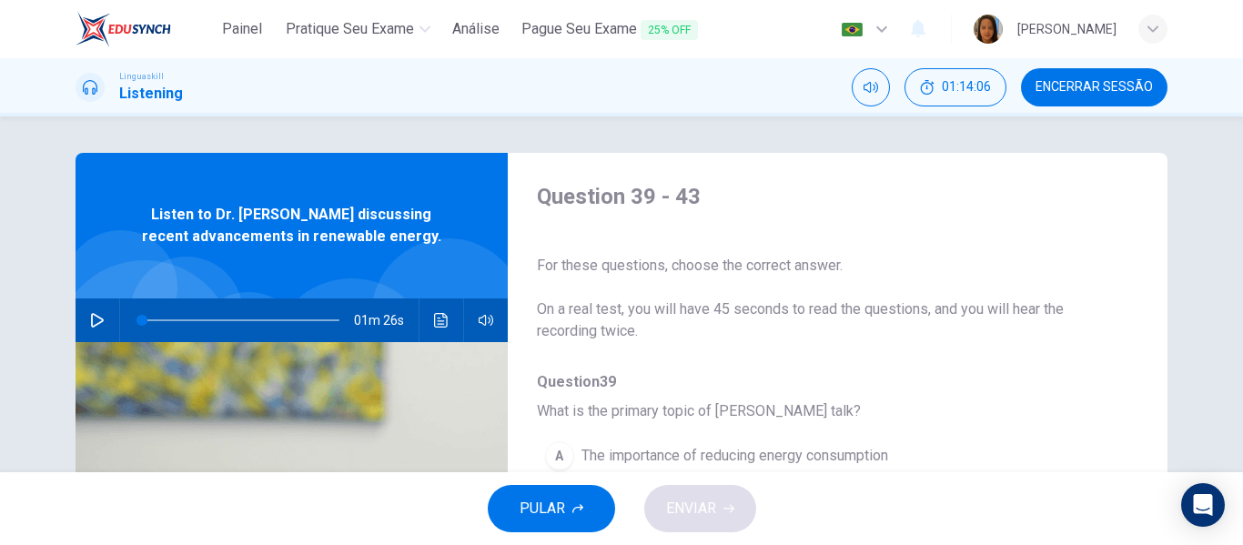
click at [134, 90] on h1 "Listening" at bounding box center [151, 94] width 64 height 22
click at [93, 86] on icon at bounding box center [90, 87] width 15 height 15
click at [560, 521] on button "PULAR" at bounding box center [551, 508] width 127 height 47
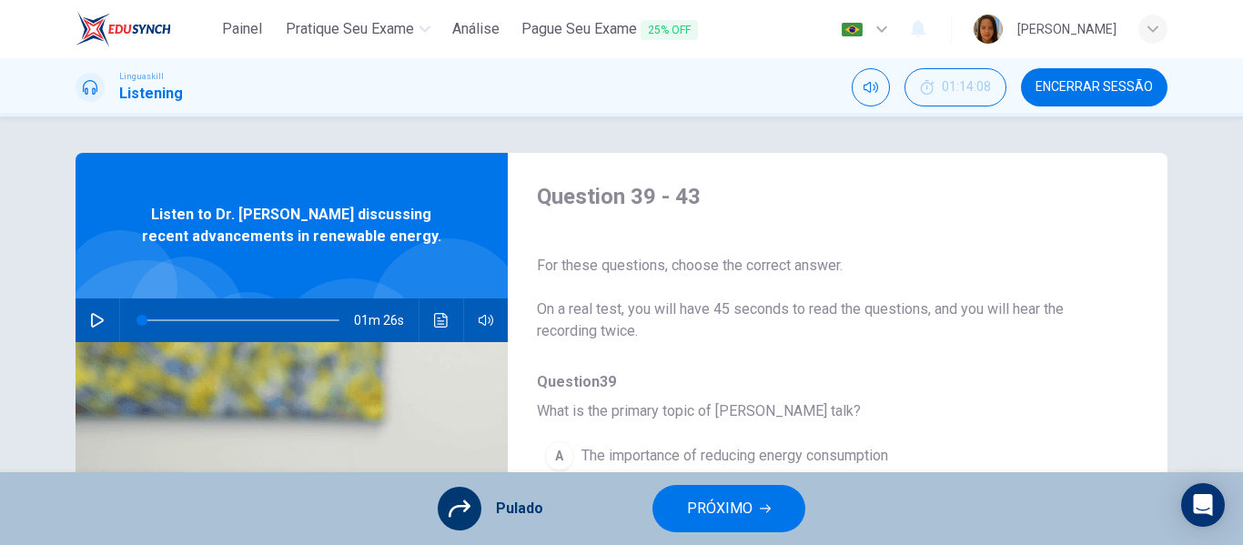
click at [159, 98] on h1 "Listening" at bounding box center [151, 94] width 64 height 22
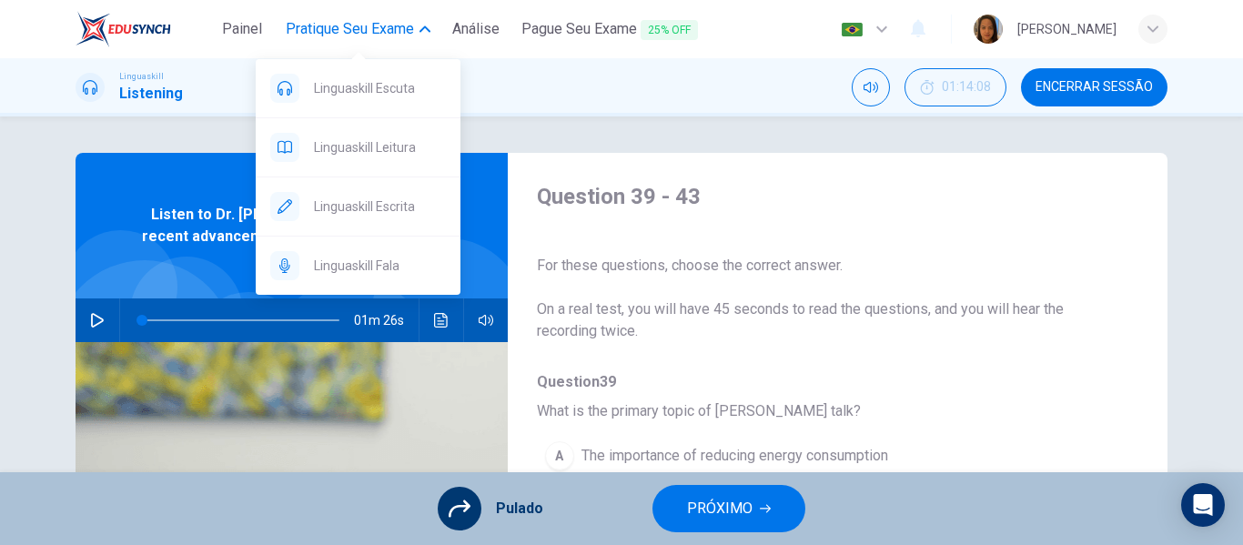
click at [340, 30] on span "Pratique seu exame" at bounding box center [350, 29] width 128 height 22
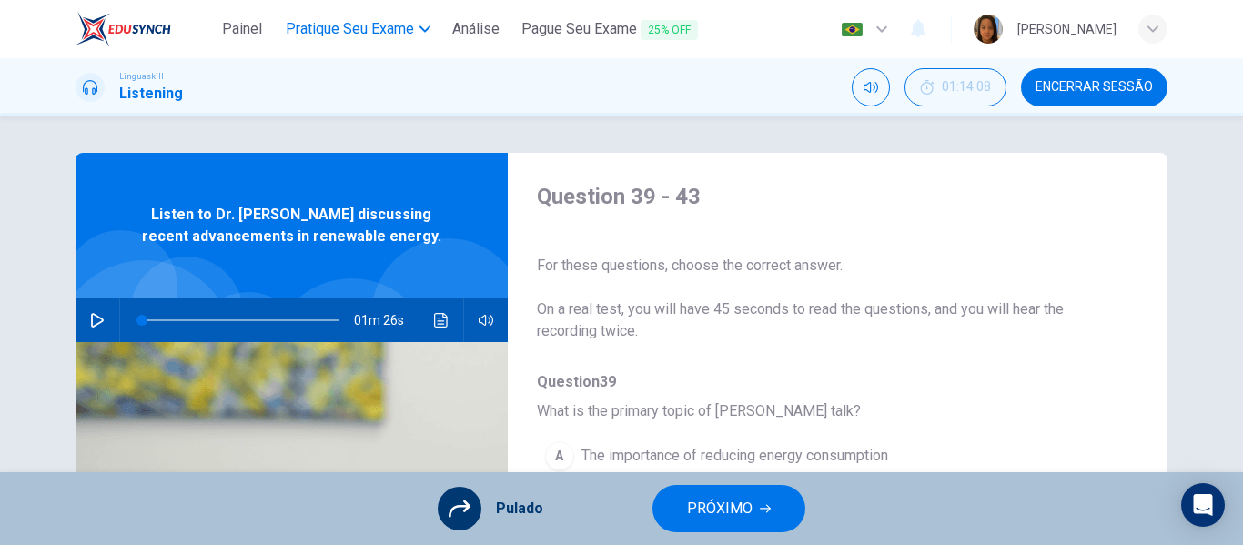
click at [340, 30] on span "Pratique seu exame" at bounding box center [350, 29] width 128 height 22
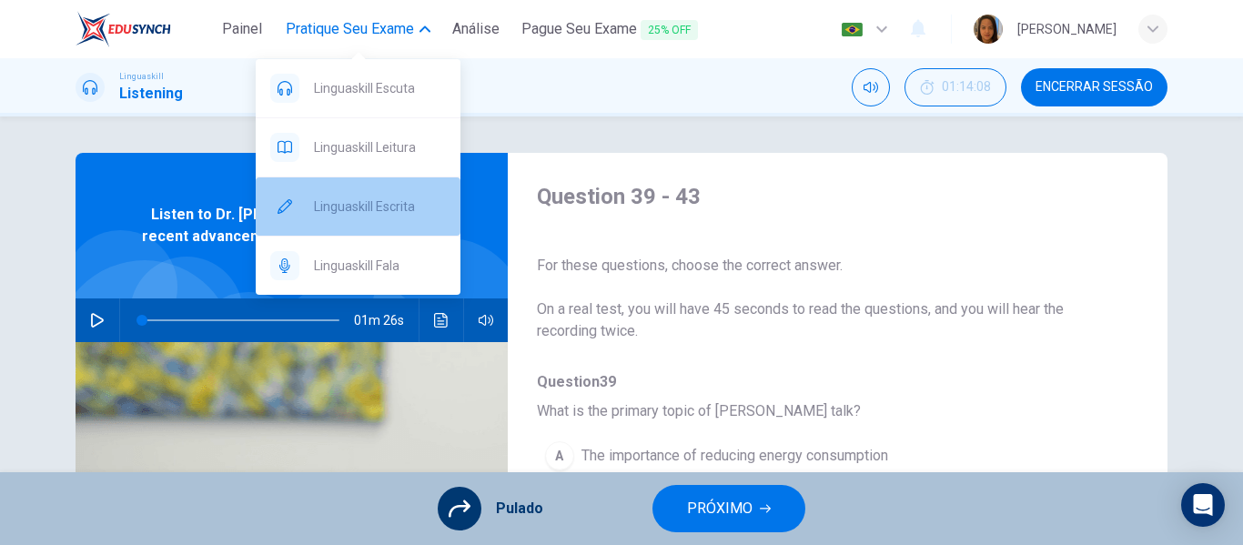
click at [362, 207] on span "Linguaskill Escrita" at bounding box center [380, 207] width 132 height 22
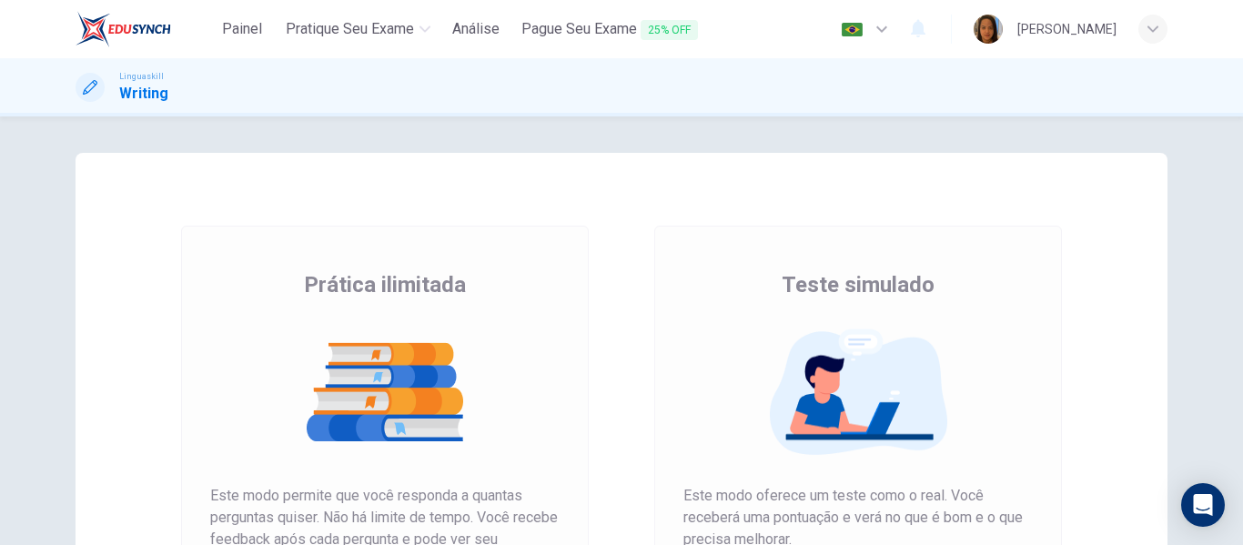
scroll to position [335, 0]
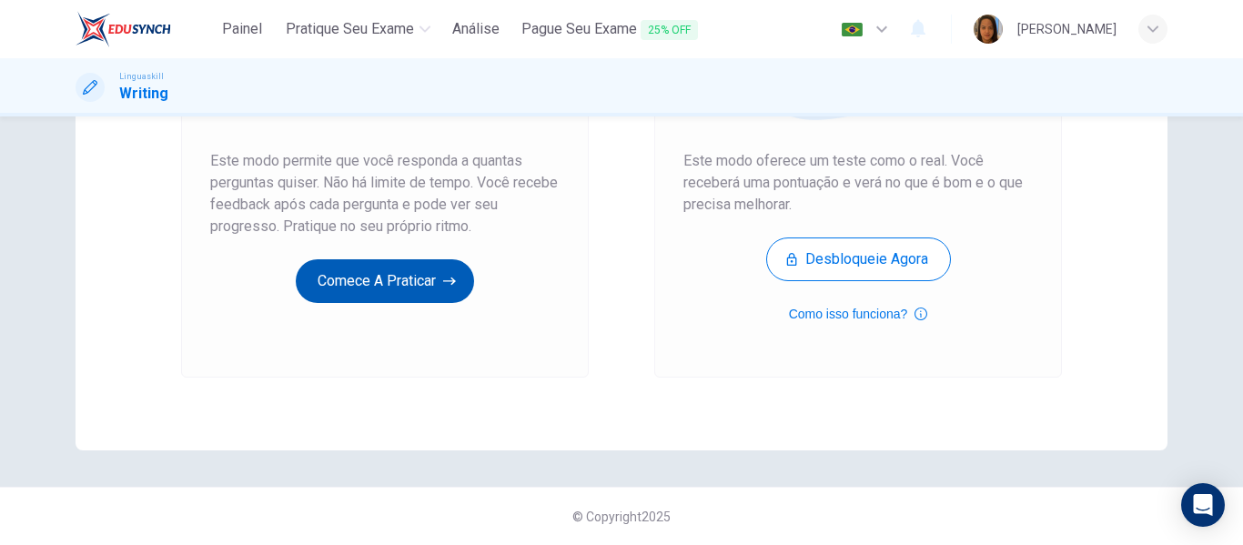
click at [332, 287] on button "Comece a praticar" at bounding box center [385, 281] width 178 height 44
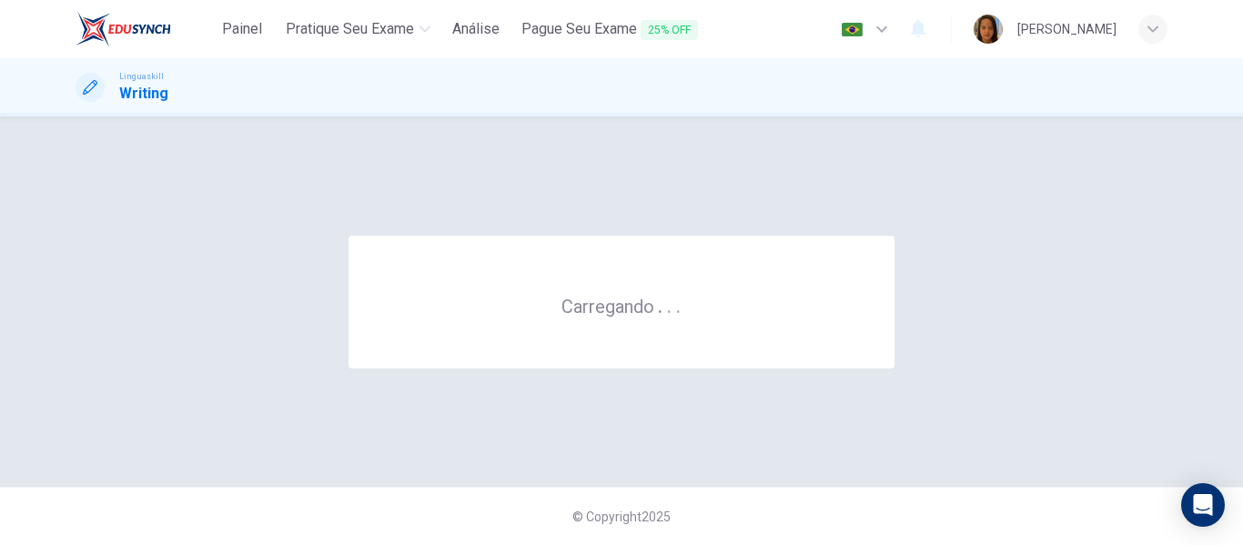
scroll to position [0, 0]
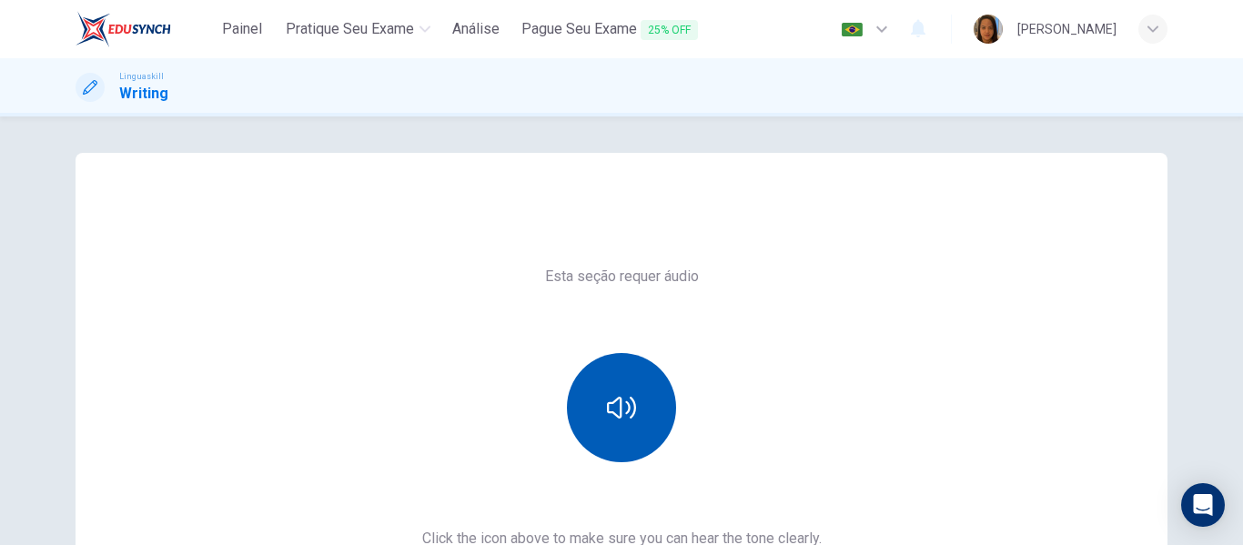
click at [611, 441] on button "button" at bounding box center [621, 407] width 109 height 109
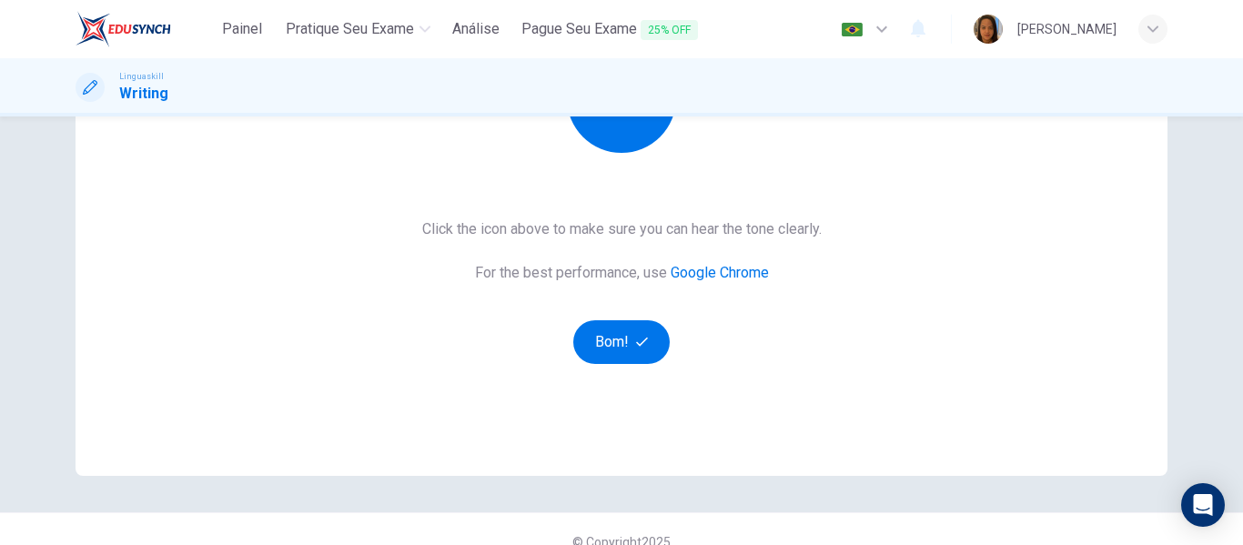
scroll to position [316, 0]
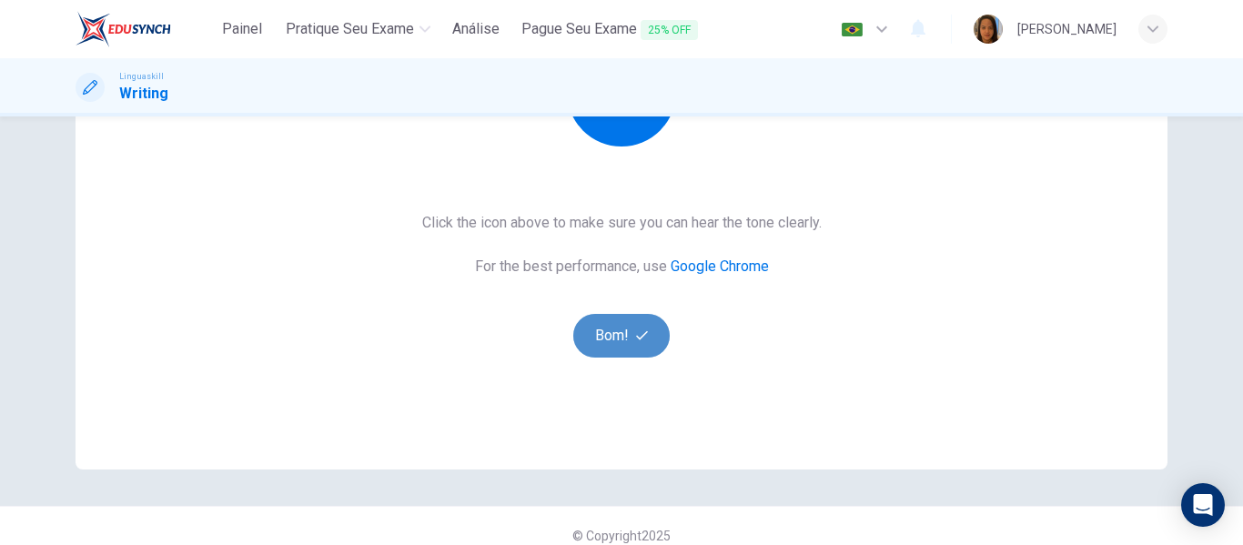
click at [610, 334] on button "Bom!" at bounding box center [621, 336] width 97 height 44
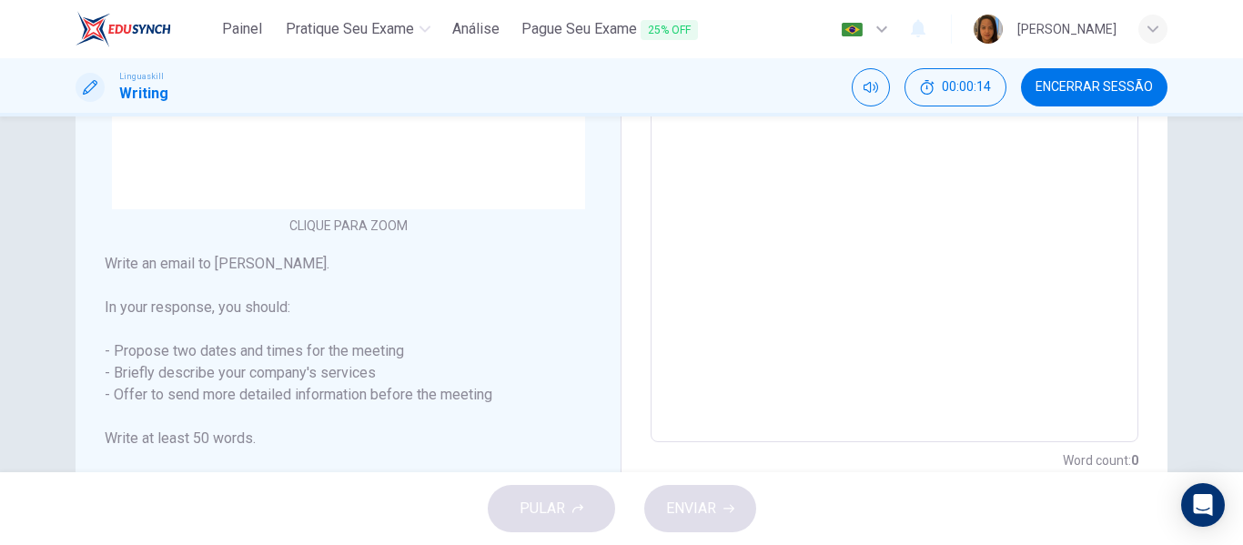
scroll to position [462, 0]
